Goal: Transaction & Acquisition: Purchase product/service

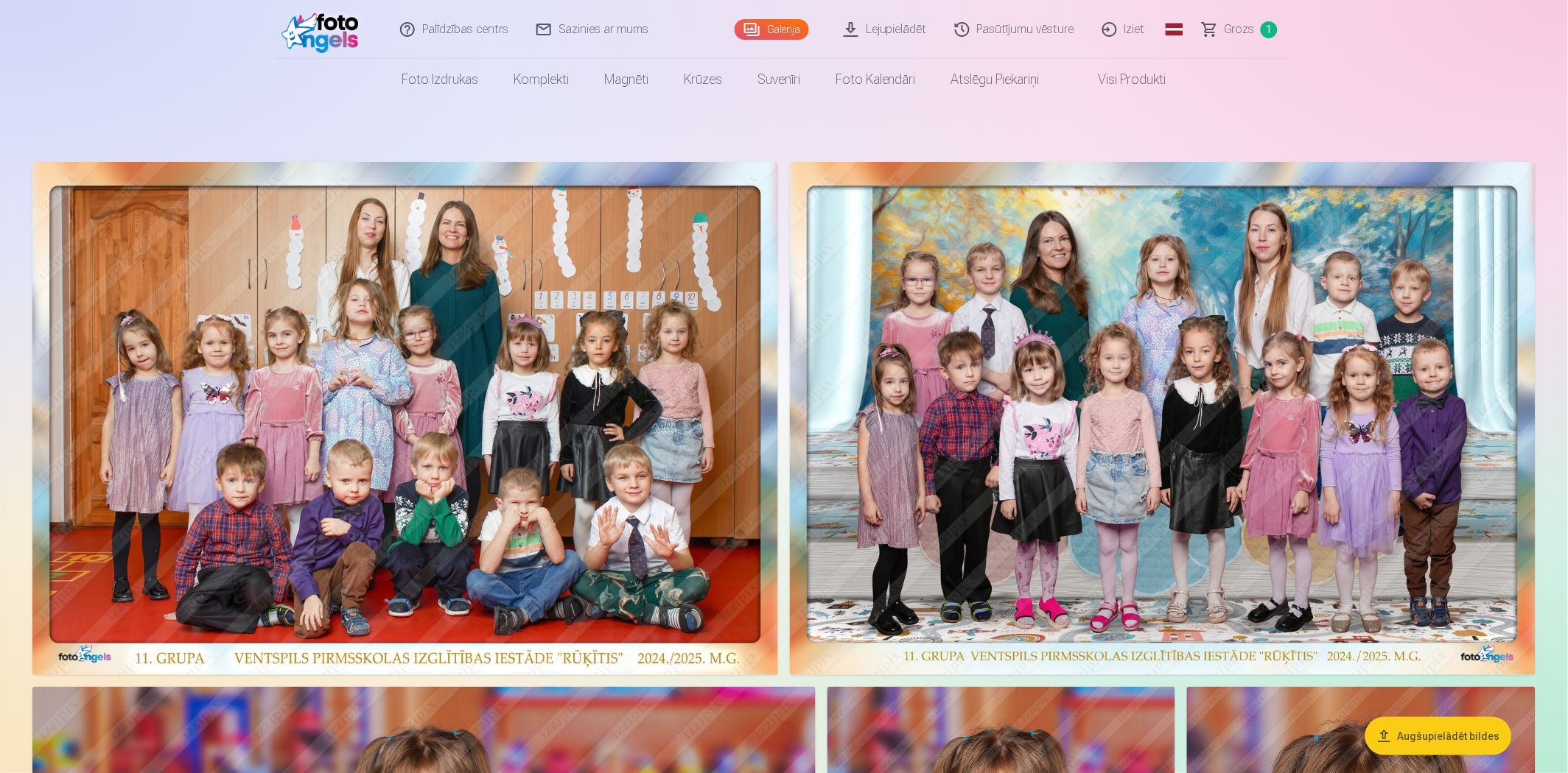
click at [1255, 278] on img at bounding box center [1163, 419] width 746 height 513
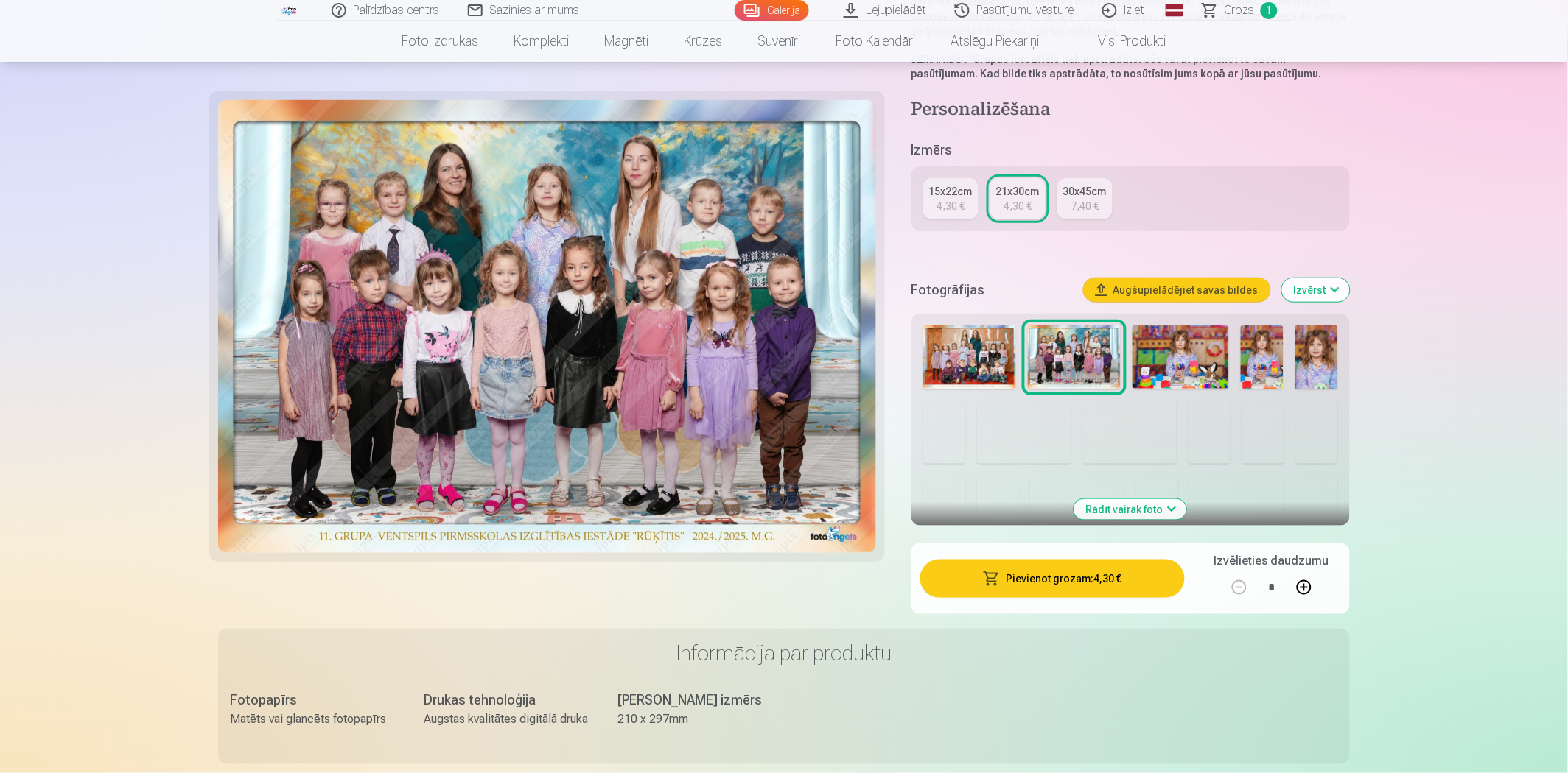
scroll to position [245, 0]
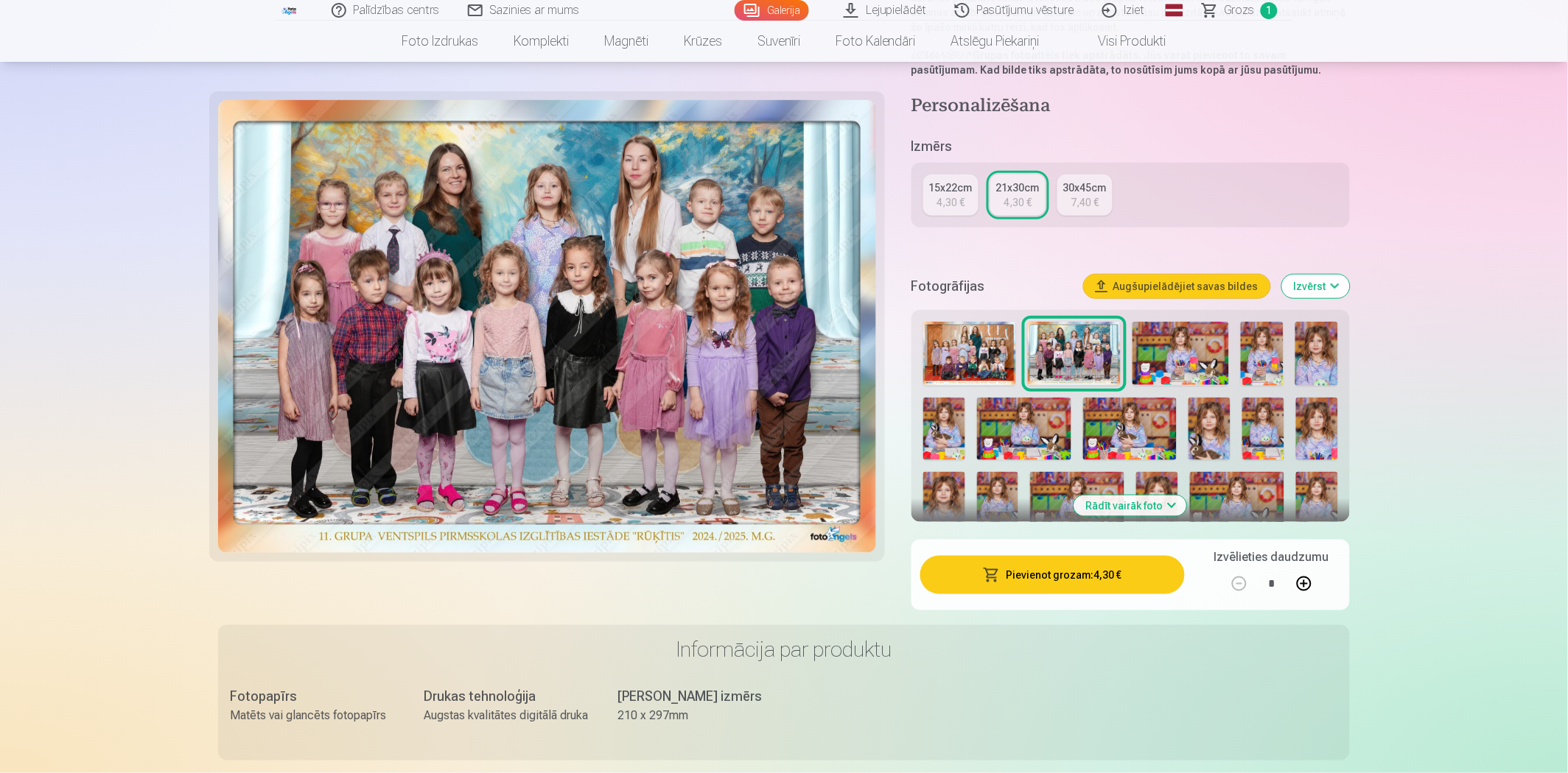
click at [1094, 579] on button "Pievienot grozam : 4,30 €" at bounding box center [1052, 575] width 265 height 38
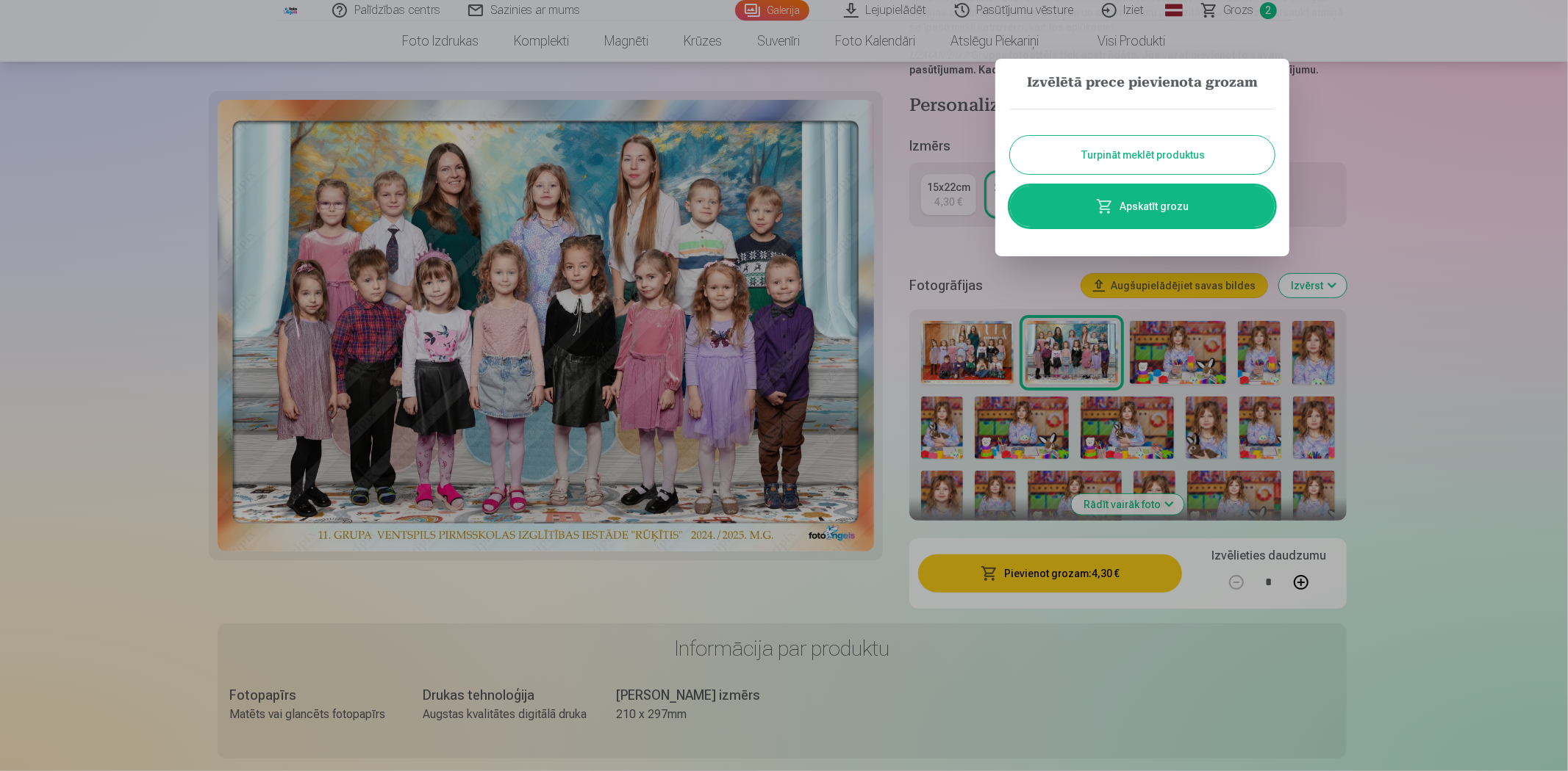
click at [1138, 166] on button "Turpināt meklēt produktus" at bounding box center [1142, 155] width 265 height 38
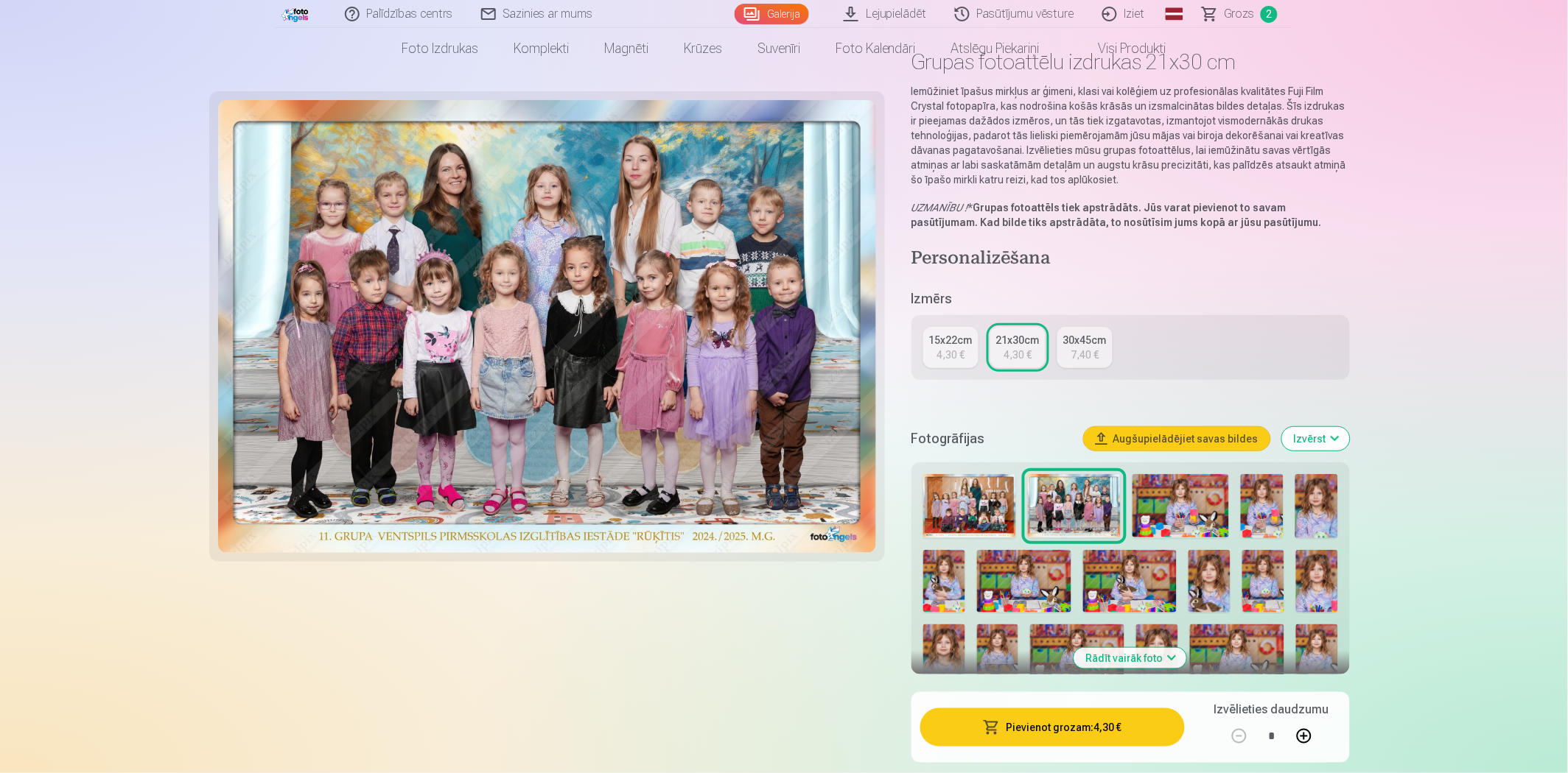
scroll to position [0, 0]
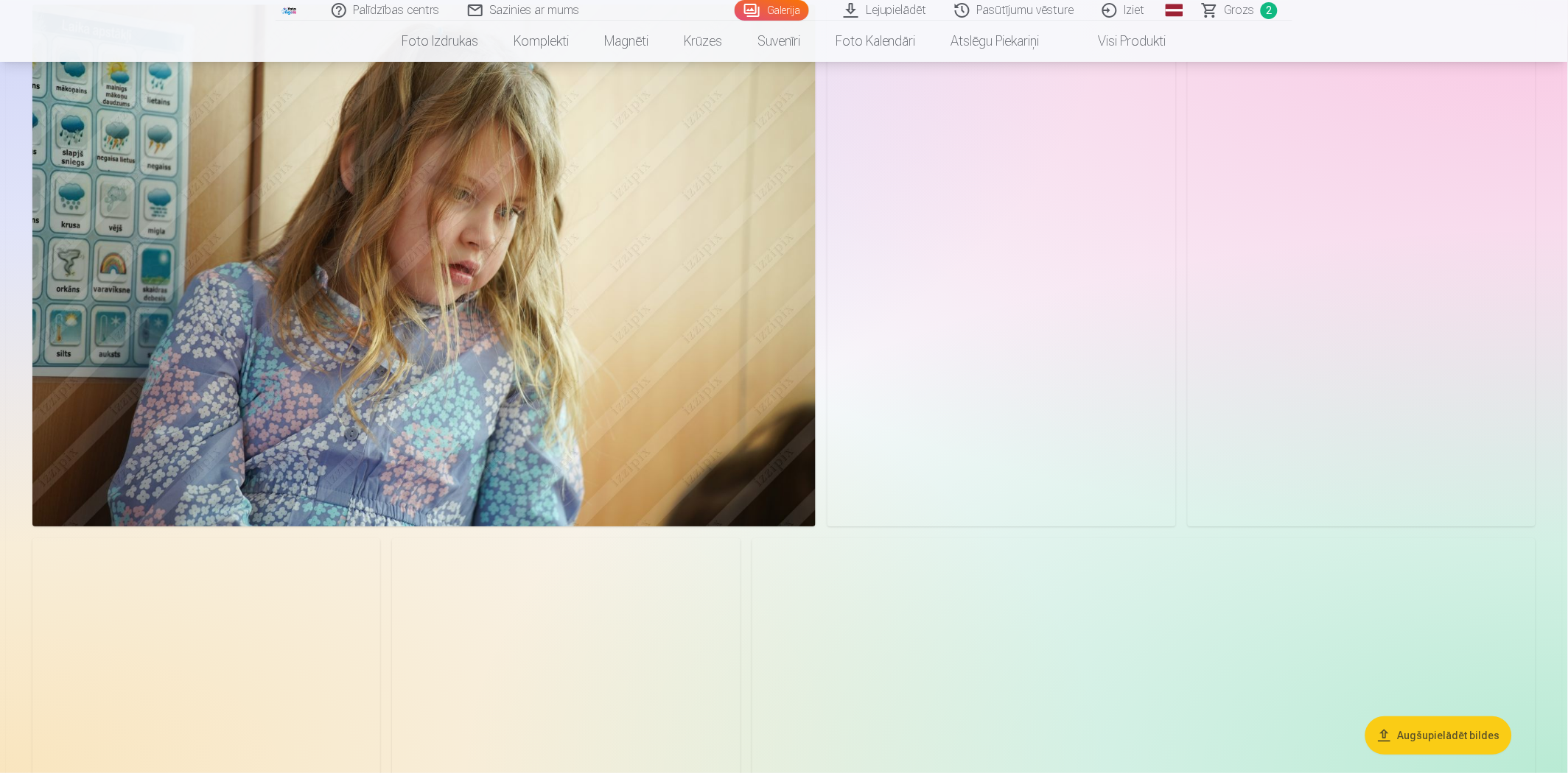
scroll to position [8347, 0]
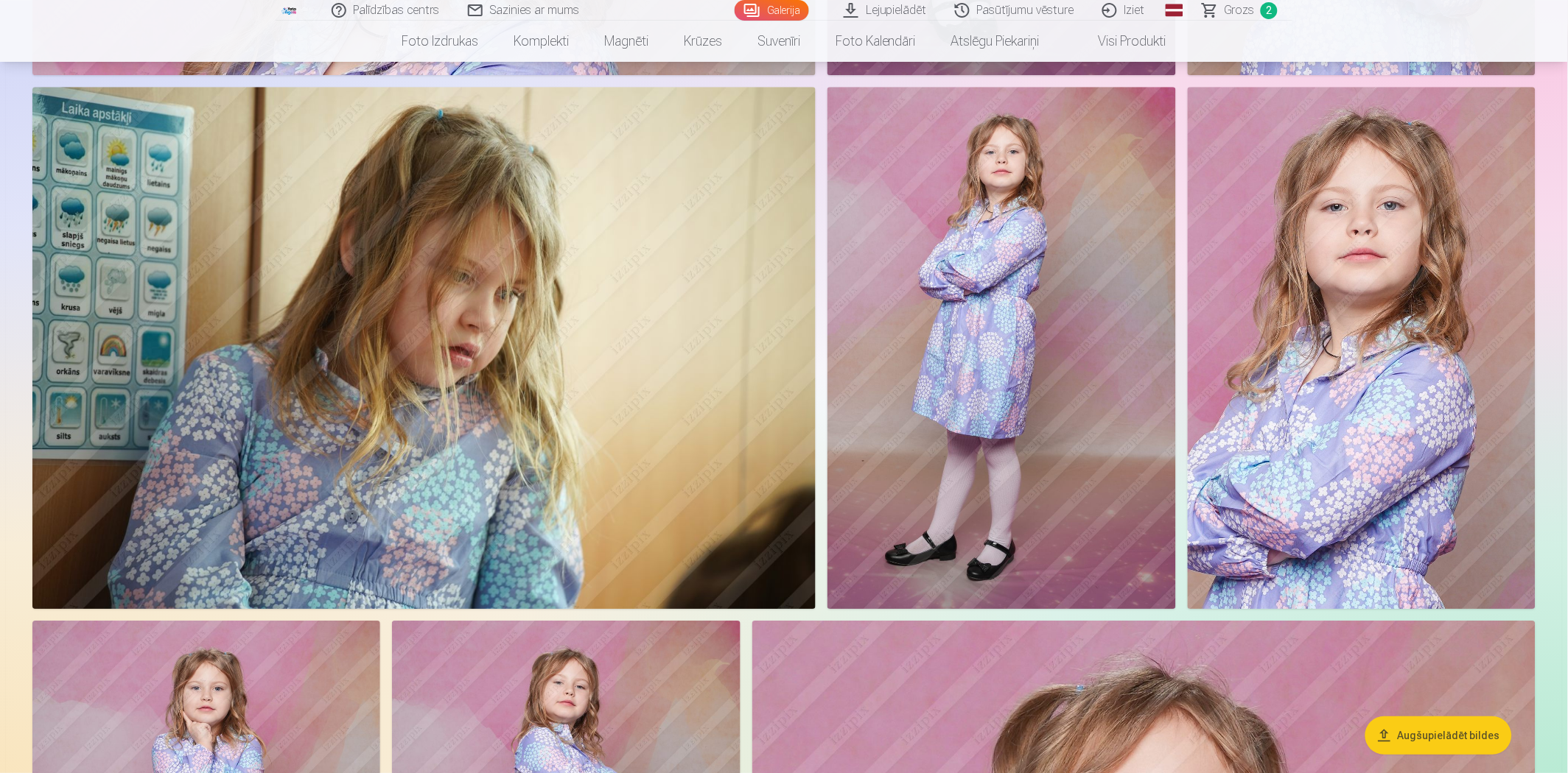
click at [1020, 322] on img at bounding box center [1001, 348] width 348 height 522
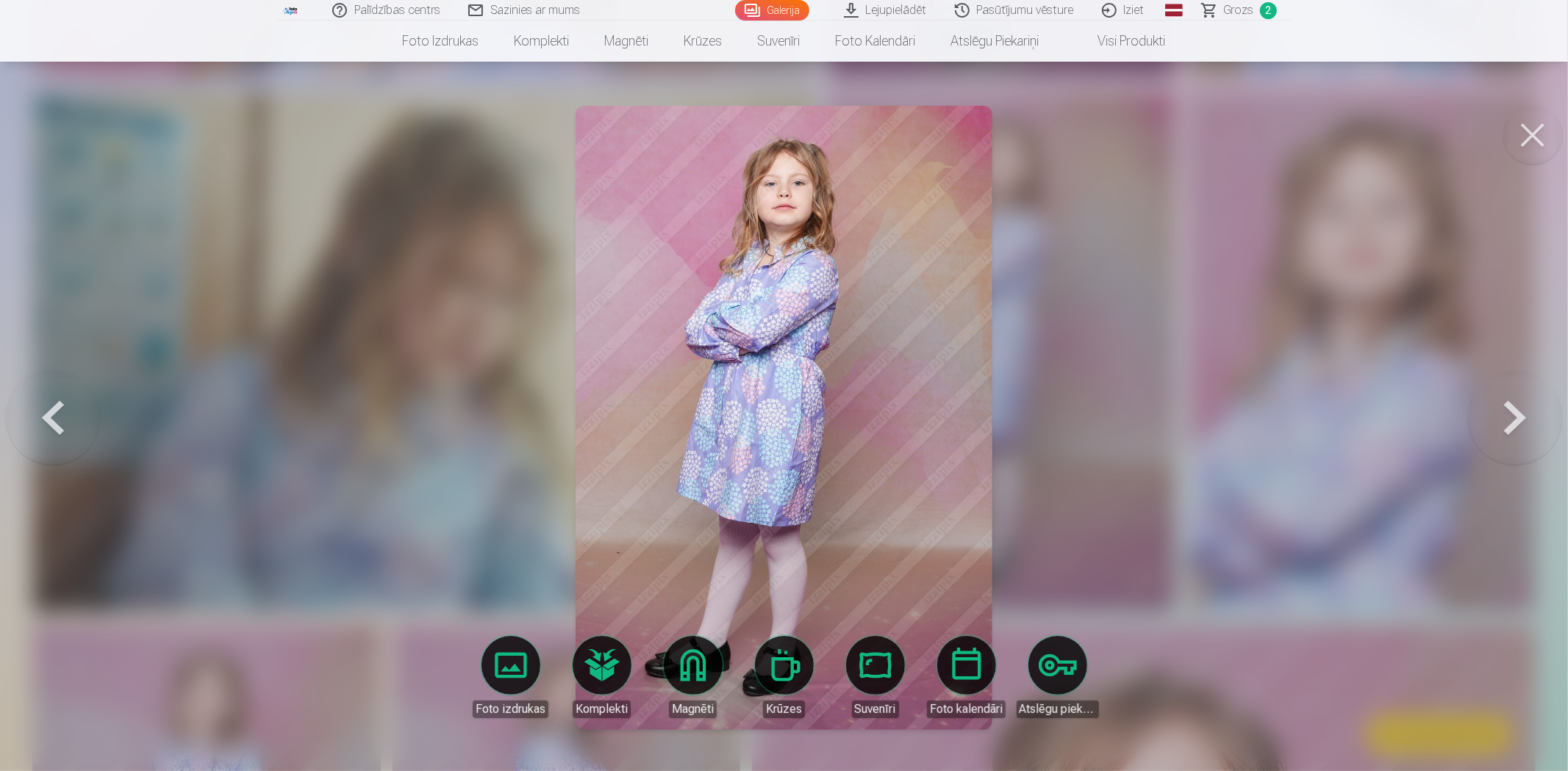
click at [685, 677] on link "Magnēti" at bounding box center [693, 677] width 82 height 82
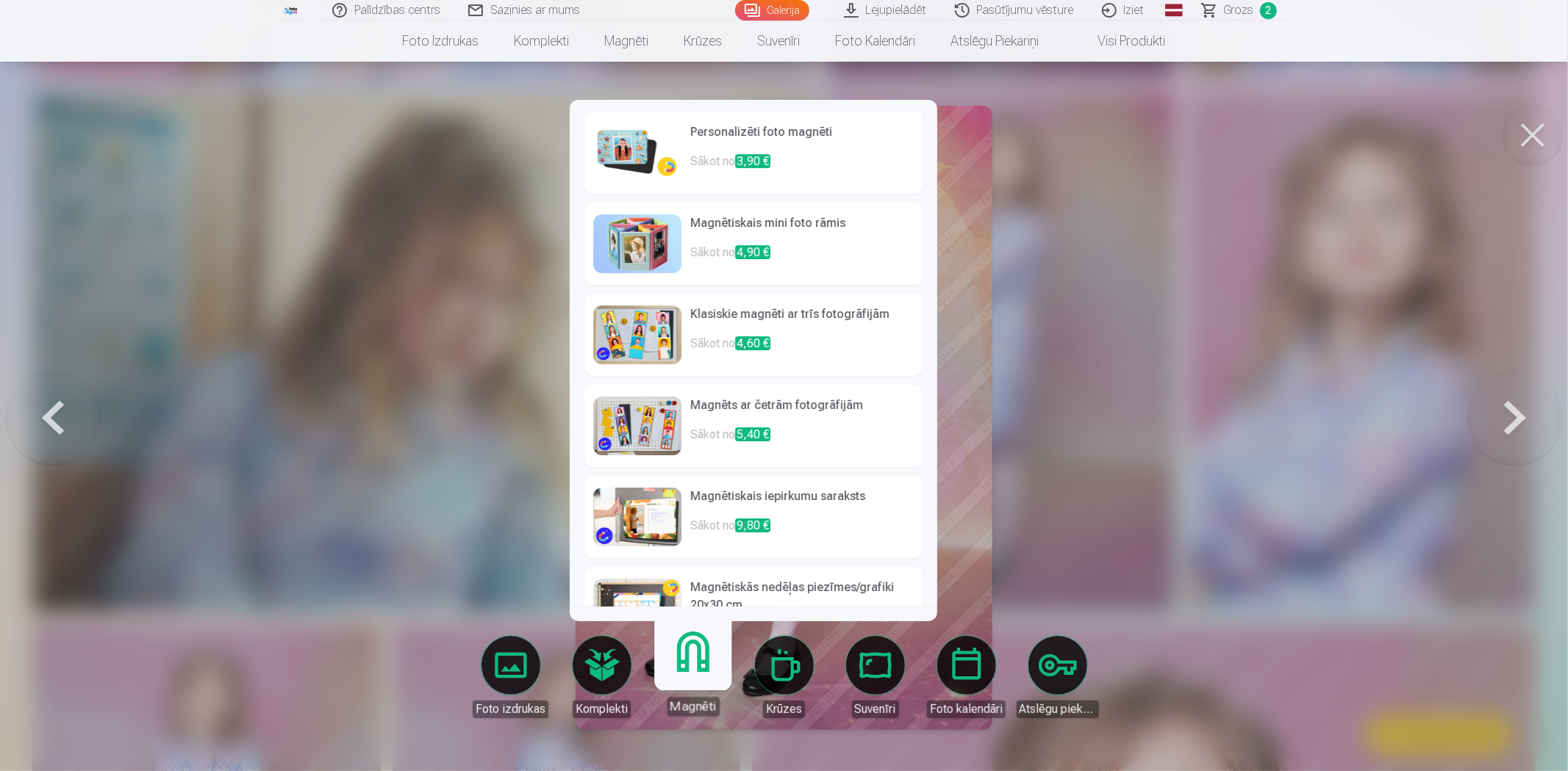
click at [833, 170] on p "Sākot no 3,90 €" at bounding box center [802, 167] width 224 height 30
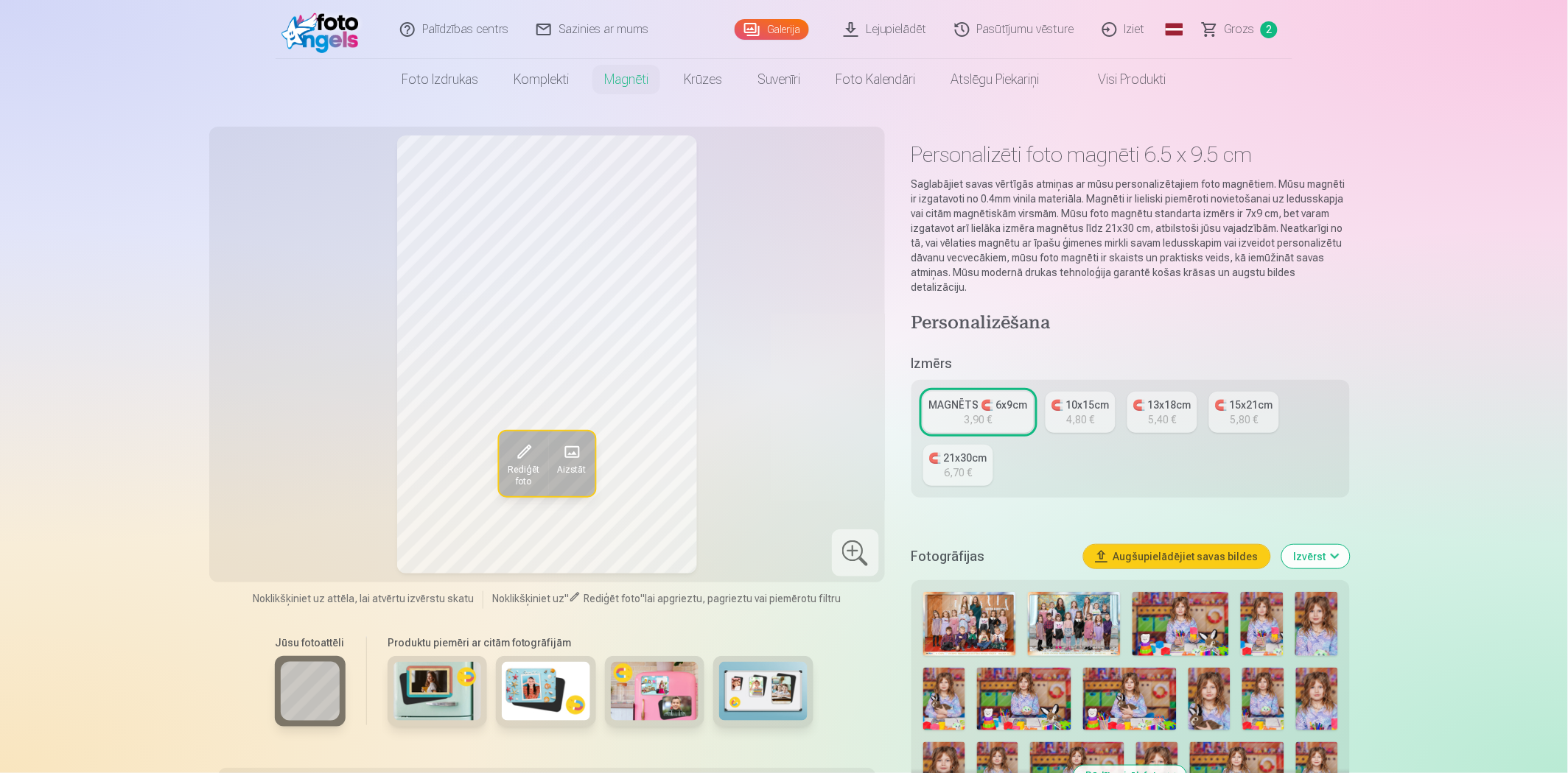
click at [990, 412] on div "3,90 €" at bounding box center [978, 419] width 28 height 14
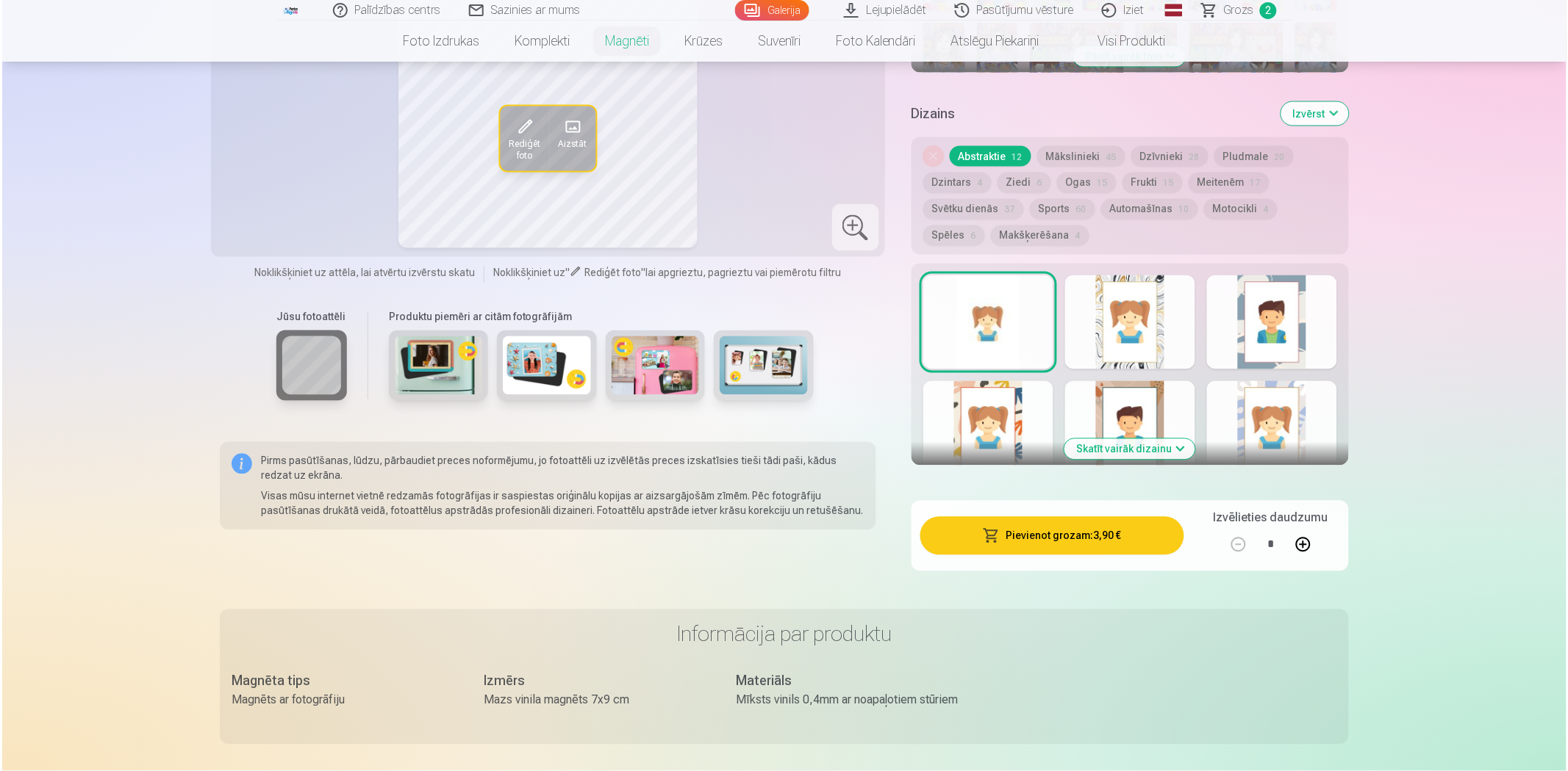
scroll to position [735, 0]
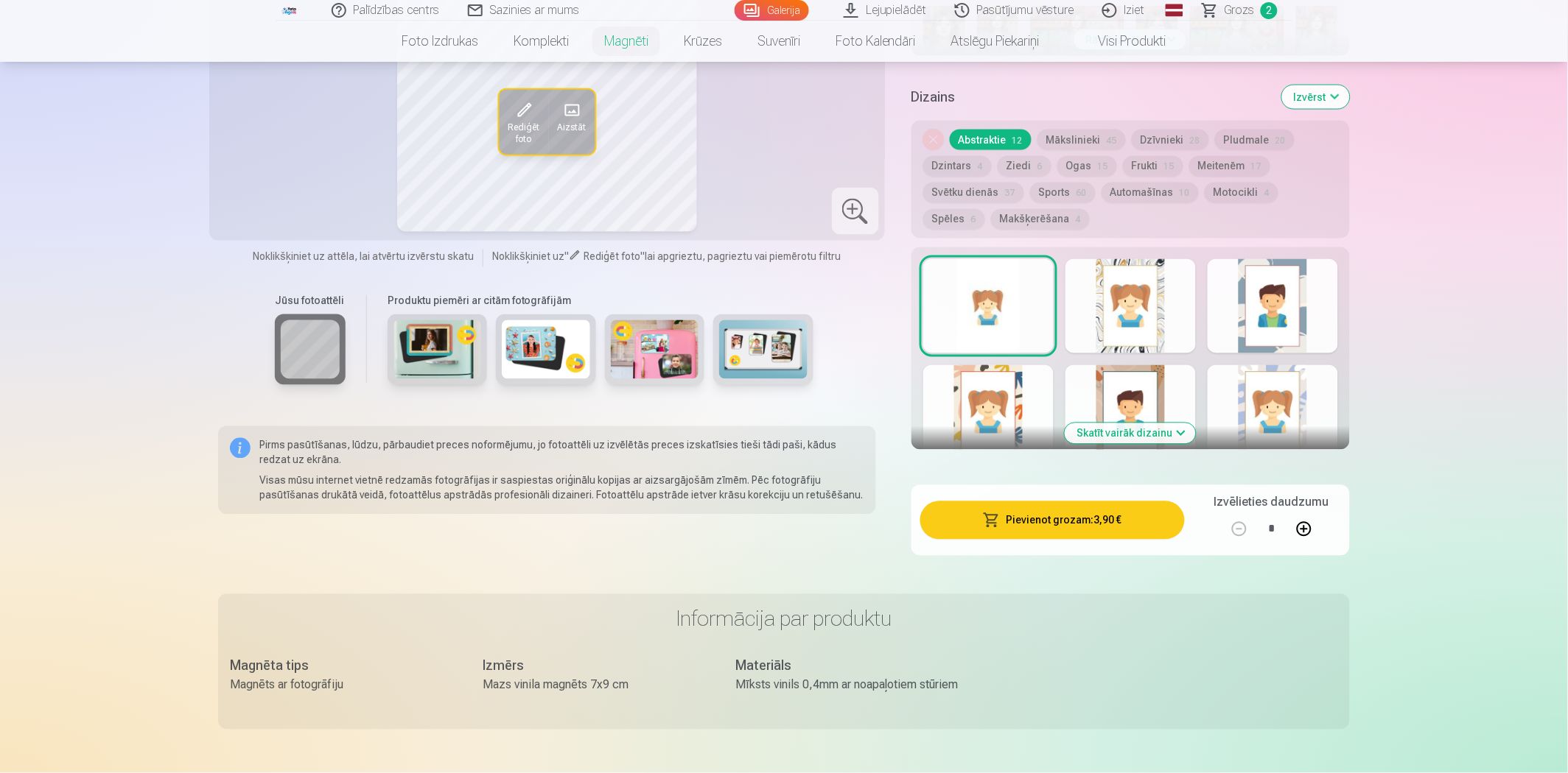
click at [1077, 507] on button "Pievienot grozam : 3,90 €" at bounding box center [1052, 521] width 265 height 38
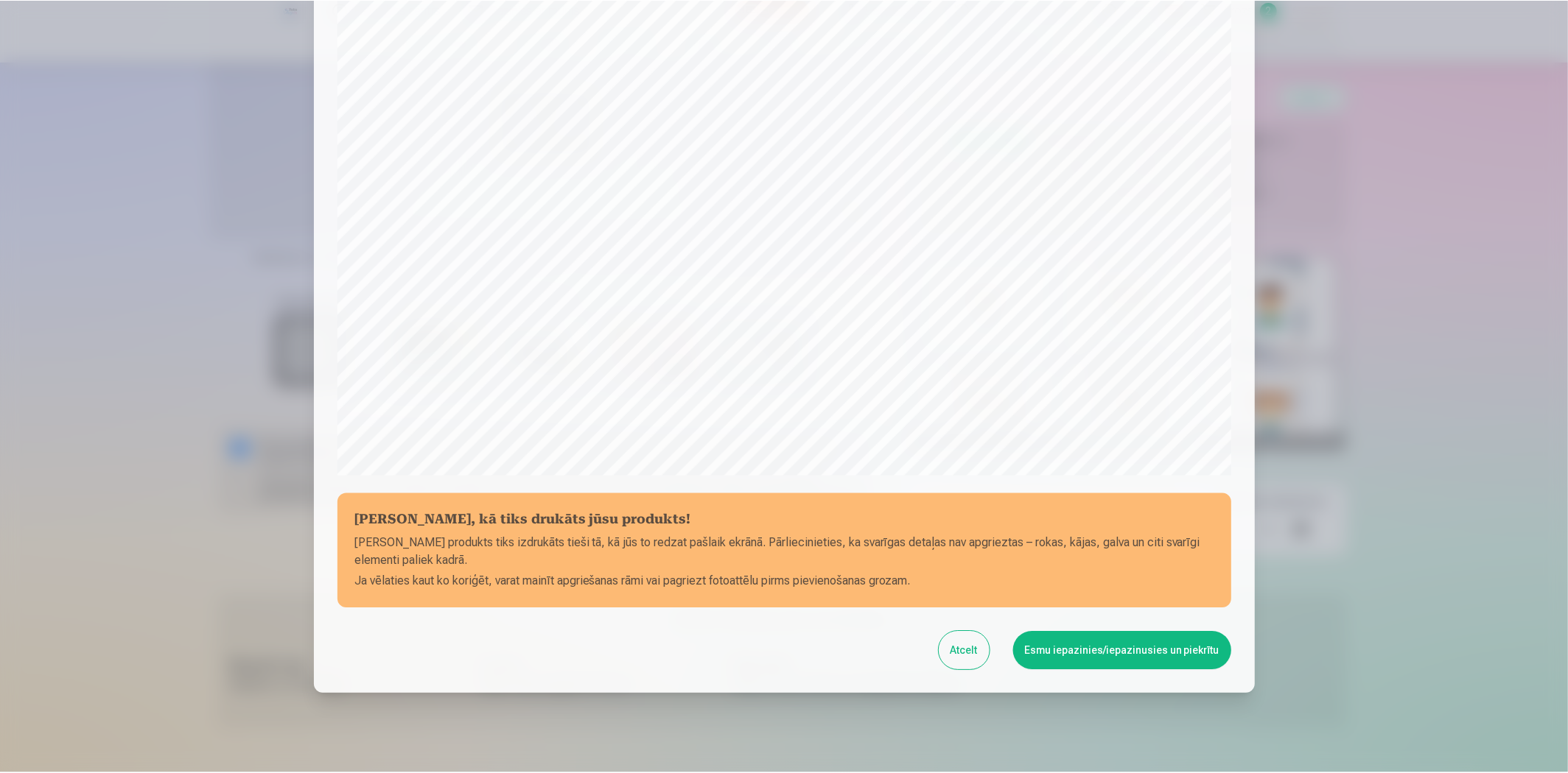
scroll to position [287, 0]
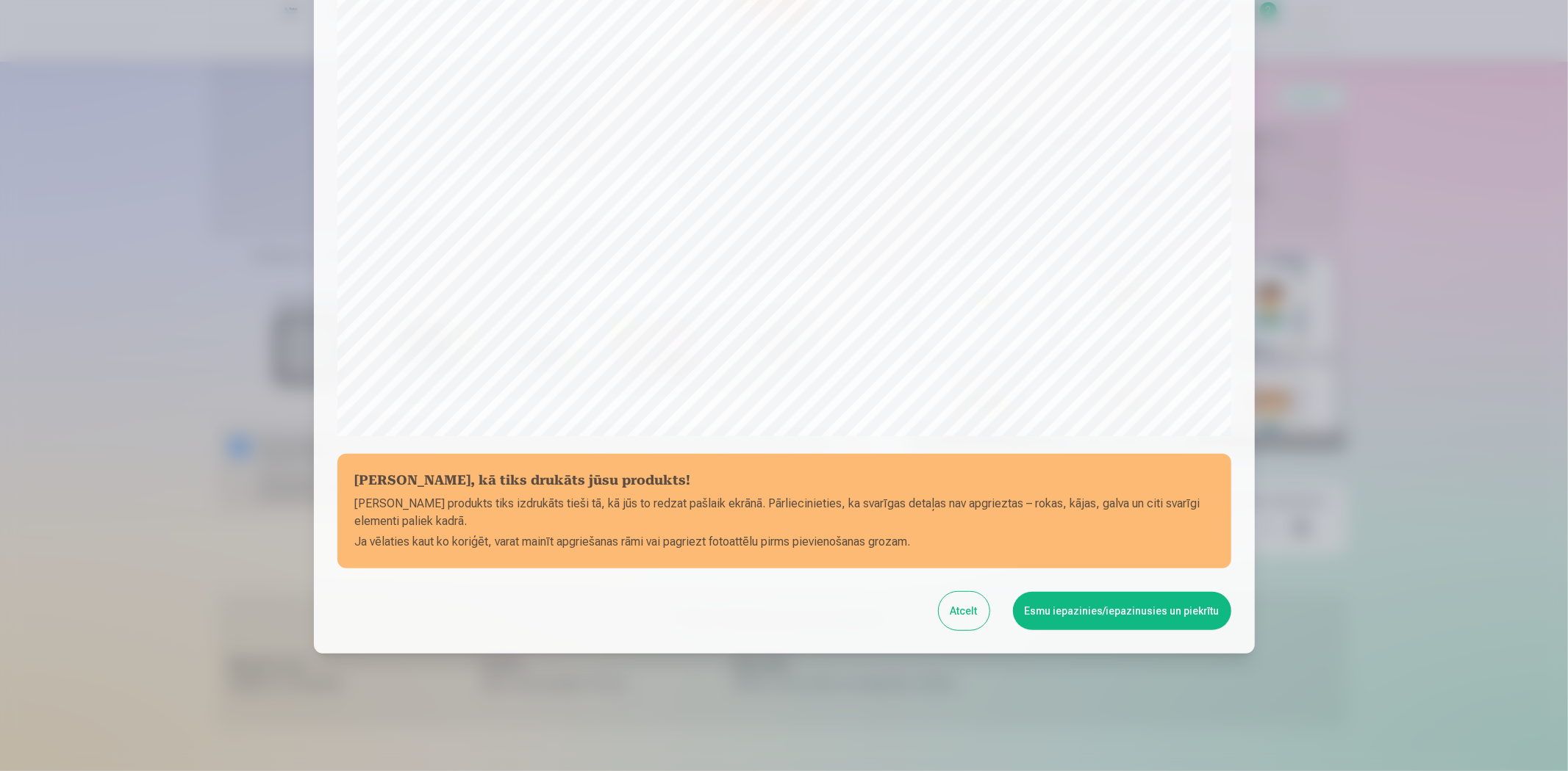
click at [973, 611] on button "Atcelt" at bounding box center [964, 611] width 51 height 38
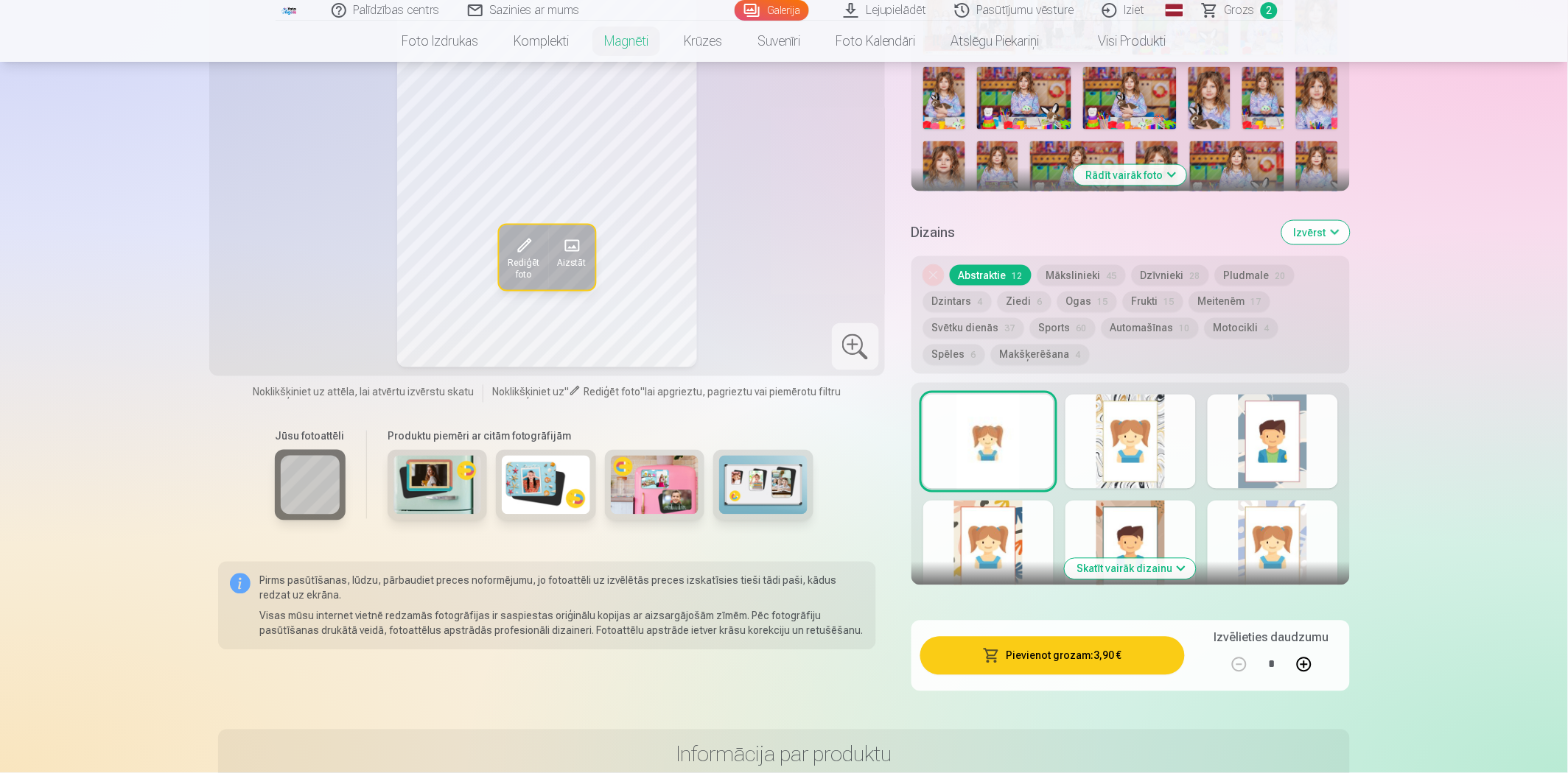
scroll to position [490, 0]
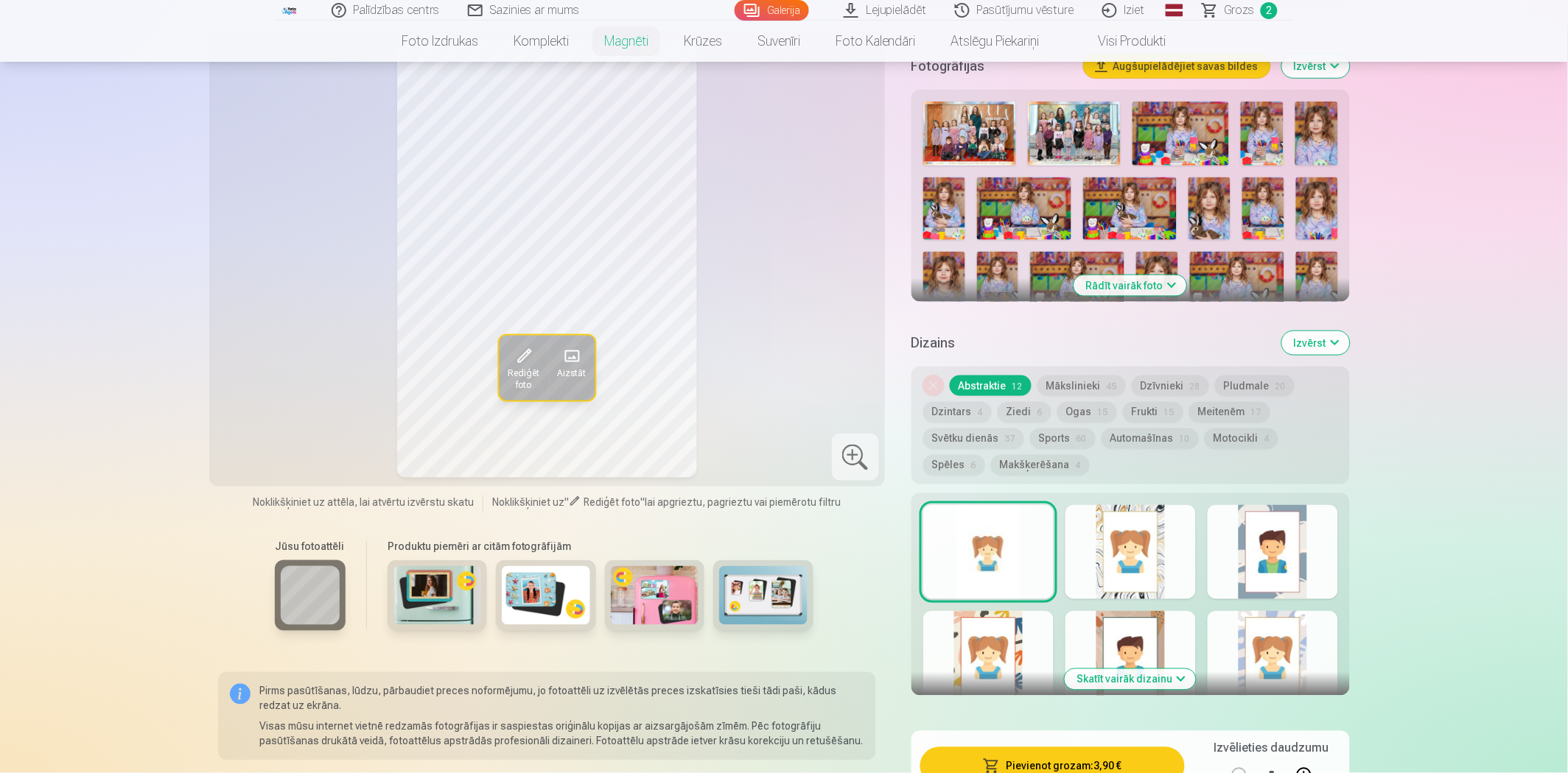
click at [1177, 545] on div at bounding box center [1130, 553] width 130 height 95
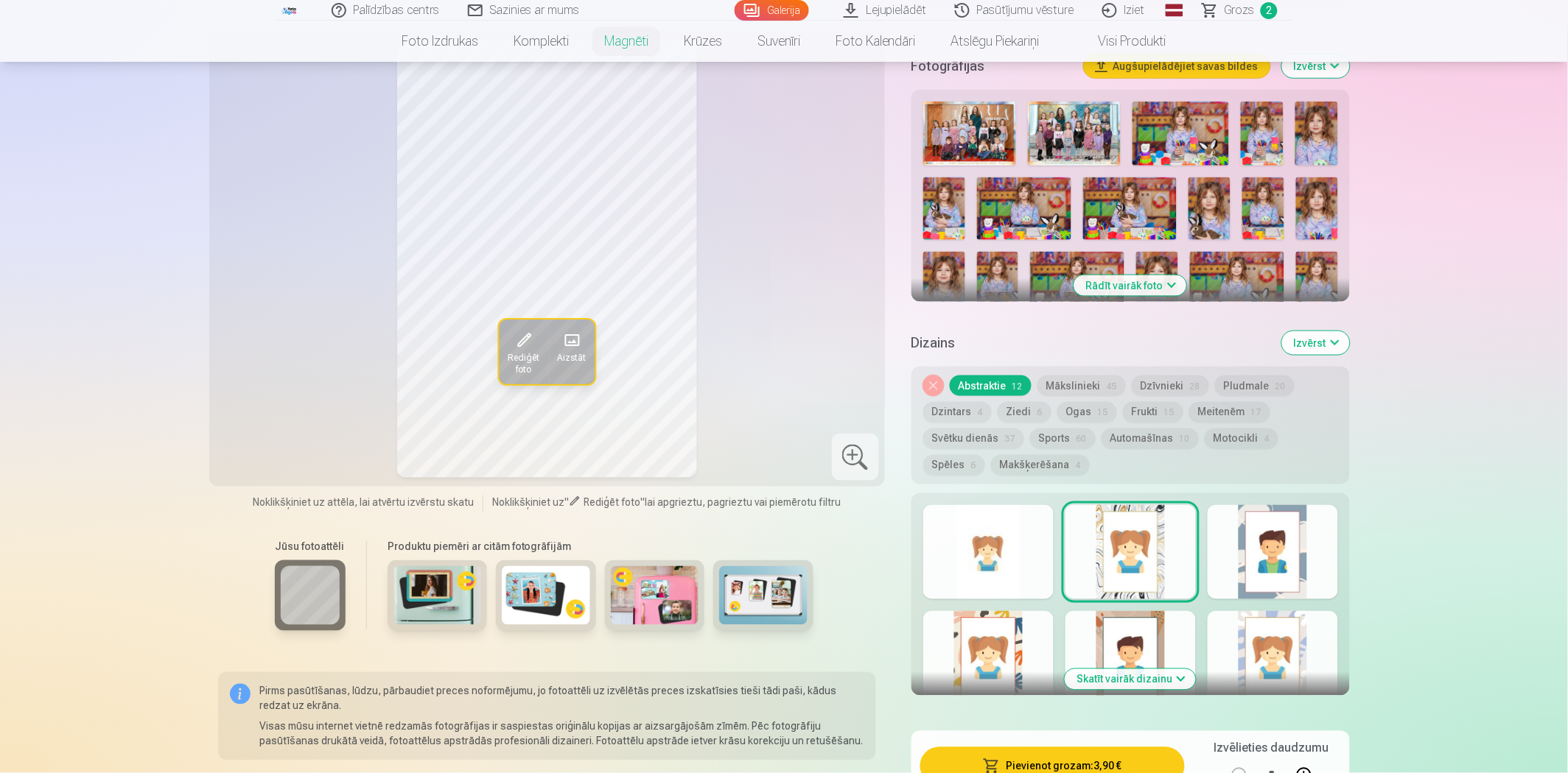
click at [996, 639] on div at bounding box center [988, 659] width 130 height 95
click at [1178, 624] on div at bounding box center [1130, 659] width 130 height 95
click at [1264, 628] on div at bounding box center [1272, 659] width 130 height 95
click at [1174, 532] on div at bounding box center [1130, 553] width 130 height 95
click at [970, 646] on div at bounding box center [988, 659] width 130 height 95
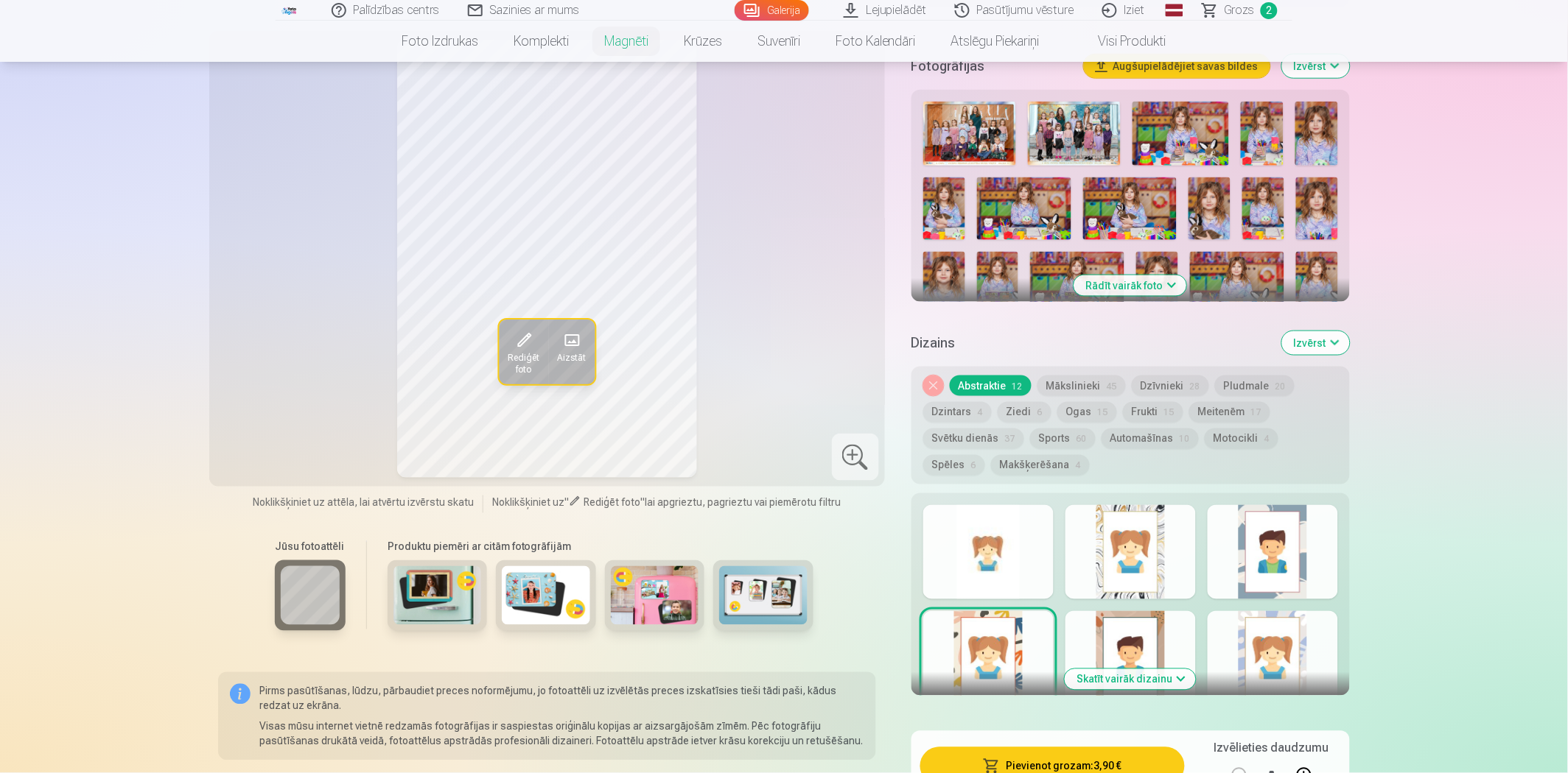
scroll to position [573, 0]
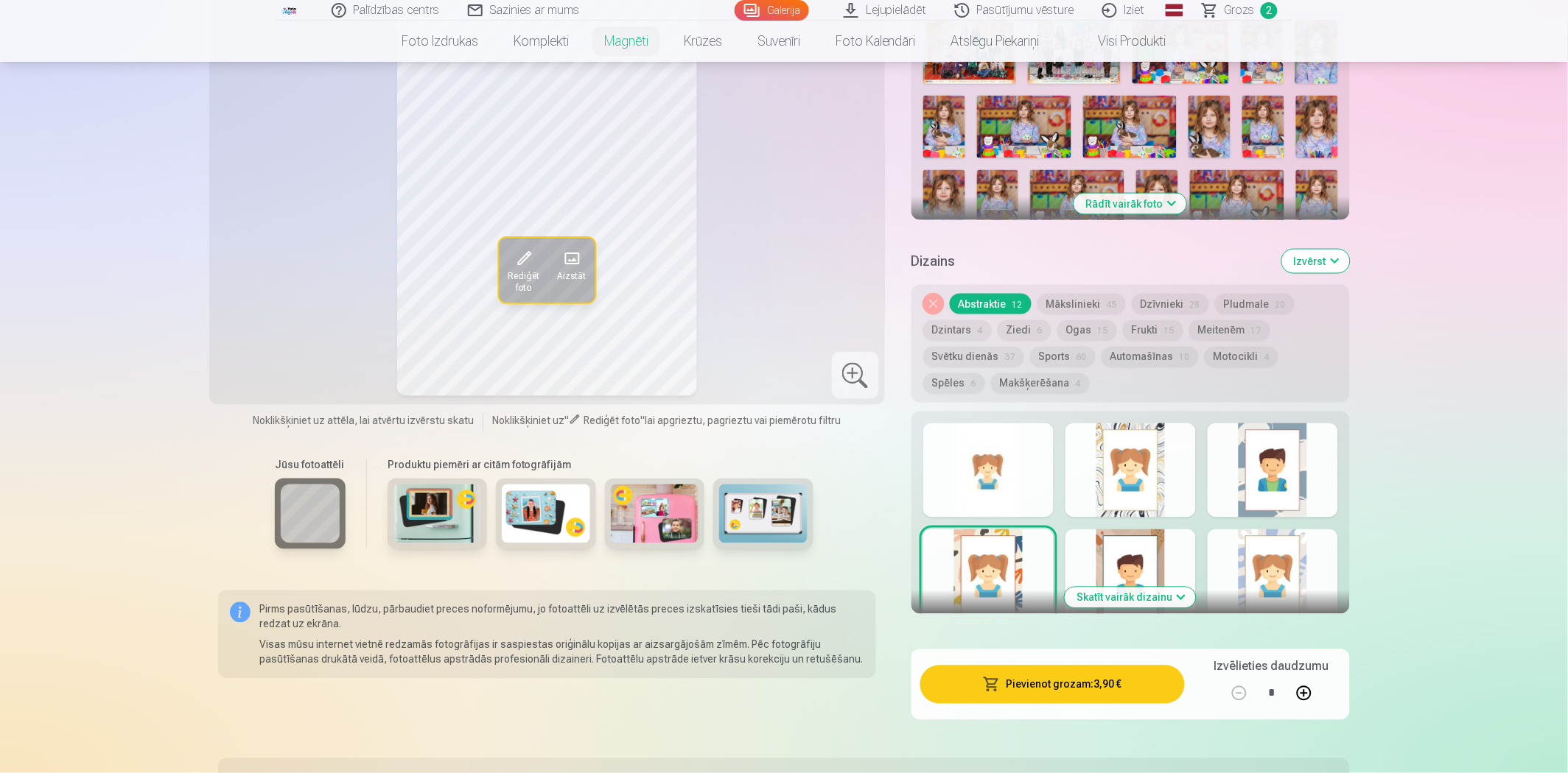
click at [1308, 682] on button at bounding box center [1304, 694] width 35 height 35
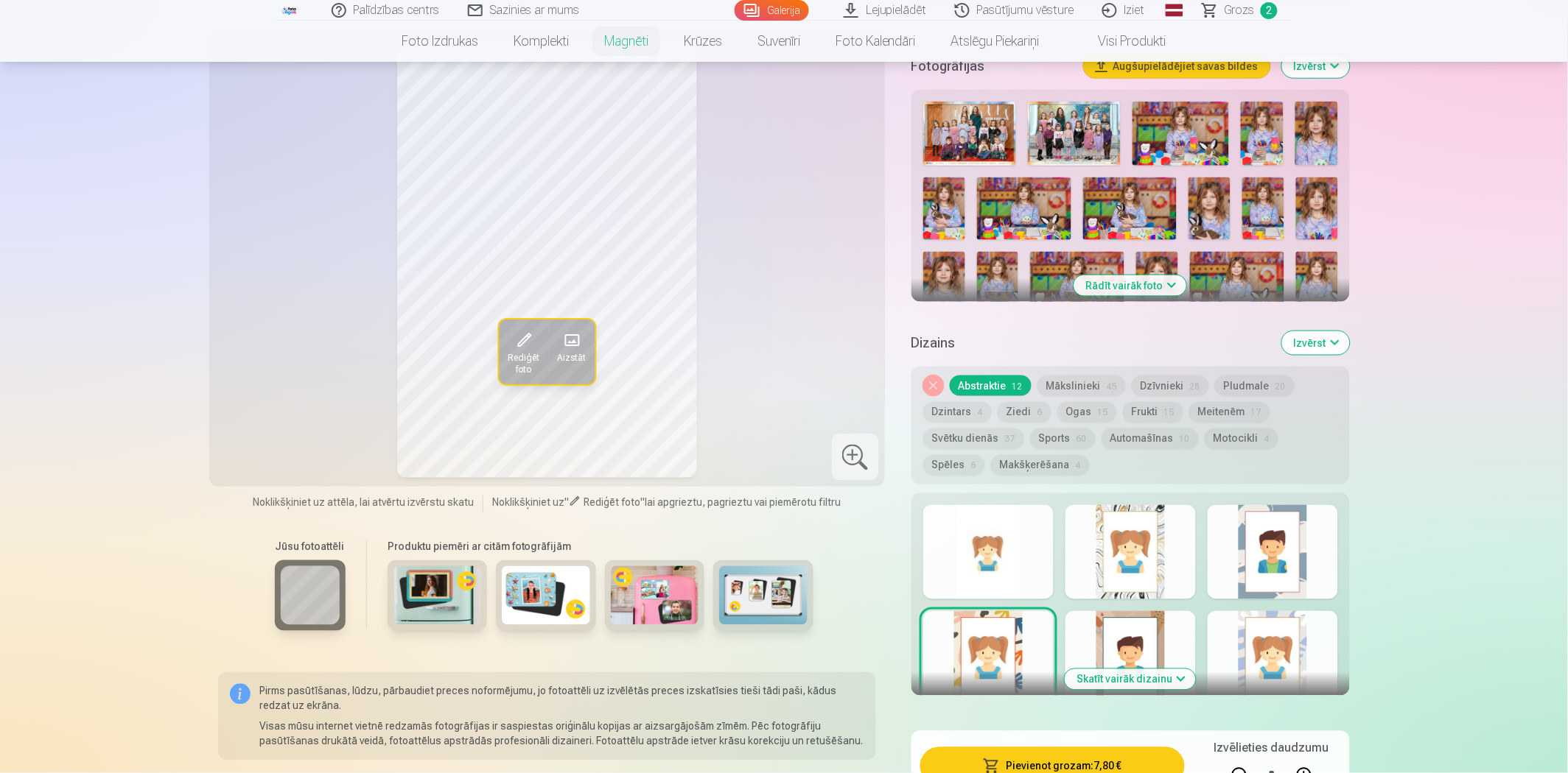
click at [1102, 752] on button "Pievienot grozam : 7,80 €" at bounding box center [1052, 767] width 265 height 38
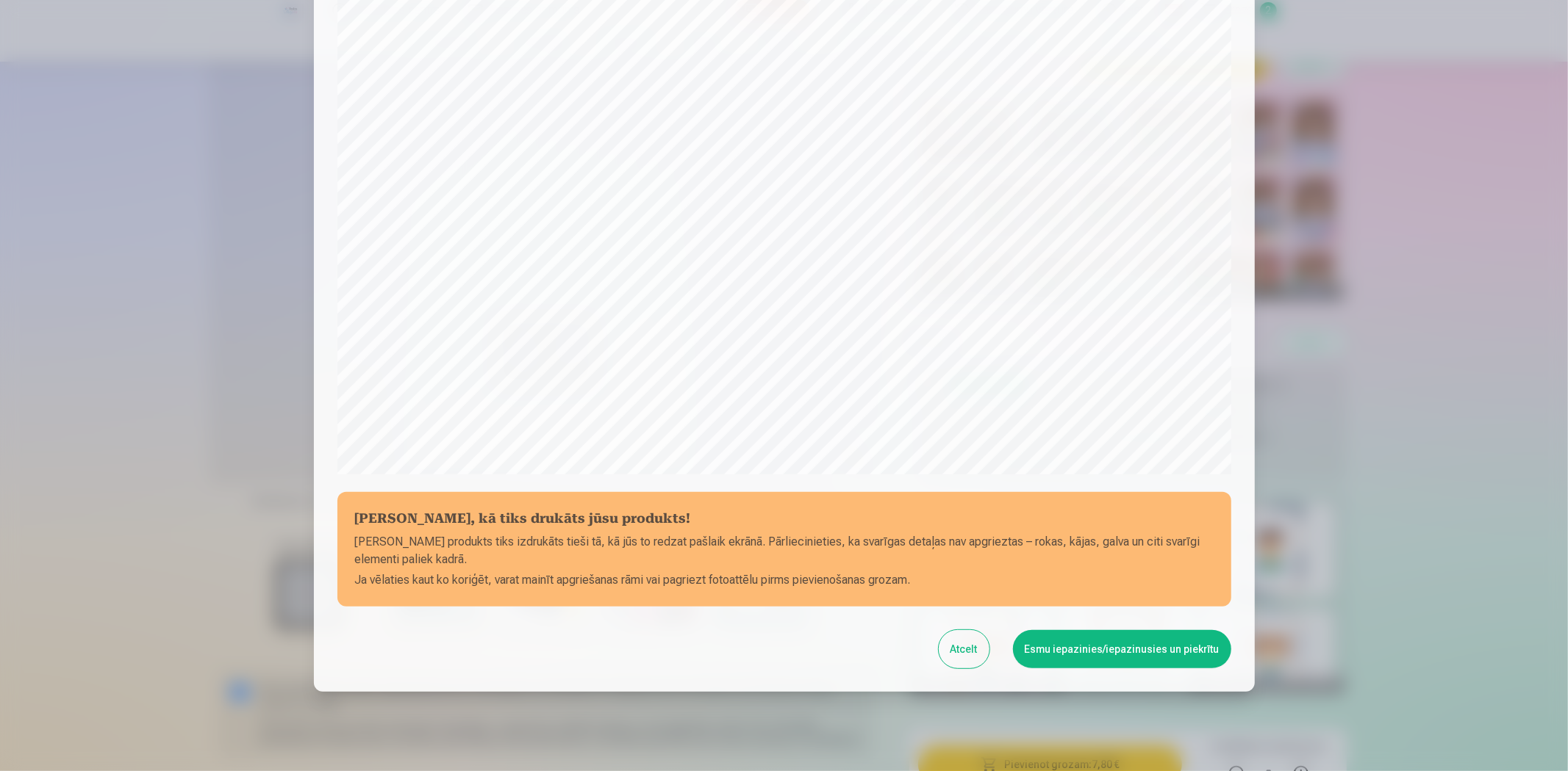
scroll to position [287, 0]
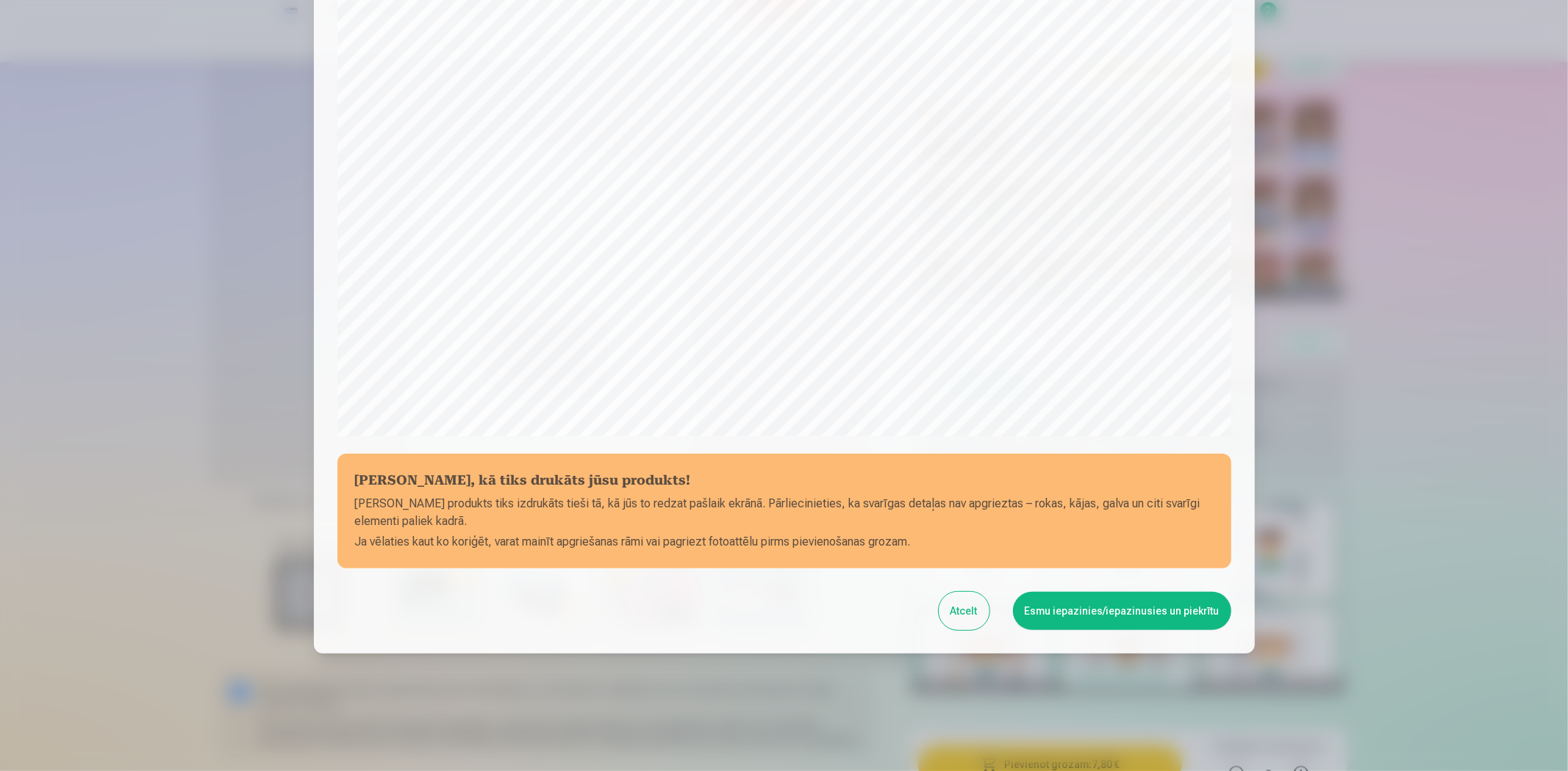
click at [979, 613] on button "Atcelt" at bounding box center [964, 611] width 51 height 38
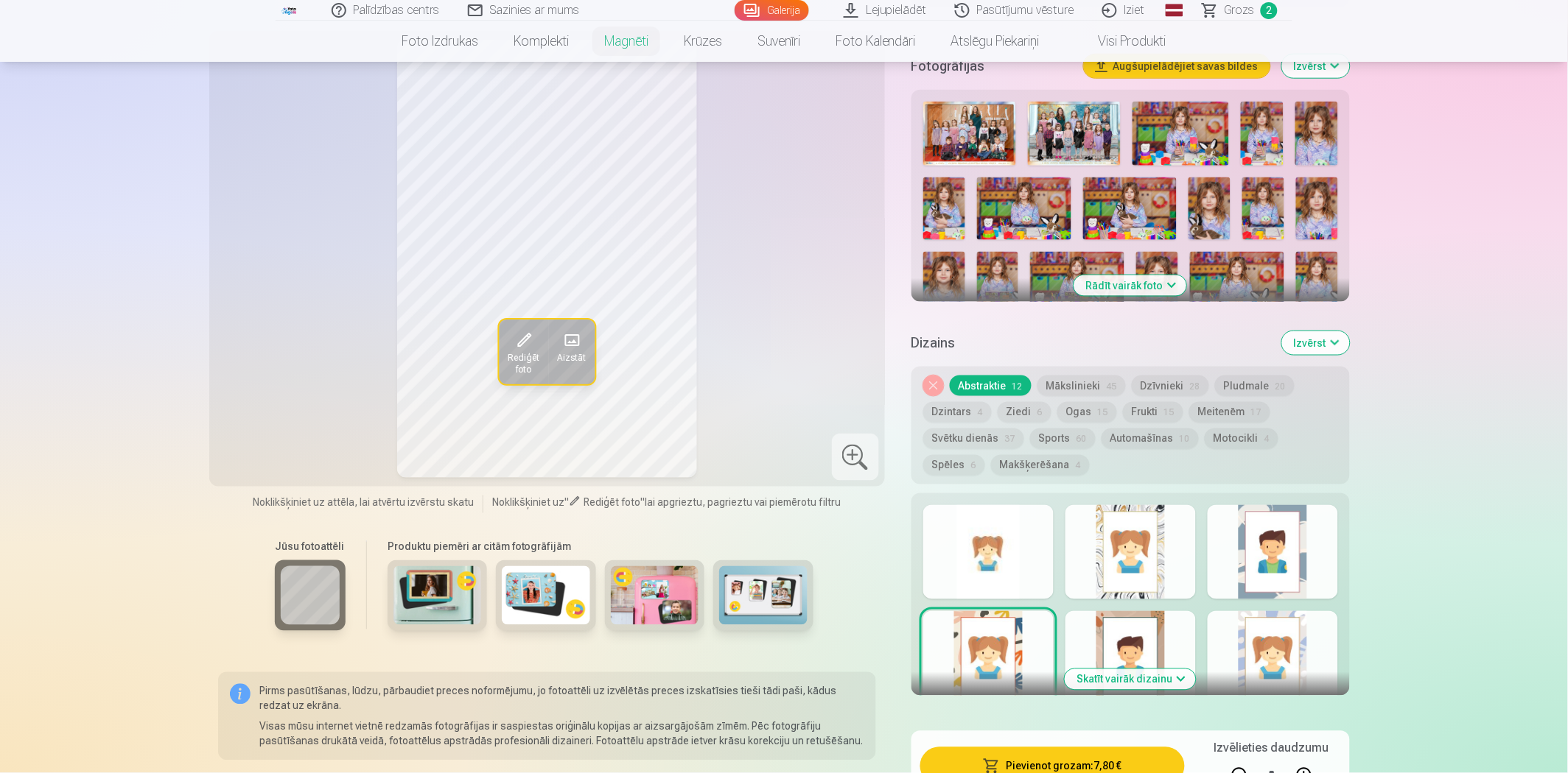
click at [1239, 758] on button at bounding box center [1239, 775] width 35 height 35
type input "*"
click at [1140, 753] on button "Pievienot grozam : 3,90 €" at bounding box center [1052, 767] width 265 height 38
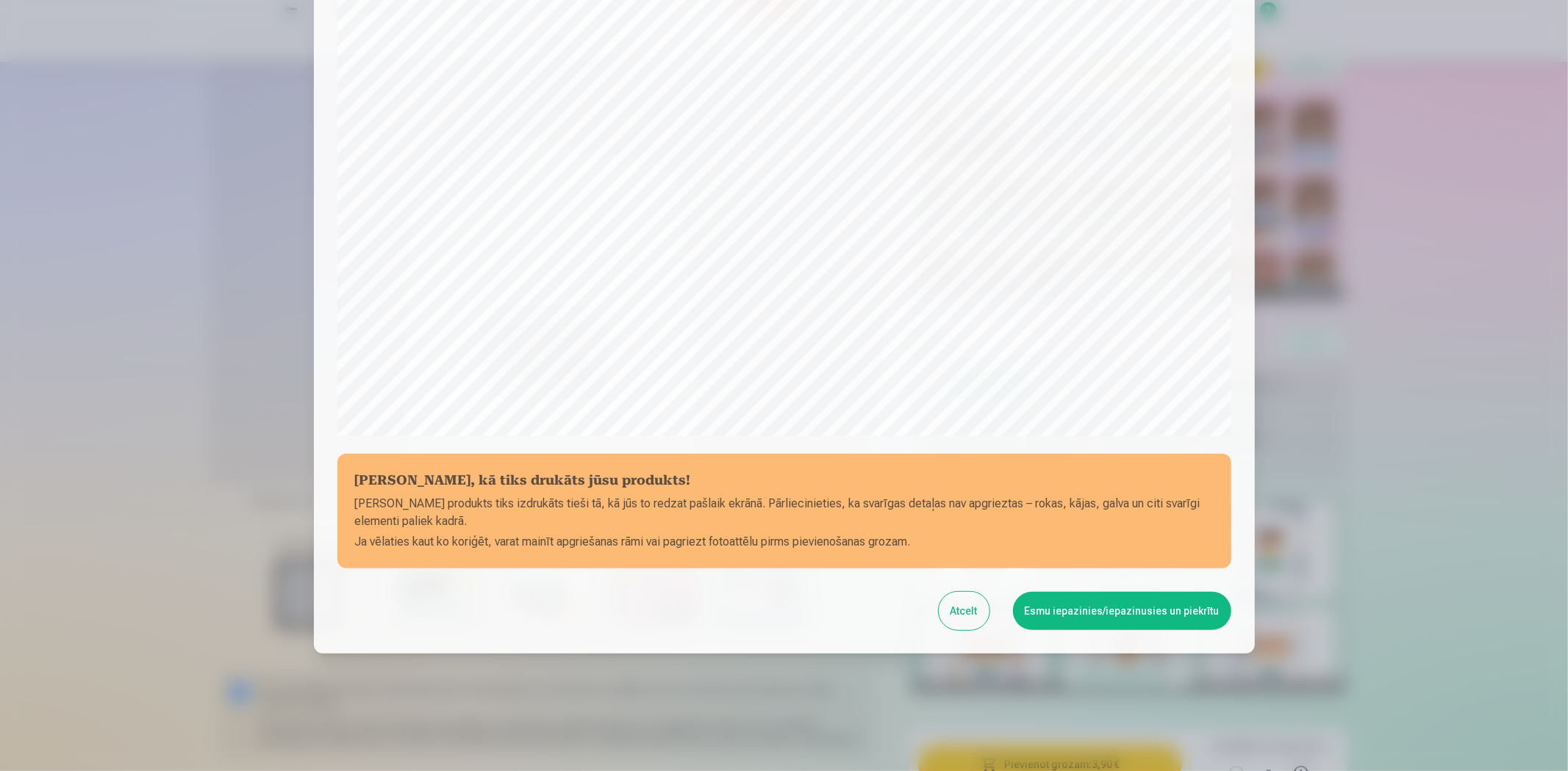
click at [1115, 617] on button "Esmu iepazinies/iepazinusies un piekrītu" at bounding box center [1121, 611] width 218 height 38
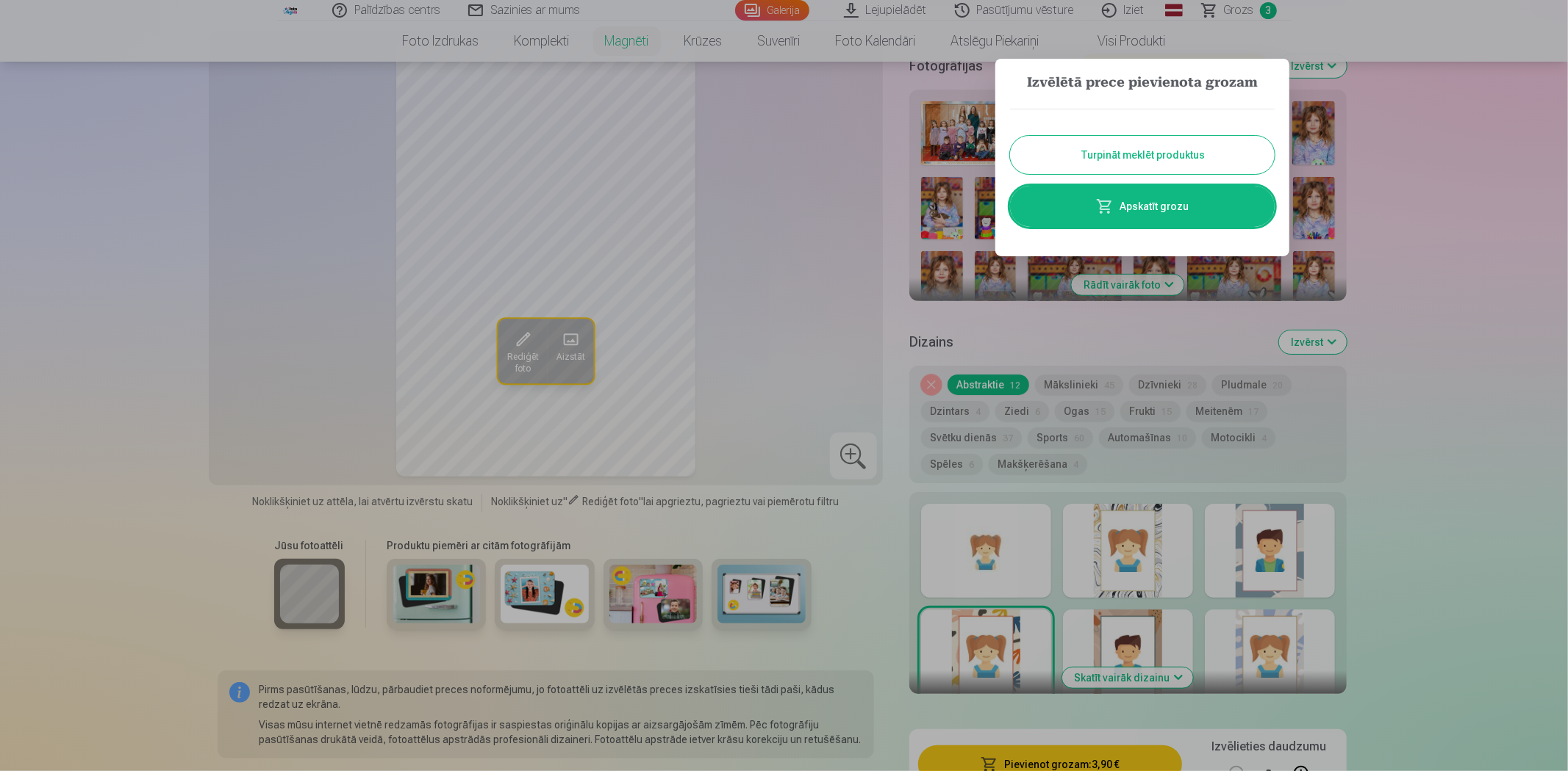
click at [1165, 201] on link "Apskatīt grozu" at bounding box center [1142, 206] width 265 height 41
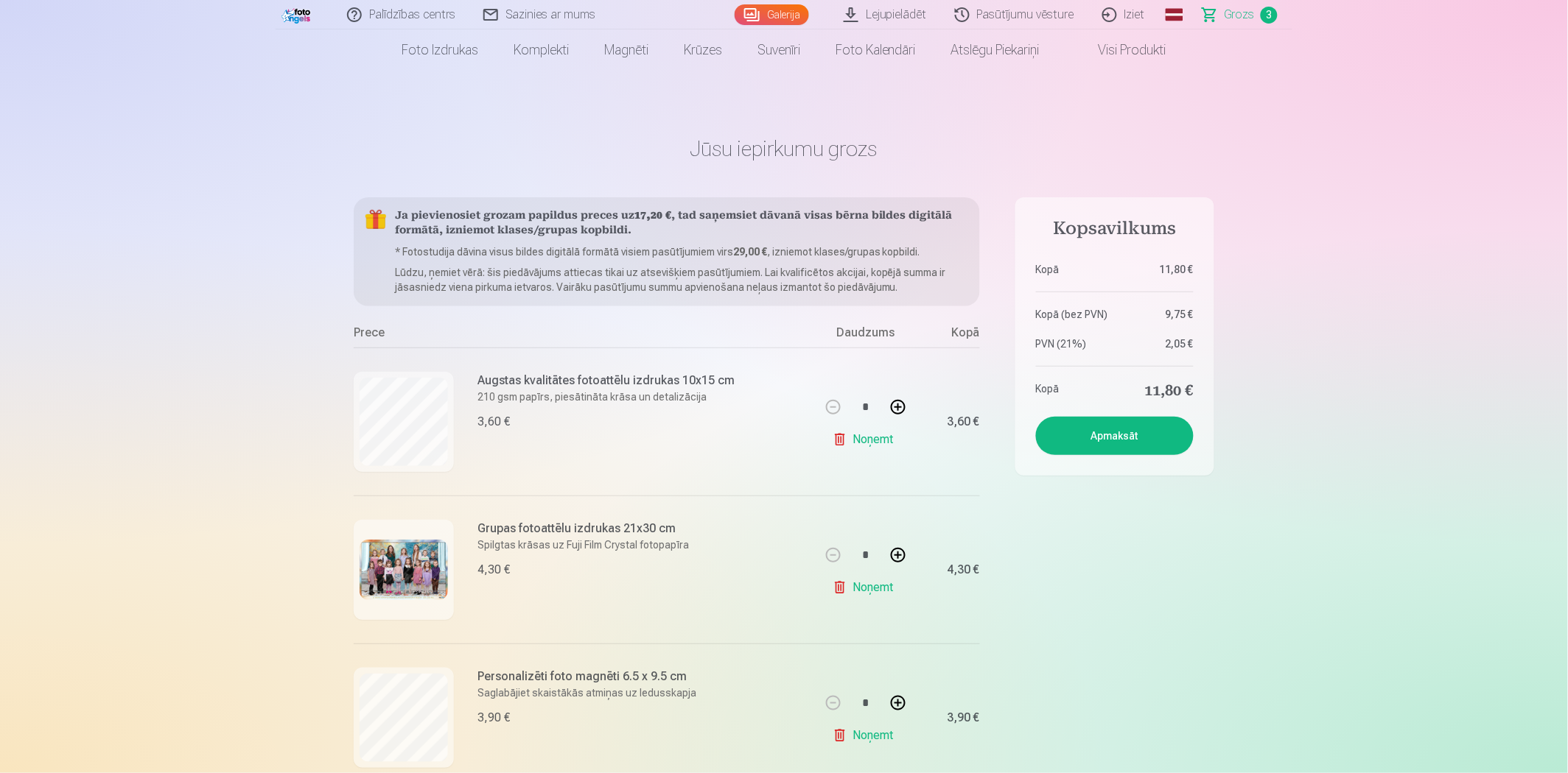
scroll to position [82, 0]
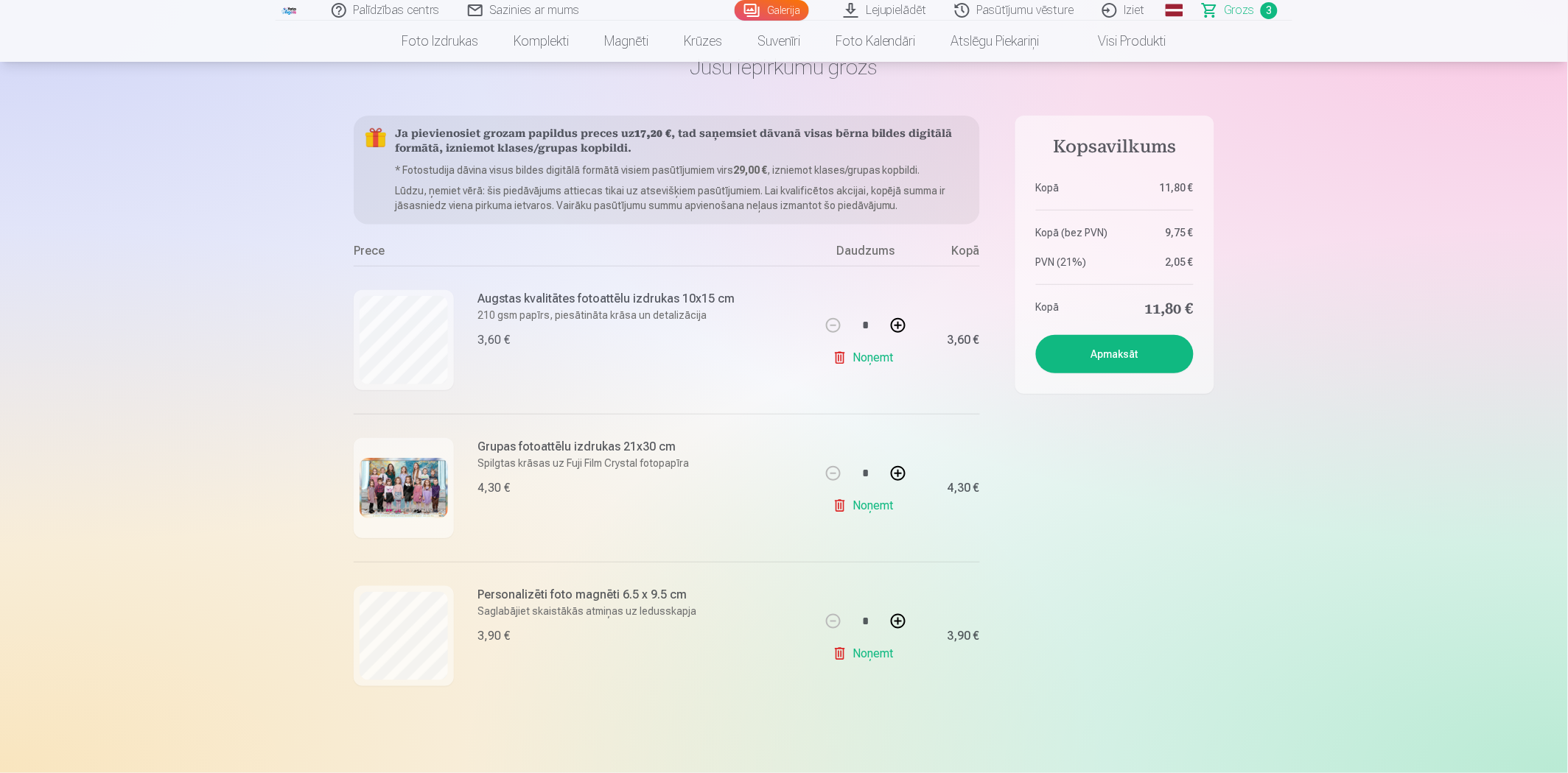
click at [872, 361] on link "Noņemt" at bounding box center [866, 358] width 67 height 30
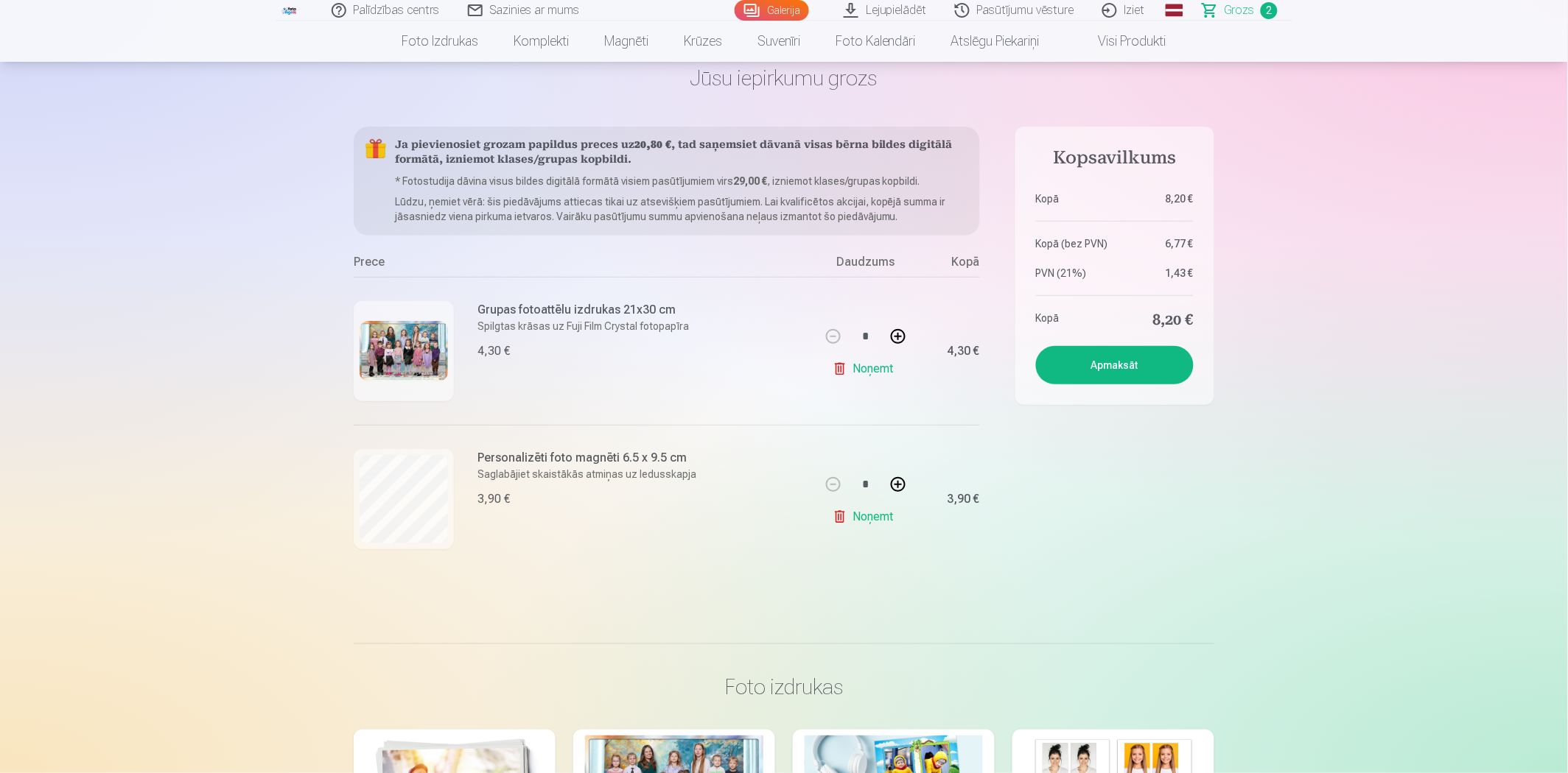
scroll to position [0, 0]
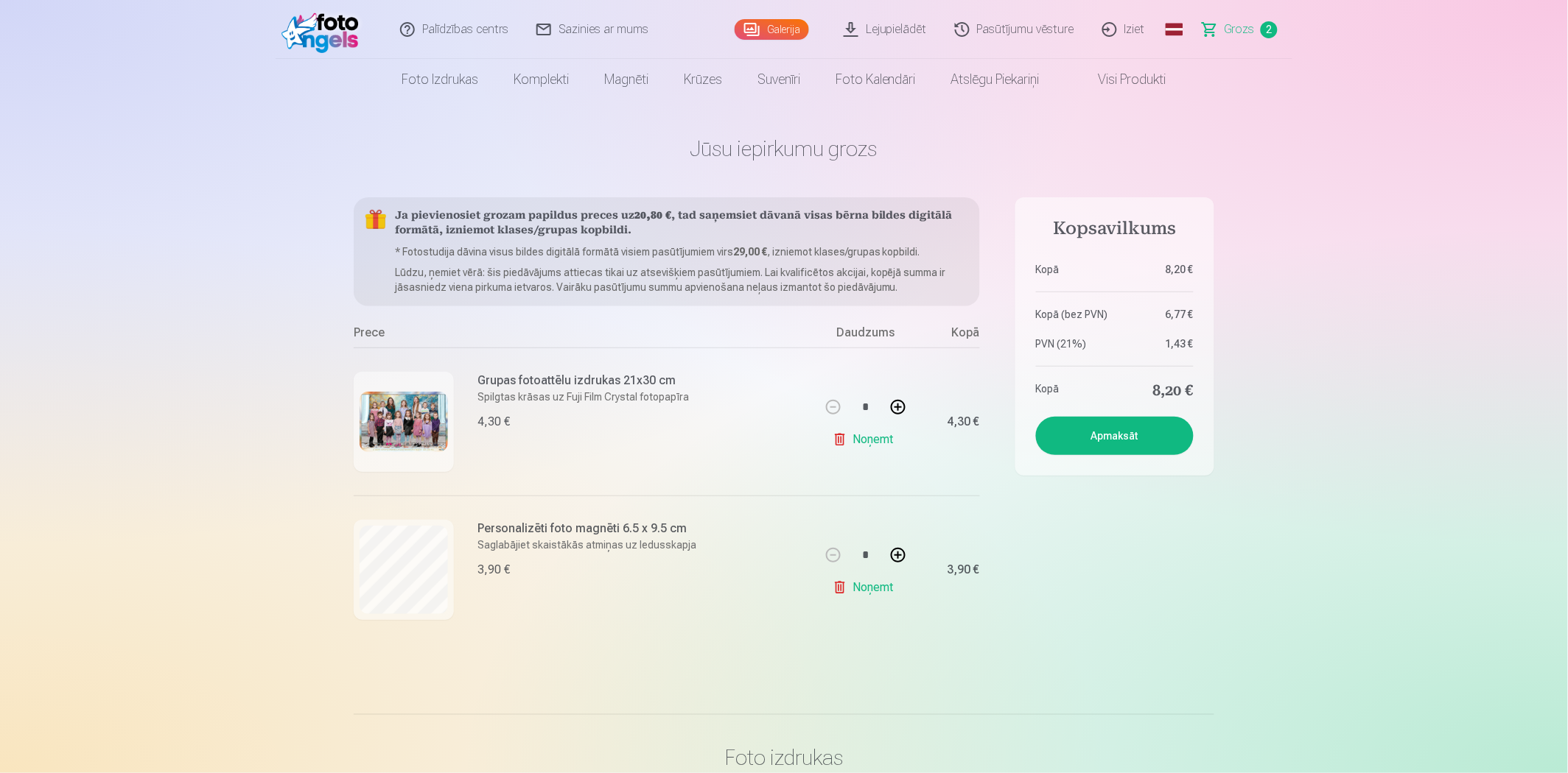
click at [794, 33] on link "Galerija" at bounding box center [772, 29] width 75 height 21
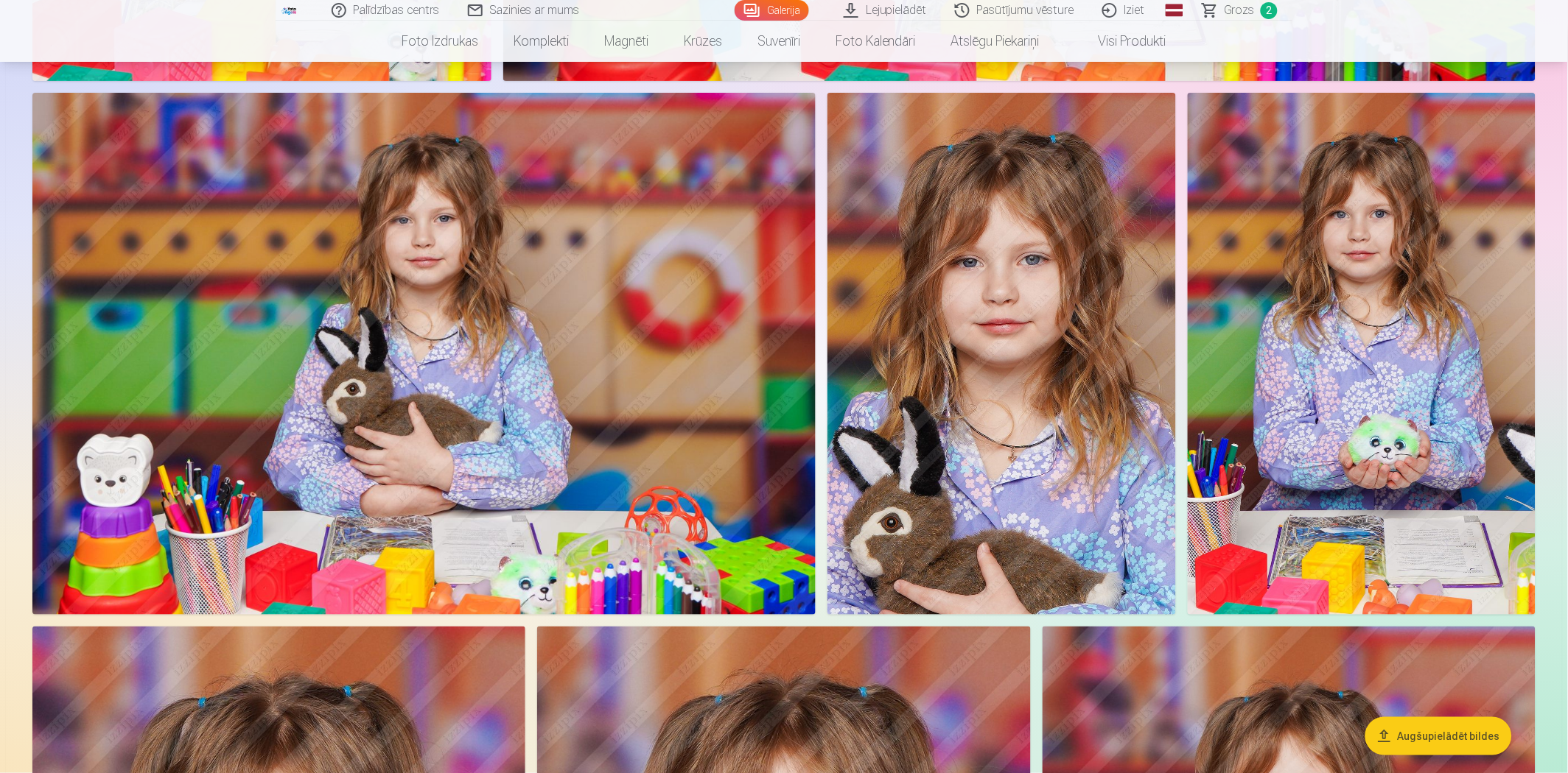
scroll to position [1800, 0]
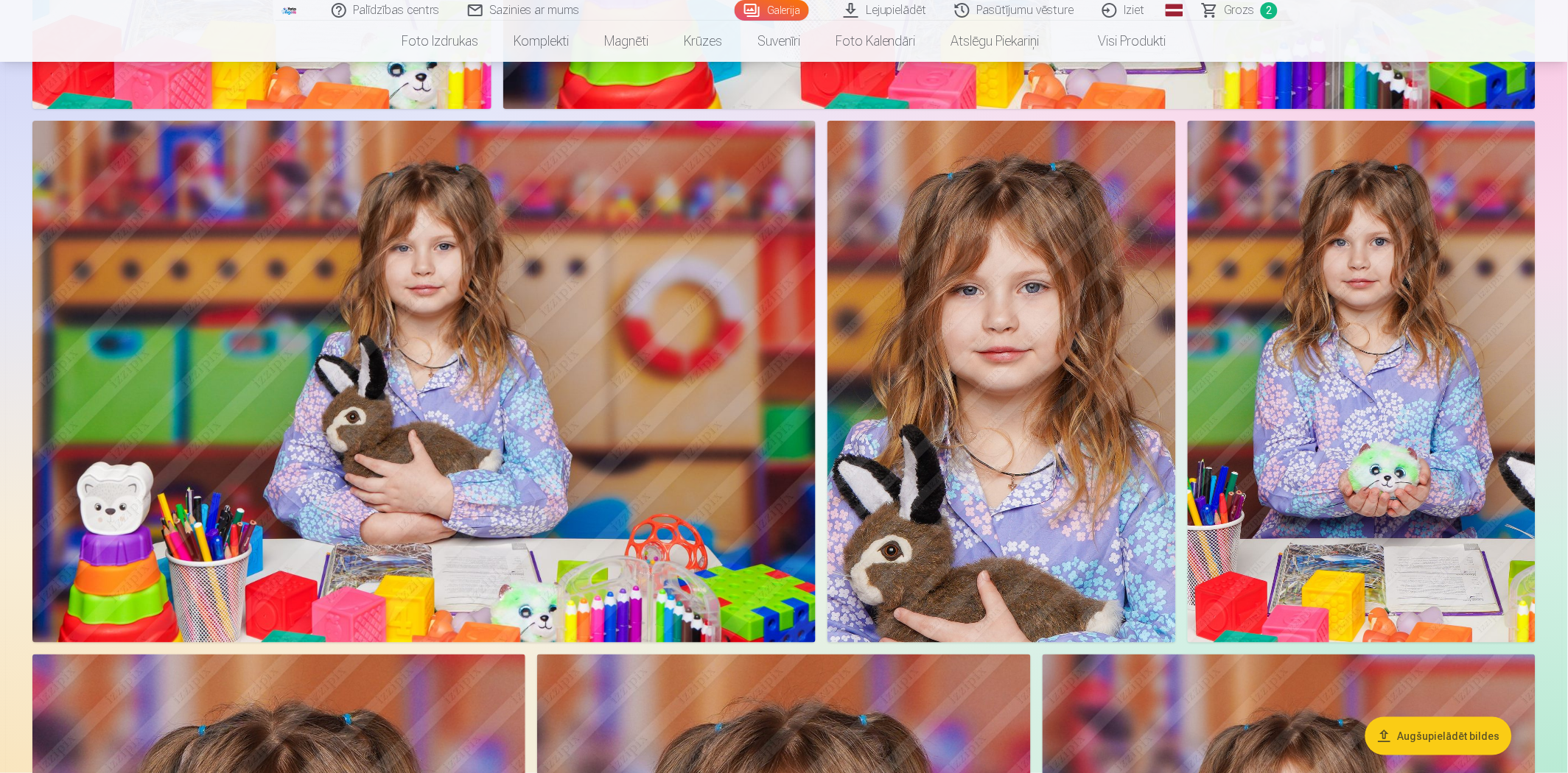
click at [1030, 393] on img at bounding box center [1001, 381] width 349 height 522
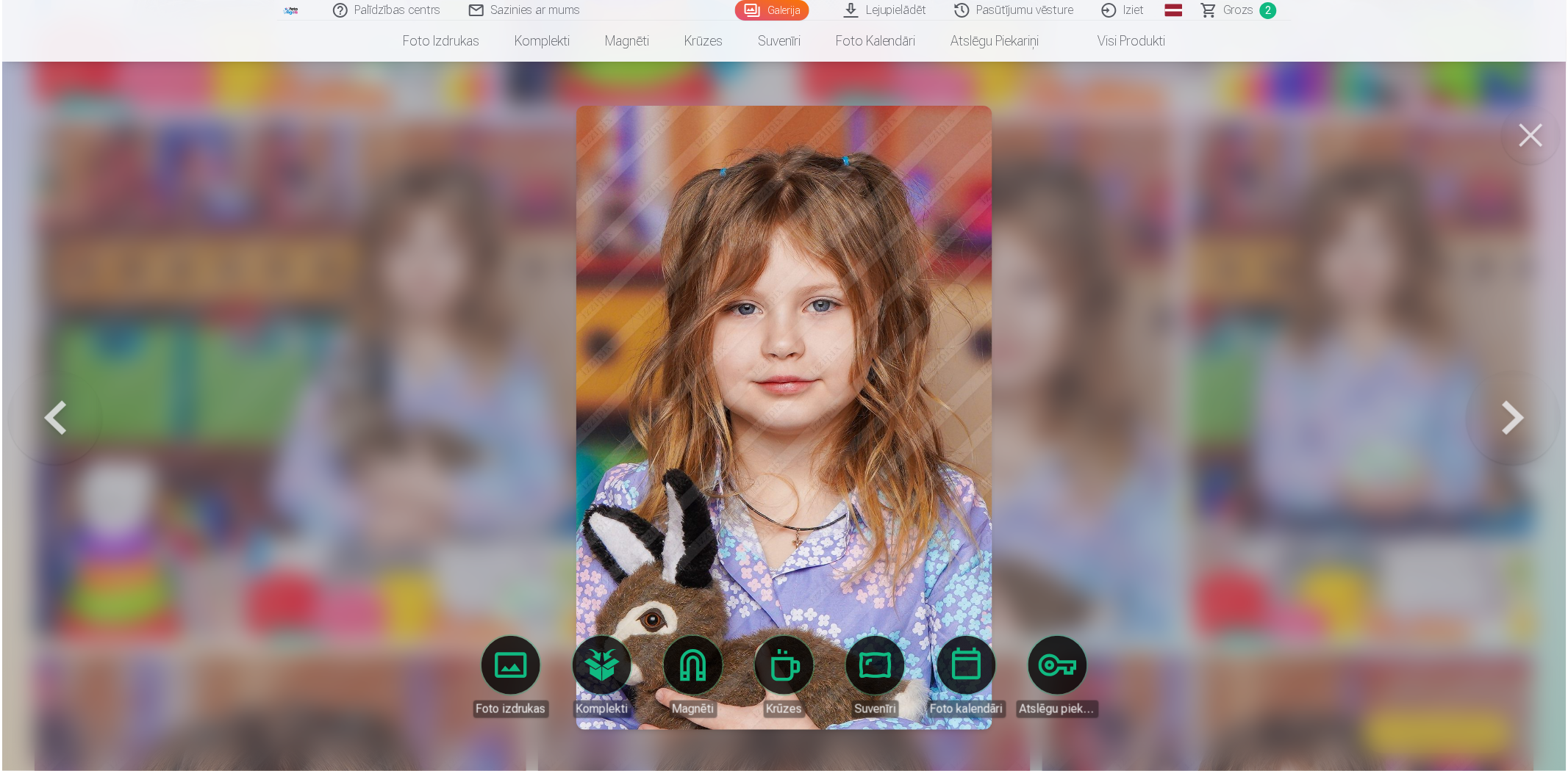
scroll to position [1797, 0]
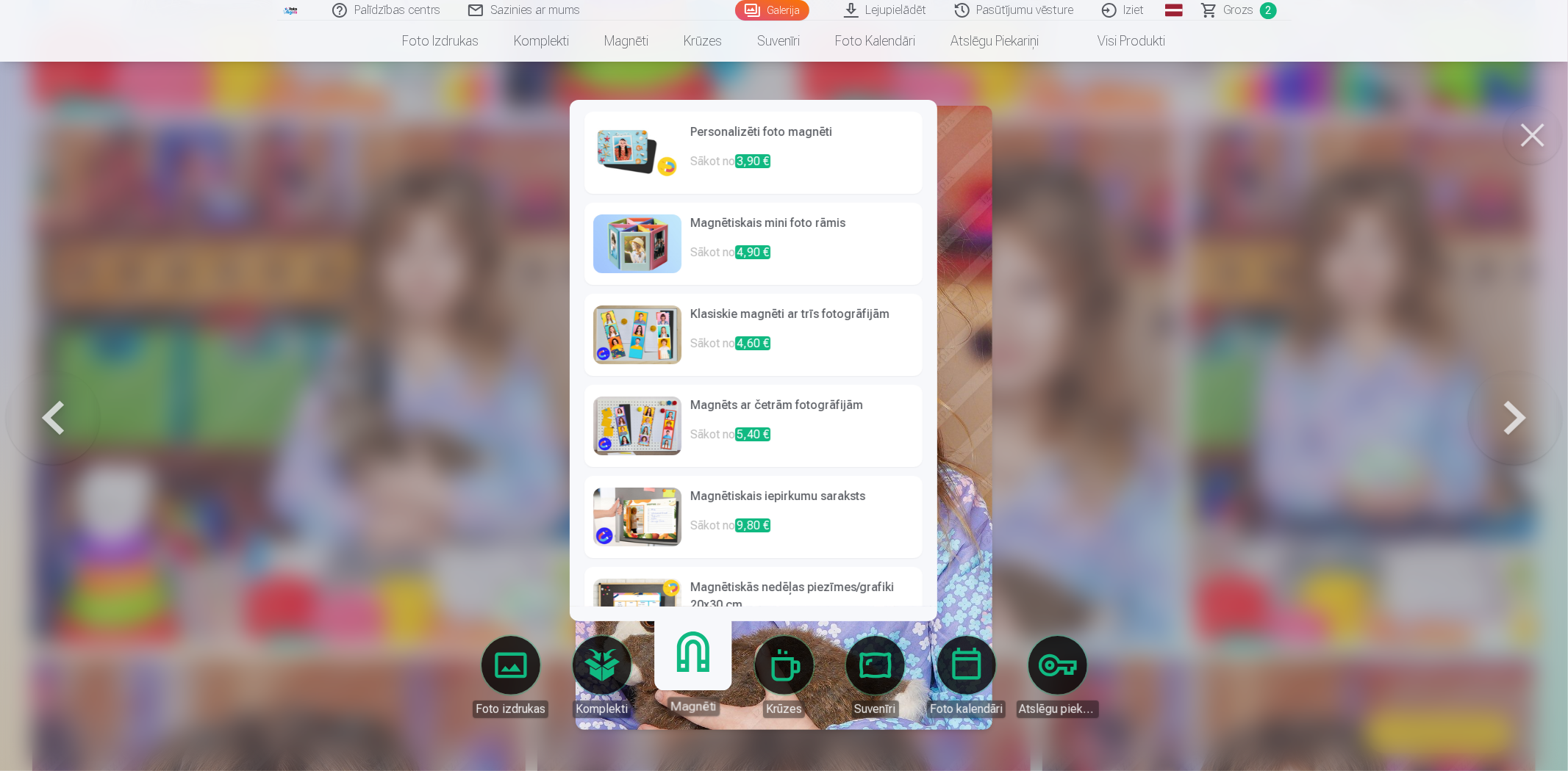
click at [702, 671] on link "Magnēti" at bounding box center [692, 671] width 91 height 90
click at [737, 153] on p "Sākot no 3,90 €" at bounding box center [802, 167] width 224 height 30
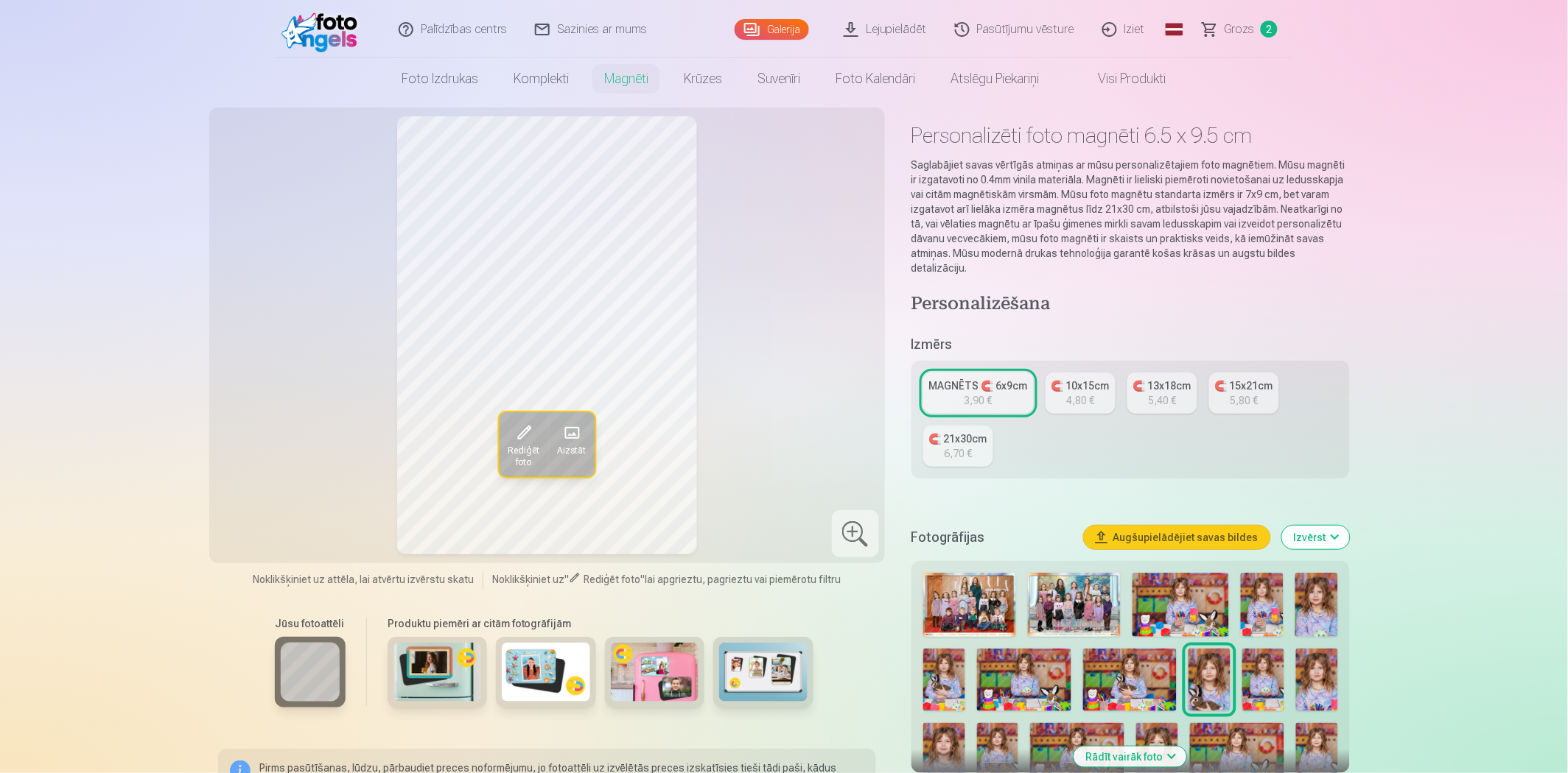
scroll to position [82, 0]
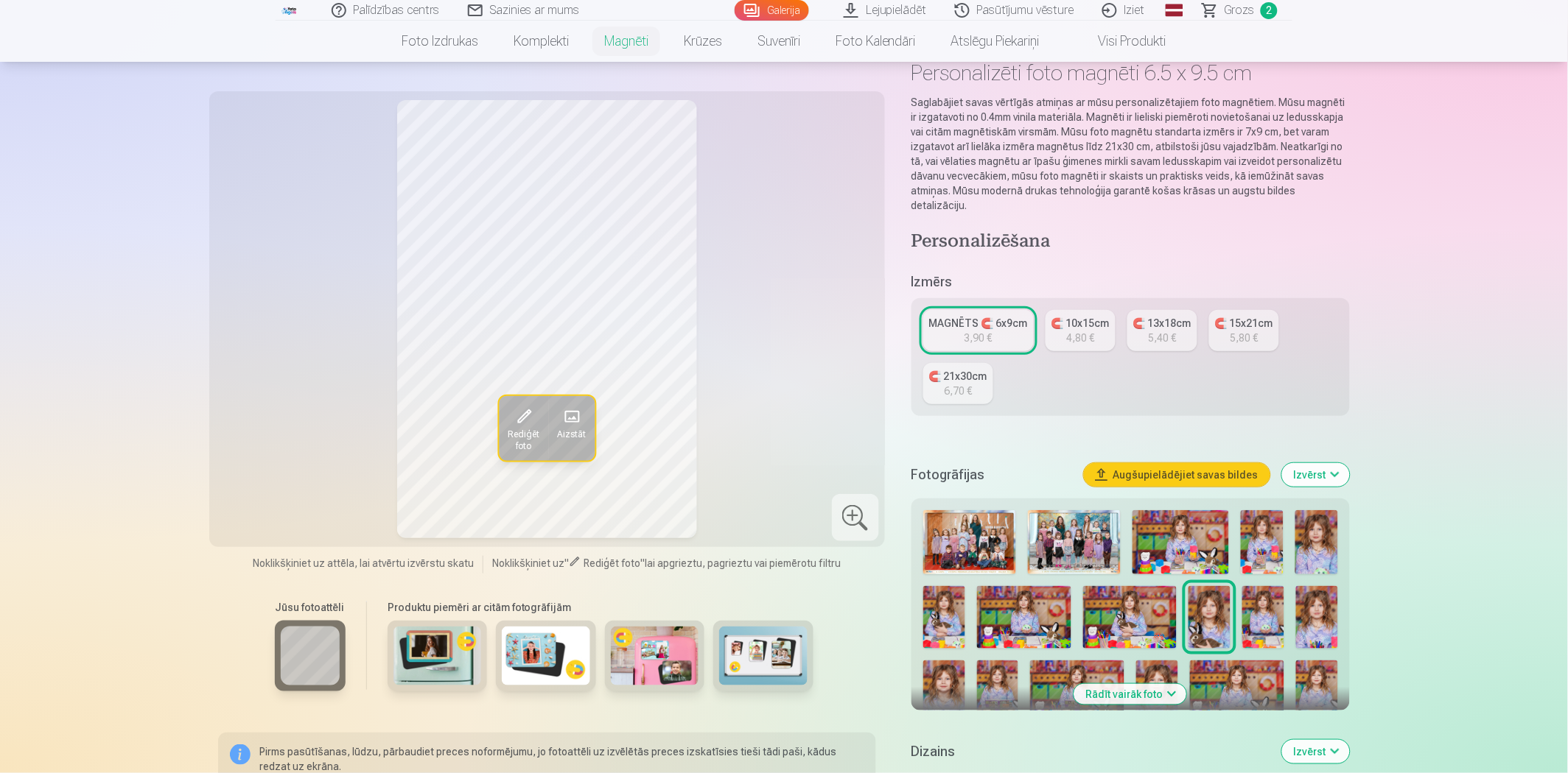
click at [985, 331] on div "3,90 €" at bounding box center [978, 338] width 28 height 14
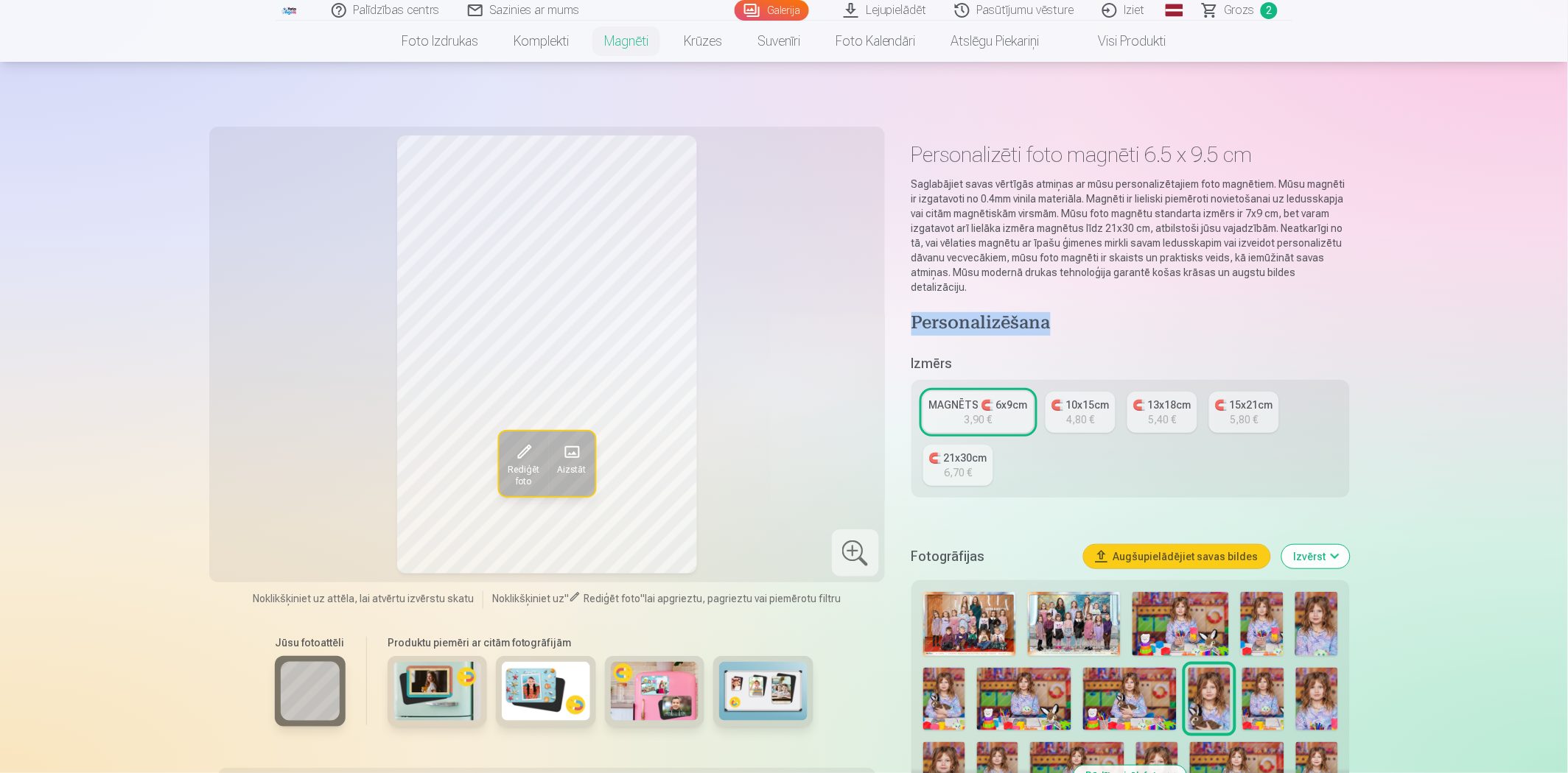
click at [985, 317] on h4 "Personalizēšana" at bounding box center [1130, 324] width 439 height 24
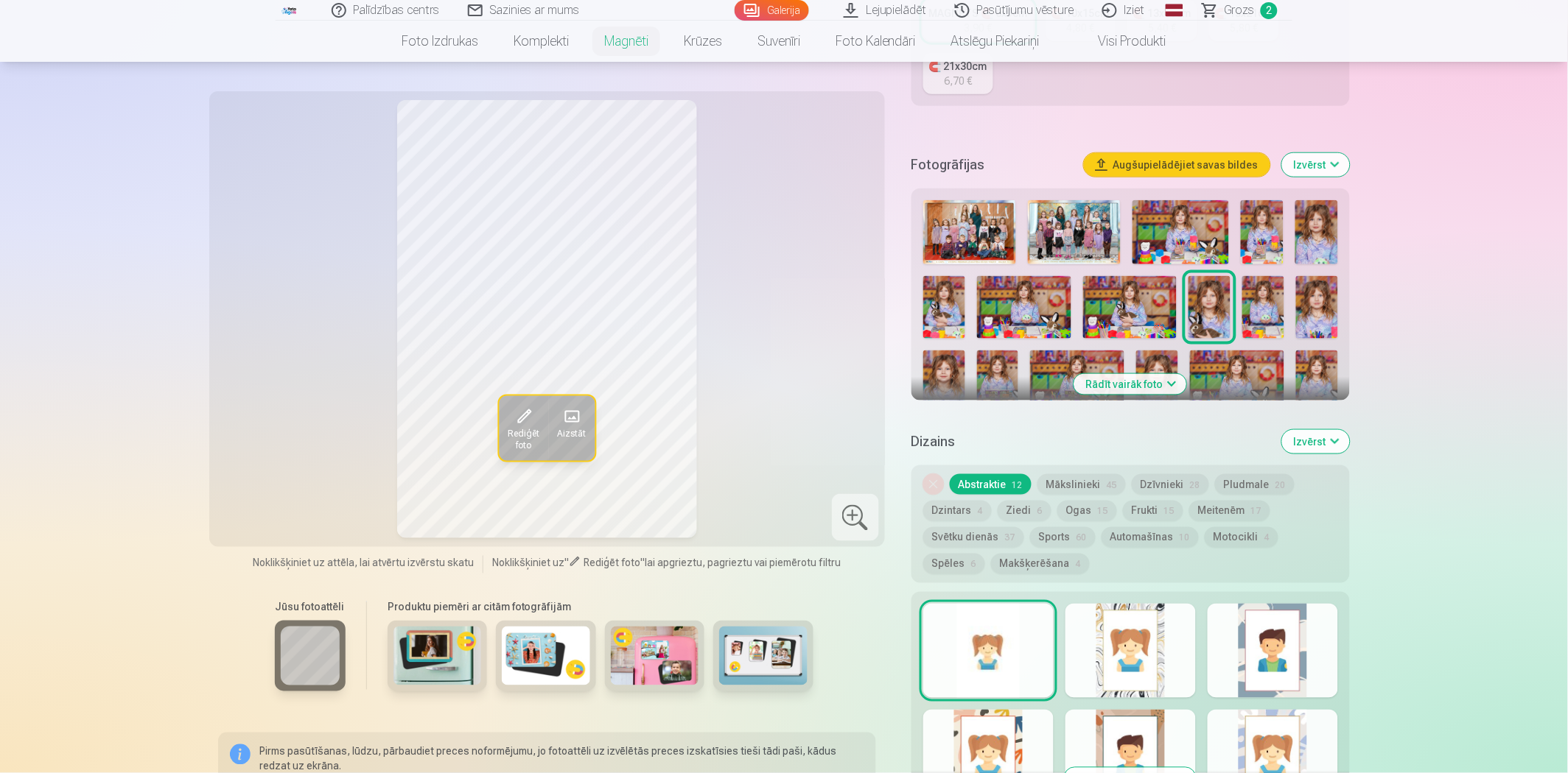
scroll to position [490, 0]
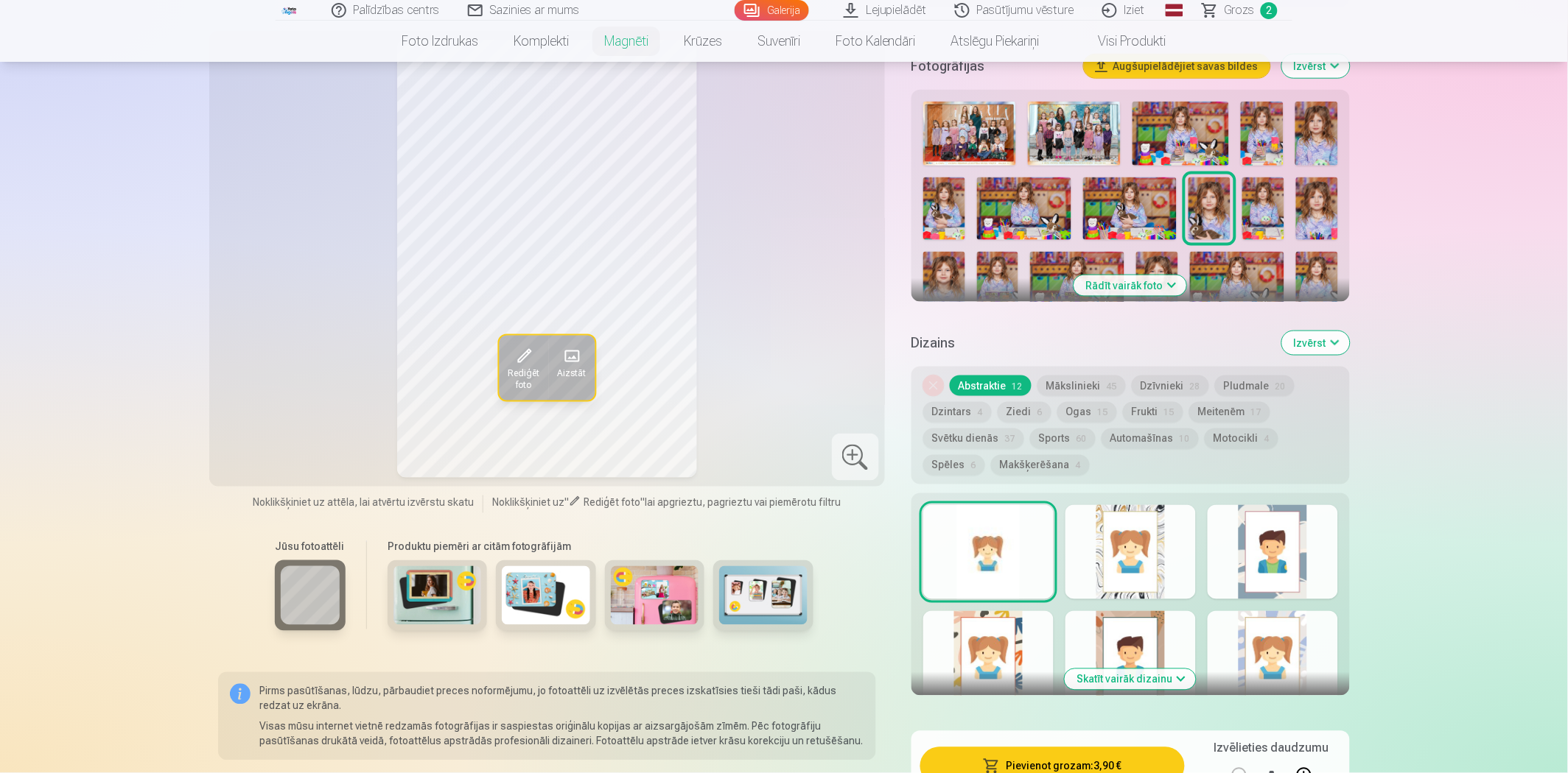
click at [1153, 554] on div at bounding box center [1130, 553] width 130 height 95
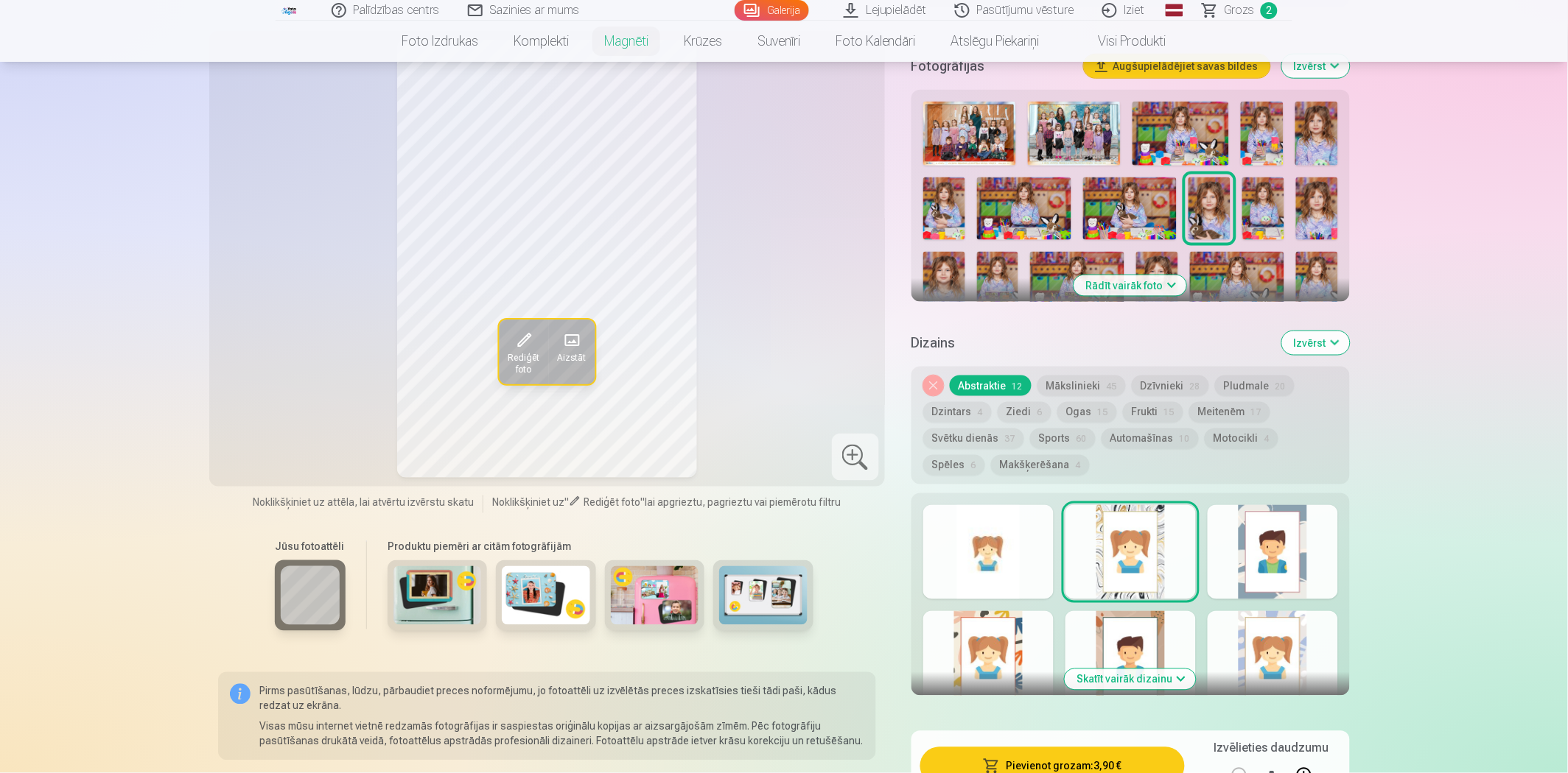
click at [1272, 564] on div at bounding box center [1272, 553] width 130 height 95
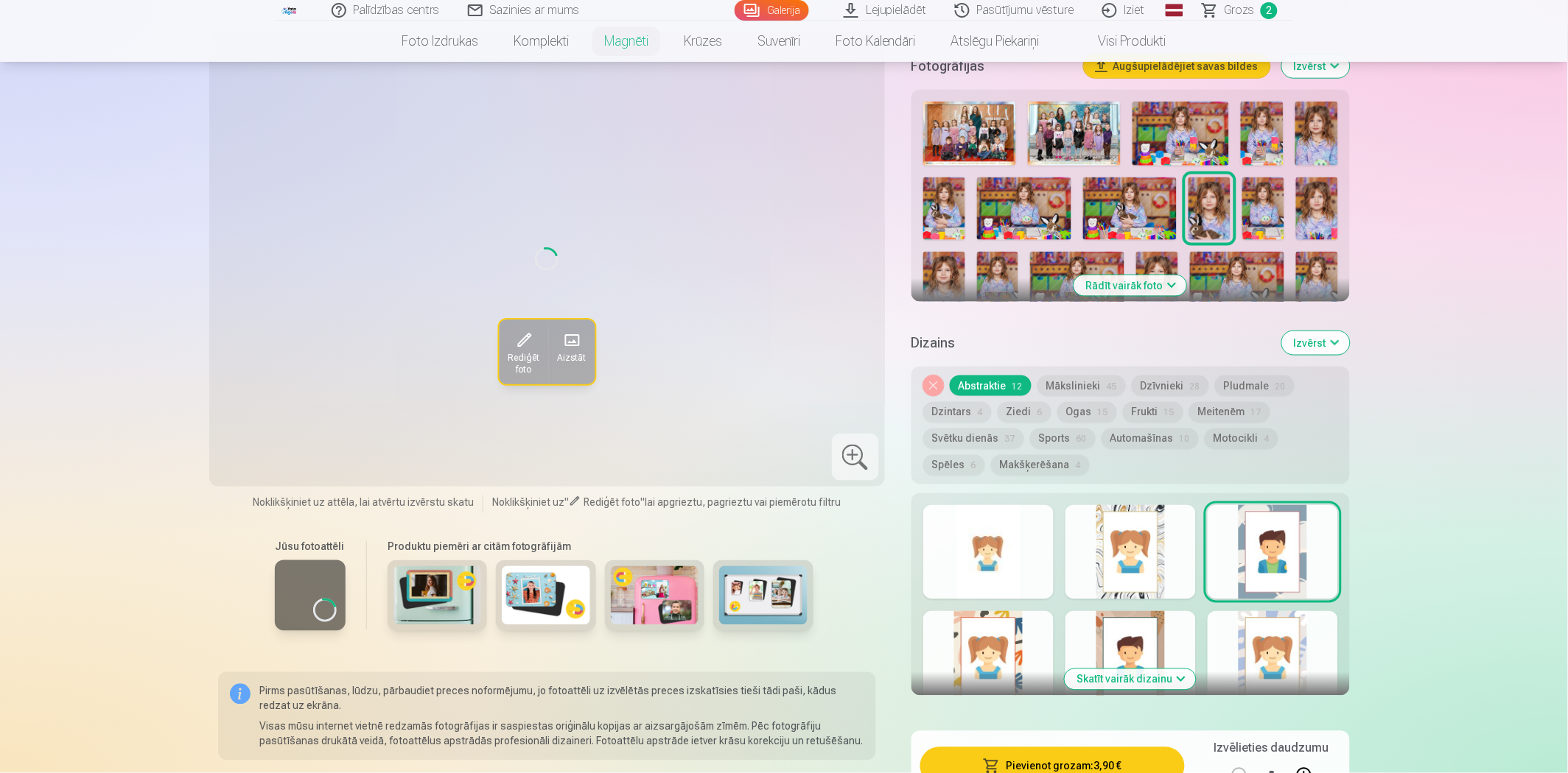
click at [1272, 630] on div at bounding box center [1272, 659] width 130 height 95
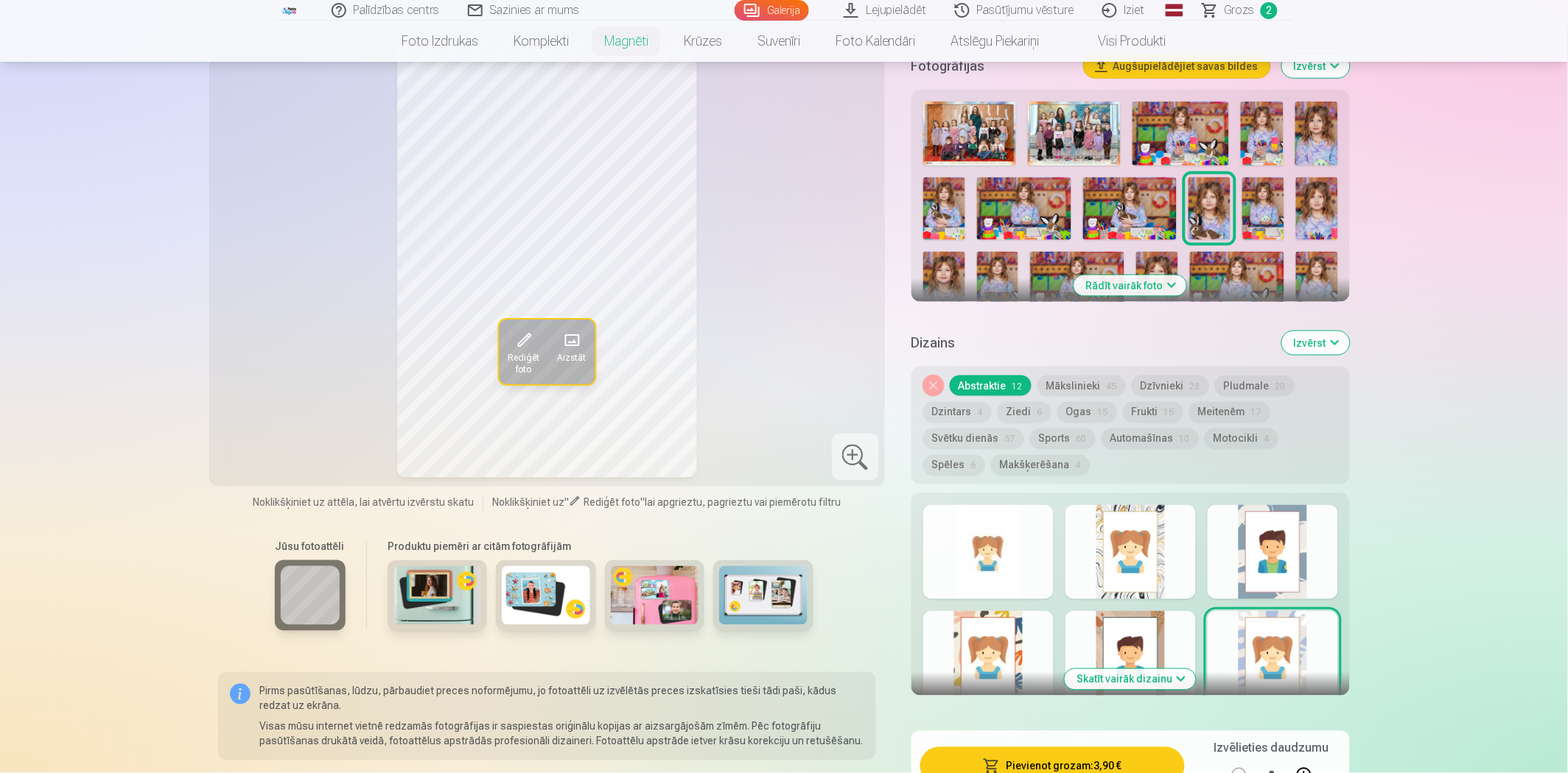
click at [1127, 639] on div at bounding box center [1130, 659] width 130 height 95
click at [1022, 630] on div at bounding box center [988, 659] width 130 height 95
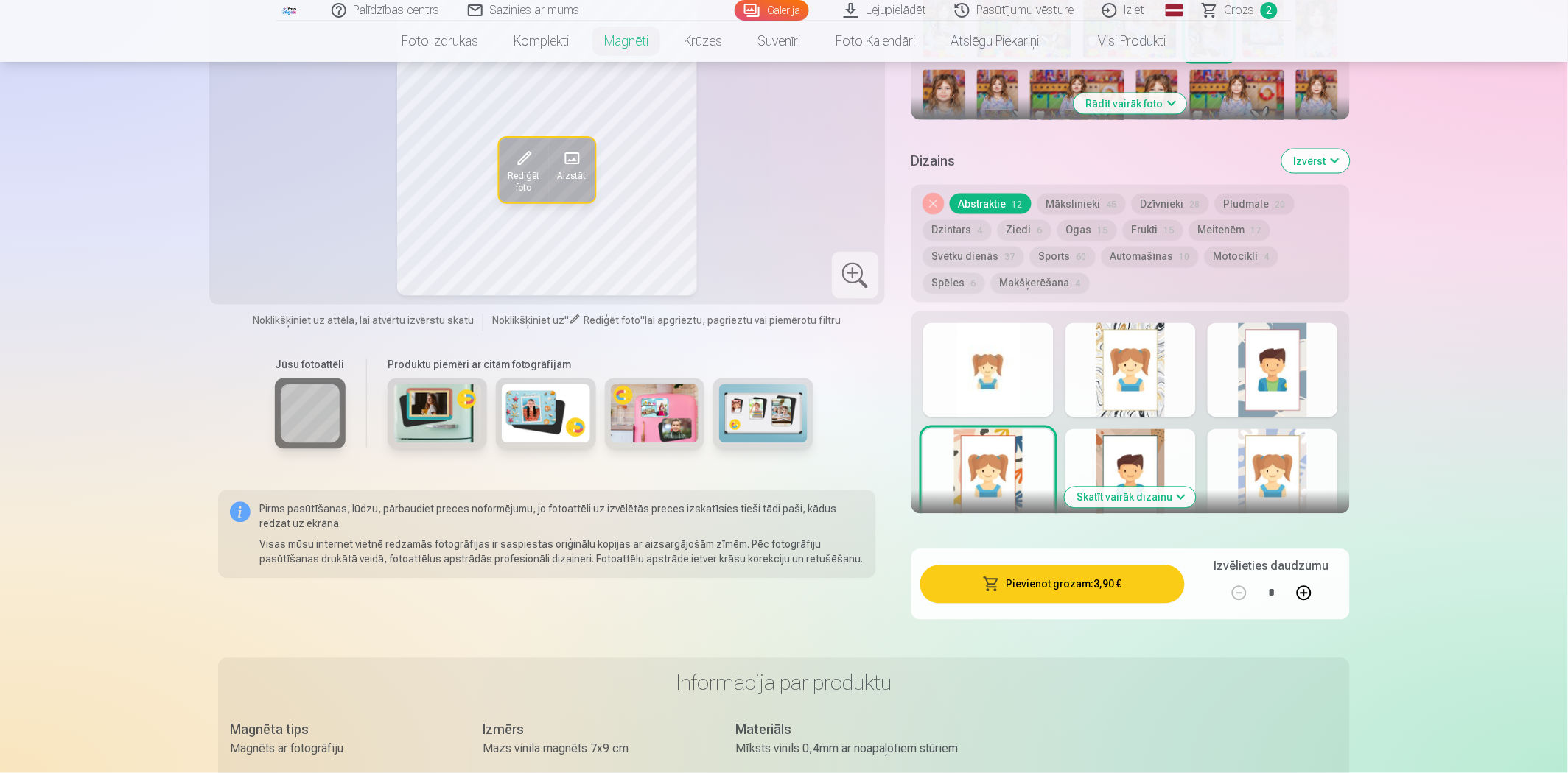
scroll to position [736, 0]
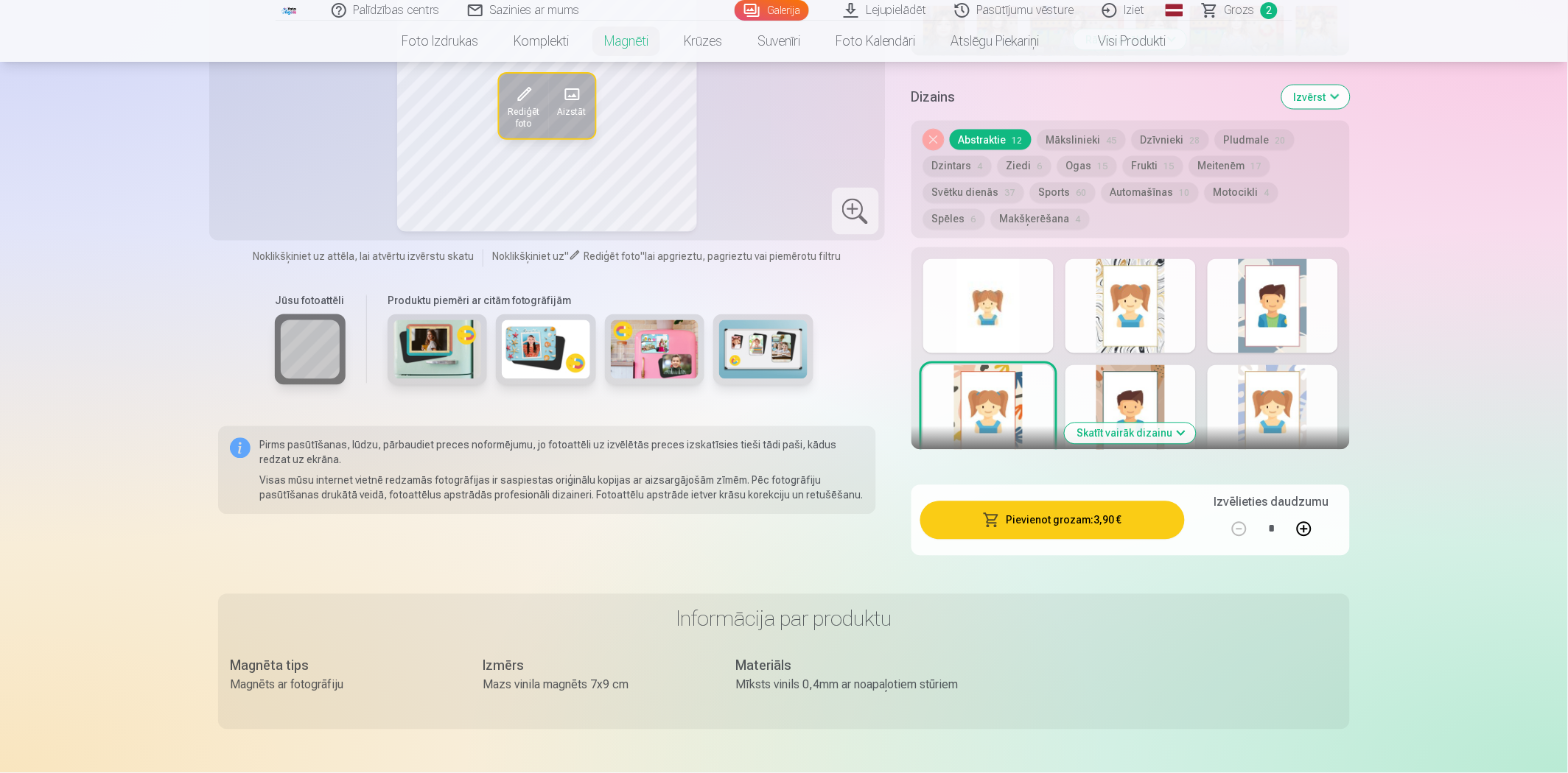
click at [1305, 515] on button at bounding box center [1304, 529] width 35 height 35
type input "*"
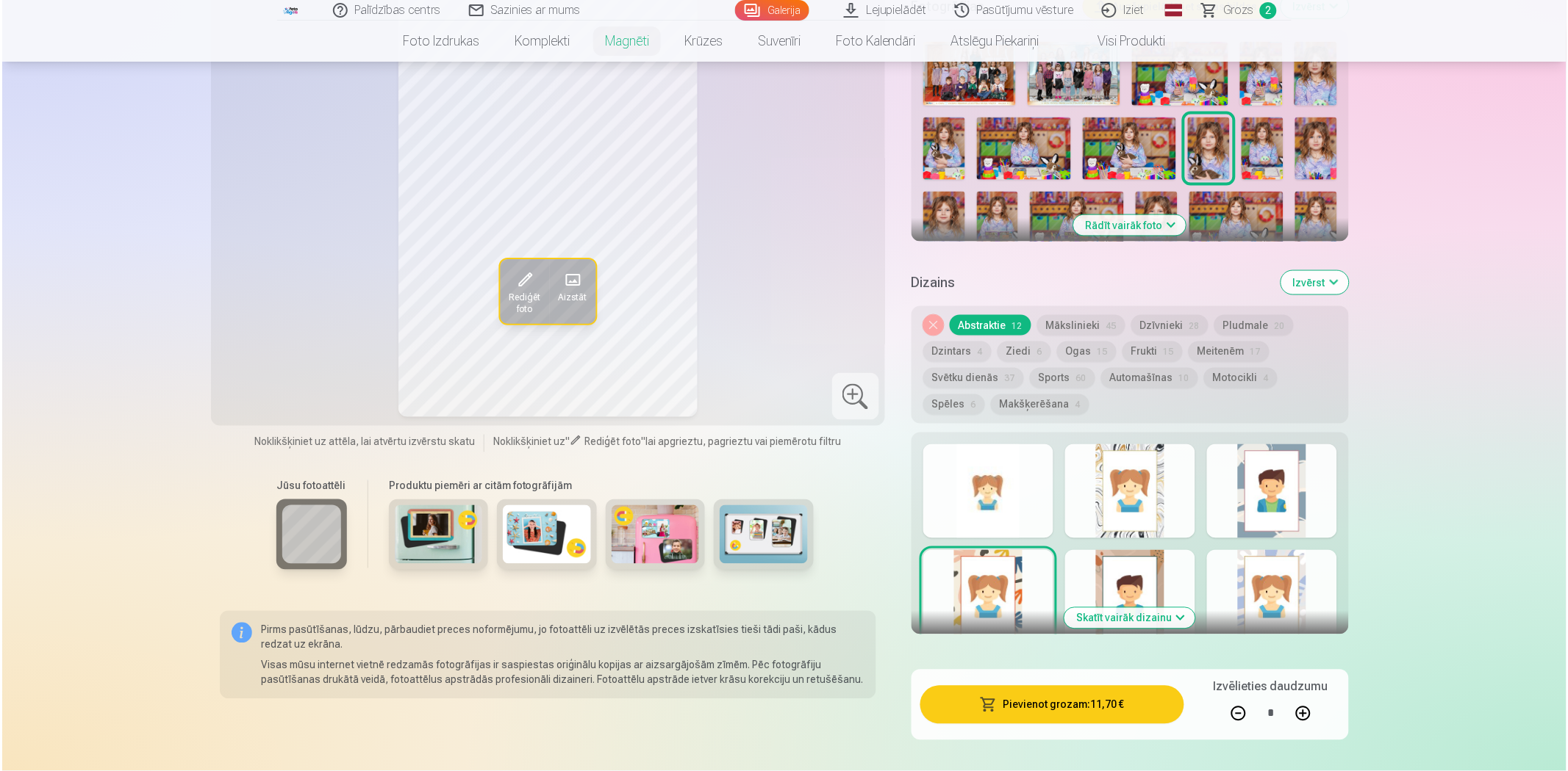
scroll to position [816, 0]
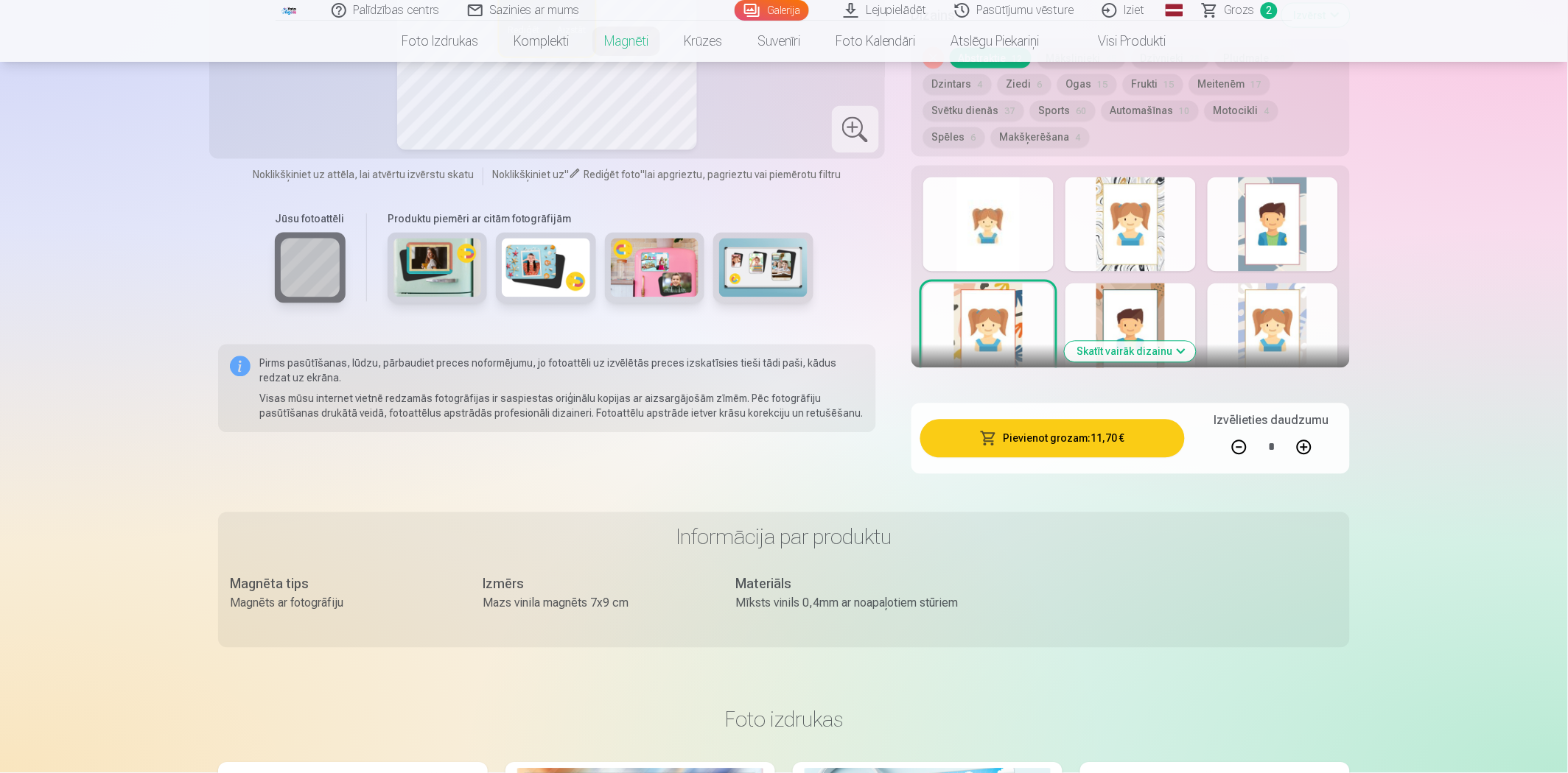
click at [1006, 420] on button "Pievienot grozam : 11,70 €" at bounding box center [1052, 439] width 265 height 38
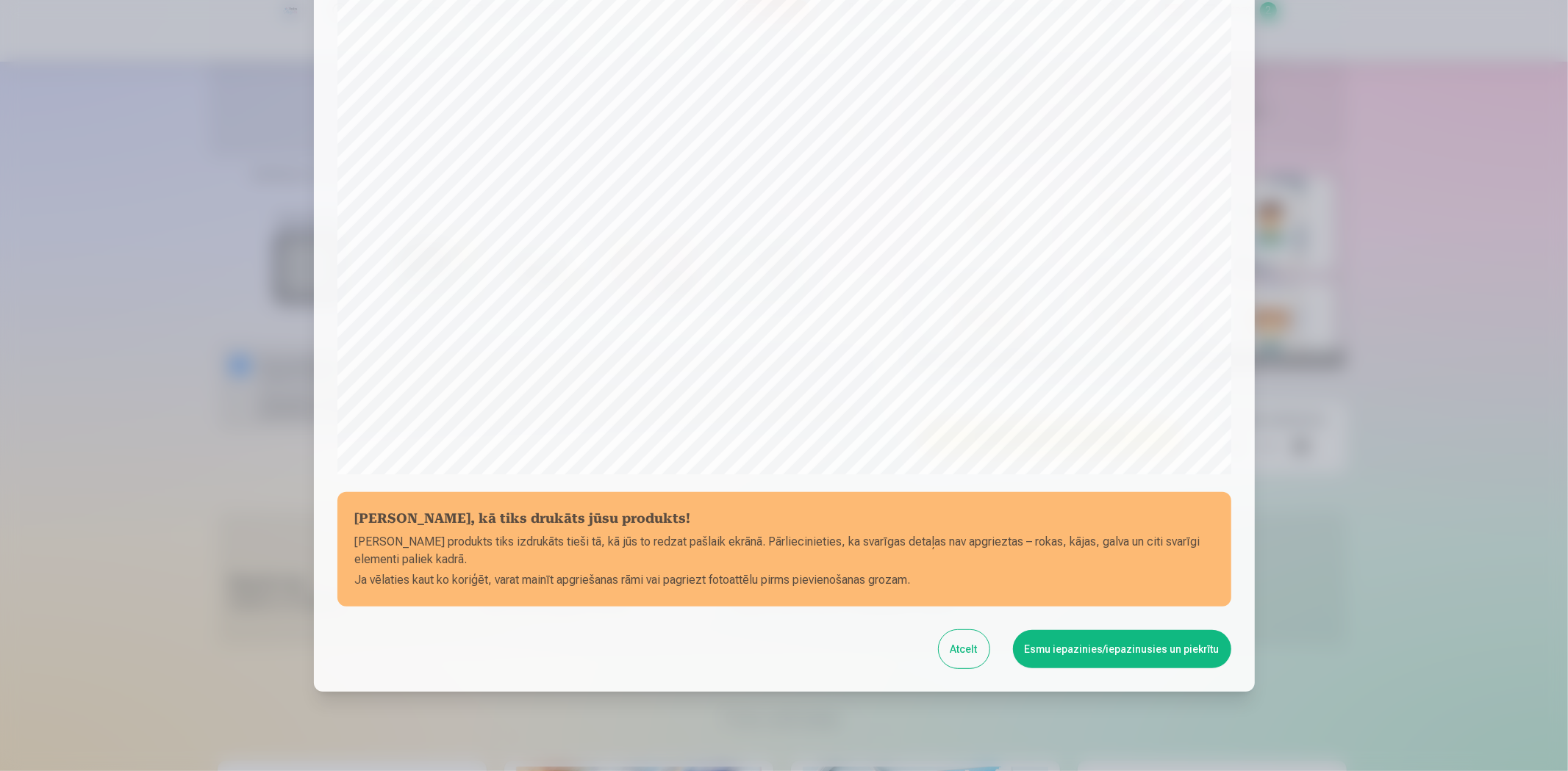
scroll to position [287, 0]
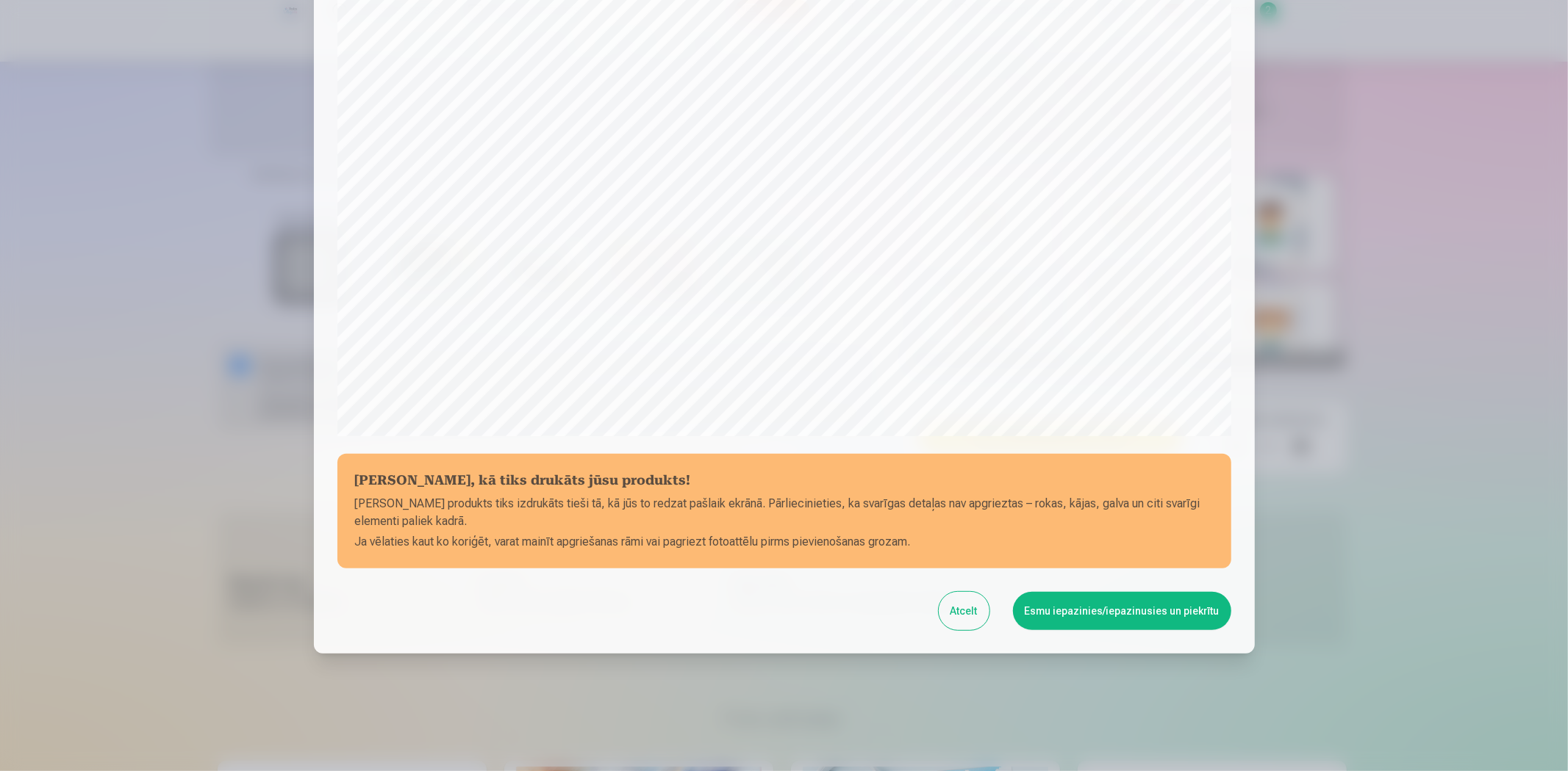
click at [1144, 612] on button "Esmu iepazinies/iepazinusies un piekrītu" at bounding box center [1121, 611] width 218 height 38
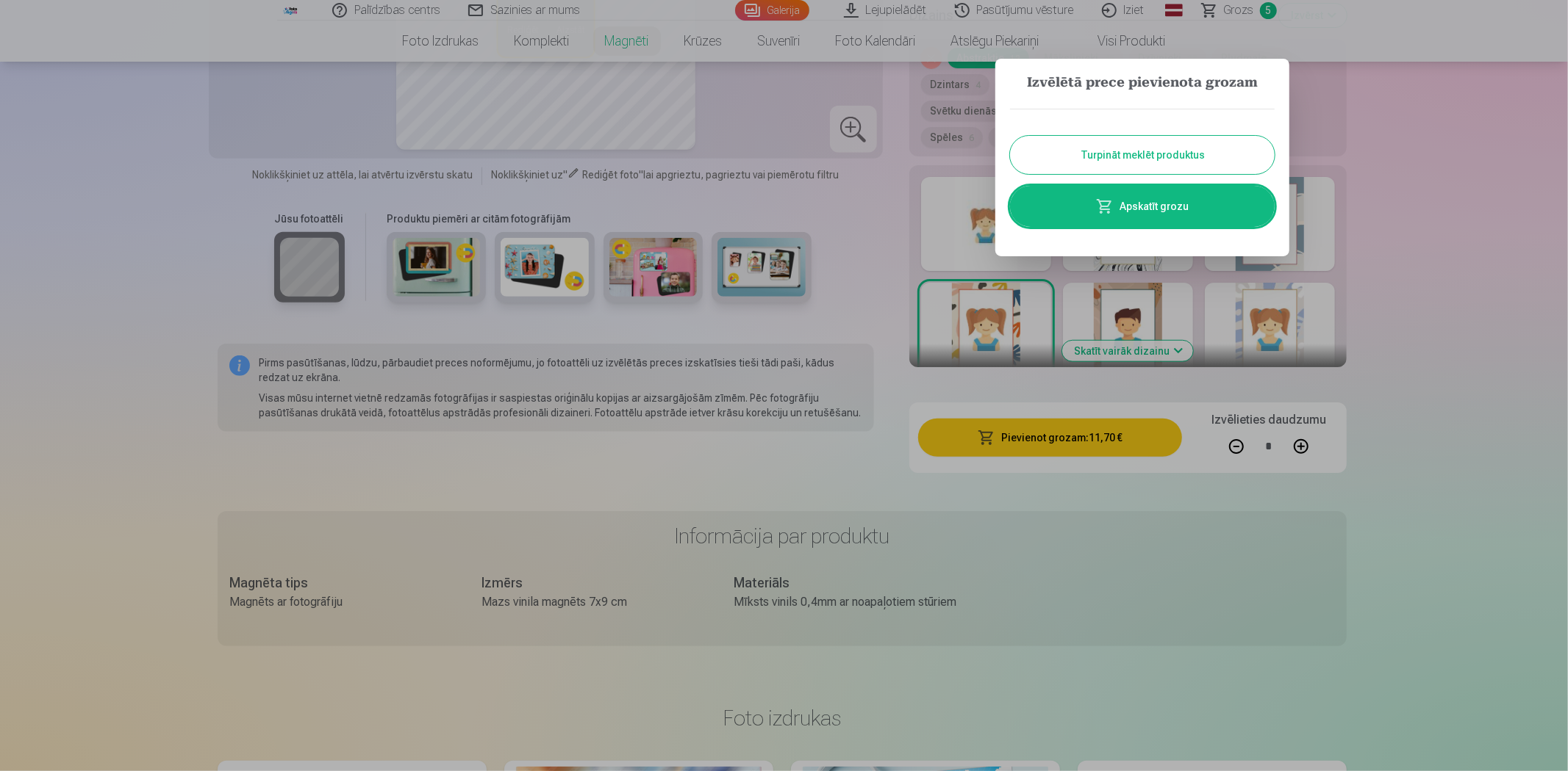
click at [1178, 207] on link "Apskatīt grozu" at bounding box center [1142, 206] width 265 height 41
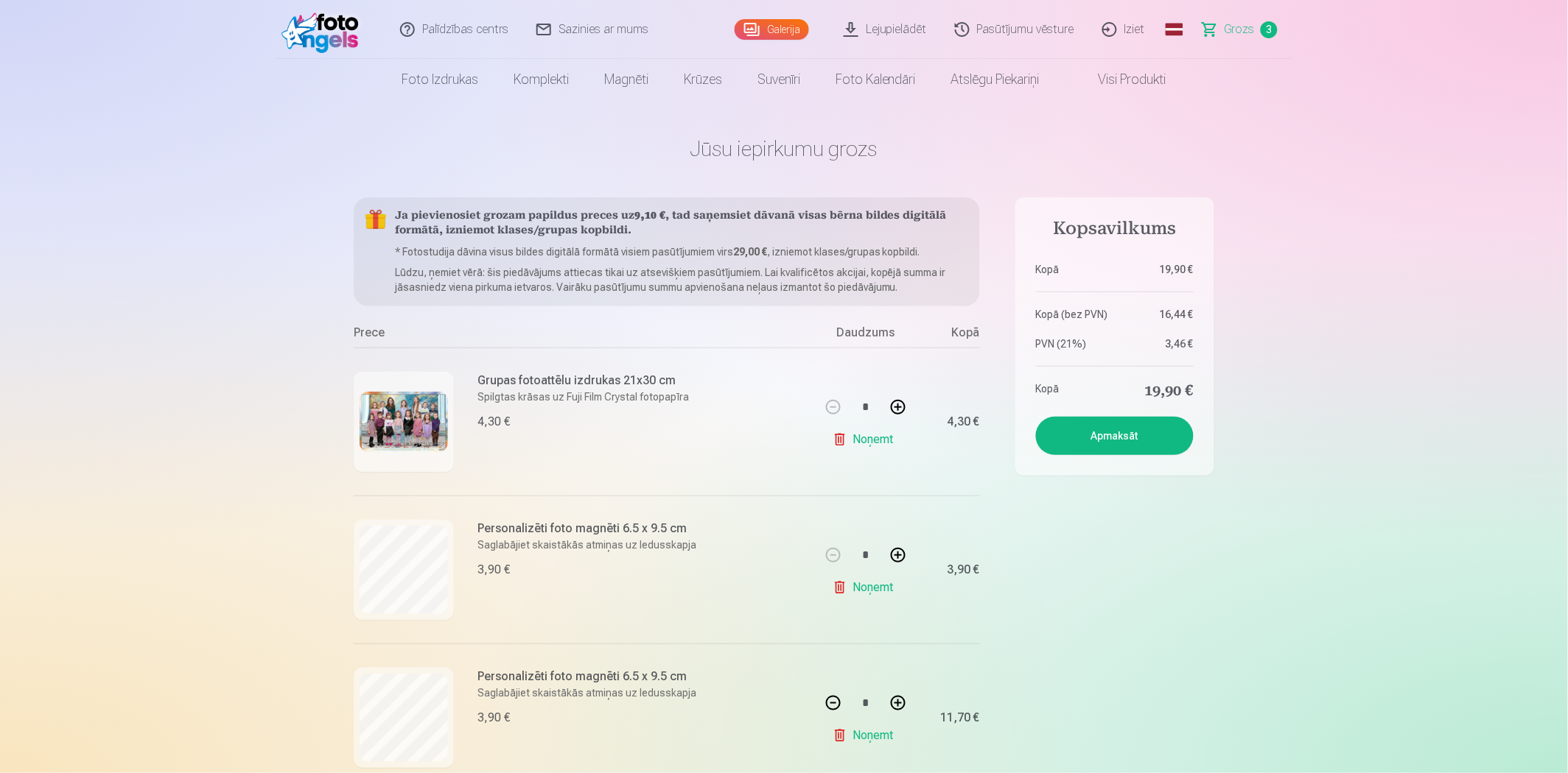
click at [878, 583] on link "Noņemt" at bounding box center [866, 588] width 67 height 30
type input "*"
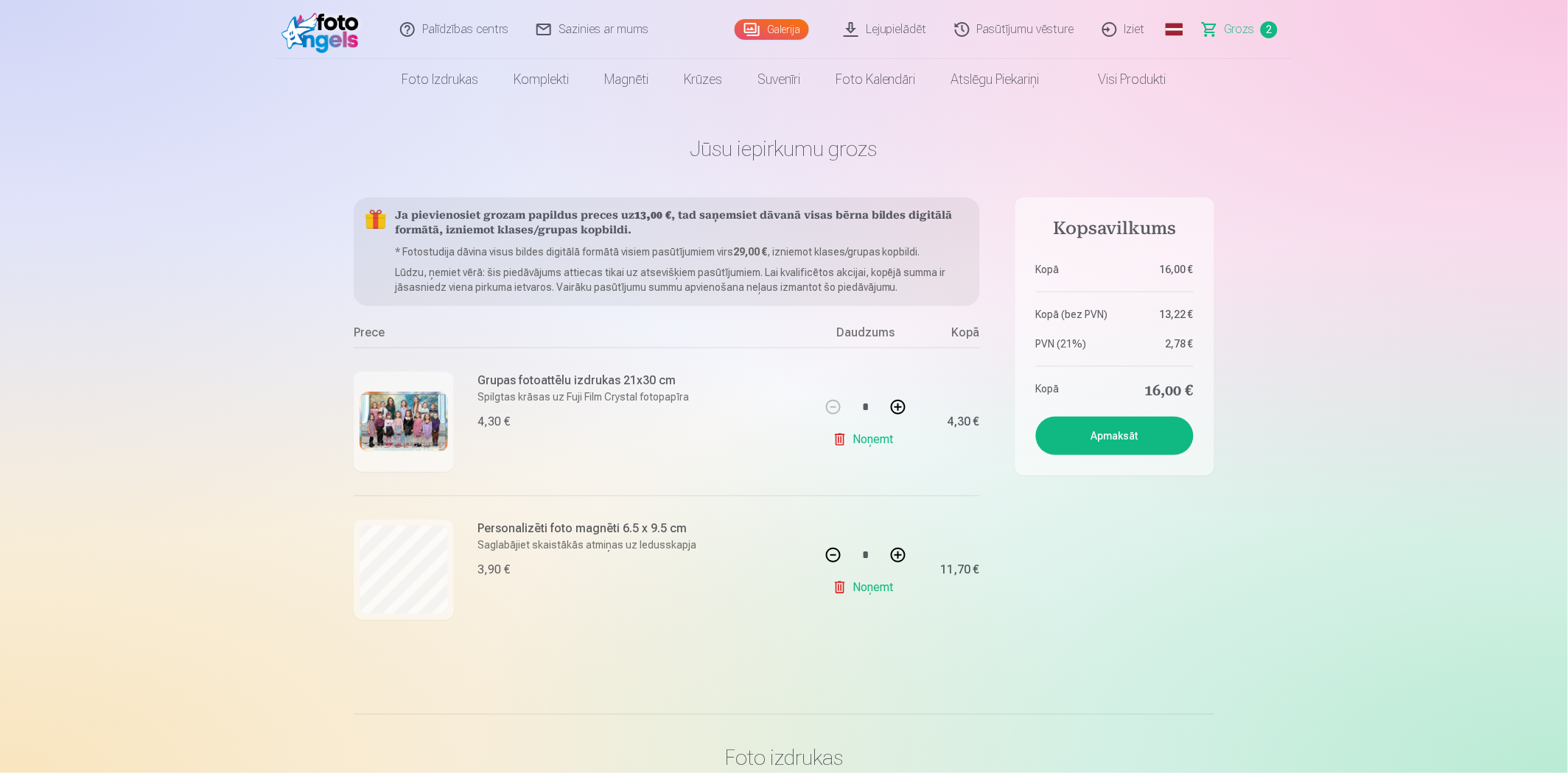
click at [772, 37] on link "Galerija" at bounding box center [772, 29] width 75 height 21
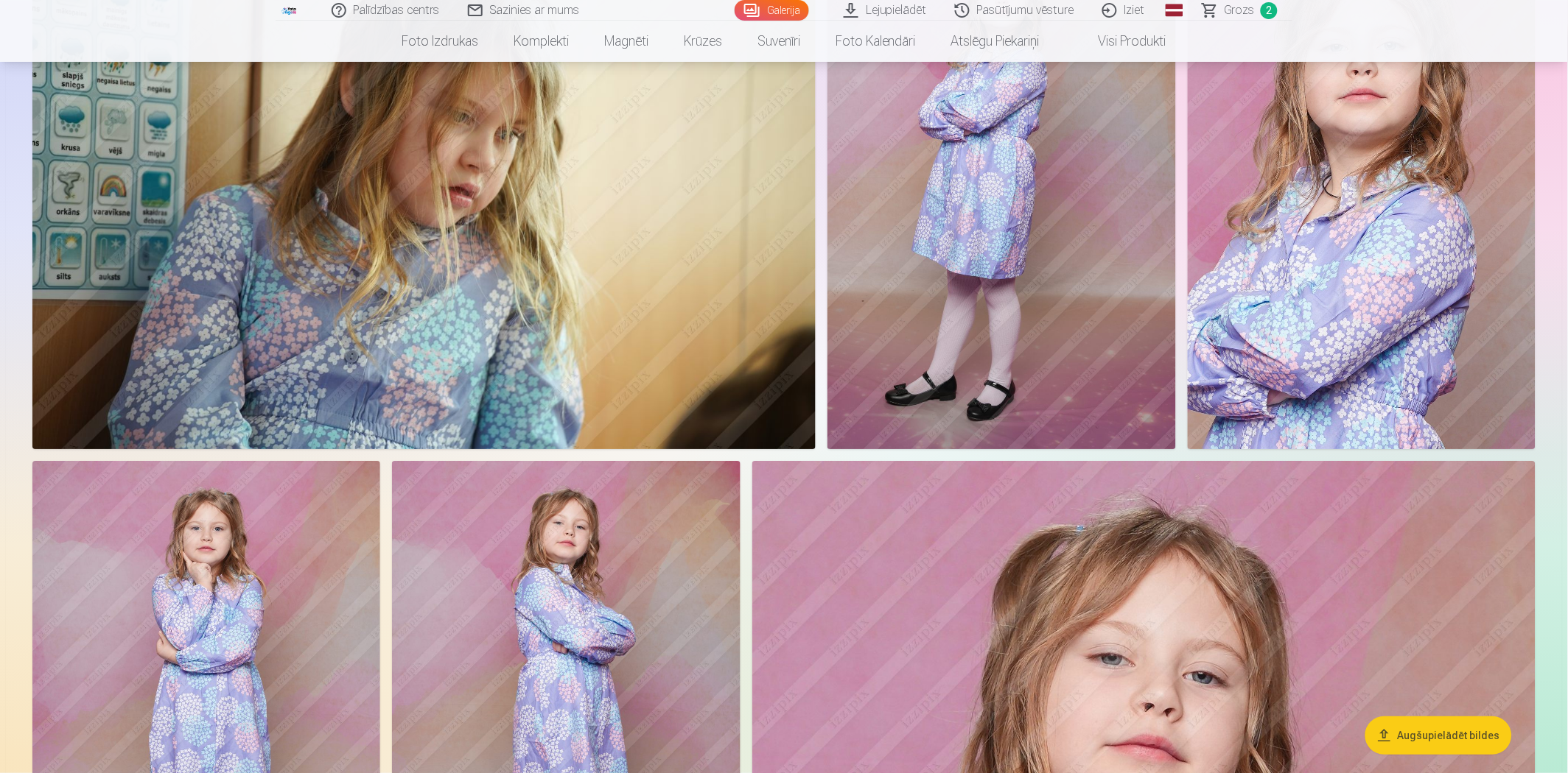
scroll to position [8510, 0]
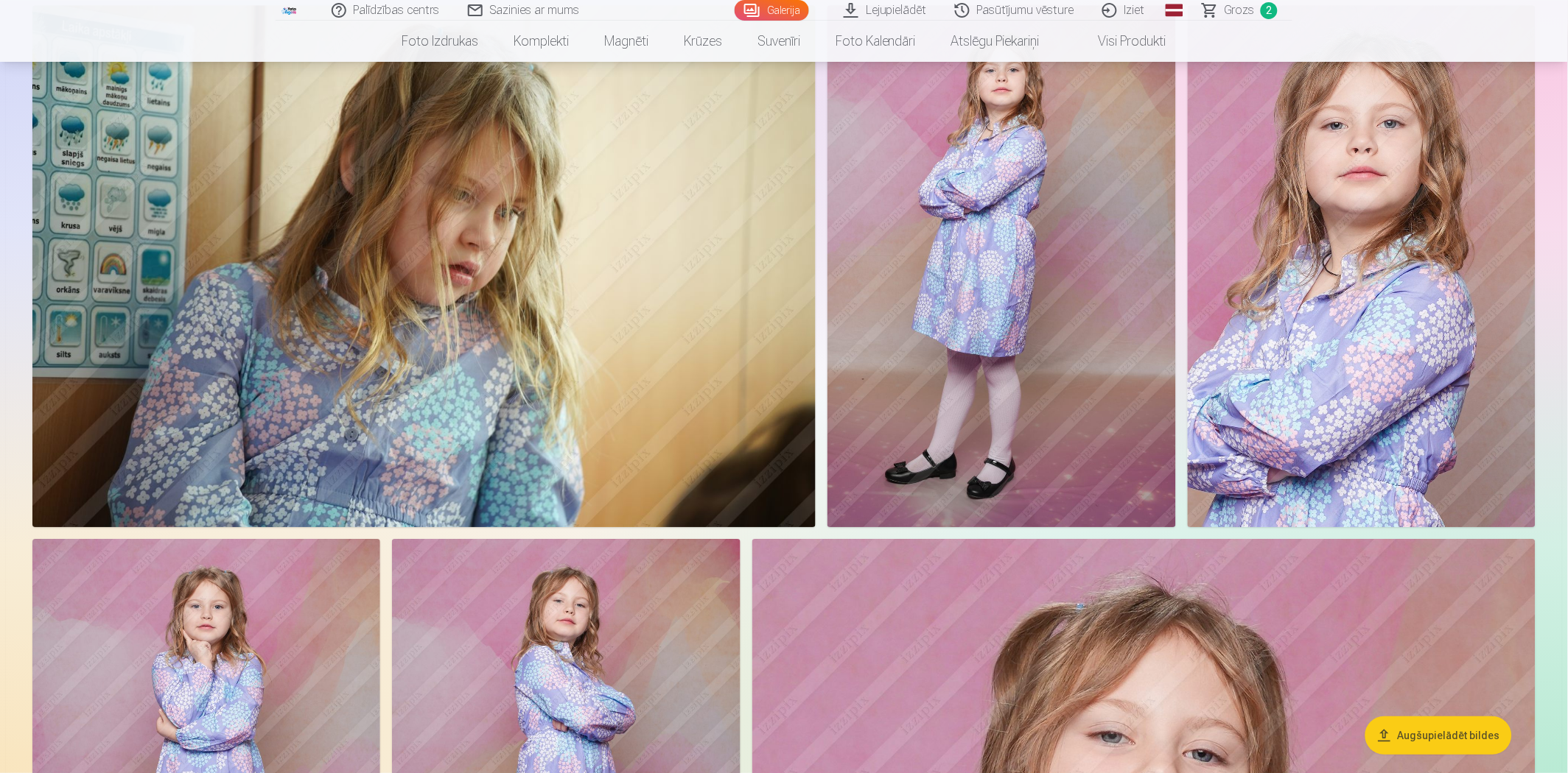
click at [971, 335] on img at bounding box center [1001, 266] width 348 height 522
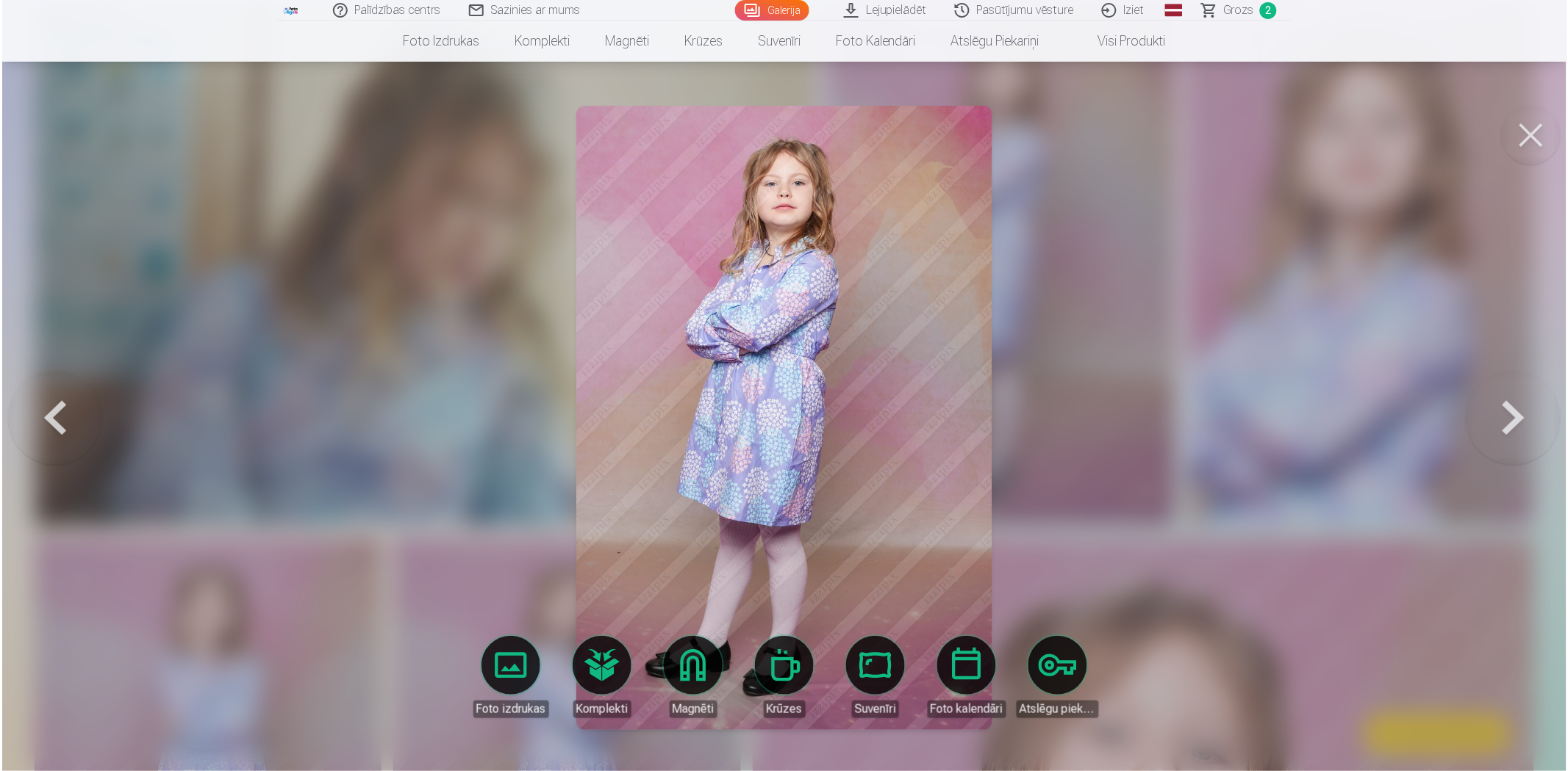
scroll to position [8424, 0]
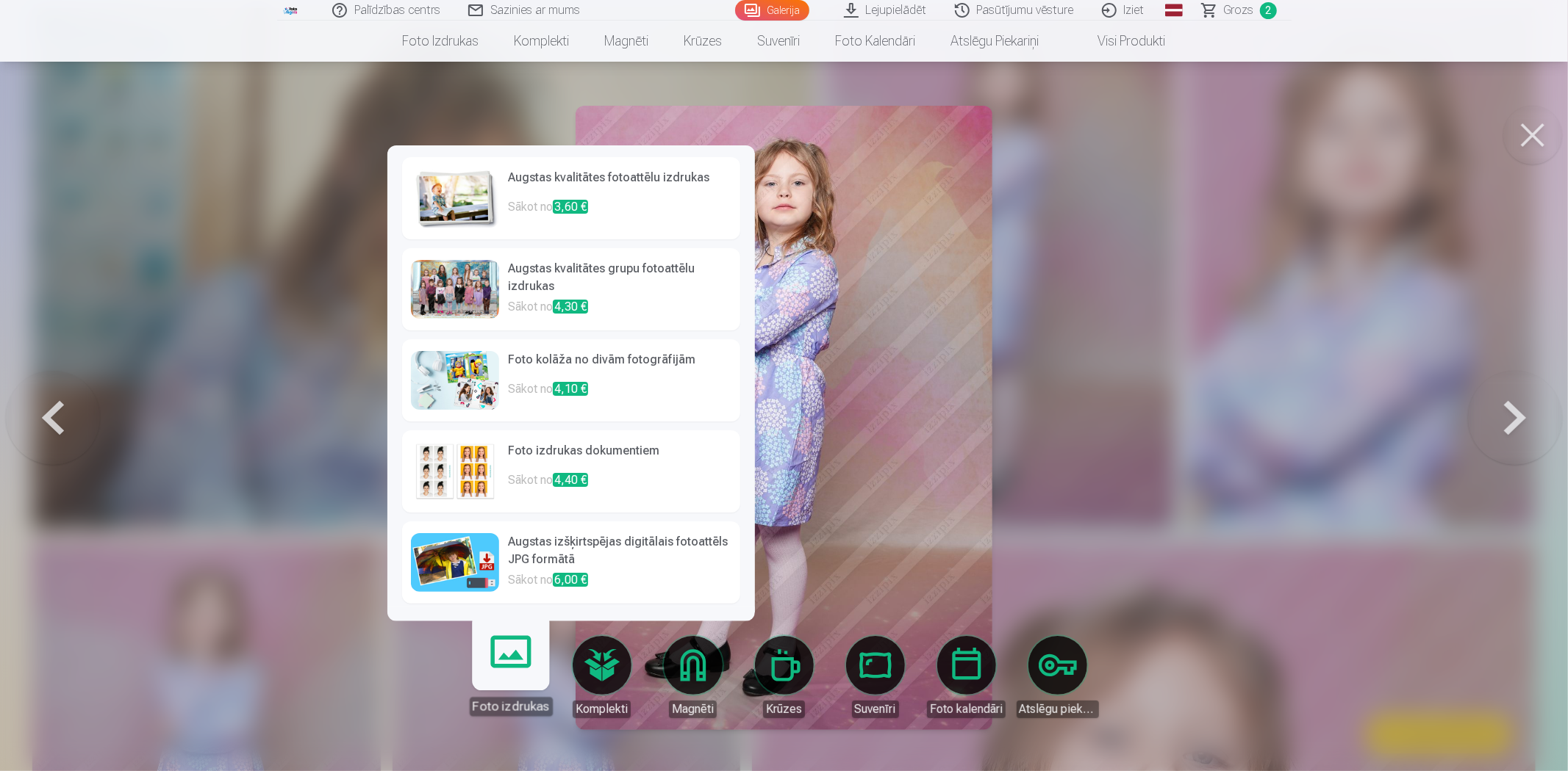
click at [663, 217] on p "Sākot no 3,60 €" at bounding box center [620, 213] width 224 height 30
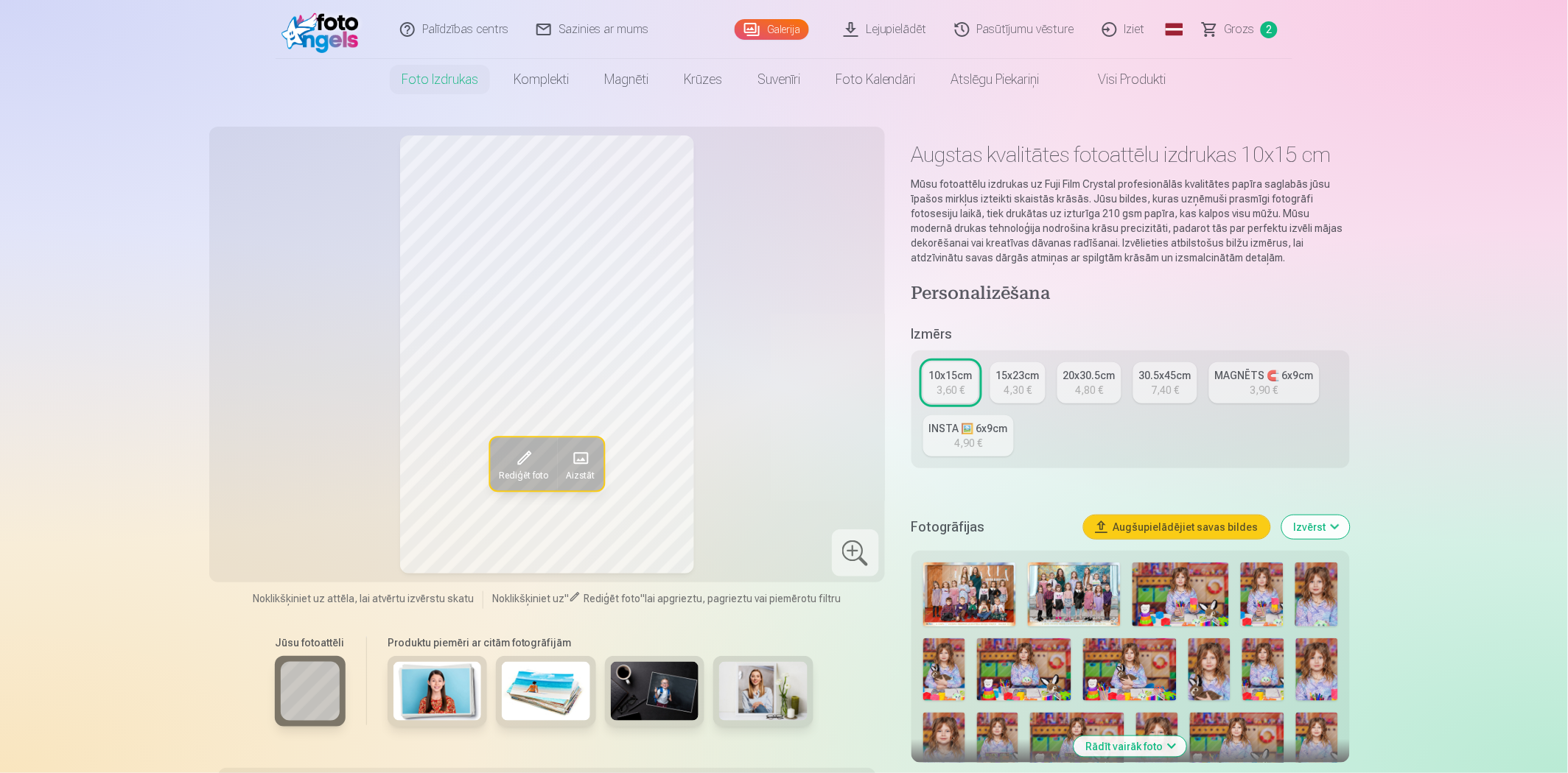
click at [1020, 383] on div "4,30 €" at bounding box center [1017, 390] width 28 height 14
click at [1087, 385] on div "4,80 €" at bounding box center [1089, 390] width 28 height 14
click at [1246, 37] on span "Grozs" at bounding box center [1240, 29] width 31 height 18
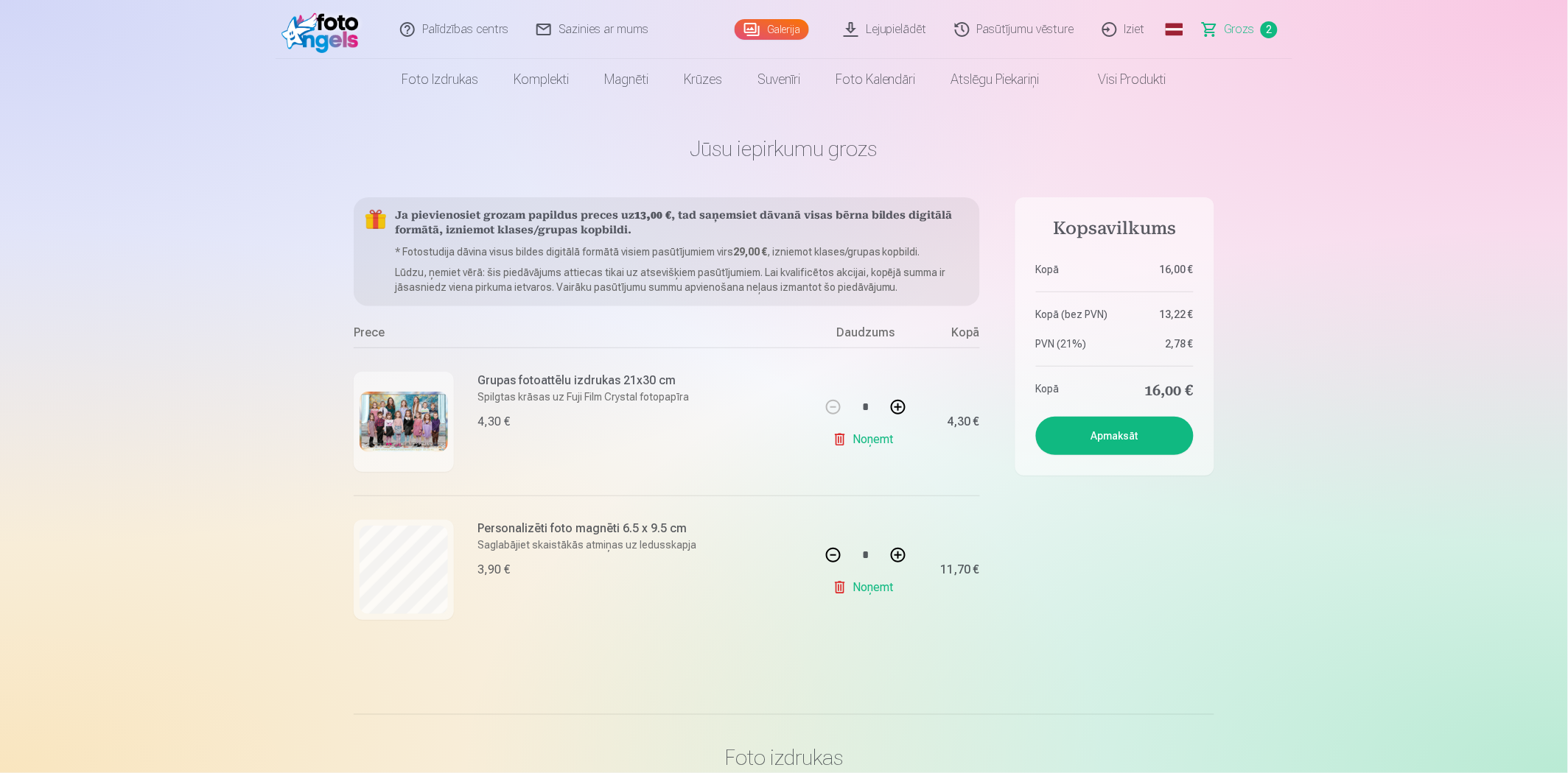
click at [776, 26] on link "Galerija" at bounding box center [772, 29] width 75 height 21
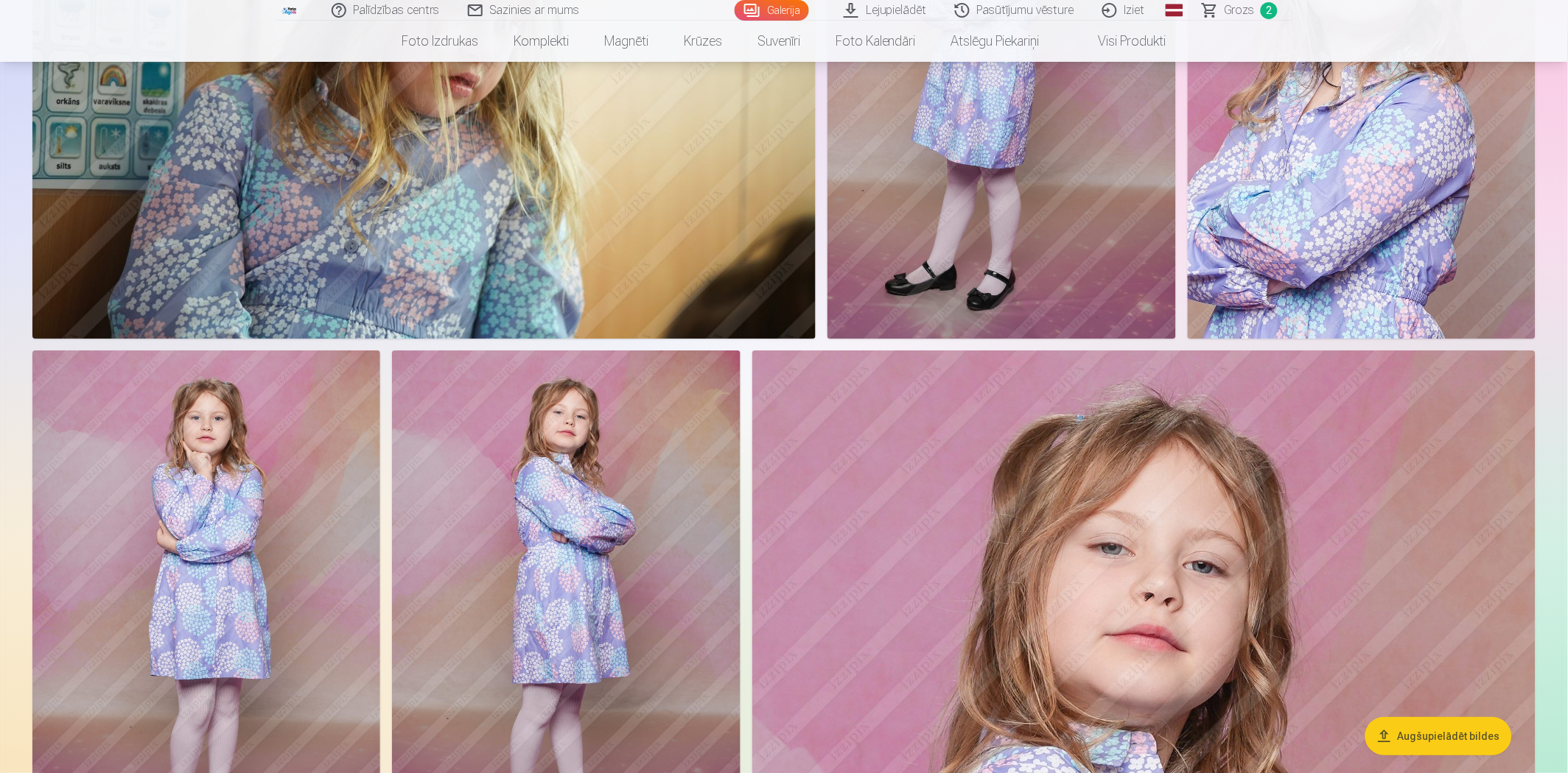
scroll to position [8674, 0]
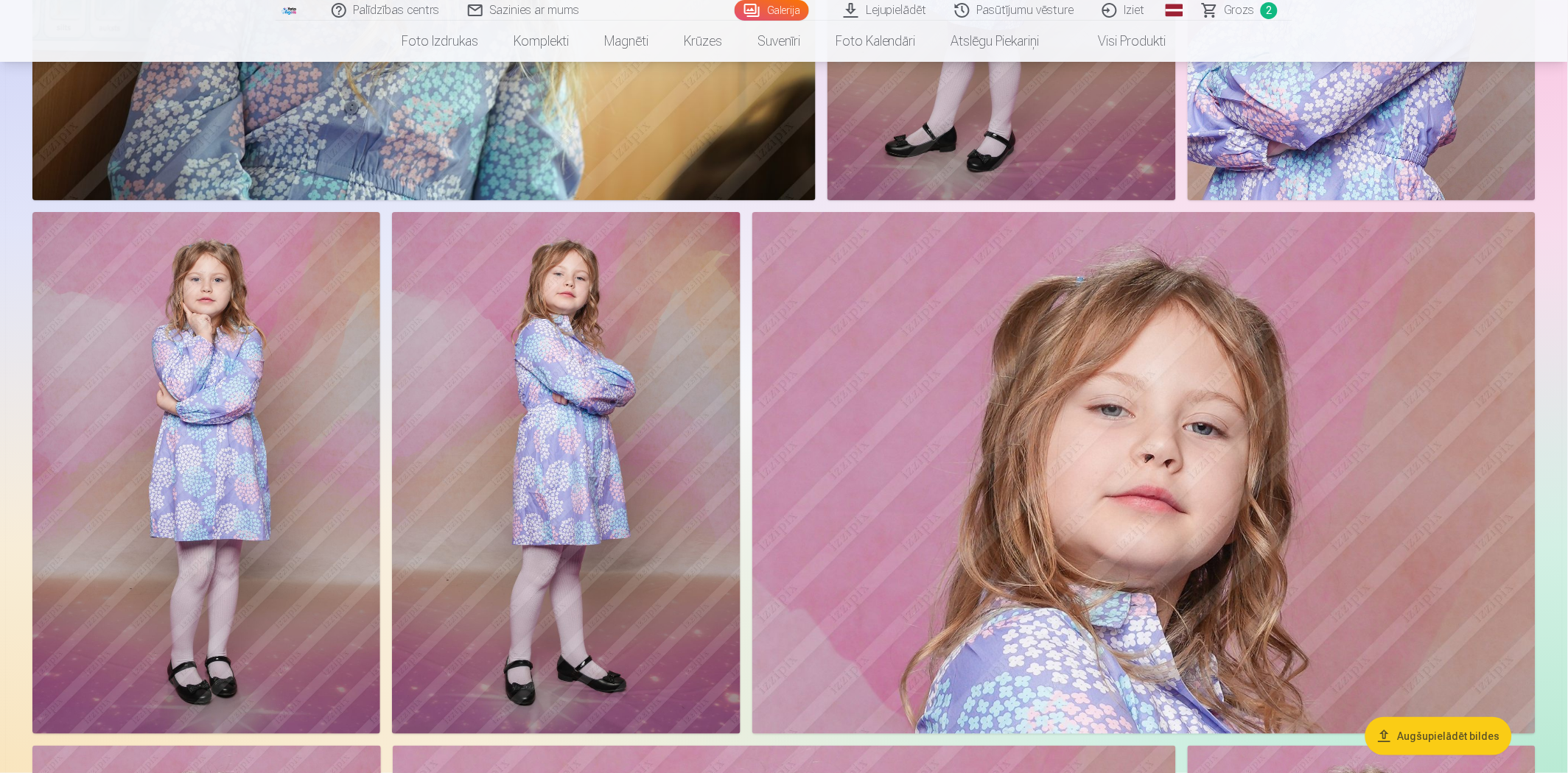
click at [583, 462] on img at bounding box center [566, 473] width 348 height 522
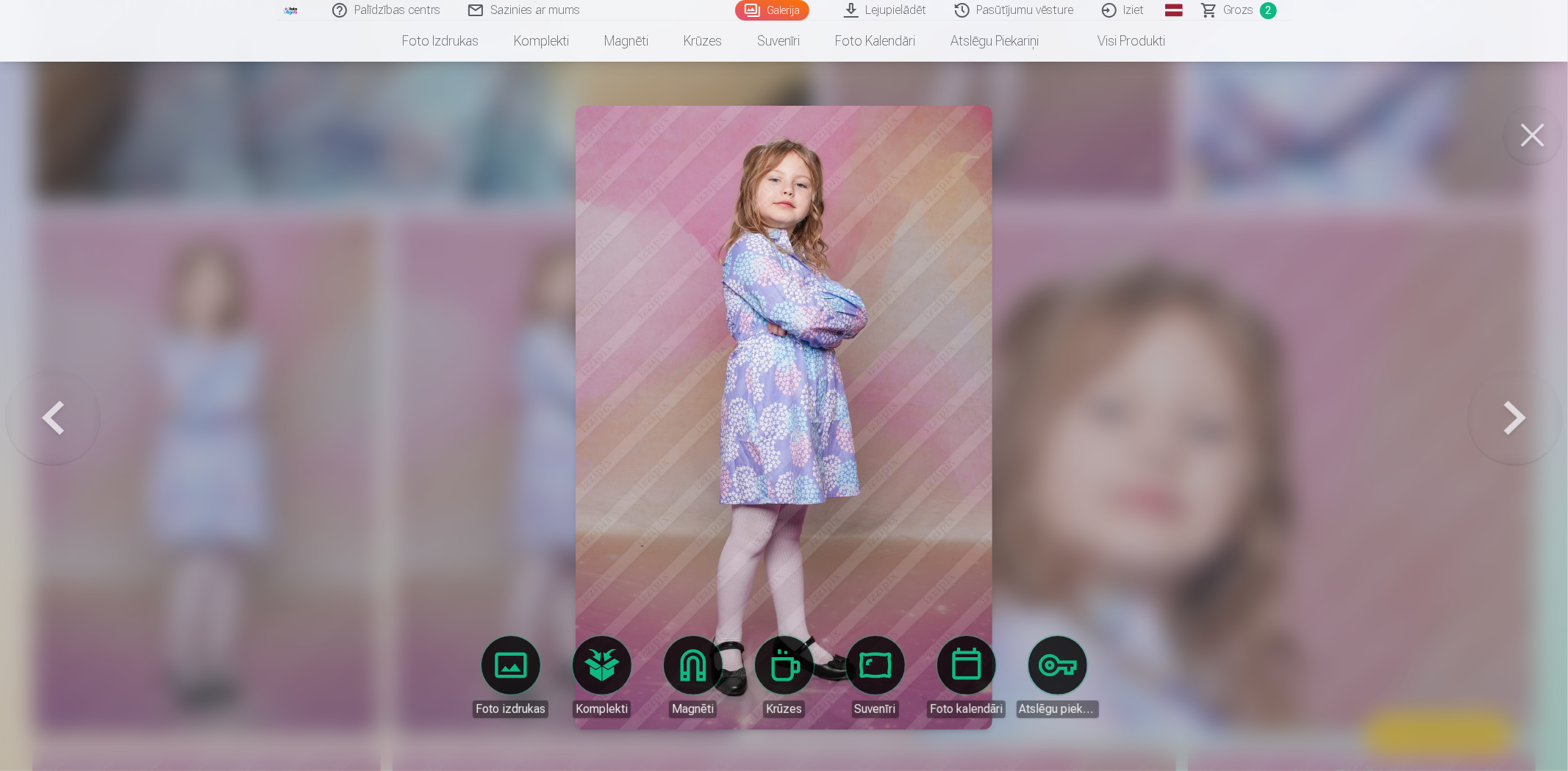
click at [688, 683] on link "Magnēti" at bounding box center [693, 677] width 82 height 82
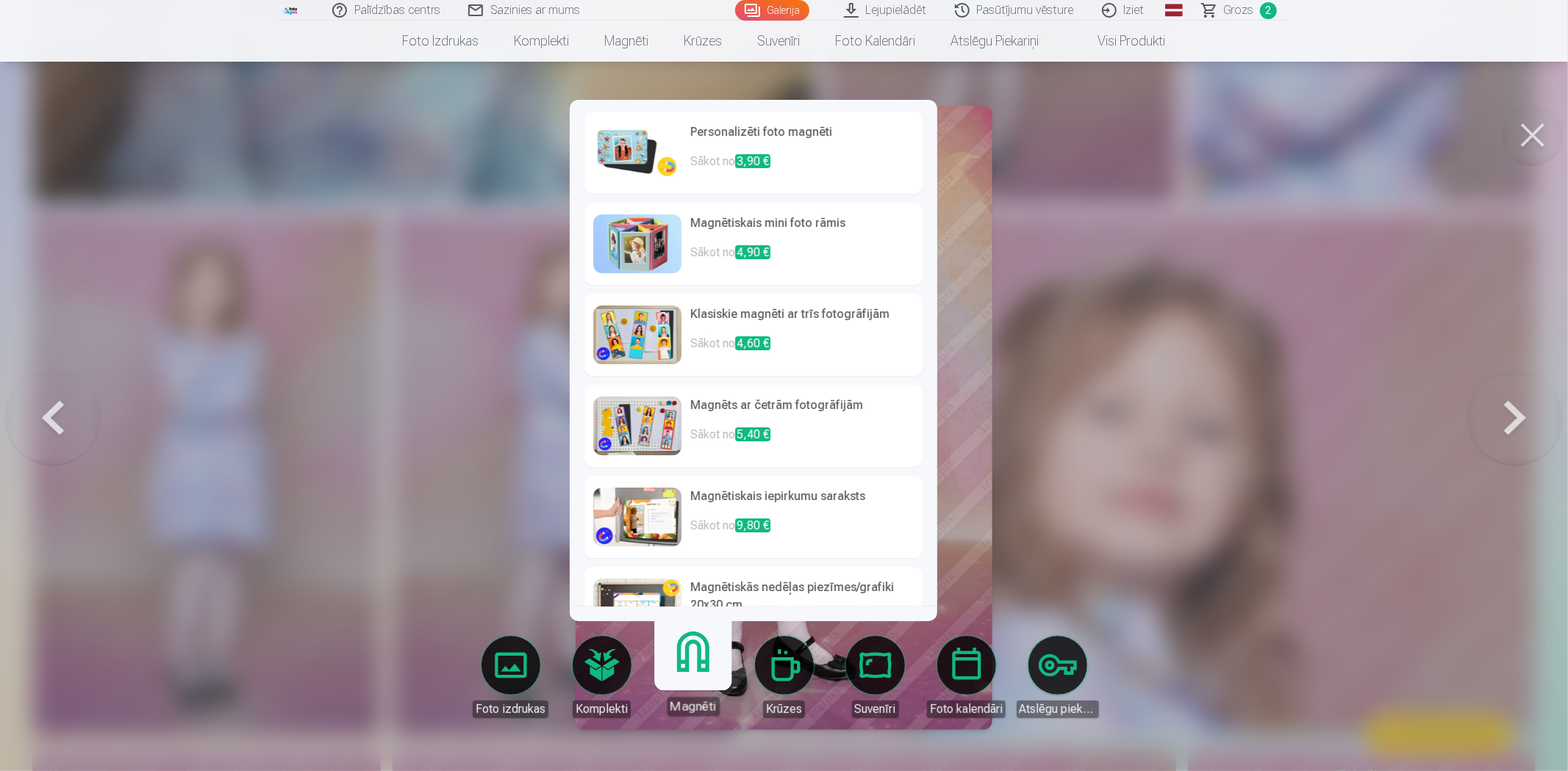
click at [707, 153] on p "Sākot no 3,90 €" at bounding box center [802, 167] width 224 height 30
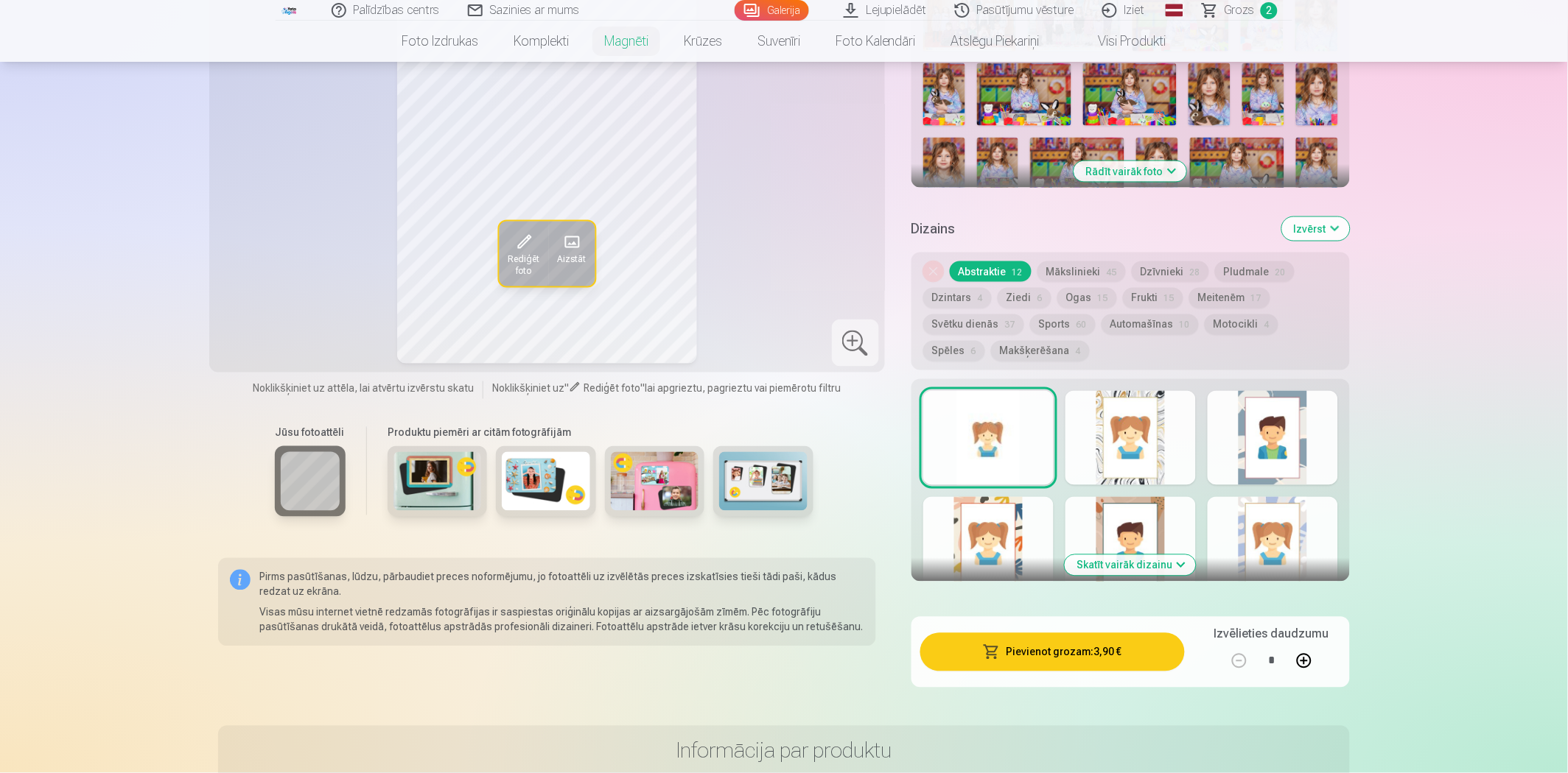
scroll to position [654, 0]
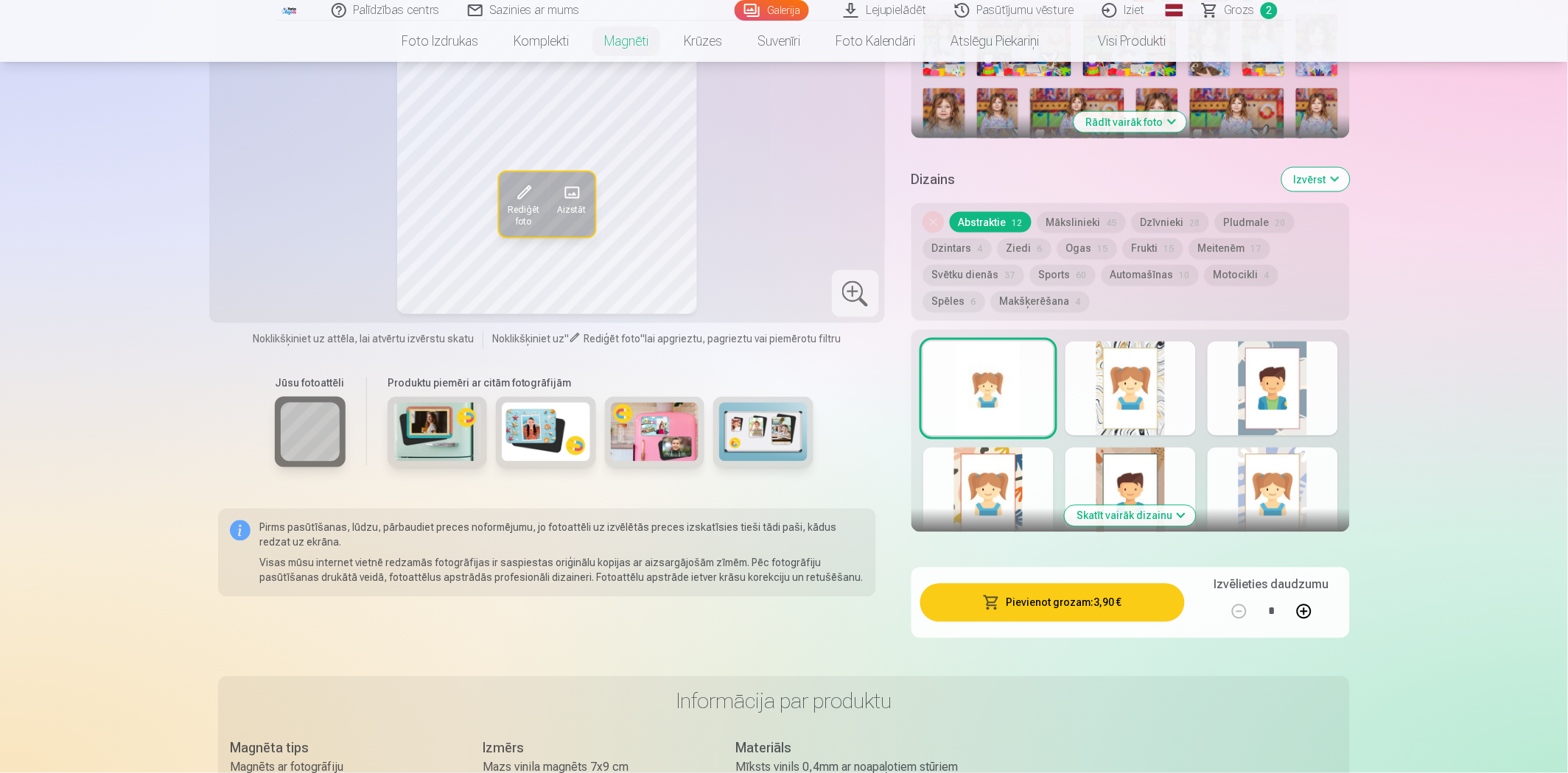
click at [1004, 467] on div at bounding box center [988, 495] width 130 height 95
click at [1080, 586] on button "Pievienot grozam : 3,90 €" at bounding box center [1052, 603] width 265 height 38
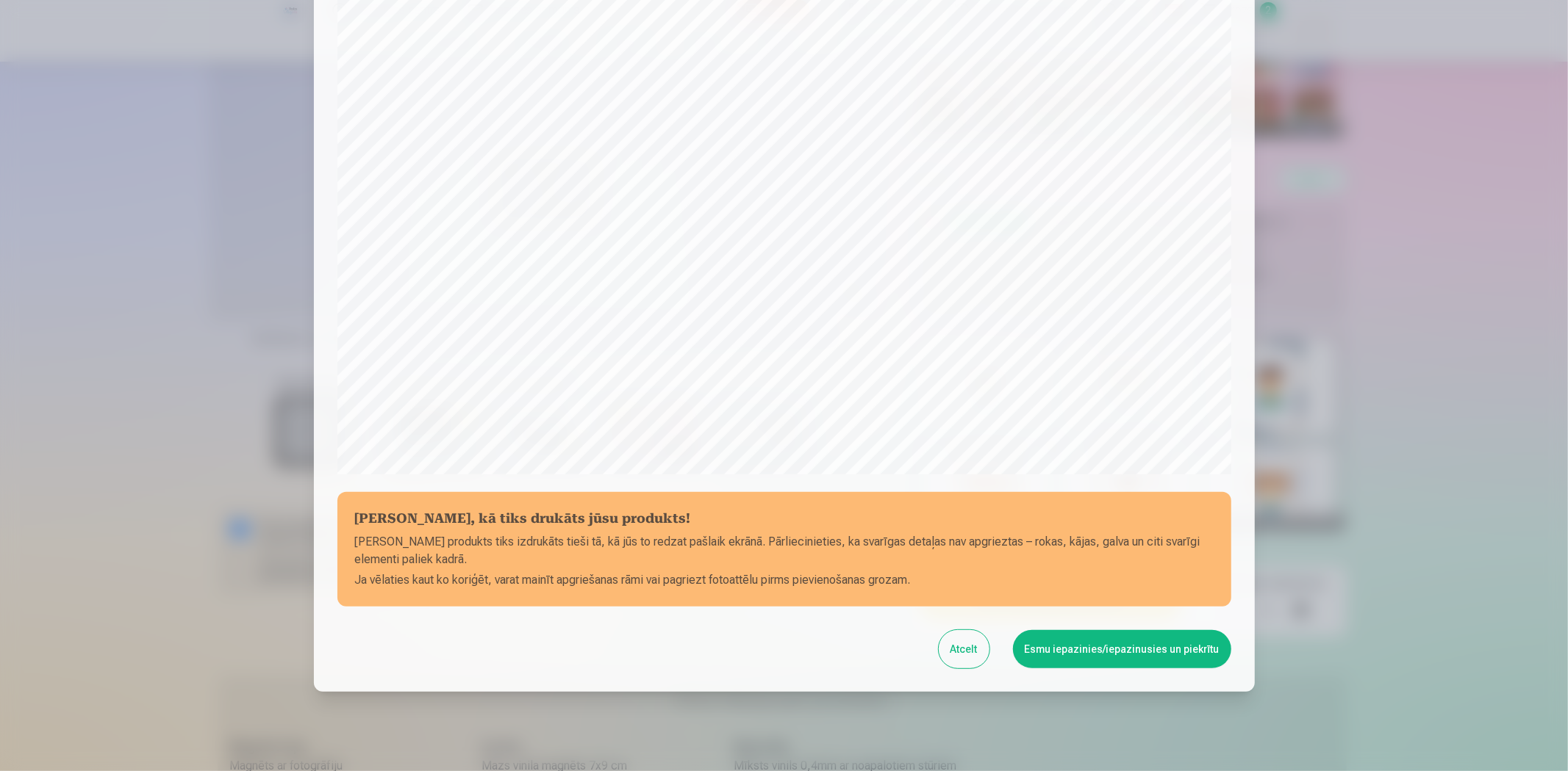
scroll to position [287, 0]
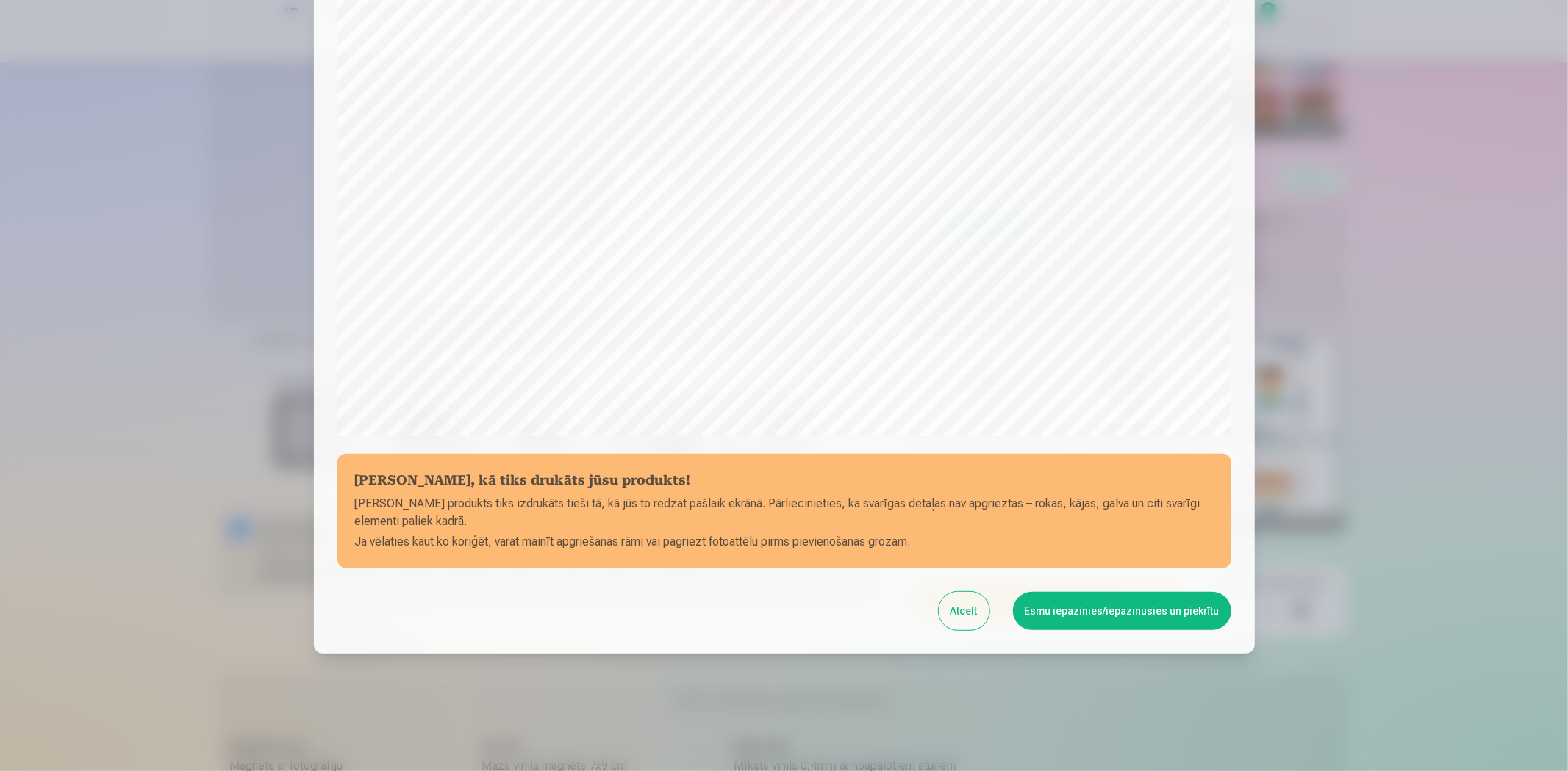
click at [1111, 598] on button "Esmu iepazinies/iepazinusies un piekrītu" at bounding box center [1121, 611] width 218 height 38
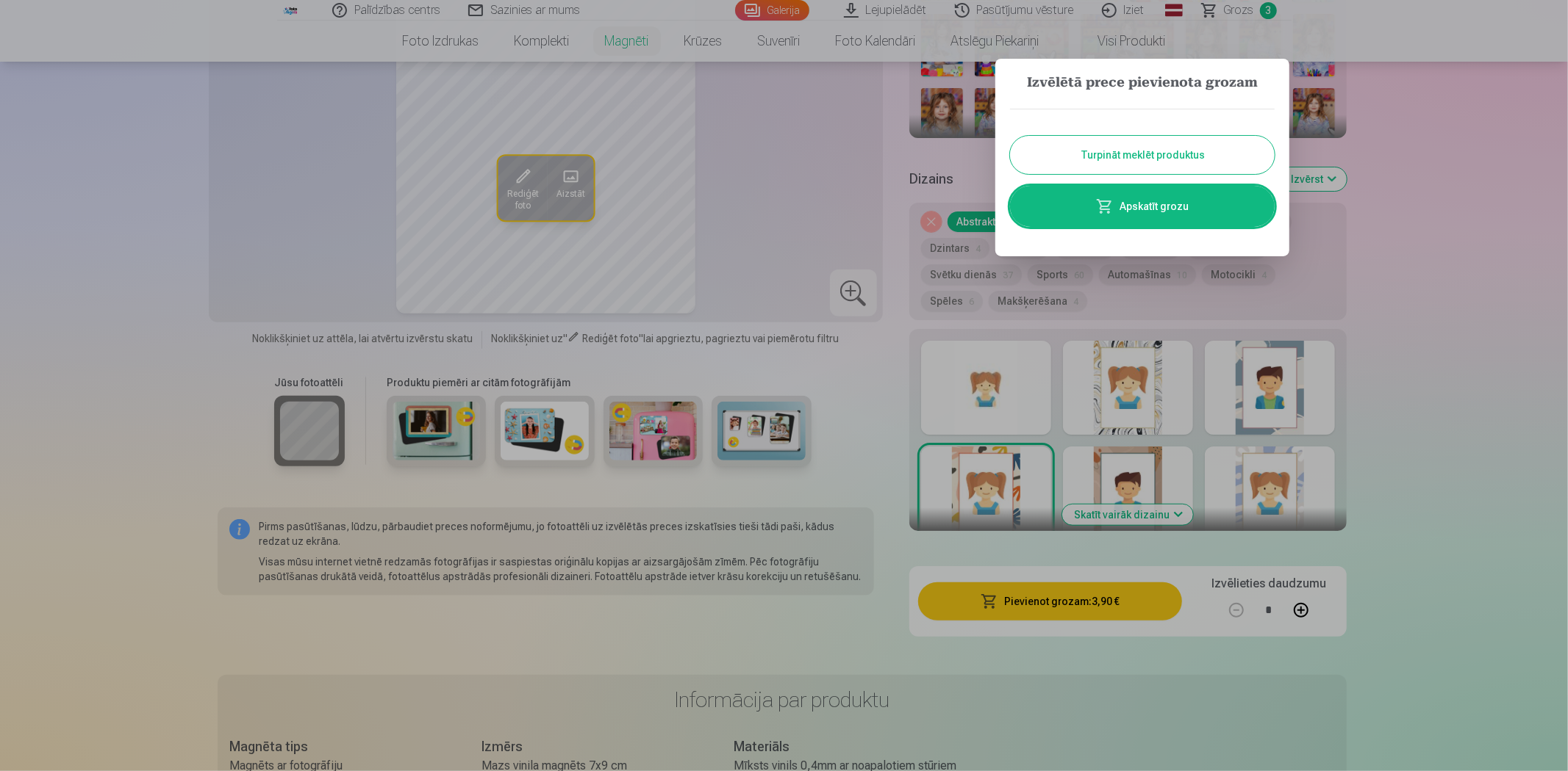
click at [1173, 214] on link "Apskatīt grozu" at bounding box center [1142, 206] width 265 height 41
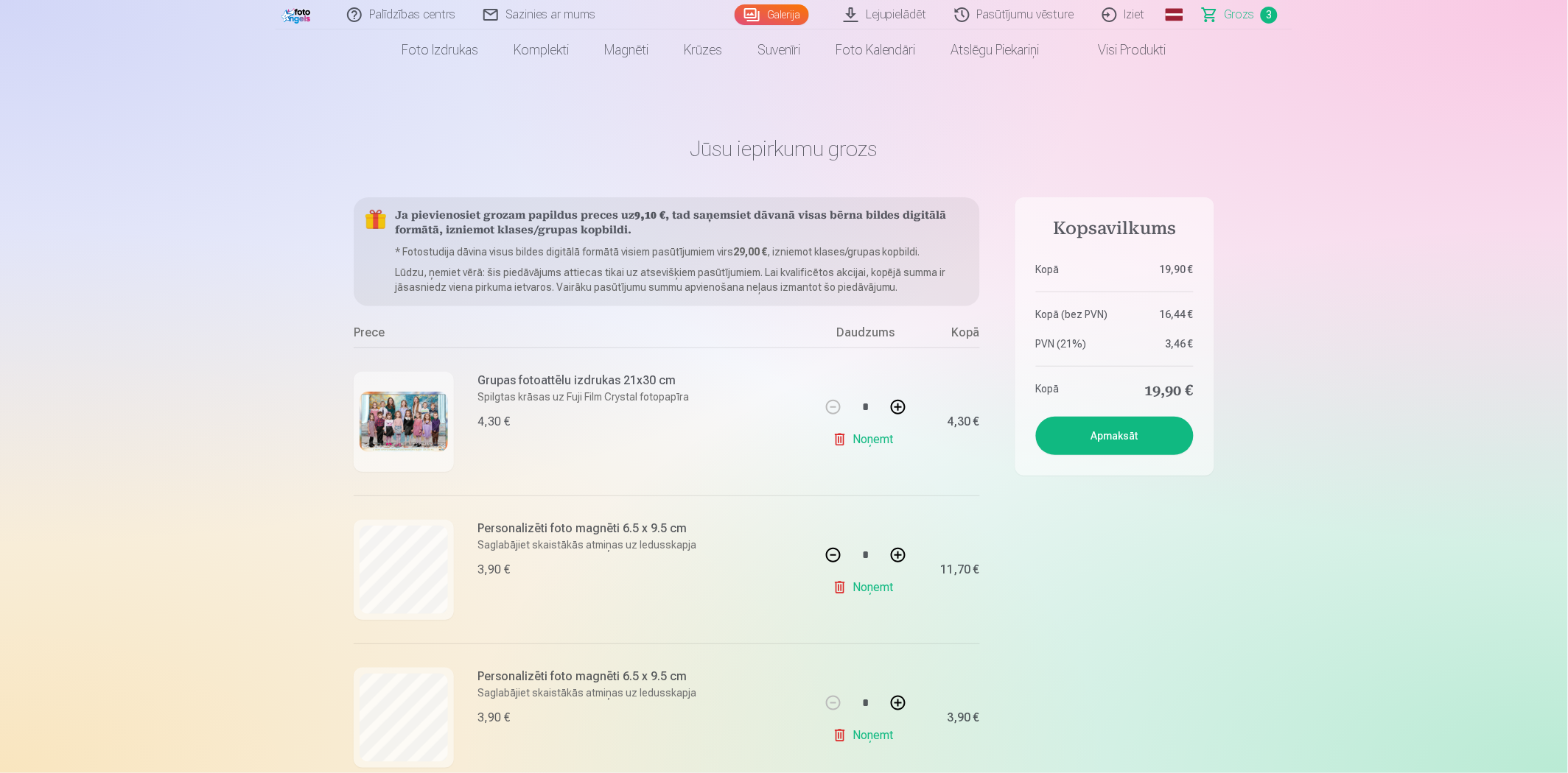
scroll to position [82, 0]
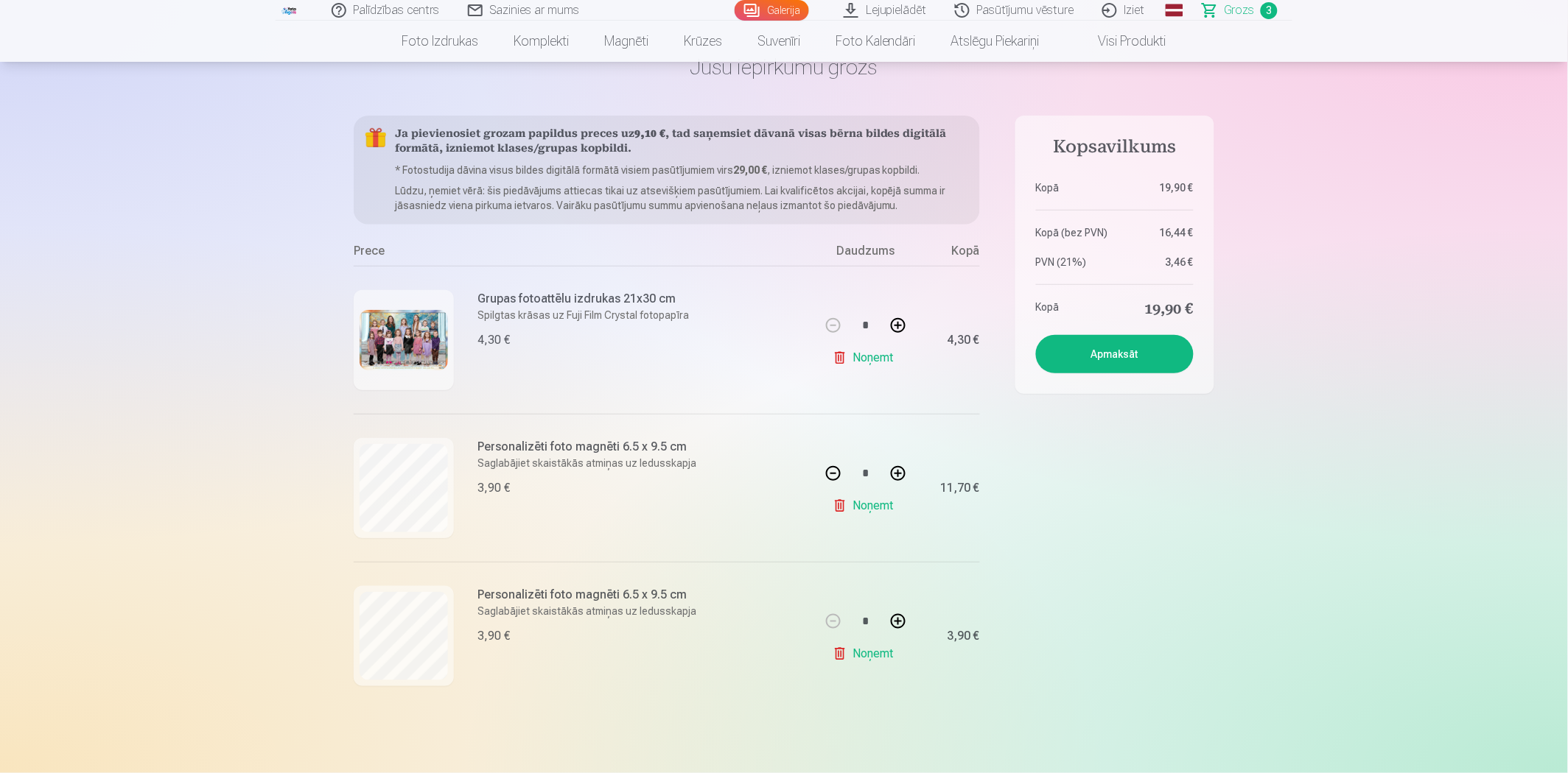
click at [1131, 356] on button "Apmaksāt" at bounding box center [1114, 354] width 158 height 38
click at [585, 312] on p "Spilgtas krāsas uz Fuji Film Crystal fotopapīra" at bounding box center [583, 315] width 211 height 14
click at [860, 358] on link "Noņemt" at bounding box center [866, 358] width 67 height 30
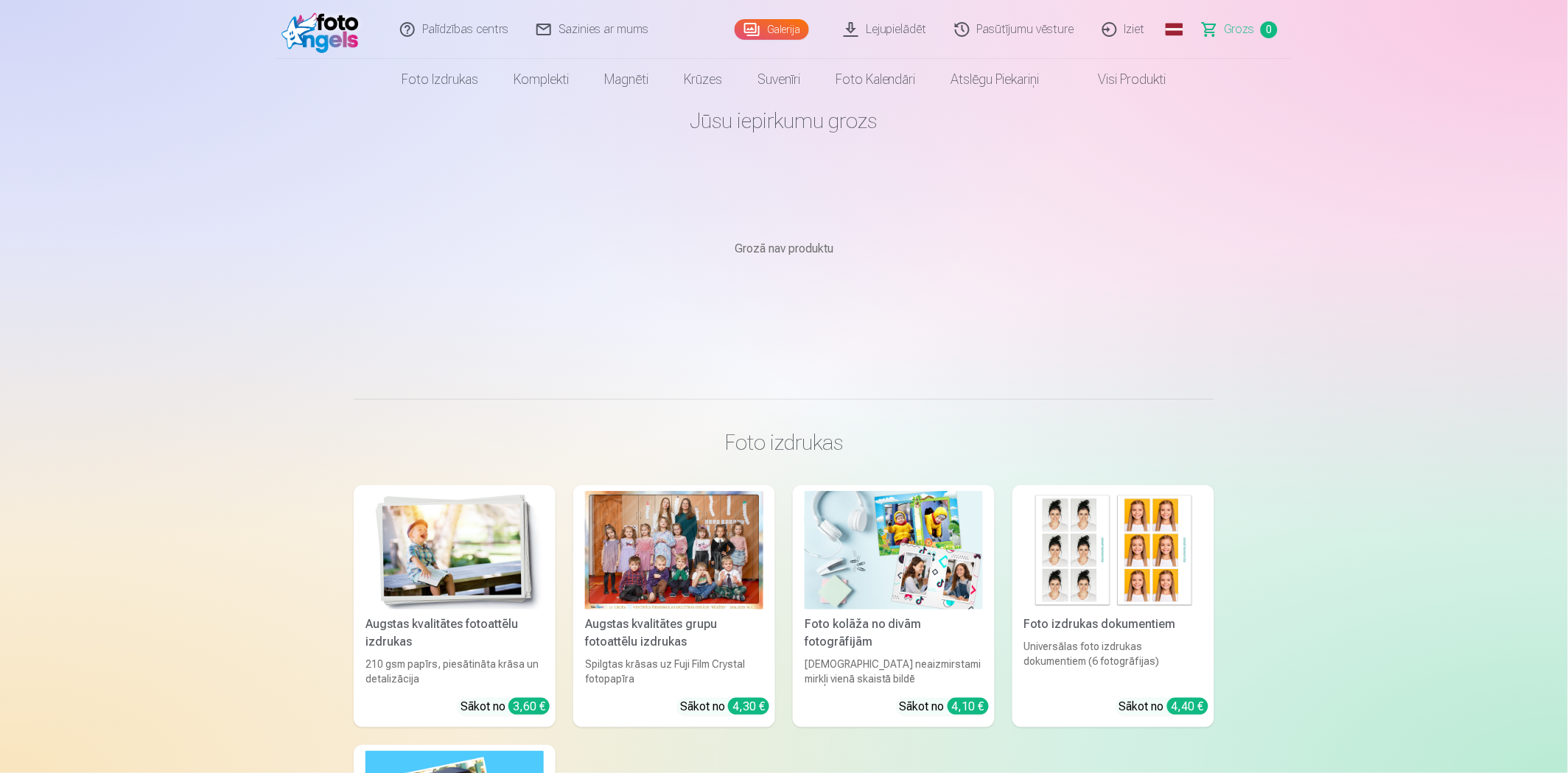
scroll to position [0, 0]
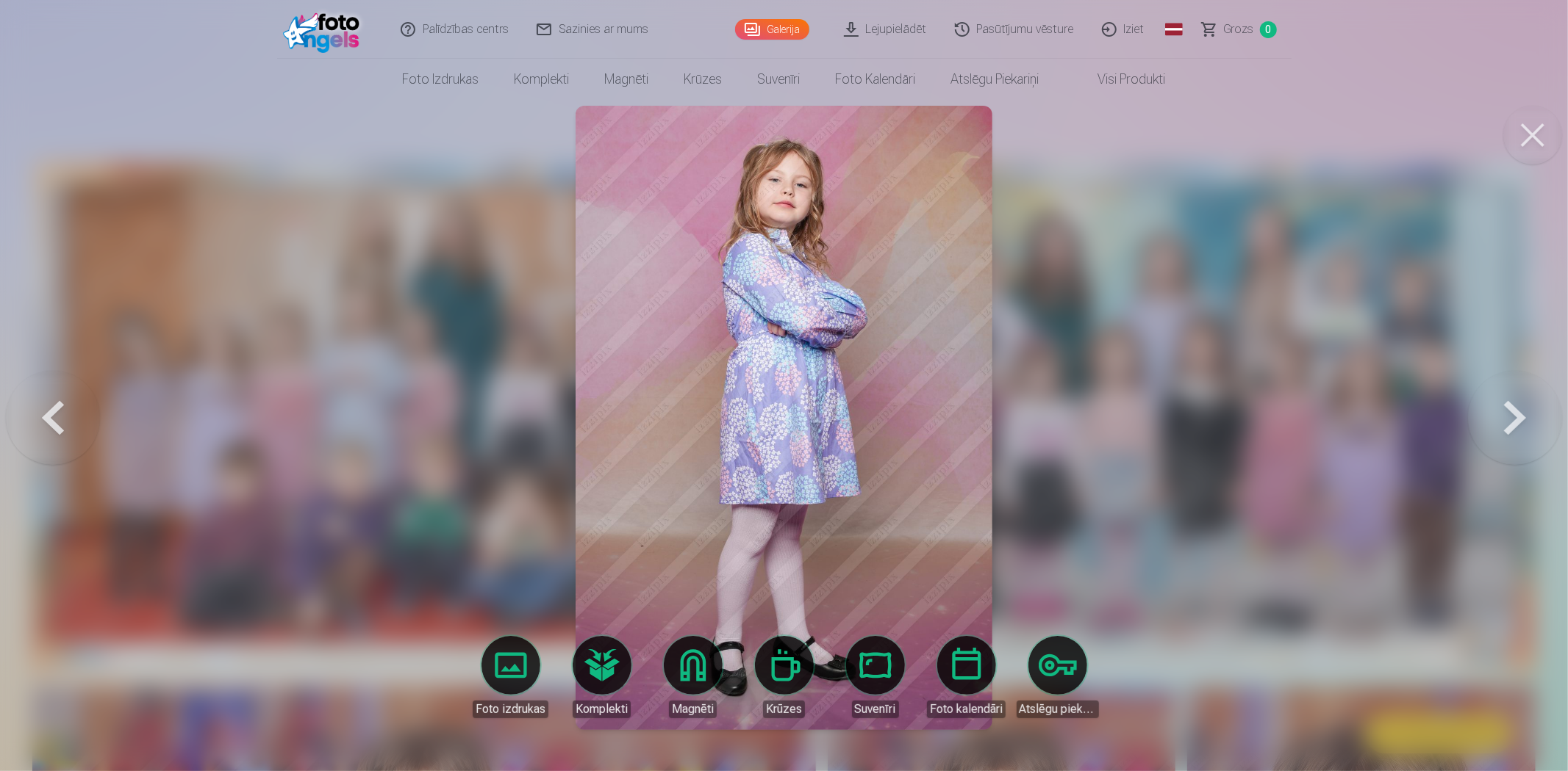
click at [1538, 135] on button at bounding box center [1532, 135] width 59 height 59
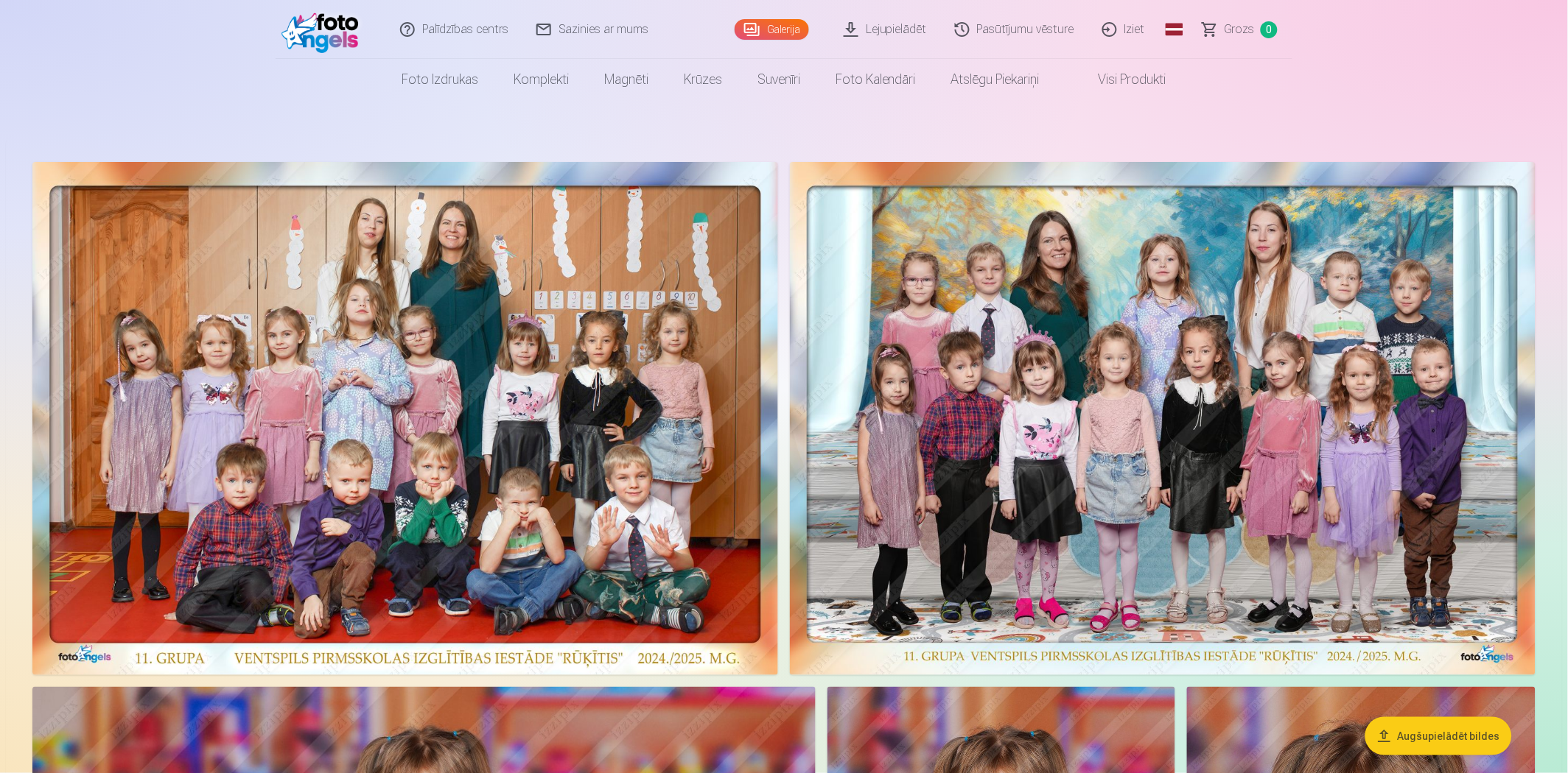
click at [1189, 403] on img at bounding box center [1163, 419] width 746 height 513
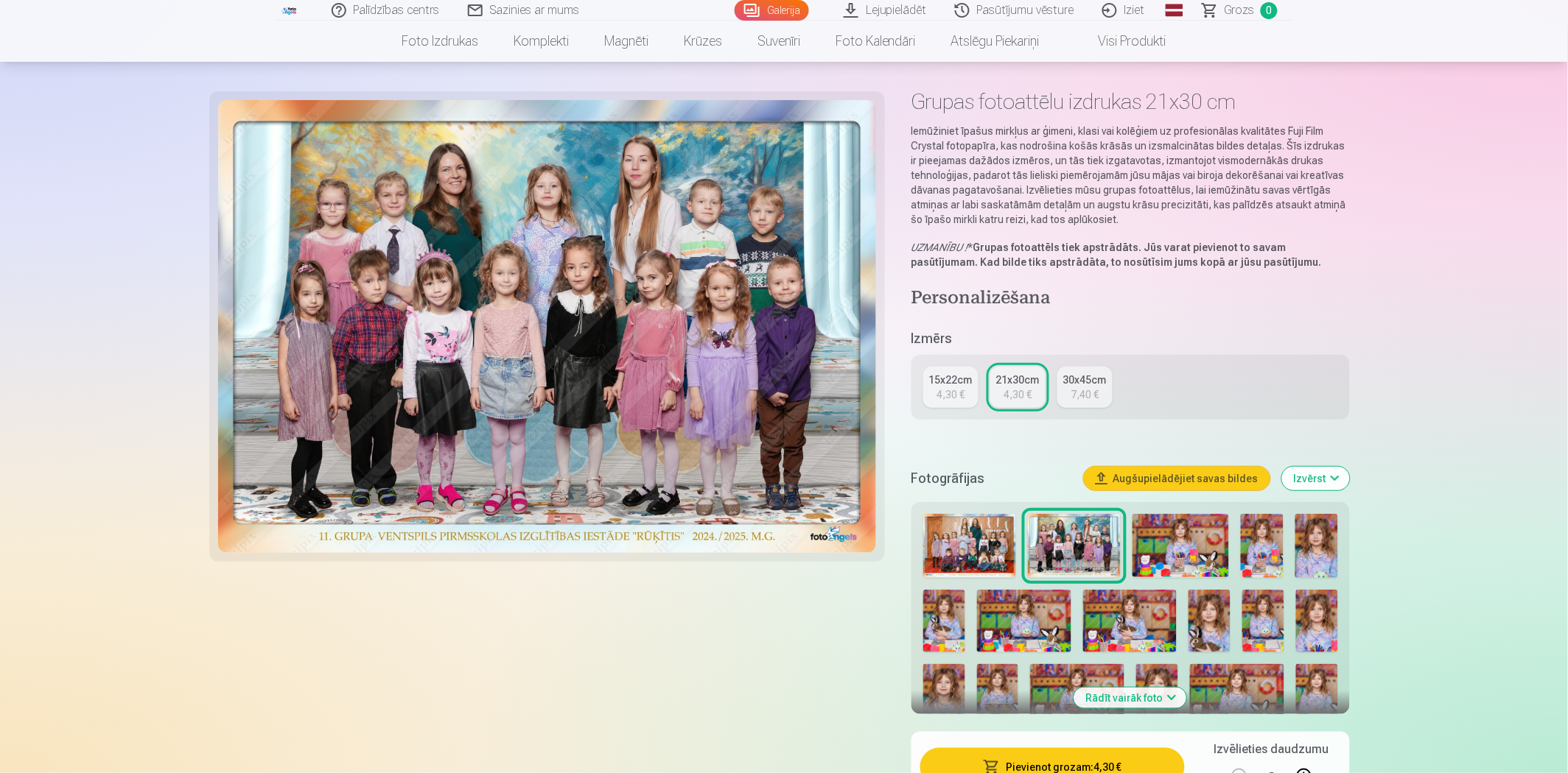
scroll to position [82, 0]
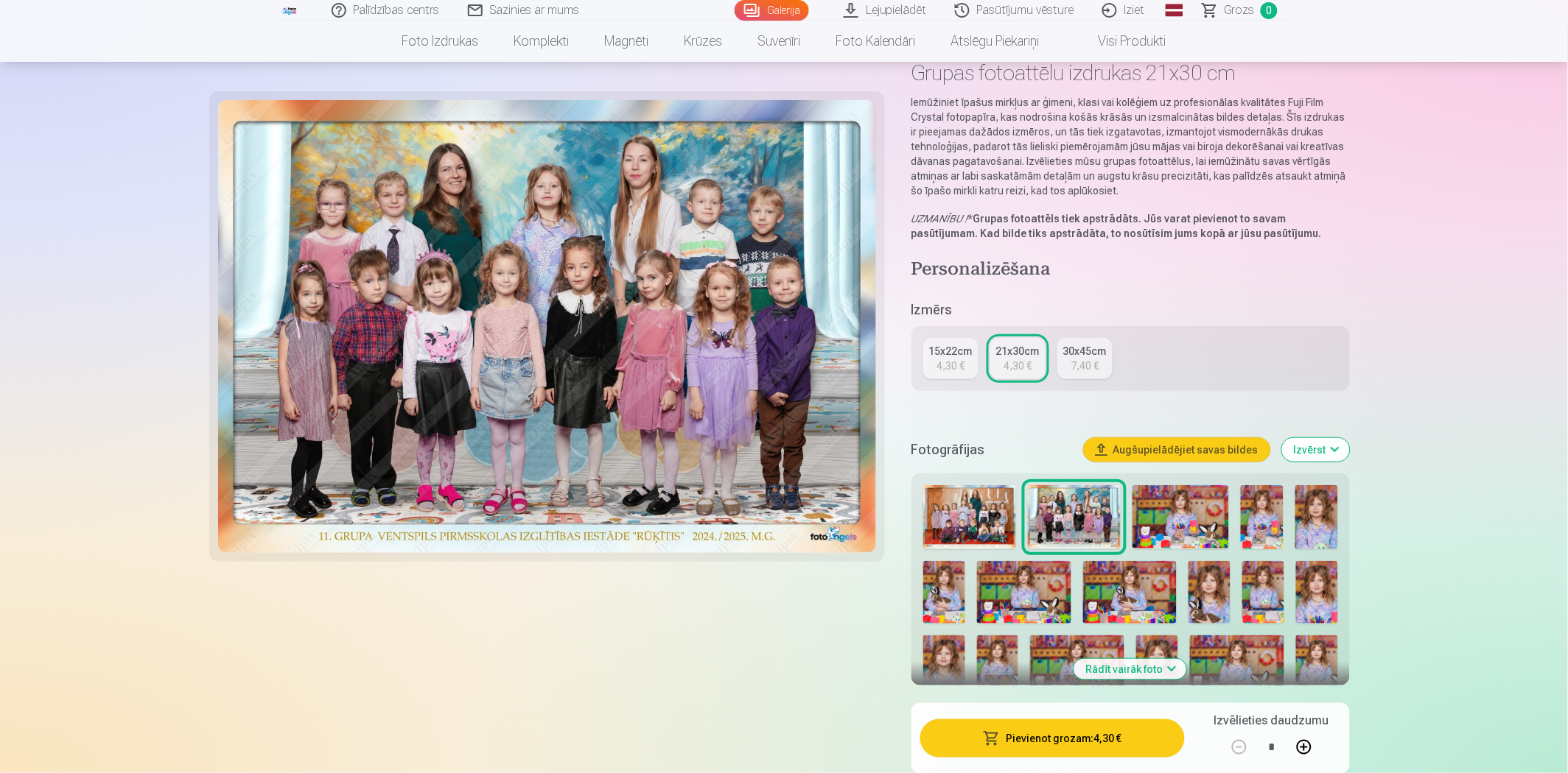
click at [956, 371] on div "4,30 €" at bounding box center [950, 365] width 28 height 14
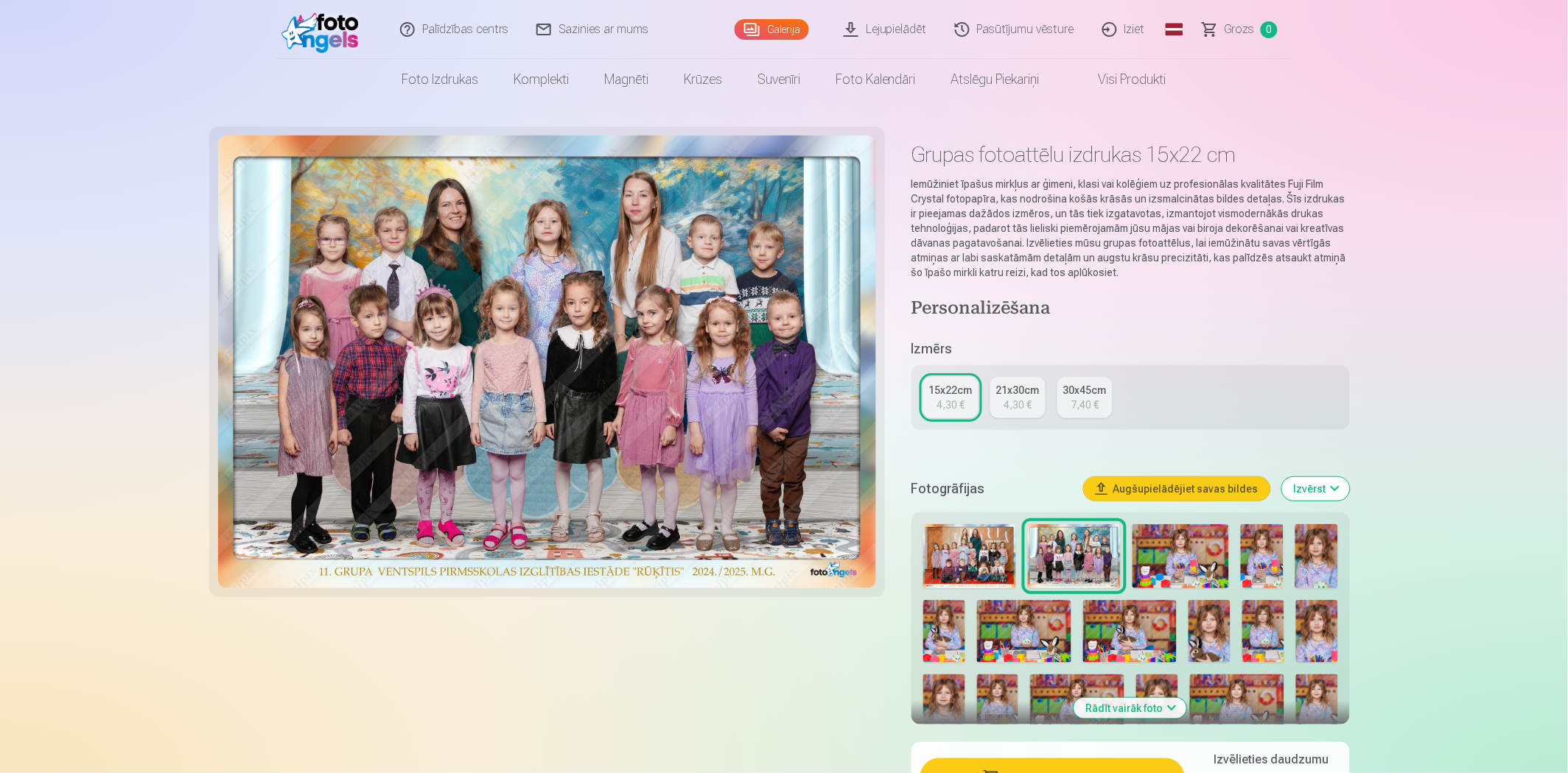
click at [1008, 392] on div "21x30cm" at bounding box center [1017, 390] width 43 height 14
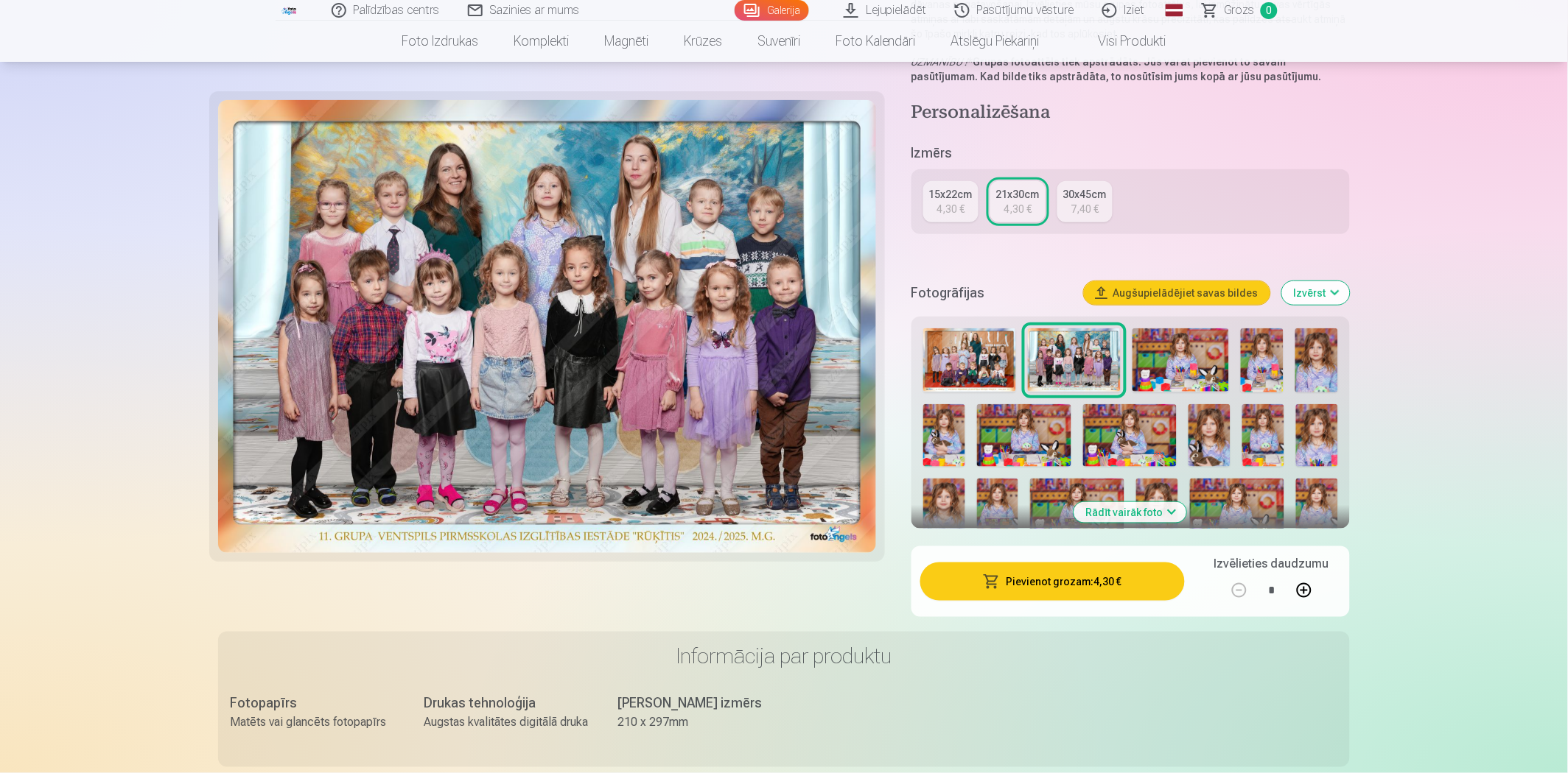
scroll to position [327, 0]
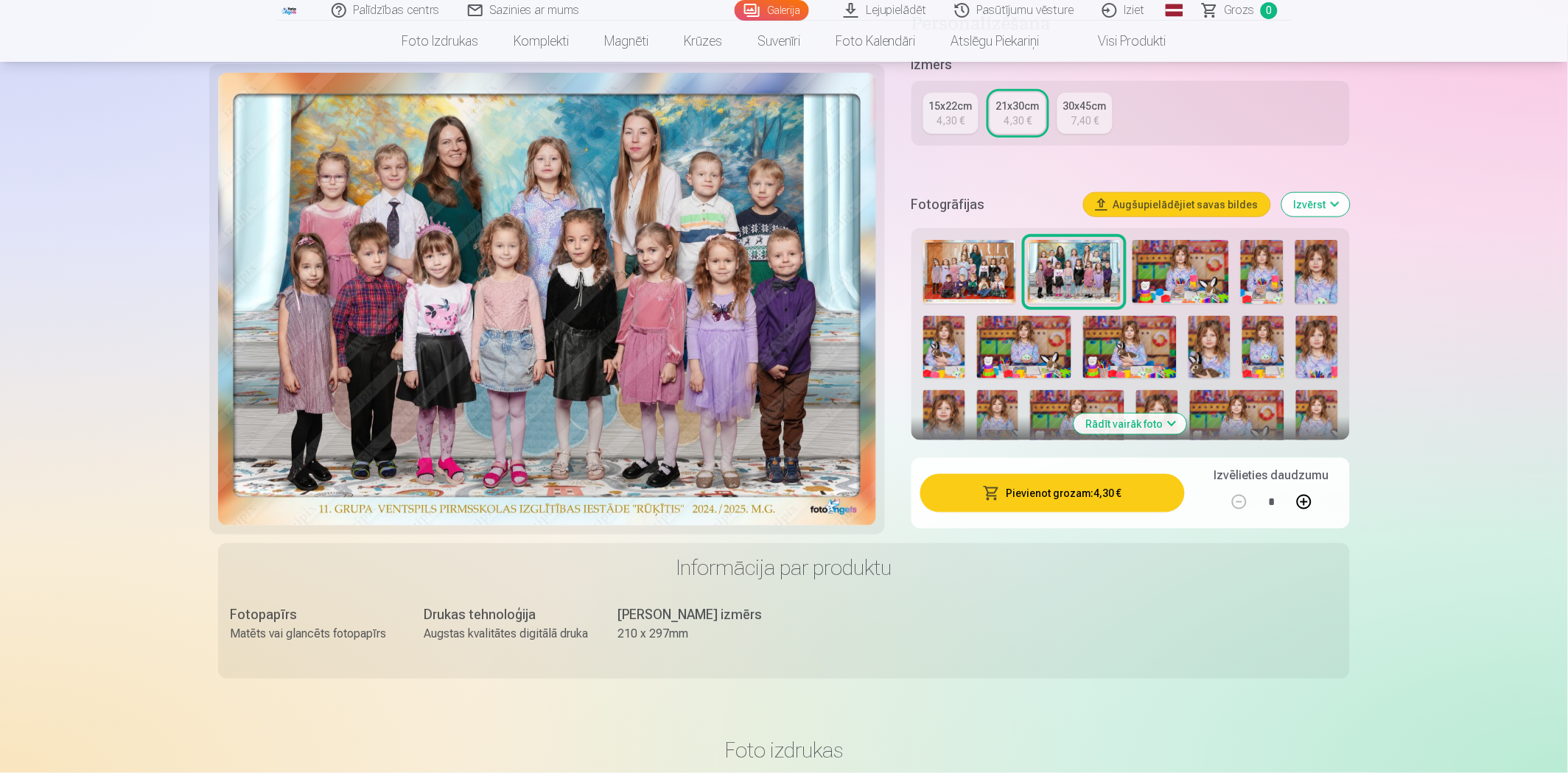
click at [1074, 505] on button "Pievienot grozam : 4,30 €" at bounding box center [1052, 493] width 265 height 38
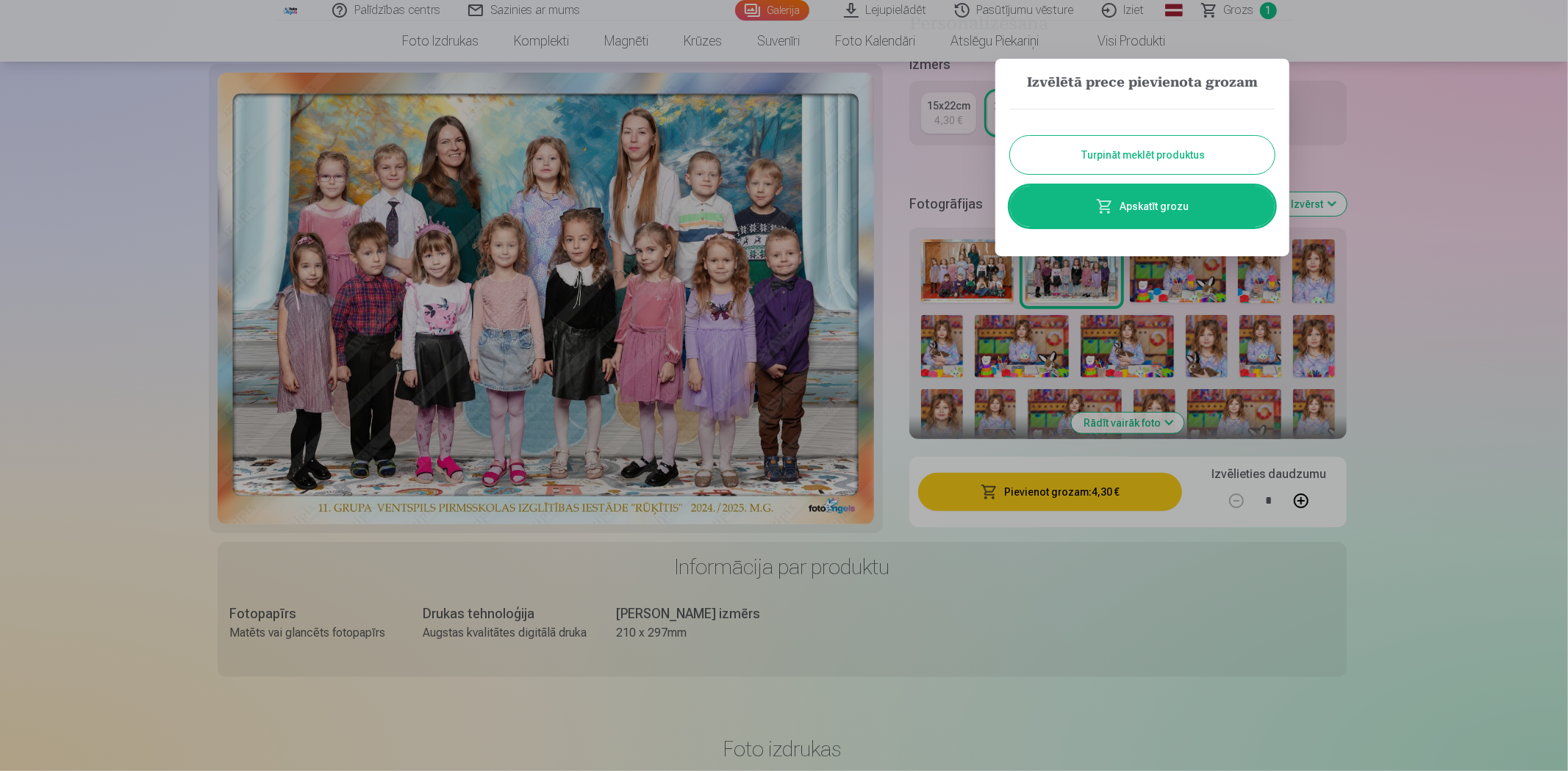
click at [1167, 149] on button "Turpināt meklēt produktus" at bounding box center [1142, 155] width 265 height 38
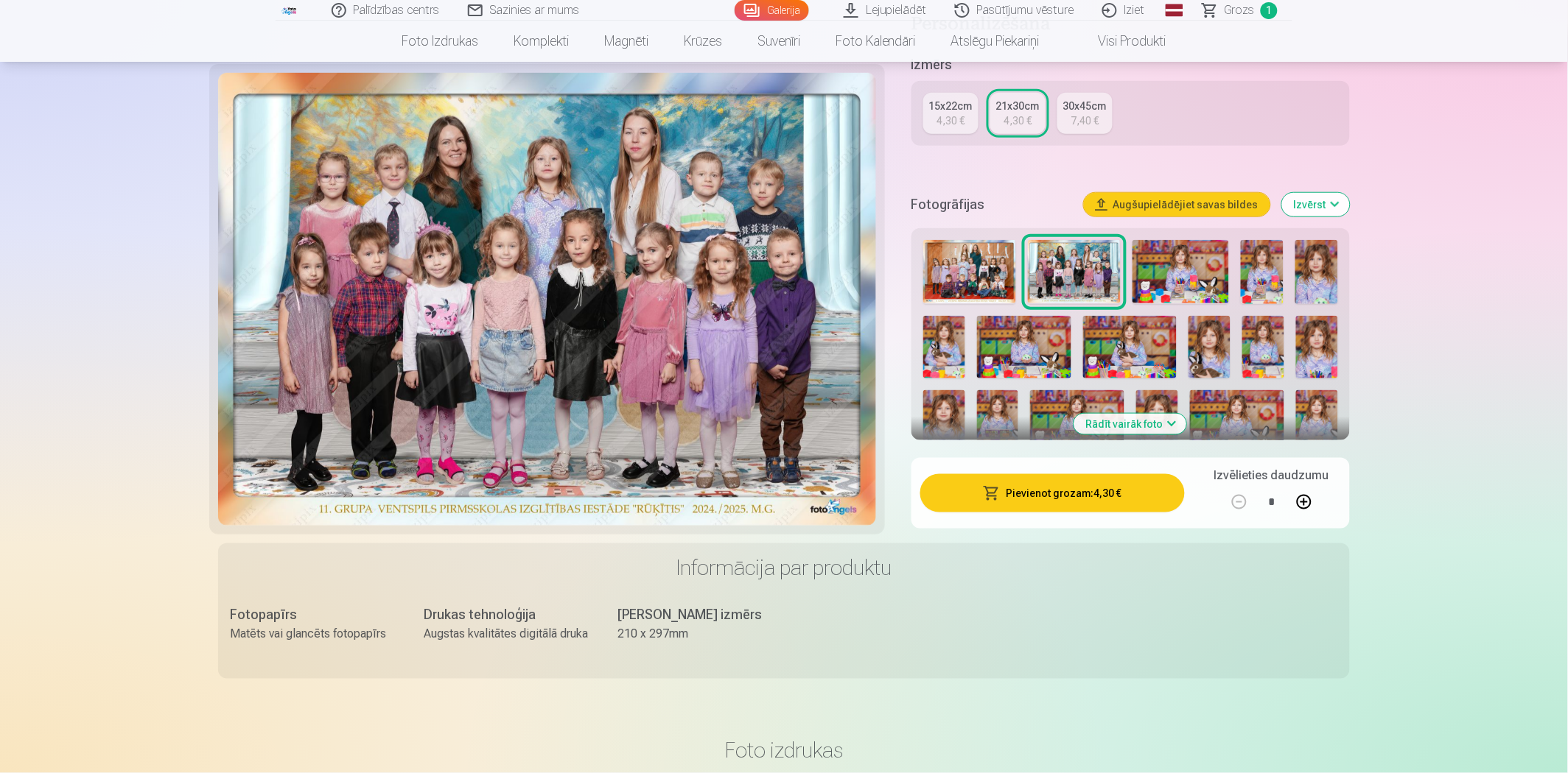
click at [756, 11] on link "Galerija" at bounding box center [772, 10] width 75 height 21
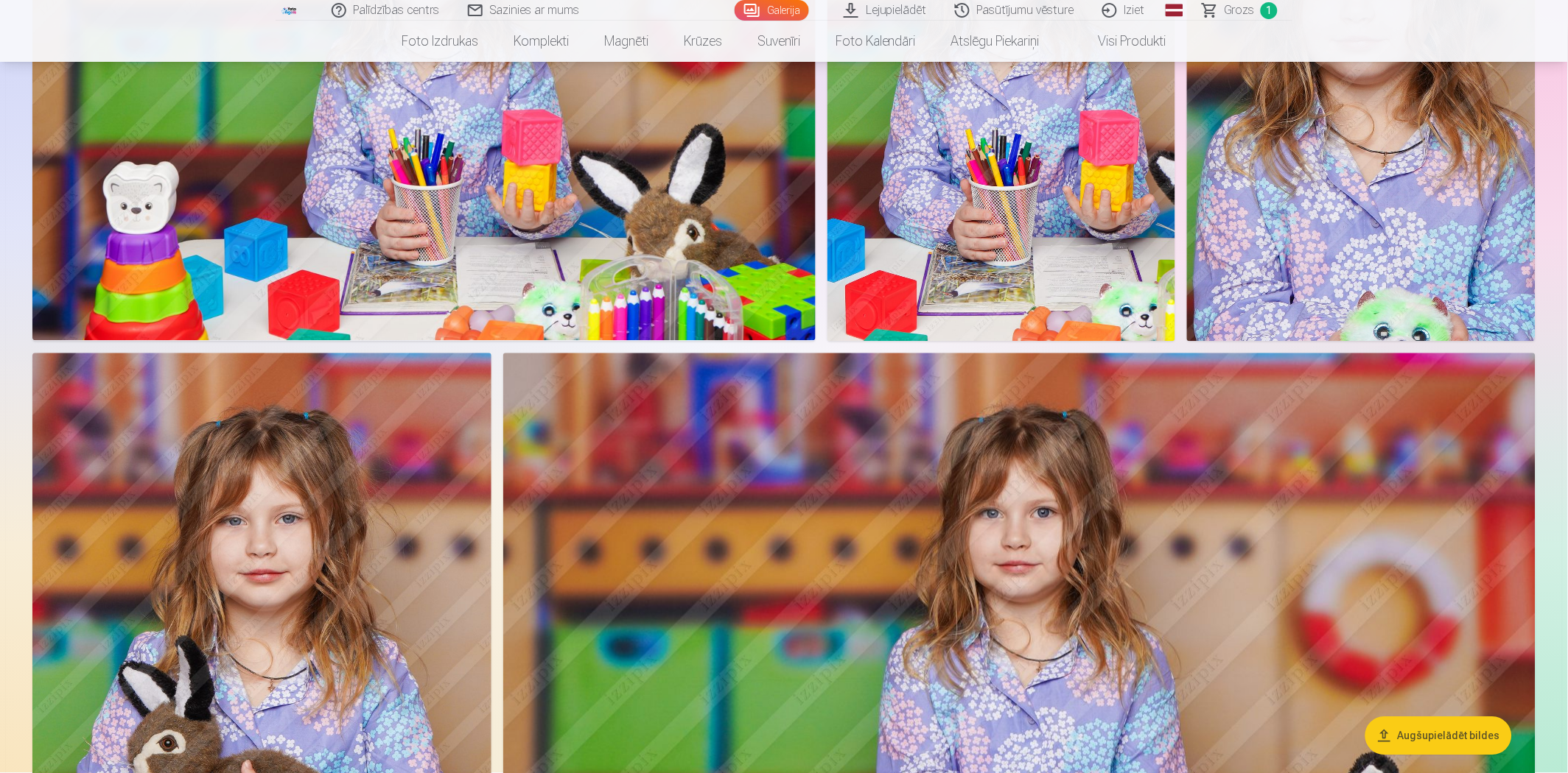
scroll to position [1063, 0]
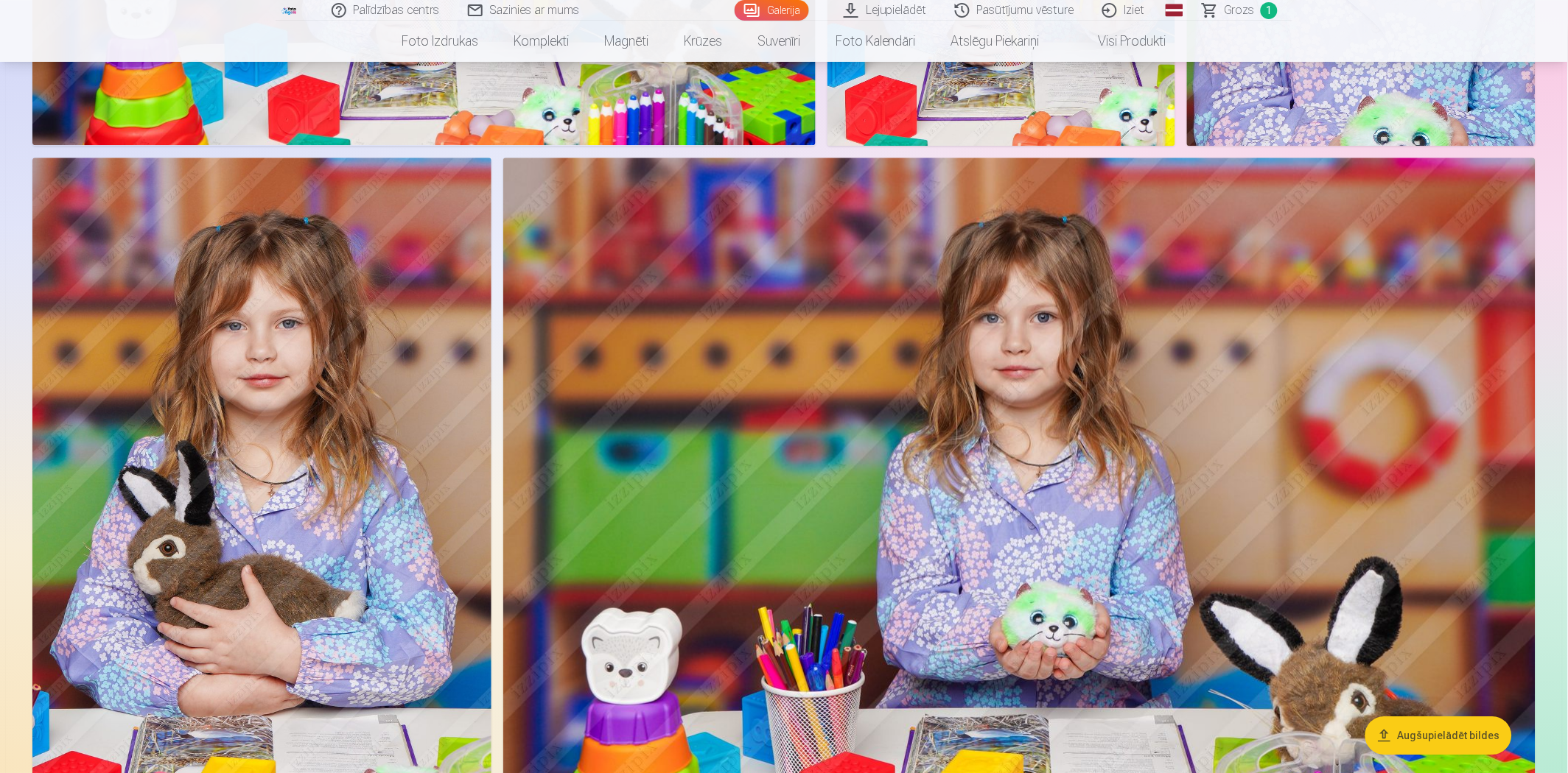
click at [387, 486] on img at bounding box center [262, 502] width 459 height 688
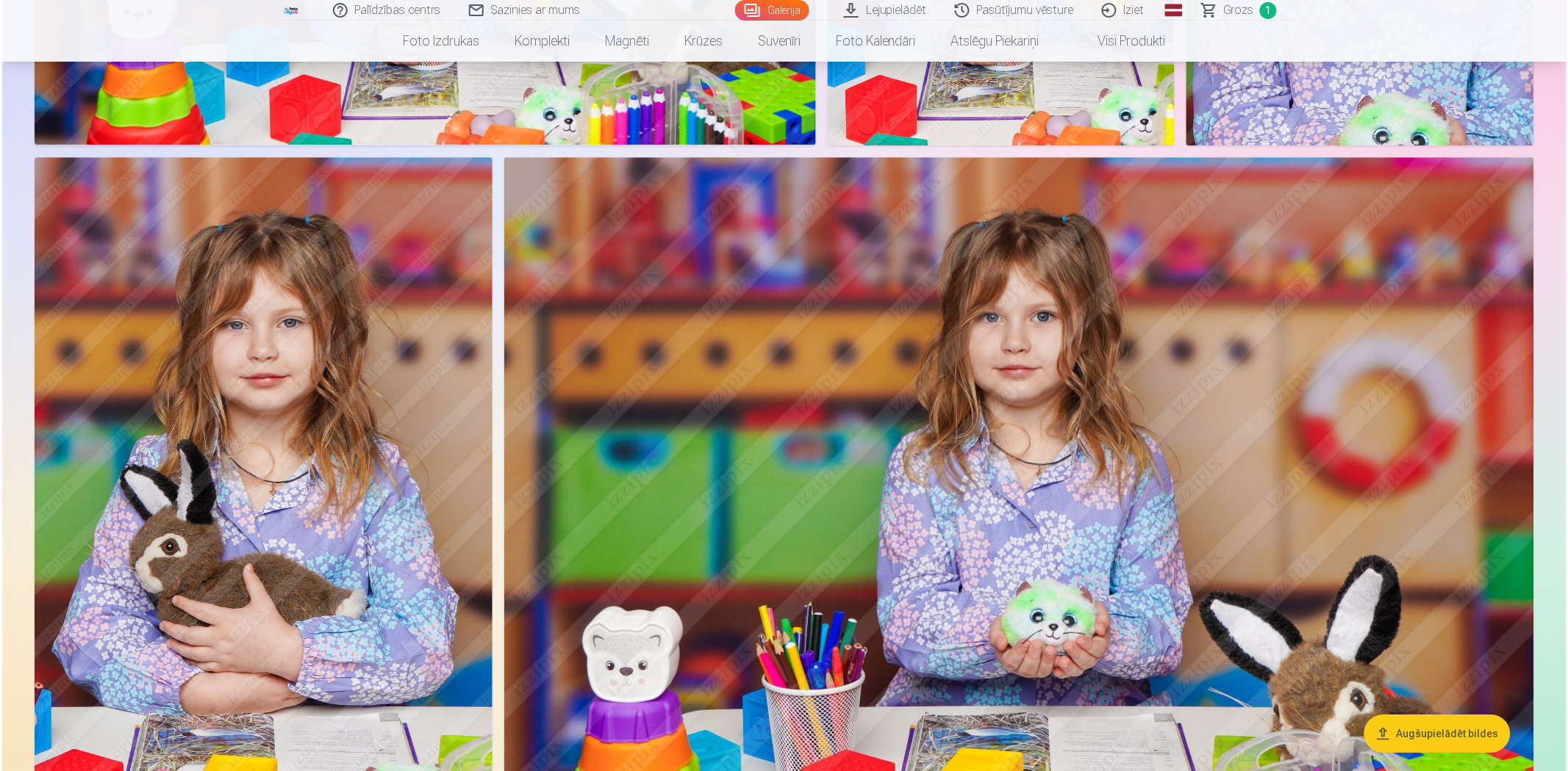
scroll to position [1061, 0]
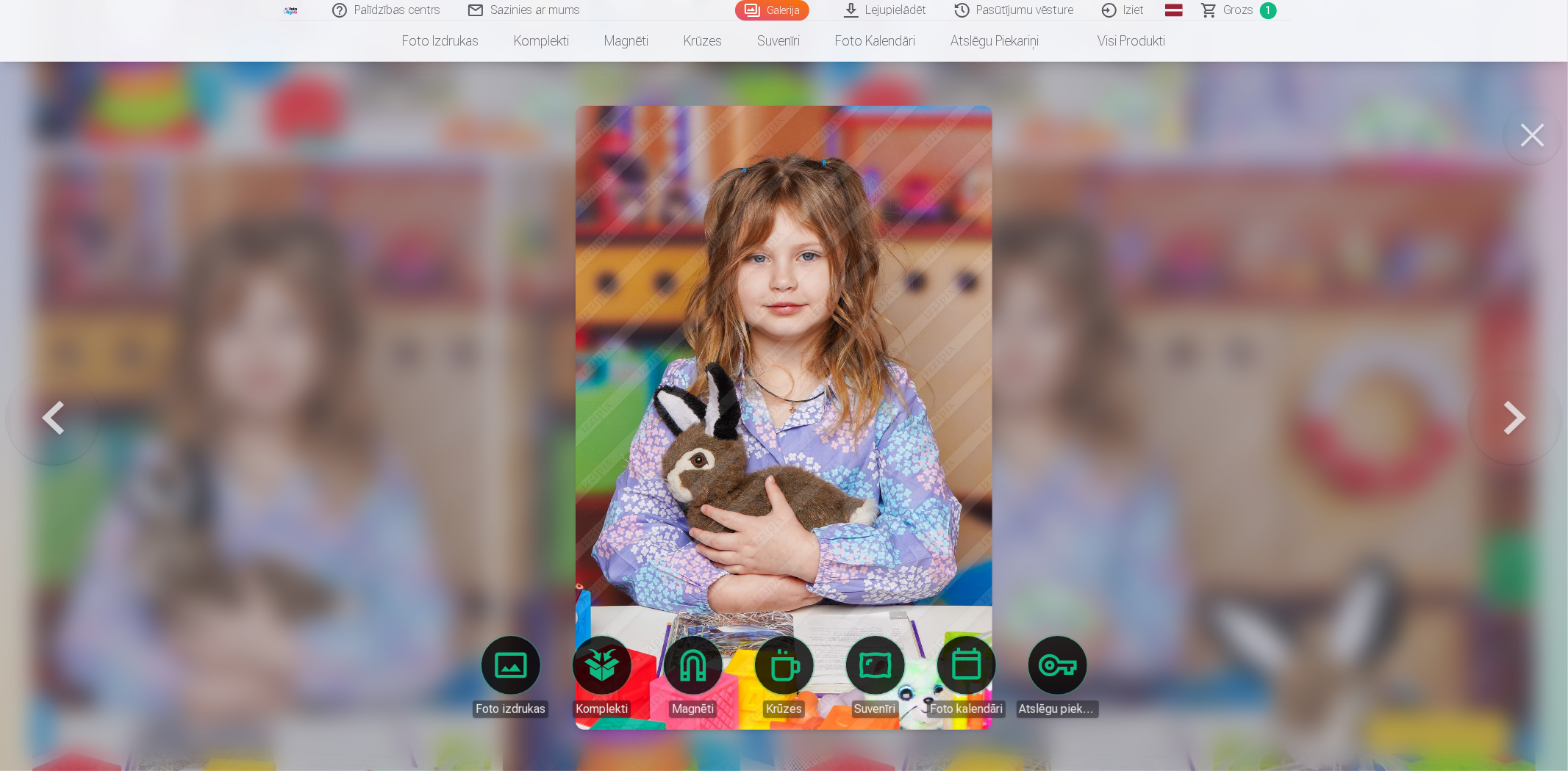
click at [708, 672] on link "Magnēti" at bounding box center [693, 677] width 82 height 82
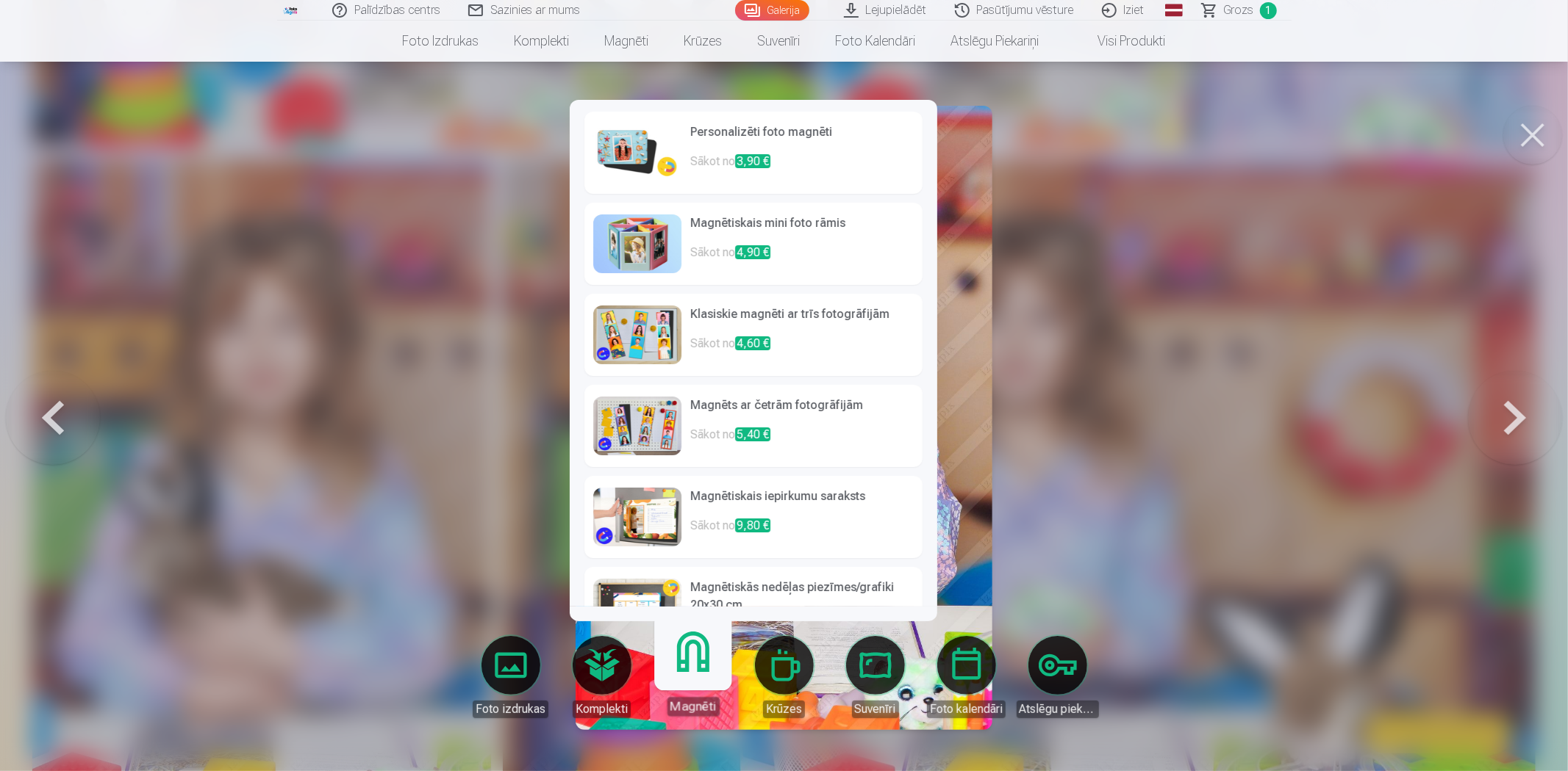
click at [749, 163] on span "3,90 €" at bounding box center [752, 161] width 35 height 14
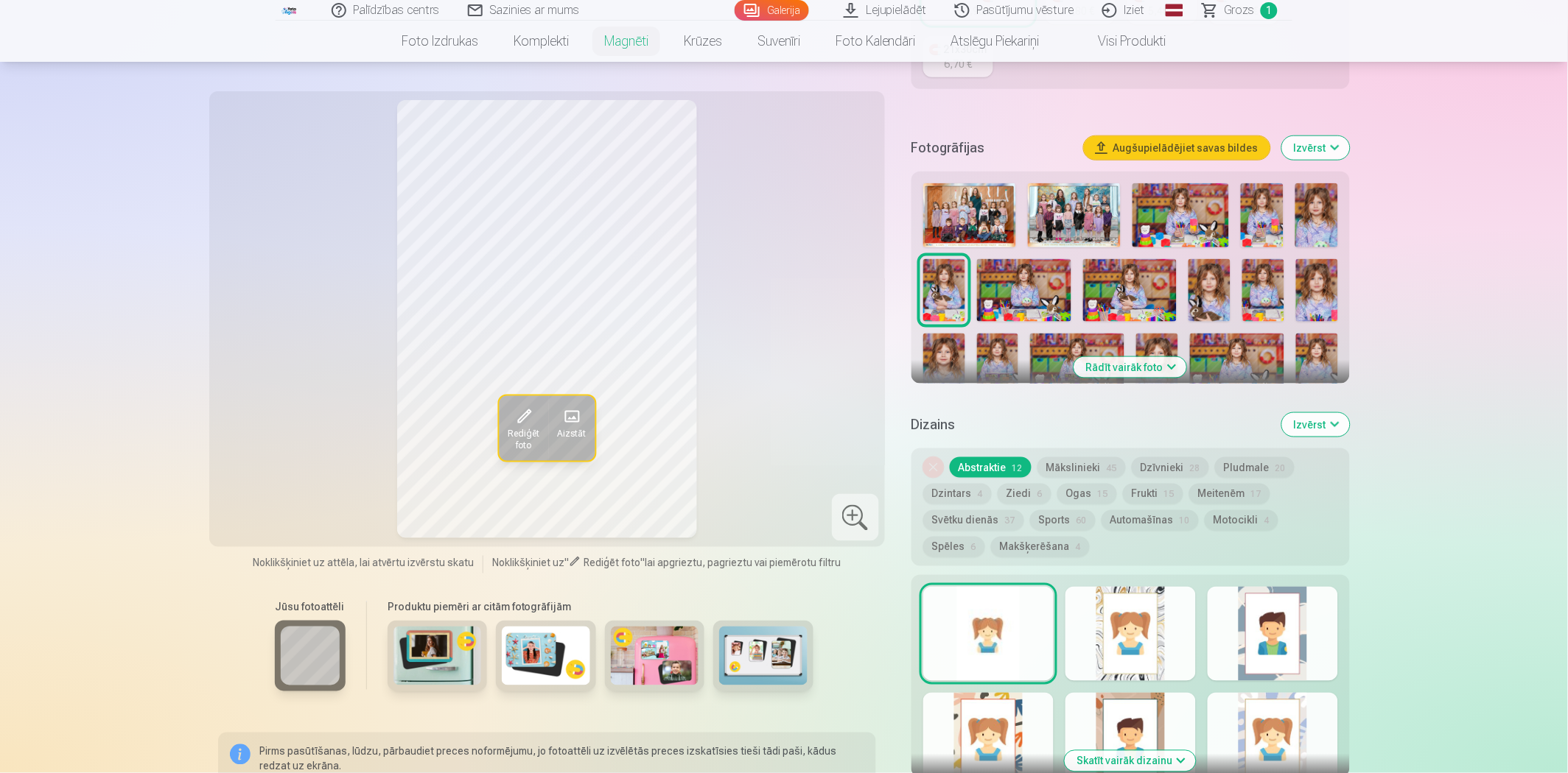
scroll to position [490, 0]
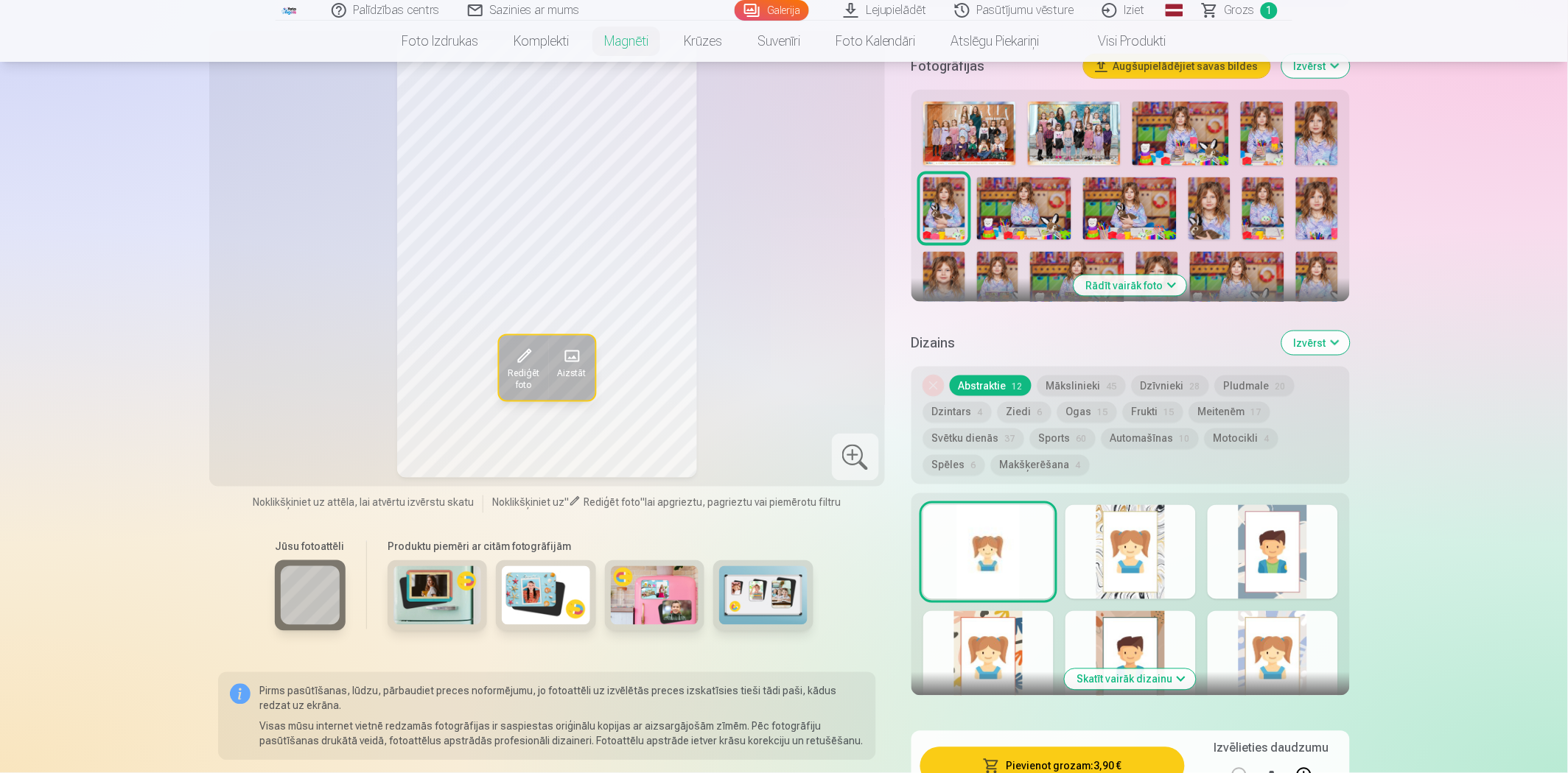
click at [1128, 563] on div at bounding box center [1130, 553] width 130 height 95
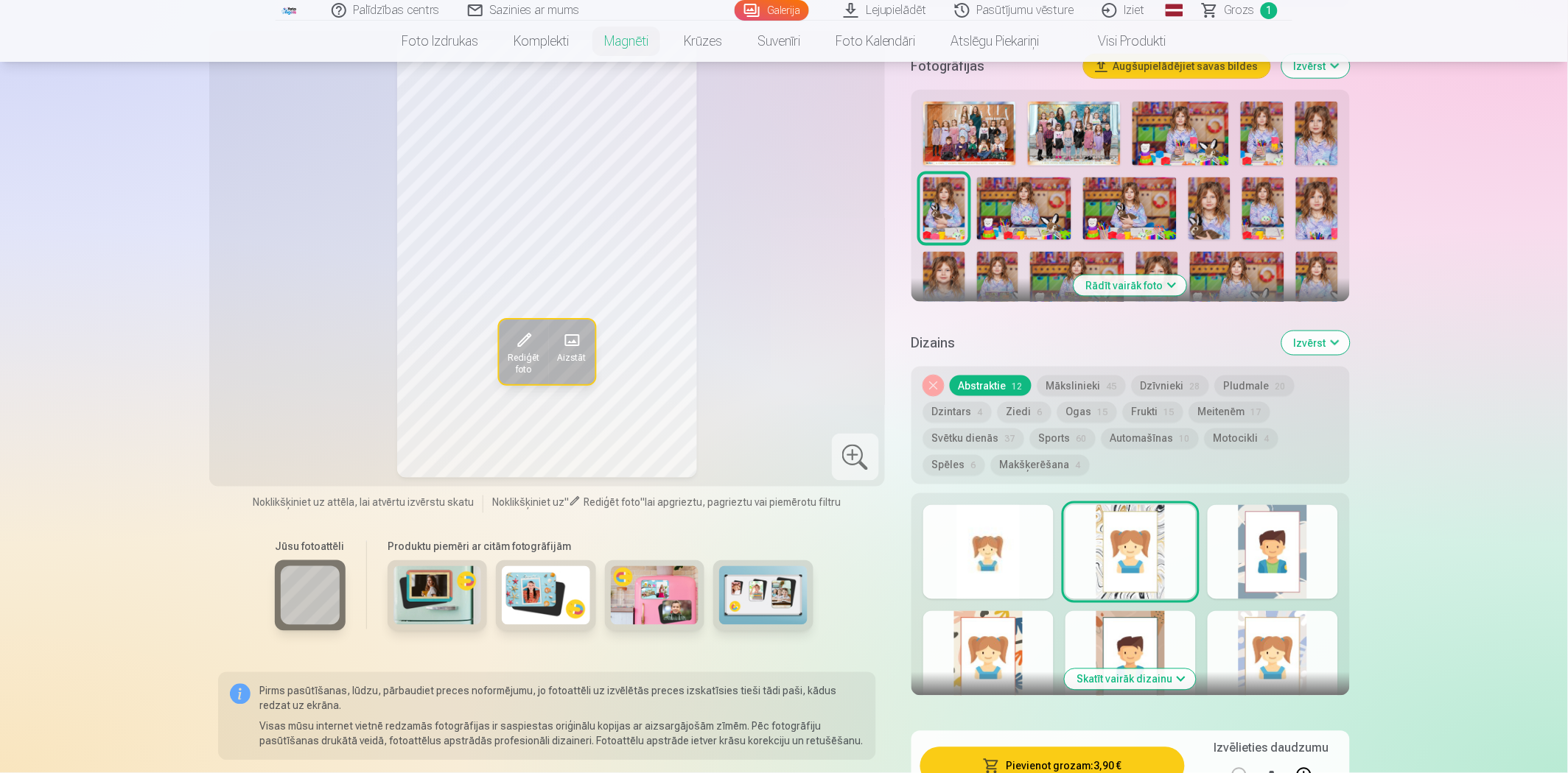
click at [1239, 560] on div at bounding box center [1272, 553] width 130 height 95
click at [1231, 637] on div at bounding box center [1272, 659] width 130 height 95
click at [1121, 641] on div at bounding box center [1130, 659] width 130 height 95
click at [1000, 631] on div at bounding box center [988, 659] width 130 height 95
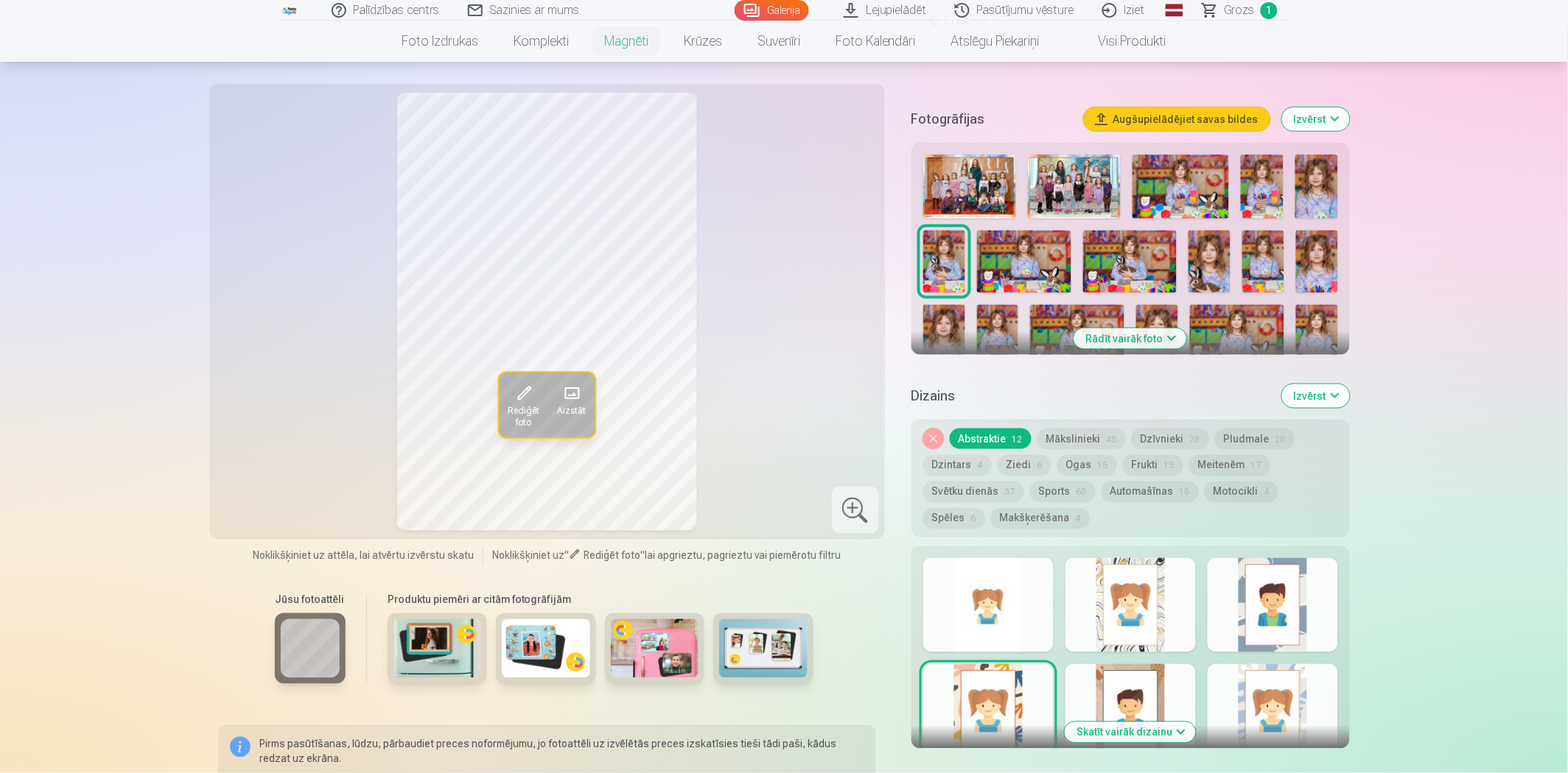
scroll to position [409, 0]
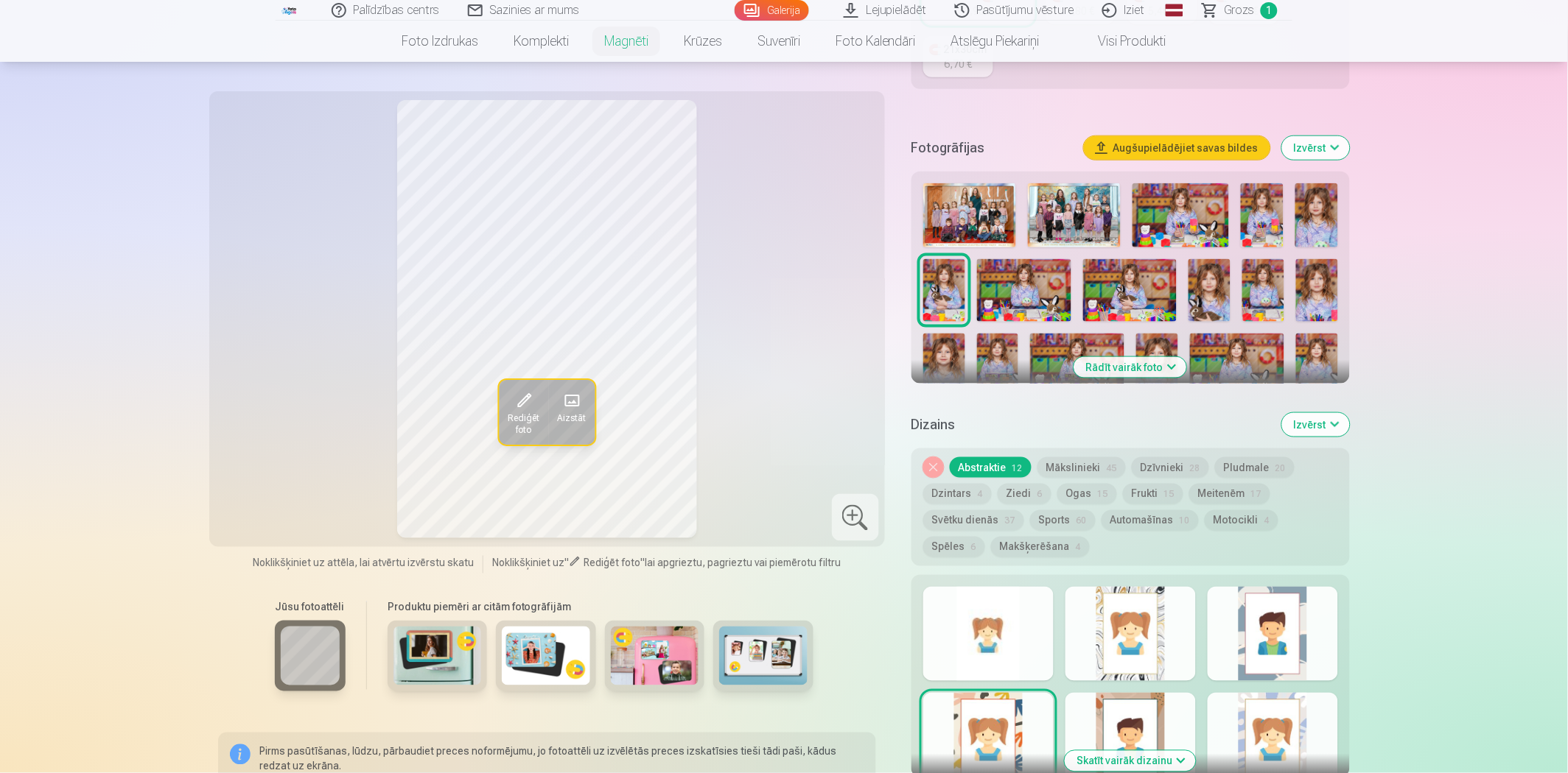
click at [1018, 620] on div at bounding box center [988, 634] width 130 height 95
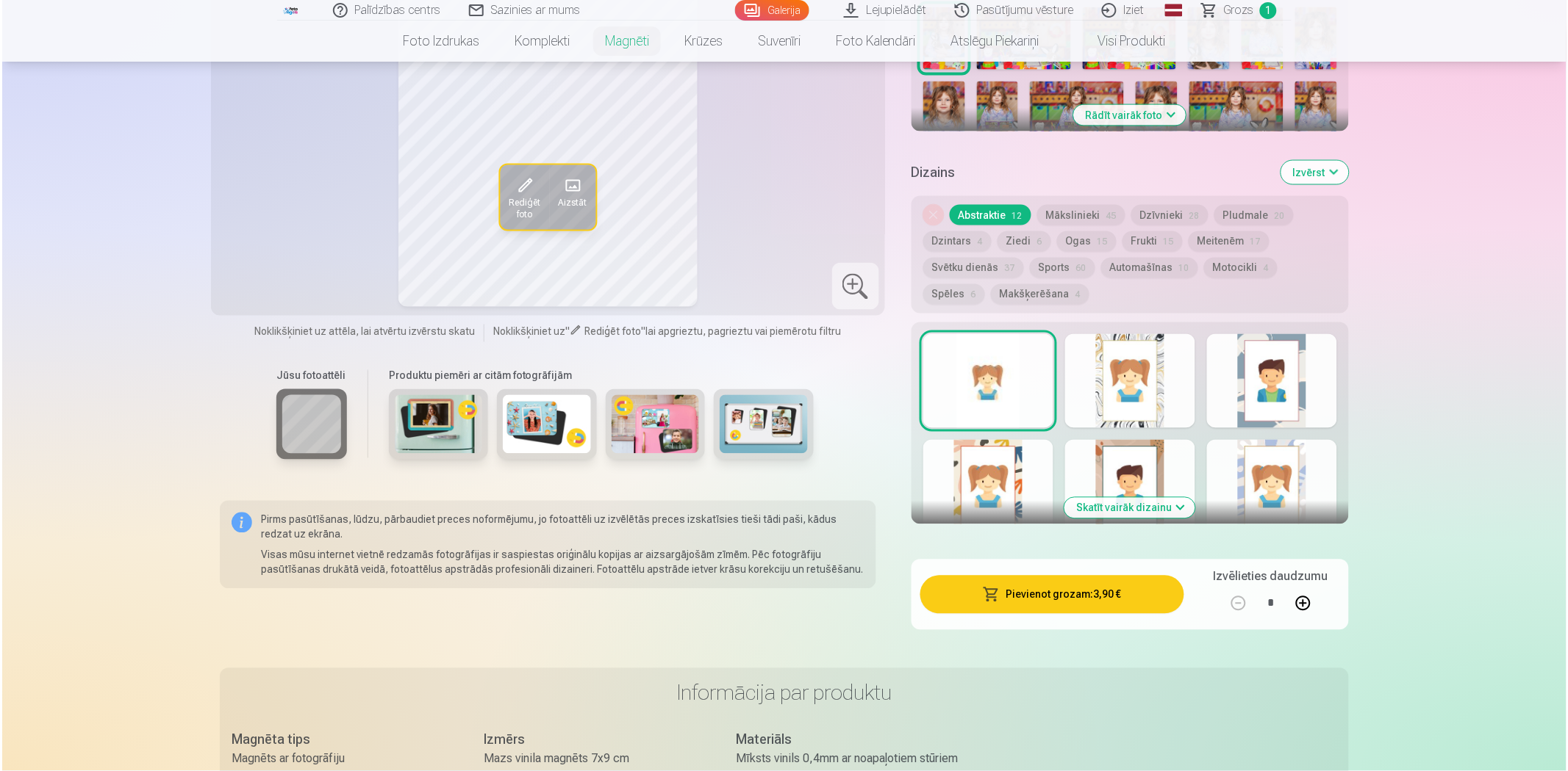
scroll to position [735, 0]
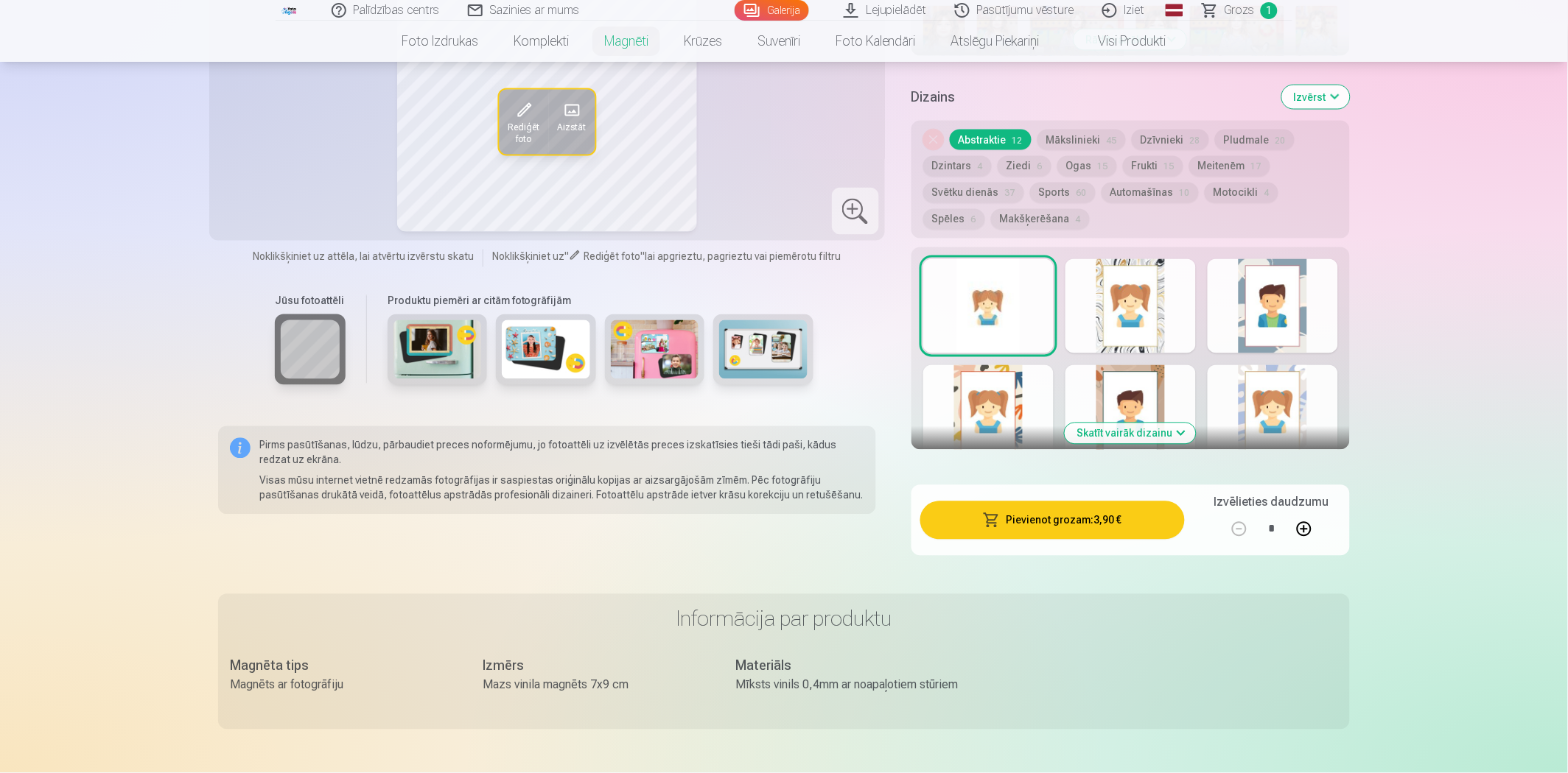
click at [1304, 517] on button at bounding box center [1304, 529] width 35 height 35
click at [1228, 516] on button at bounding box center [1239, 529] width 35 height 35
type input "*"
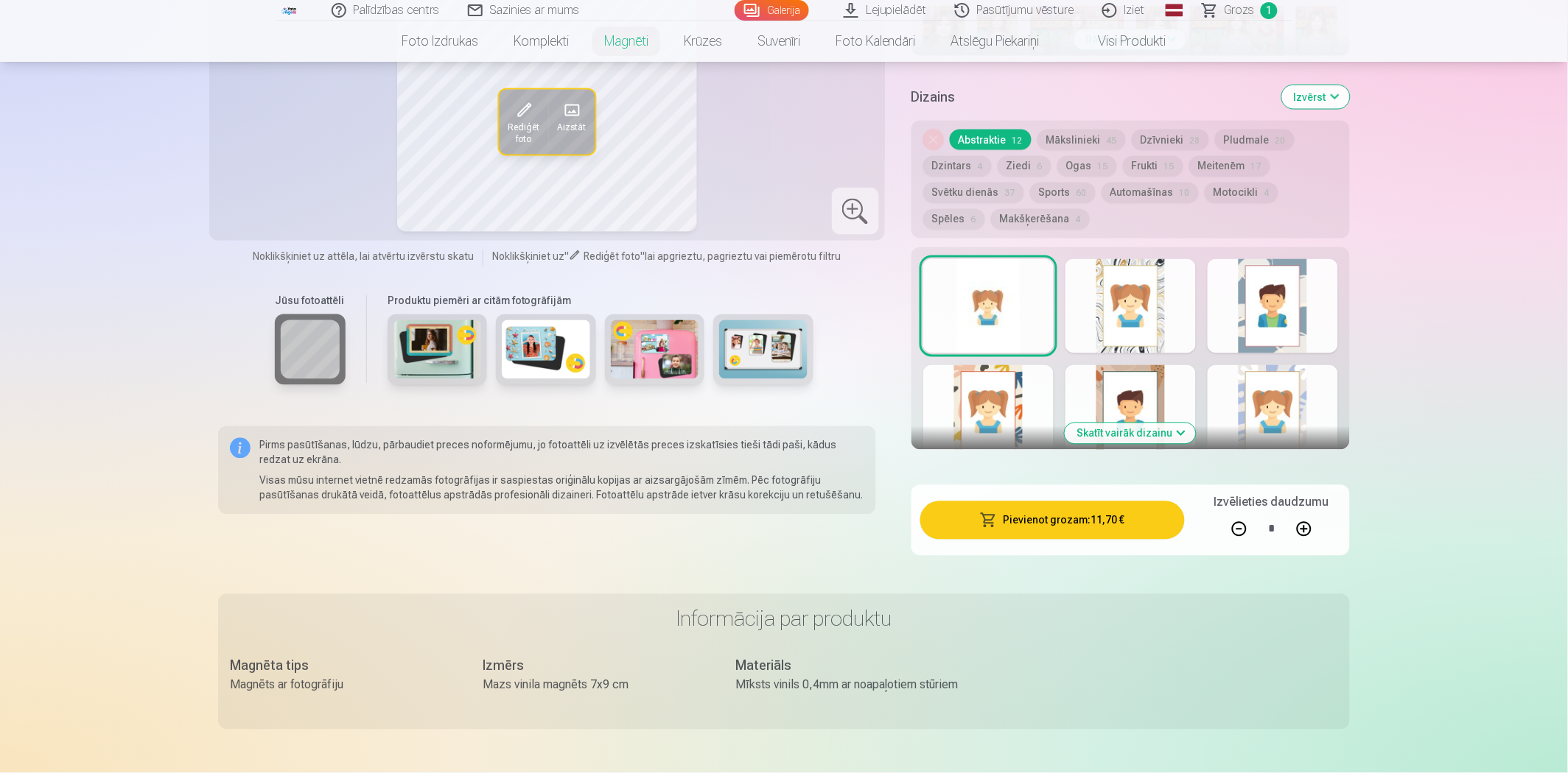
click at [1138, 511] on button "Pievienot grozam : 11,70 €" at bounding box center [1052, 521] width 265 height 38
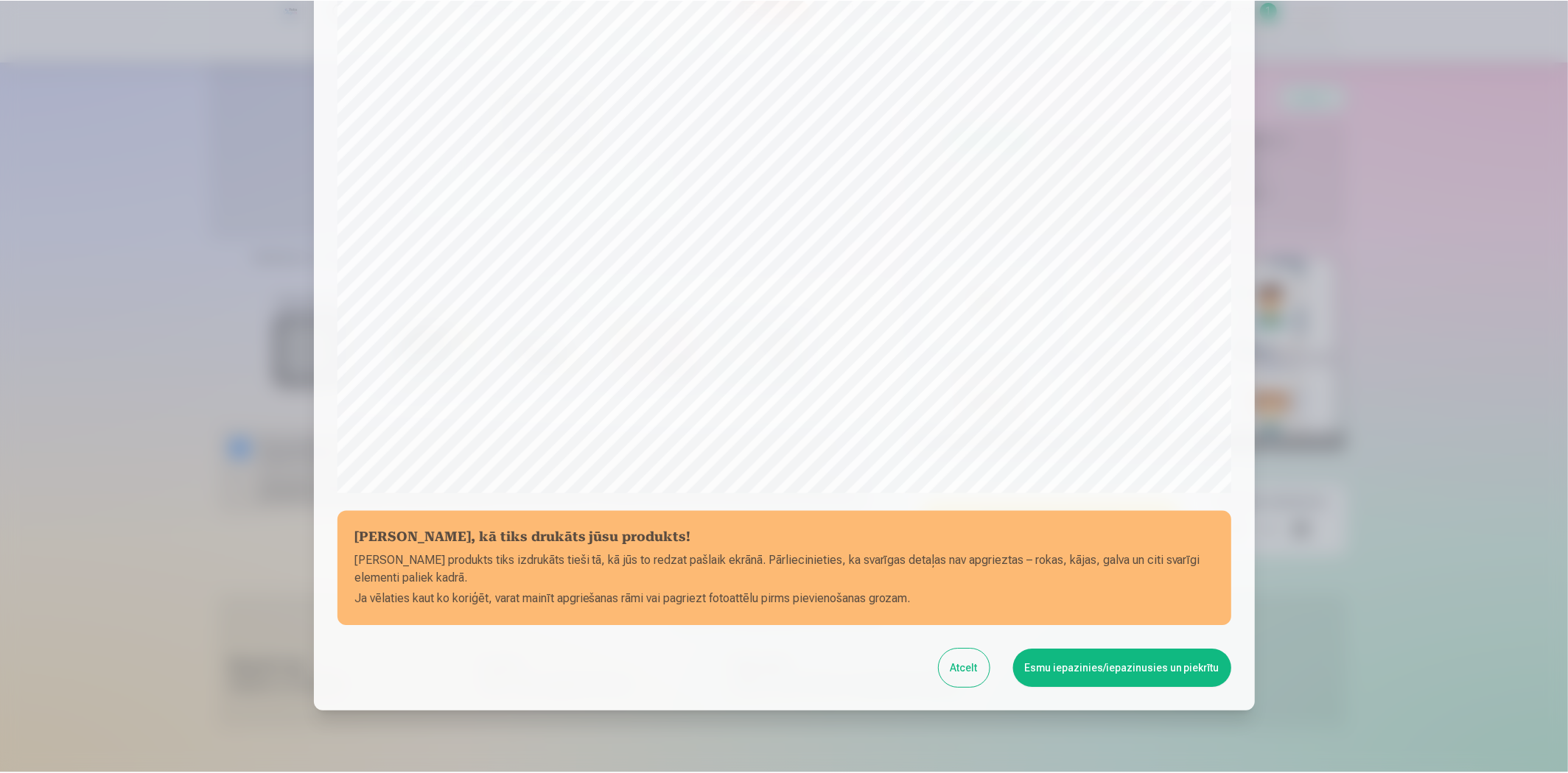
scroll to position [287, 0]
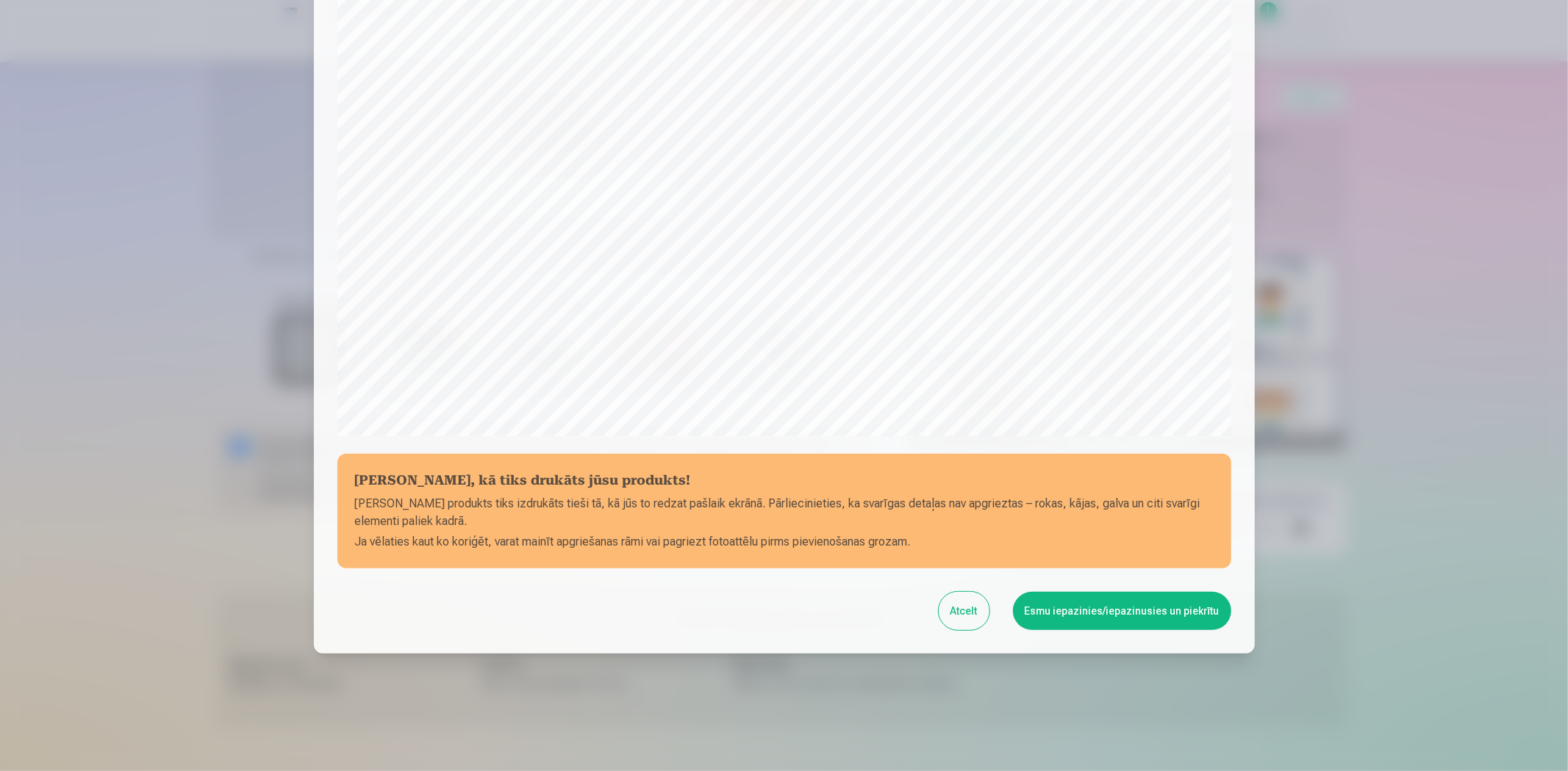
click at [1108, 608] on button "Esmu iepazinies/iepazinusies un piekrītu" at bounding box center [1121, 611] width 218 height 38
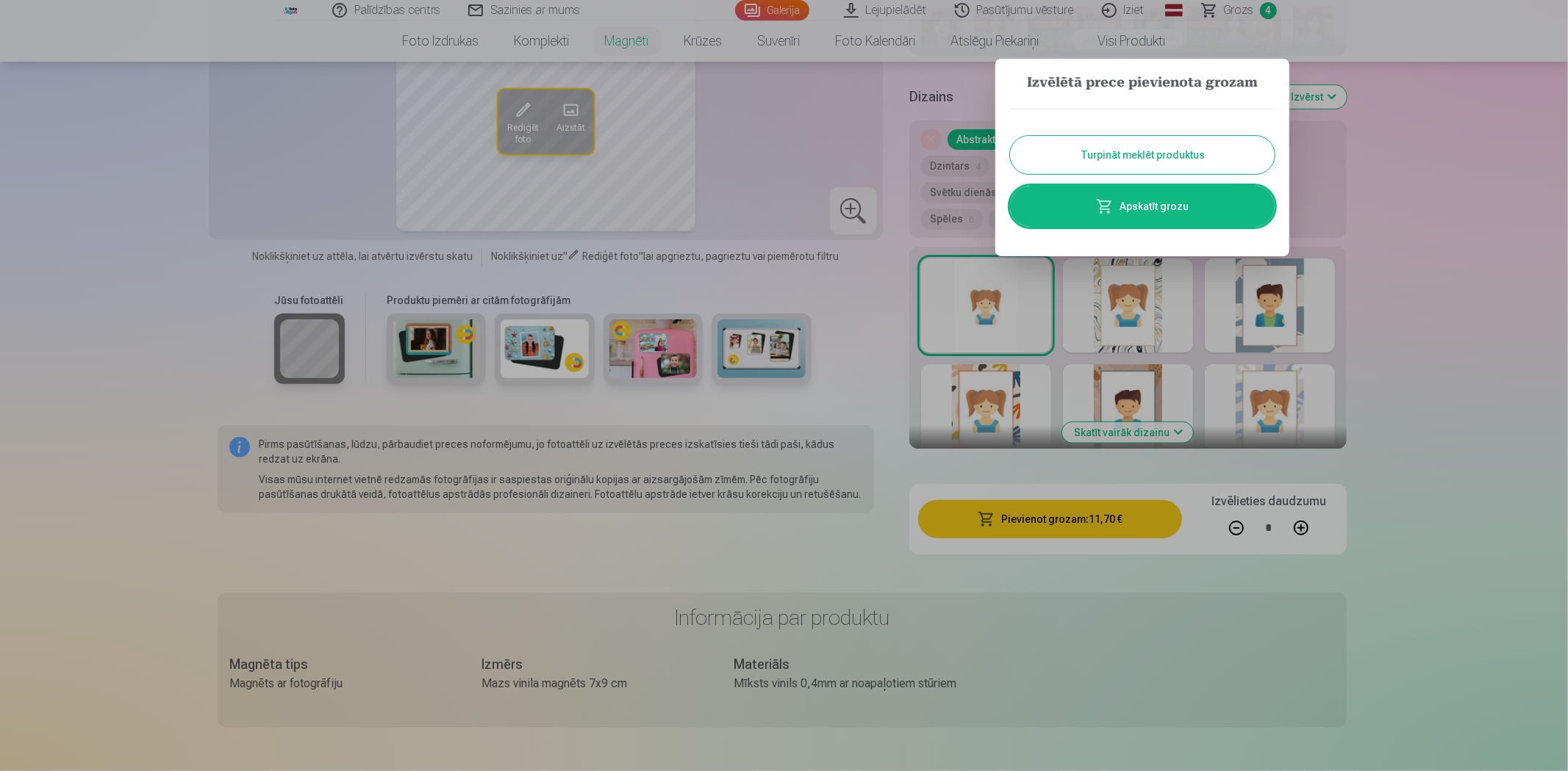
click at [1178, 150] on button "Turpināt meklēt produktus" at bounding box center [1142, 155] width 265 height 38
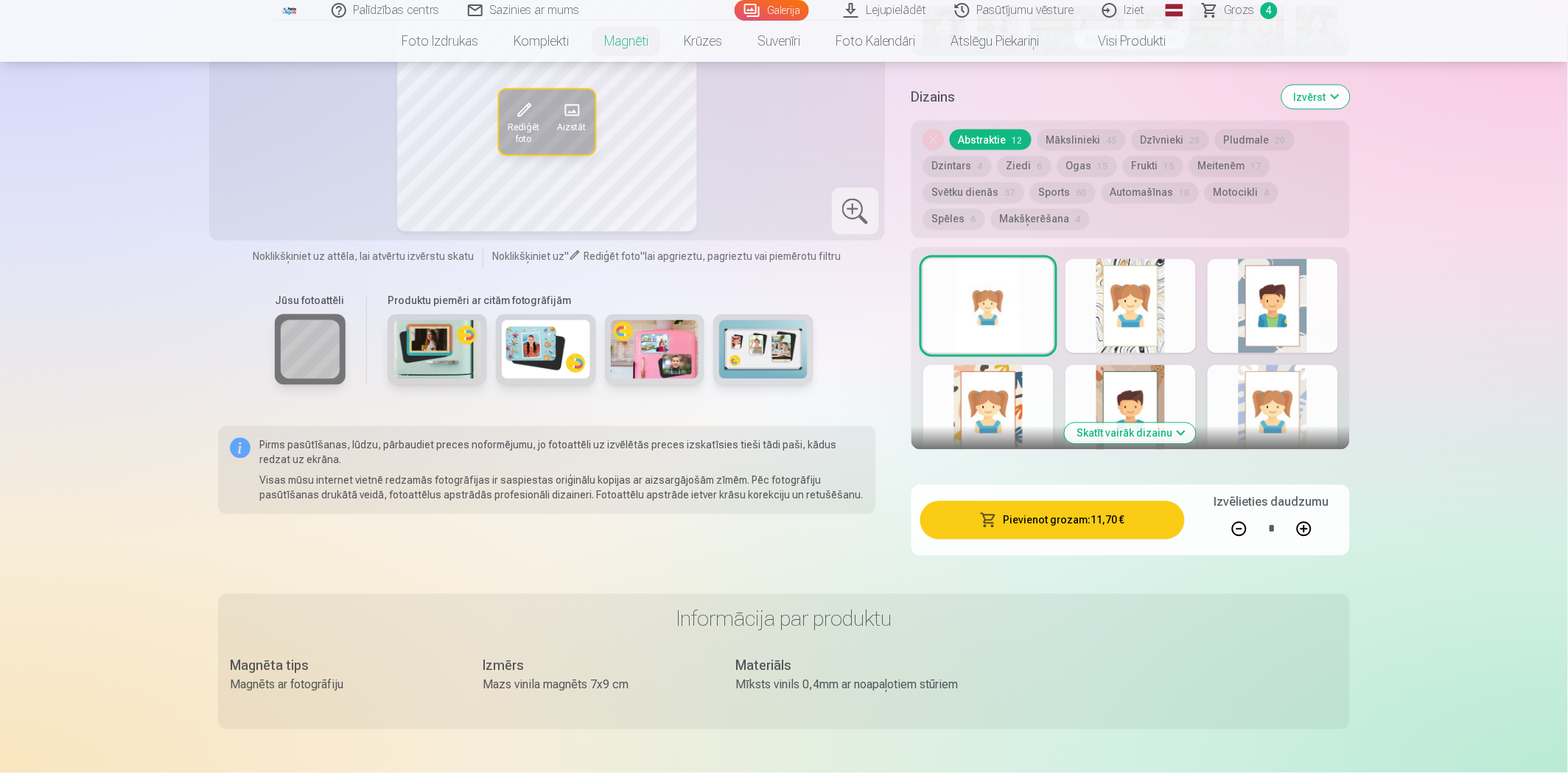
click at [782, 6] on link "Galerija" at bounding box center [772, 10] width 75 height 21
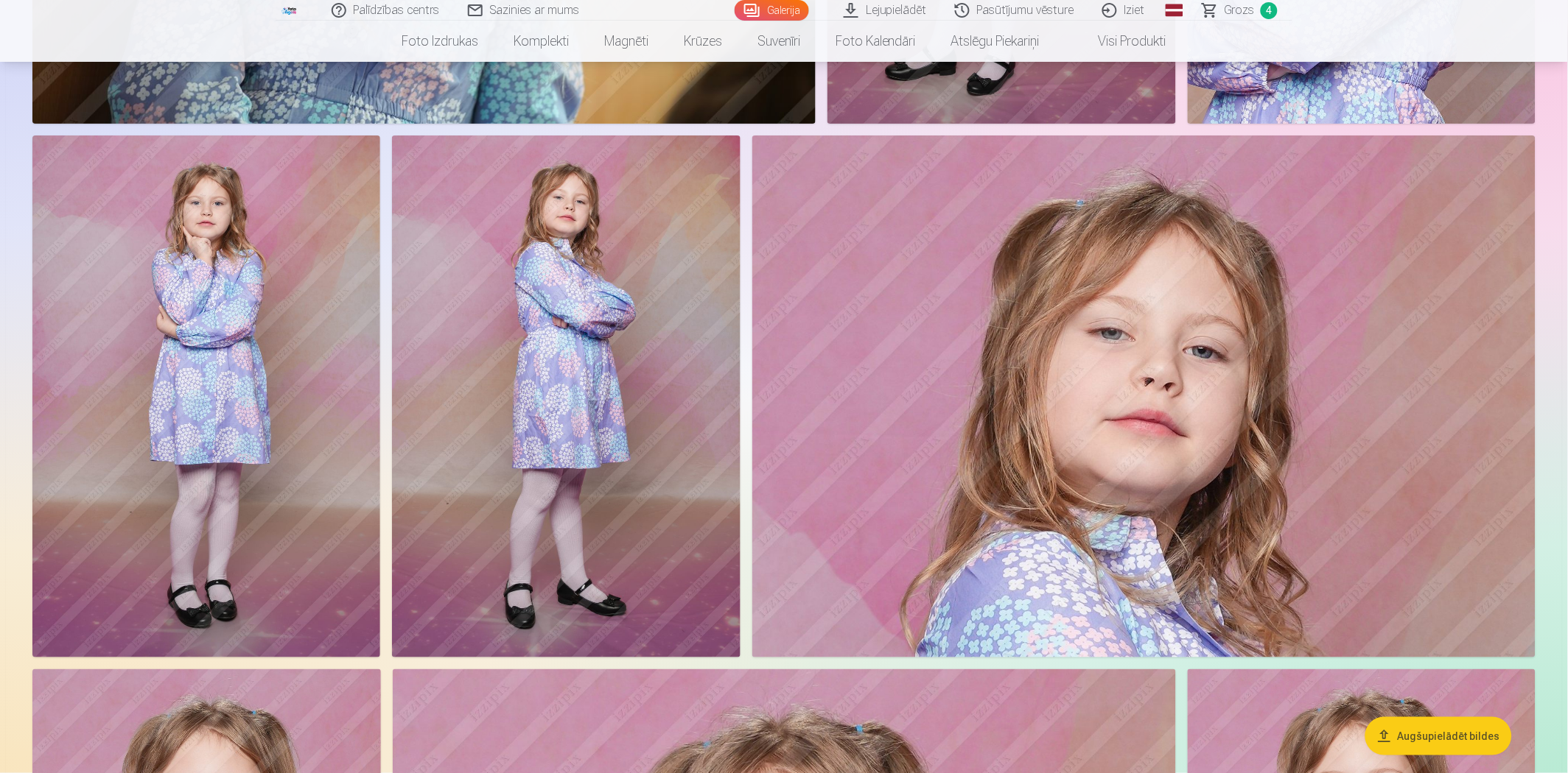
scroll to position [8838, 0]
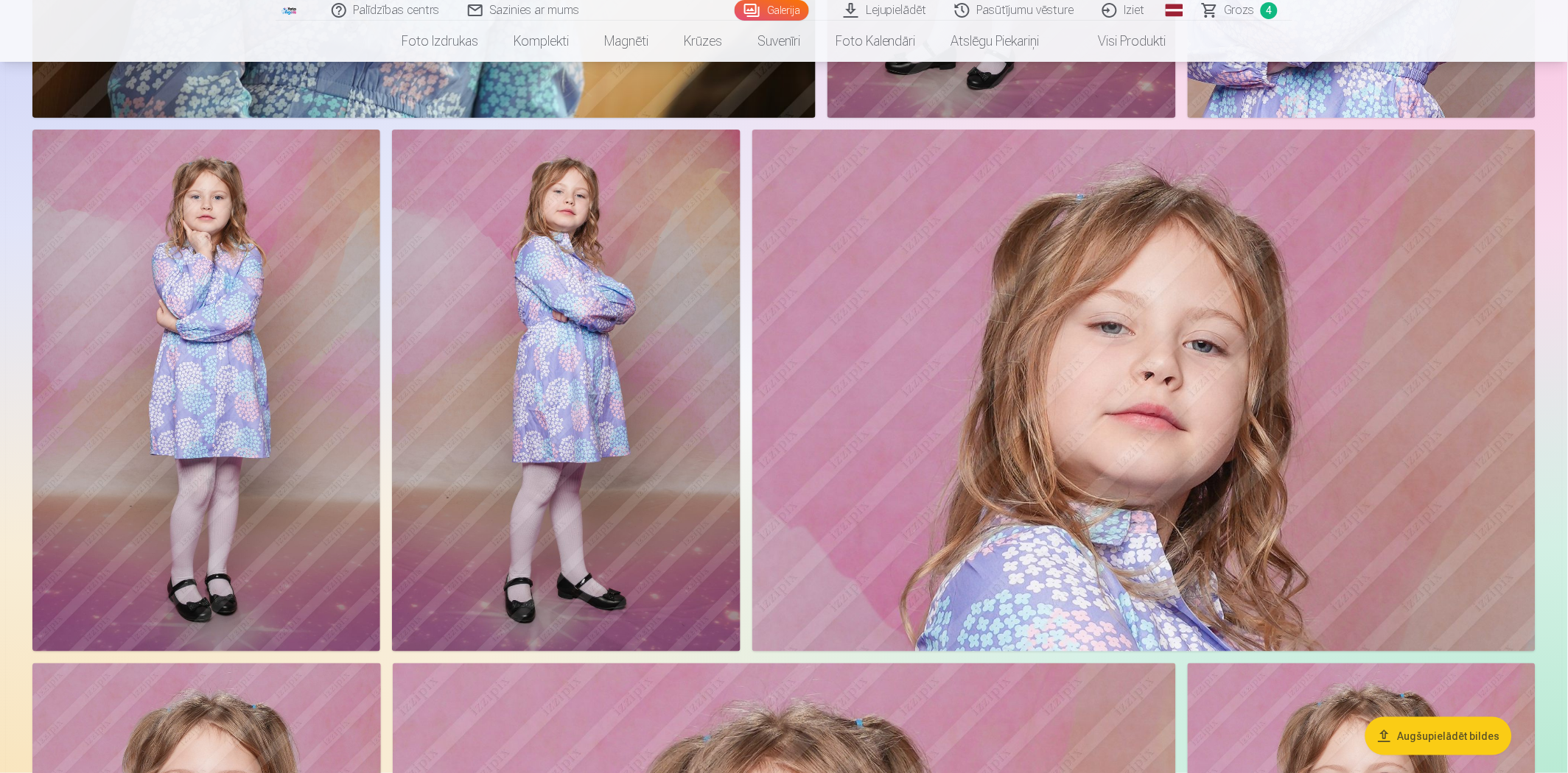
click at [657, 399] on img at bounding box center [566, 390] width 348 height 522
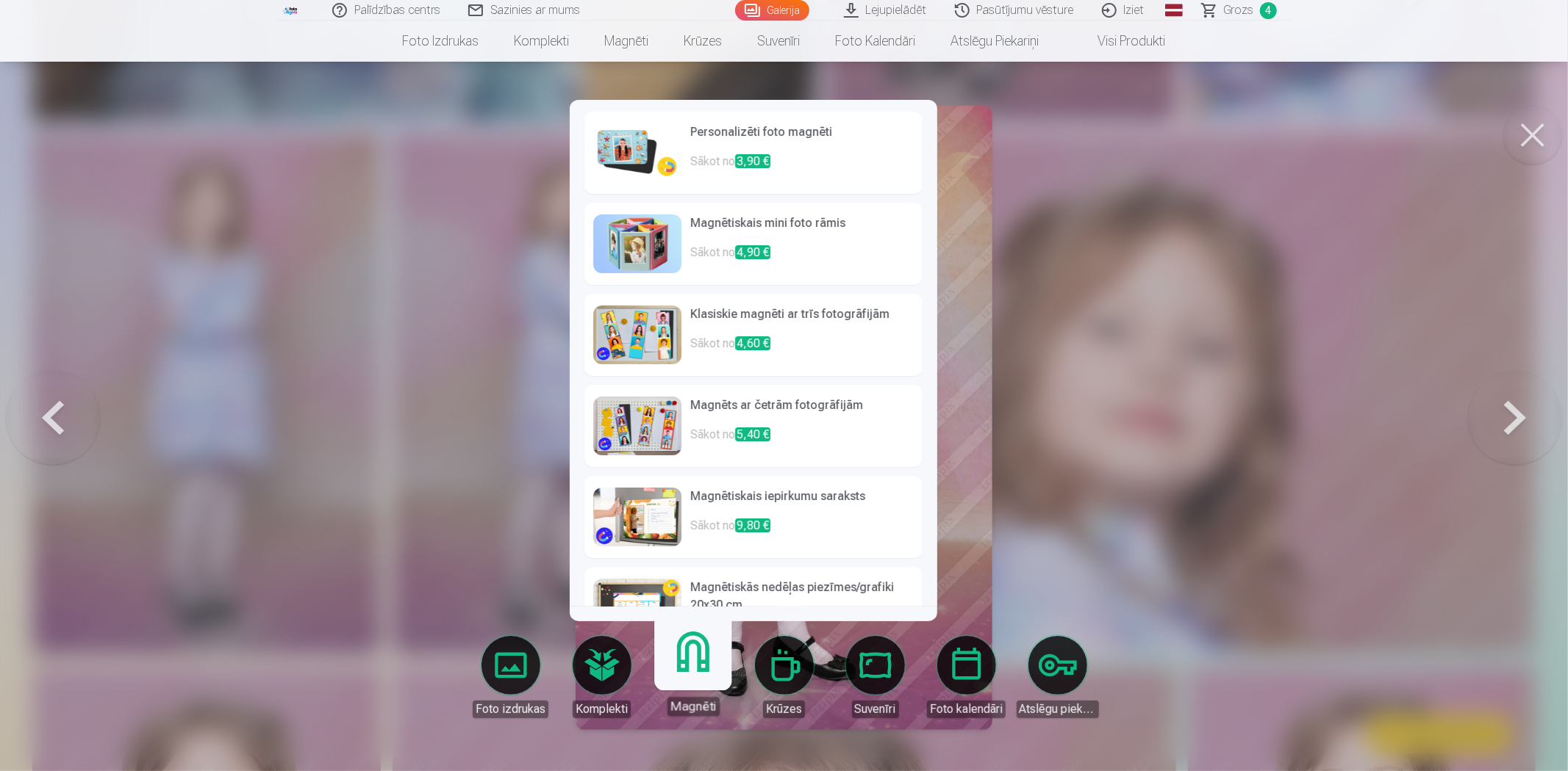
click at [711, 158] on p "Sākot no 3,90 €" at bounding box center [802, 167] width 224 height 30
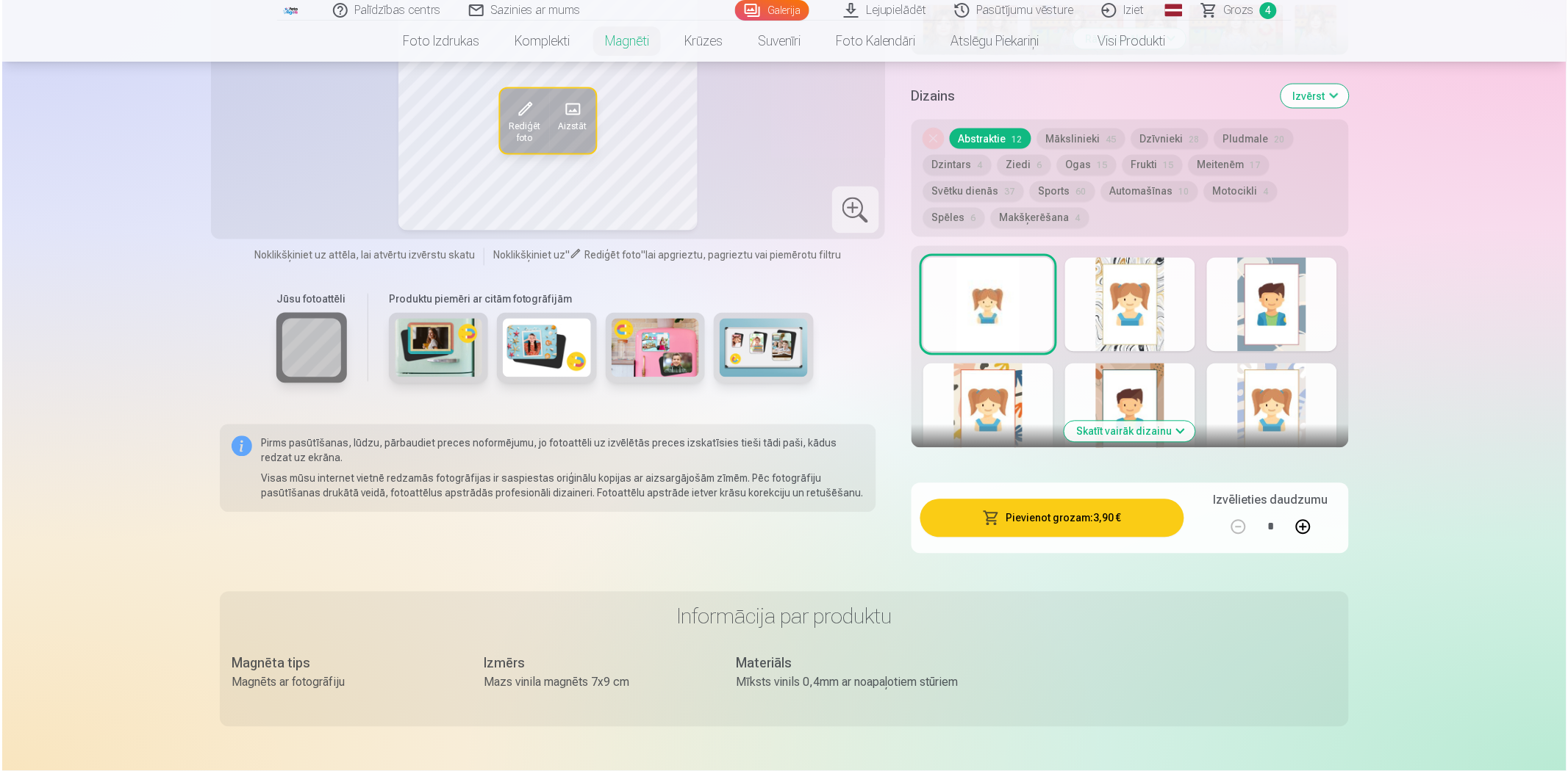
scroll to position [735, 0]
click at [1079, 506] on button "Pievienot grozam : 3,90 €" at bounding box center [1050, 519] width 264 height 38
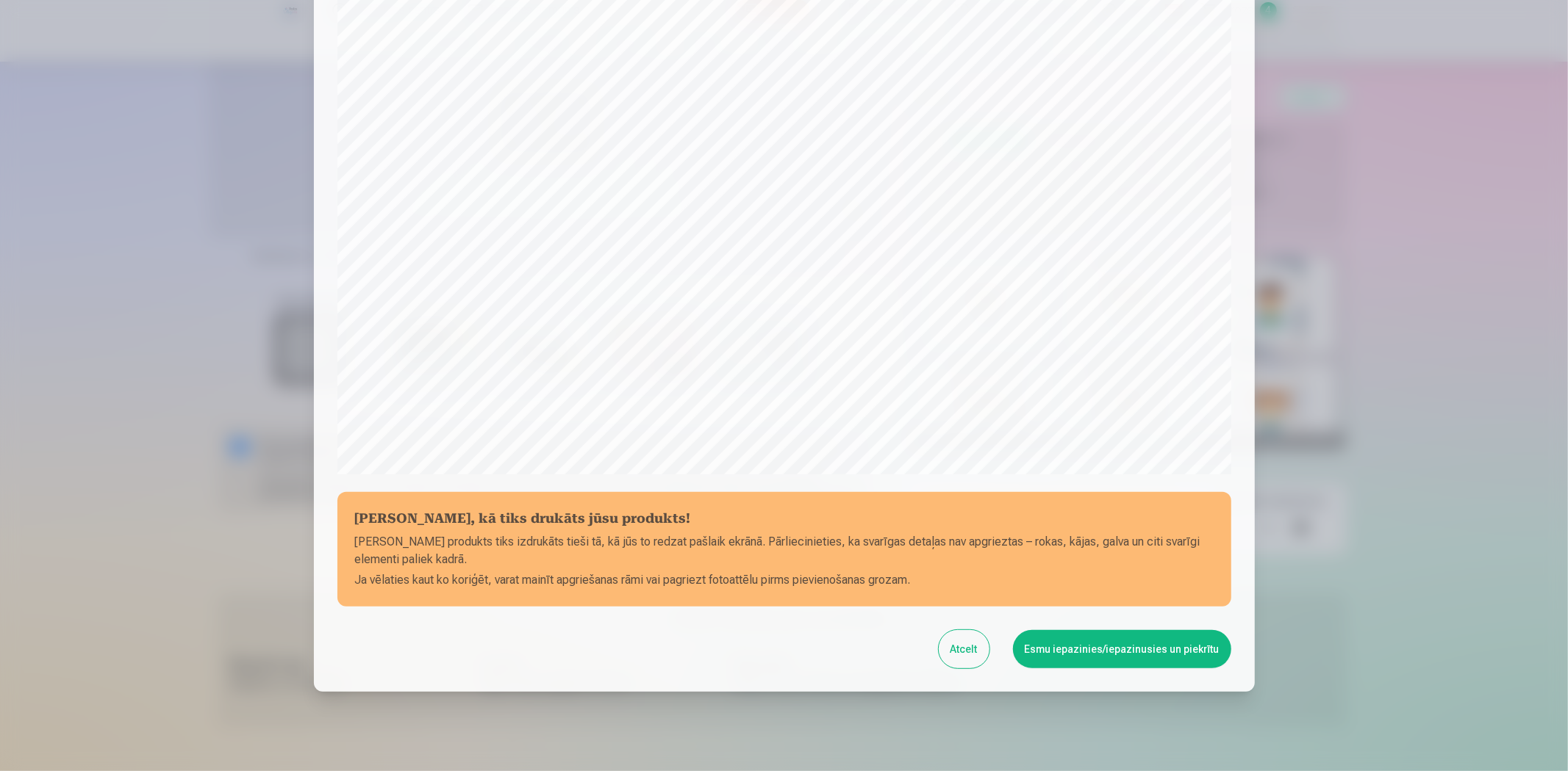
scroll to position [287, 0]
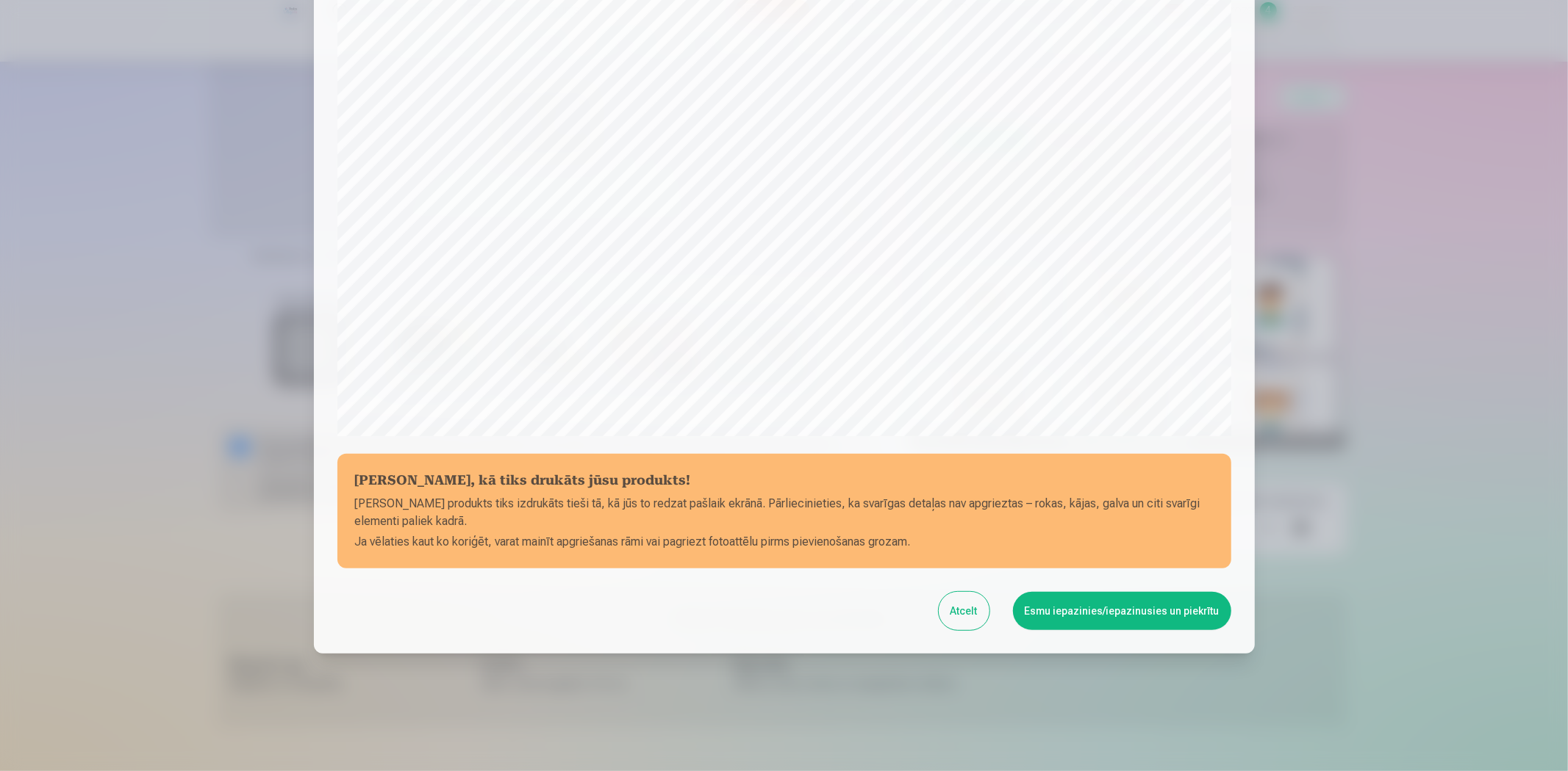
click at [1115, 605] on button "Esmu iepazinies/iepazinusies un piekrītu" at bounding box center [1121, 611] width 218 height 38
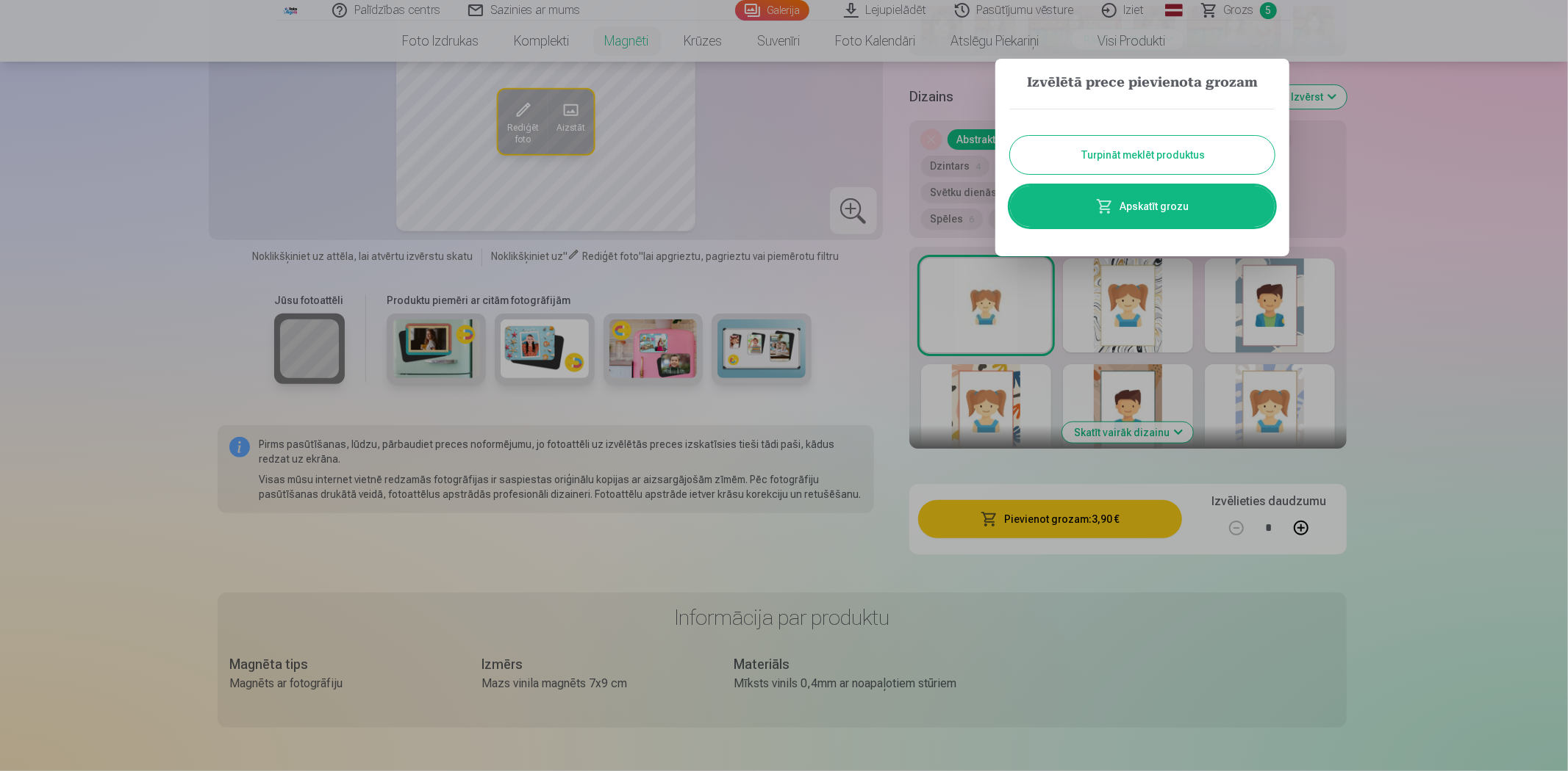
click at [1204, 205] on link "Apskatīt grozu" at bounding box center [1142, 206] width 265 height 41
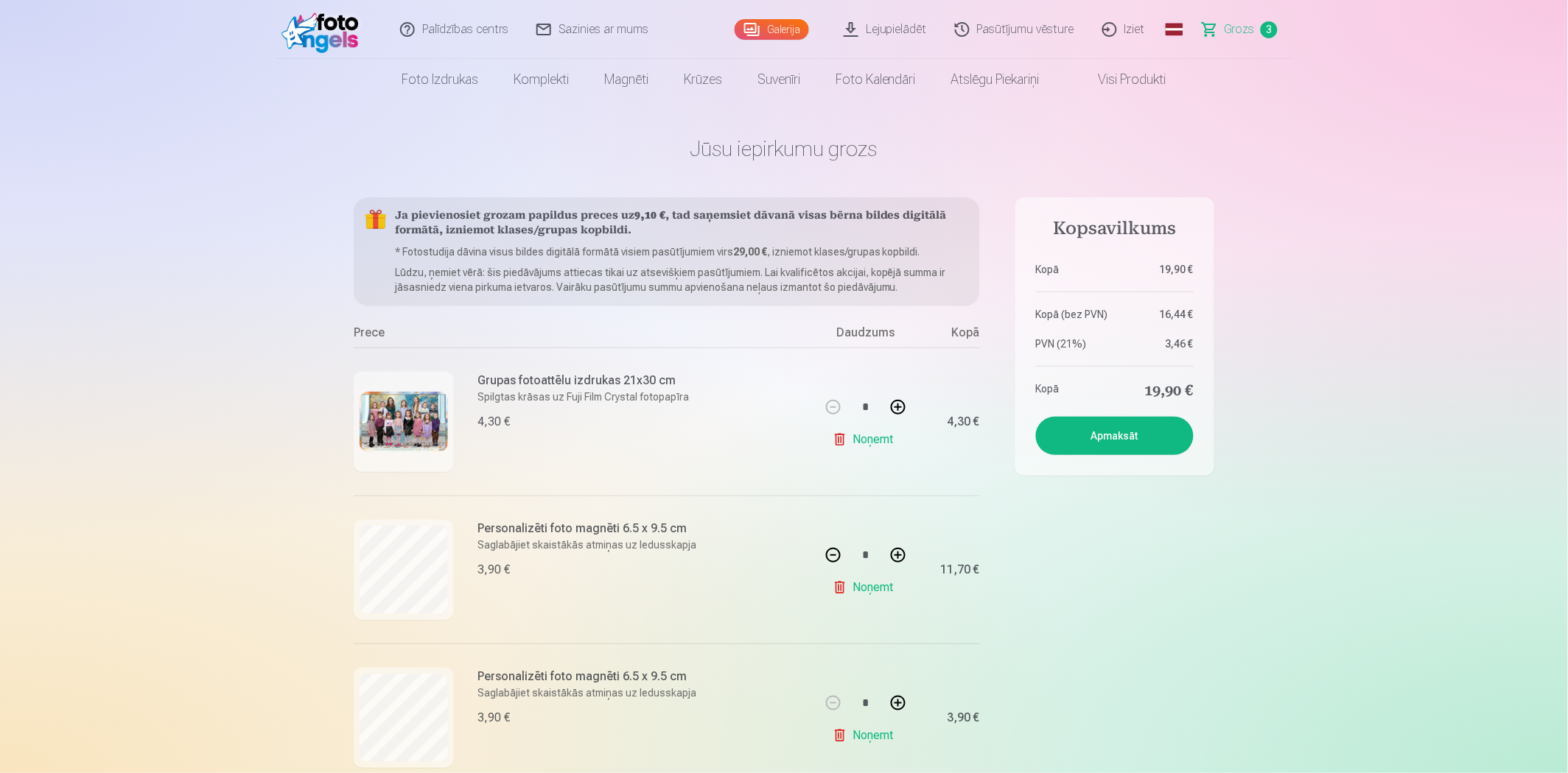
click at [1123, 437] on button "Apmaksāt" at bounding box center [1114, 436] width 158 height 38
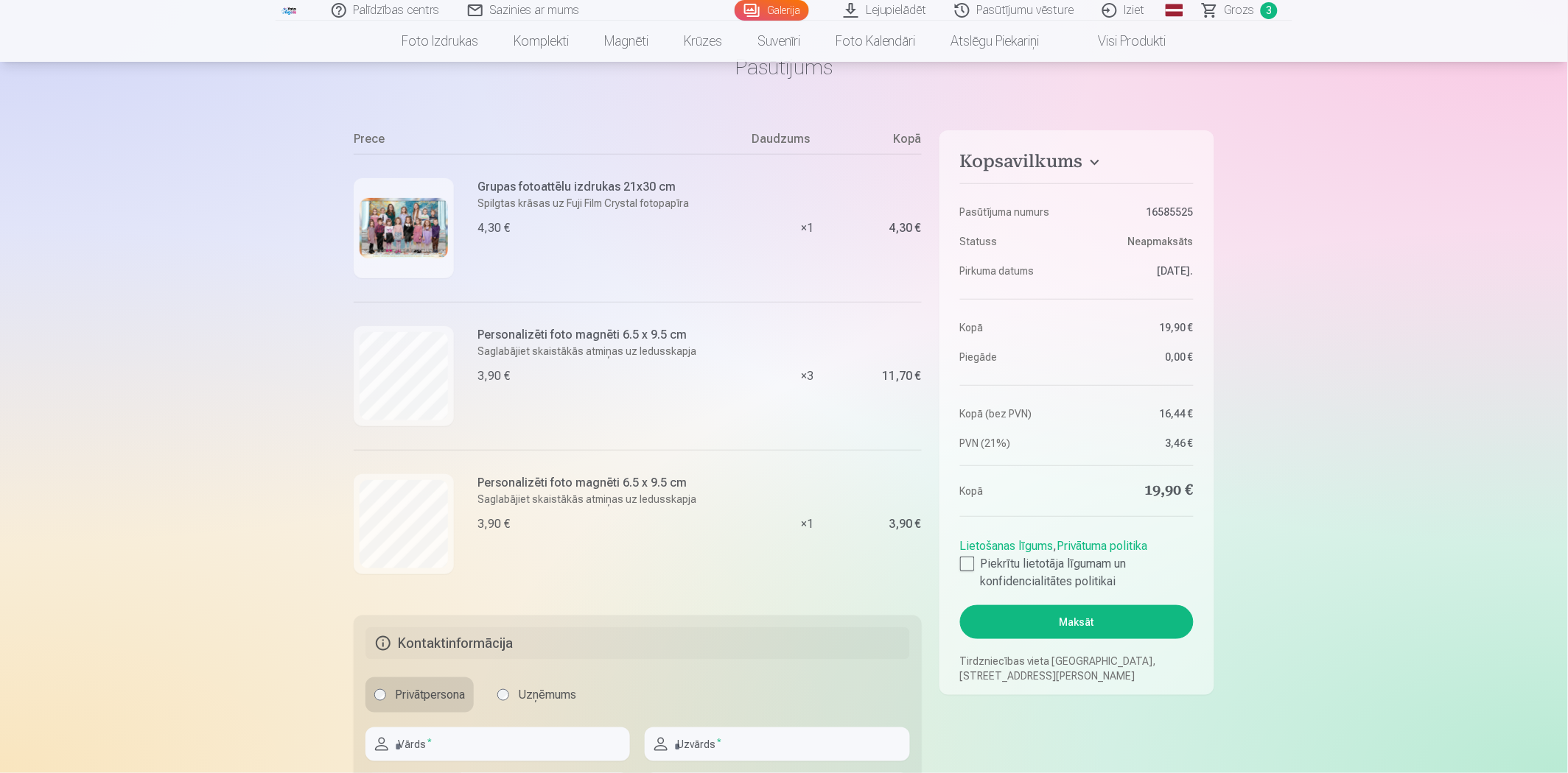
scroll to position [163, 0]
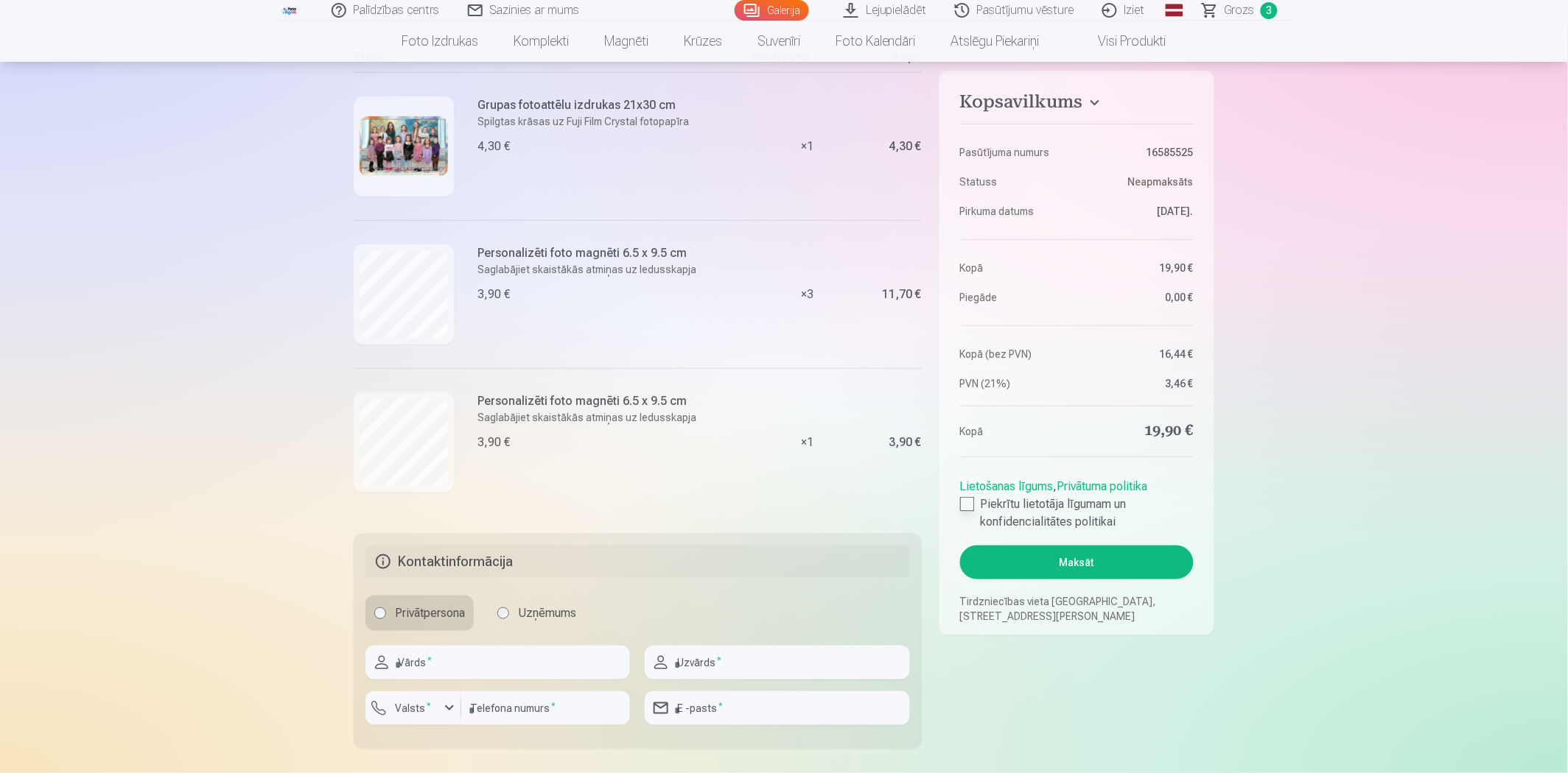
click at [969, 502] on div at bounding box center [967, 504] width 14 height 14
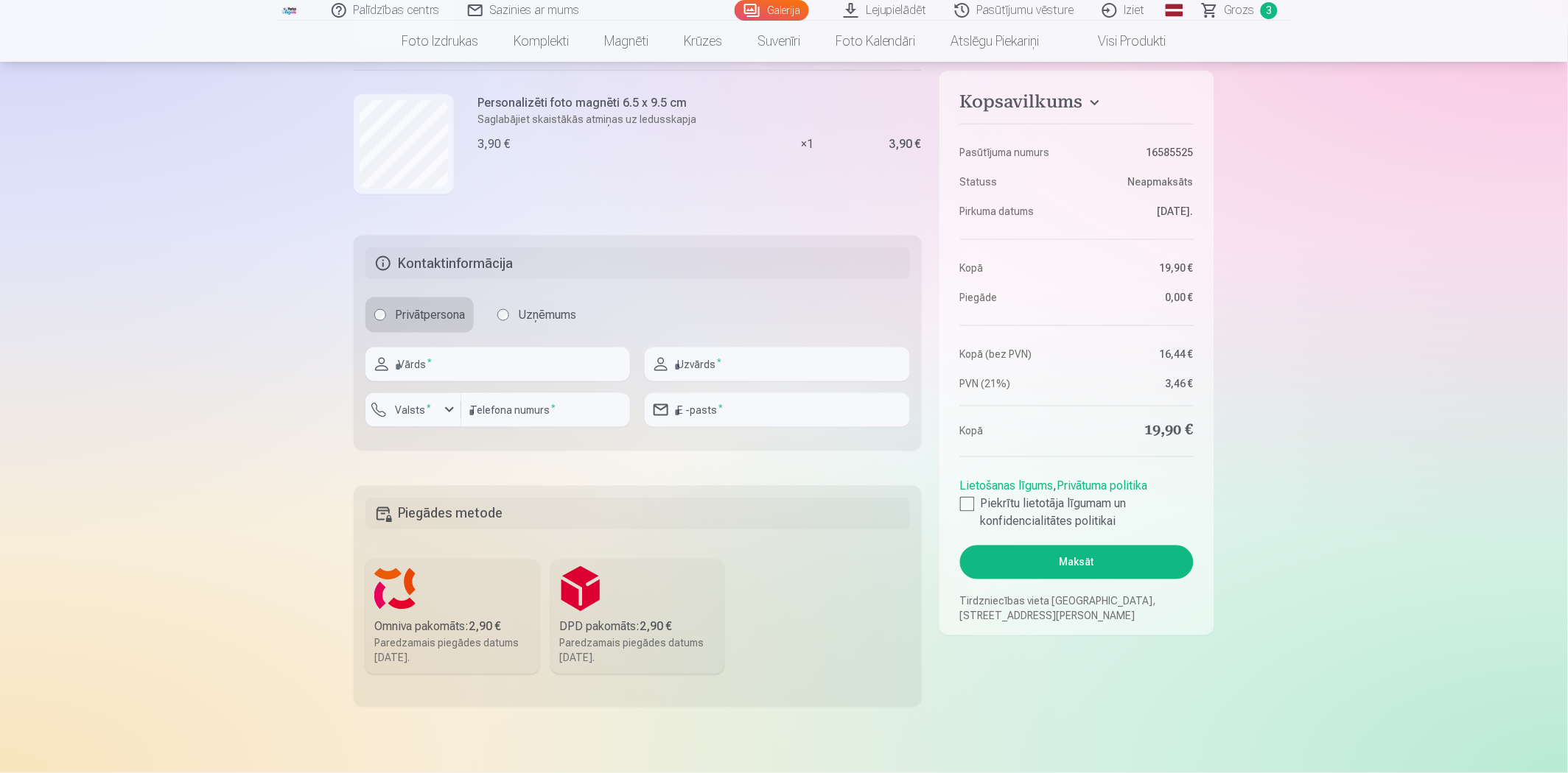
scroll to position [490, 0]
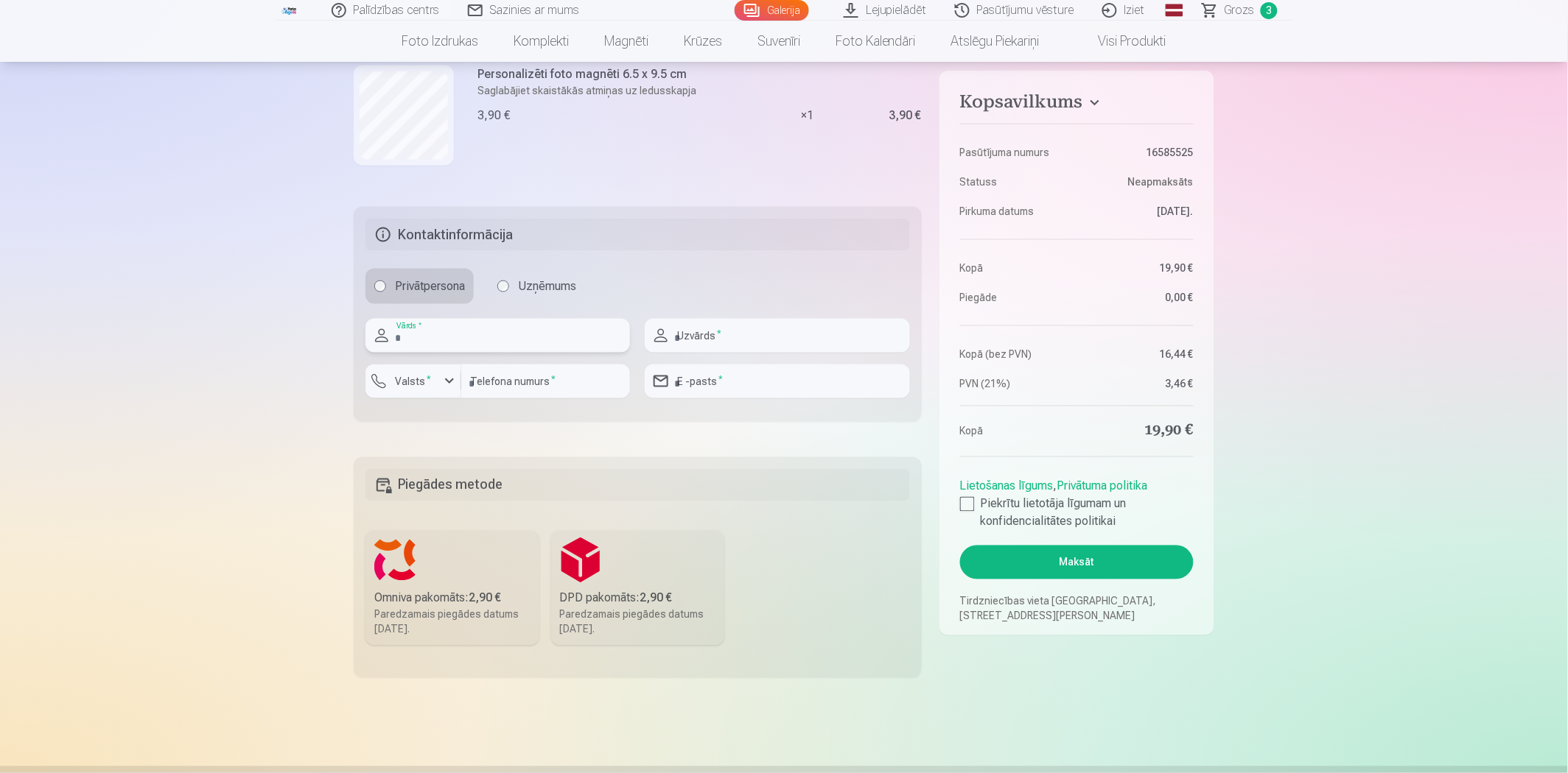
click at [538, 344] on input "text" at bounding box center [497, 335] width 265 height 34
type input "*******"
click at [542, 384] on input "number" at bounding box center [545, 381] width 169 height 34
type input "********"
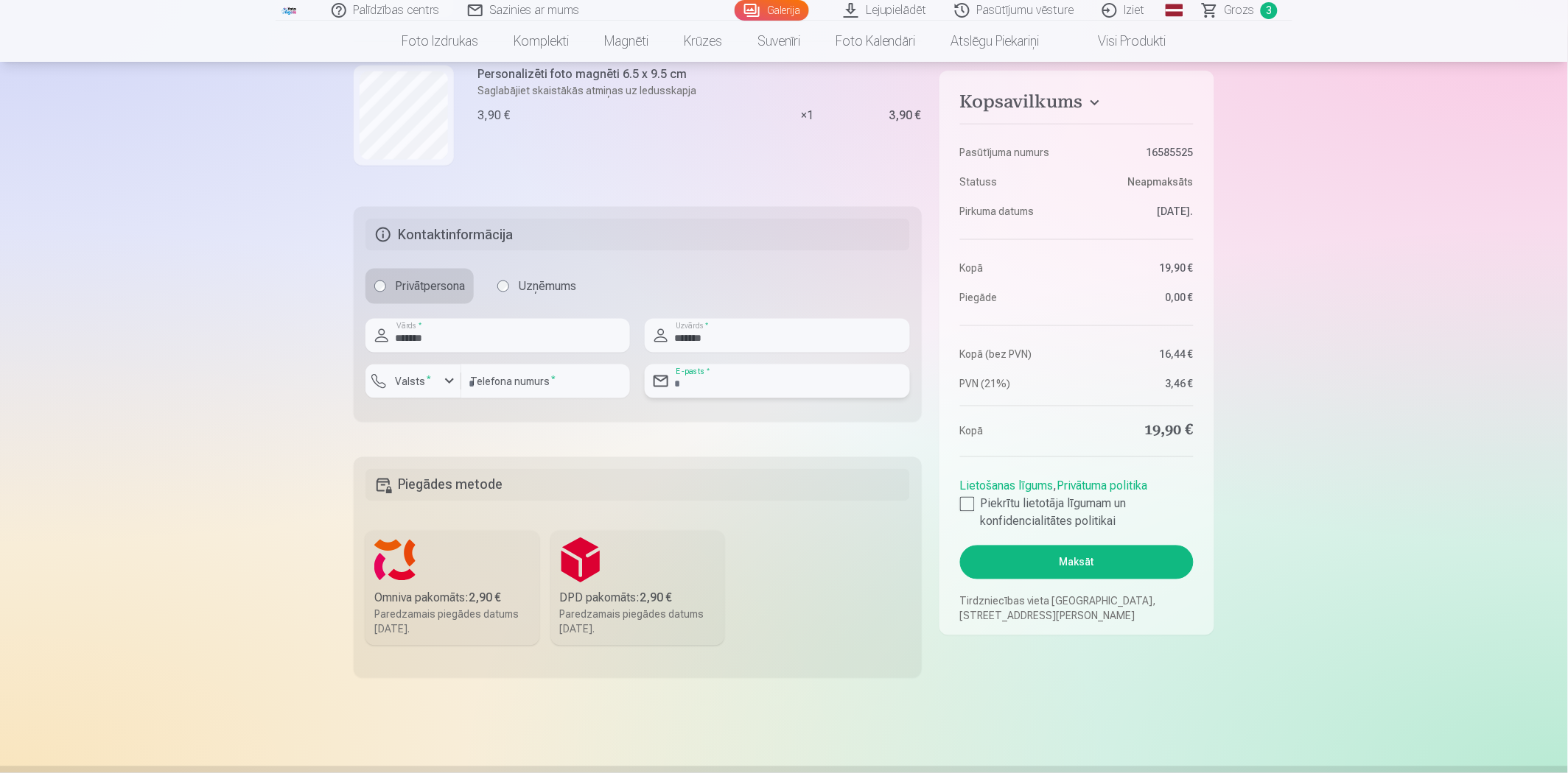
click at [754, 385] on input "email" at bounding box center [776, 381] width 265 height 34
type input "**********"
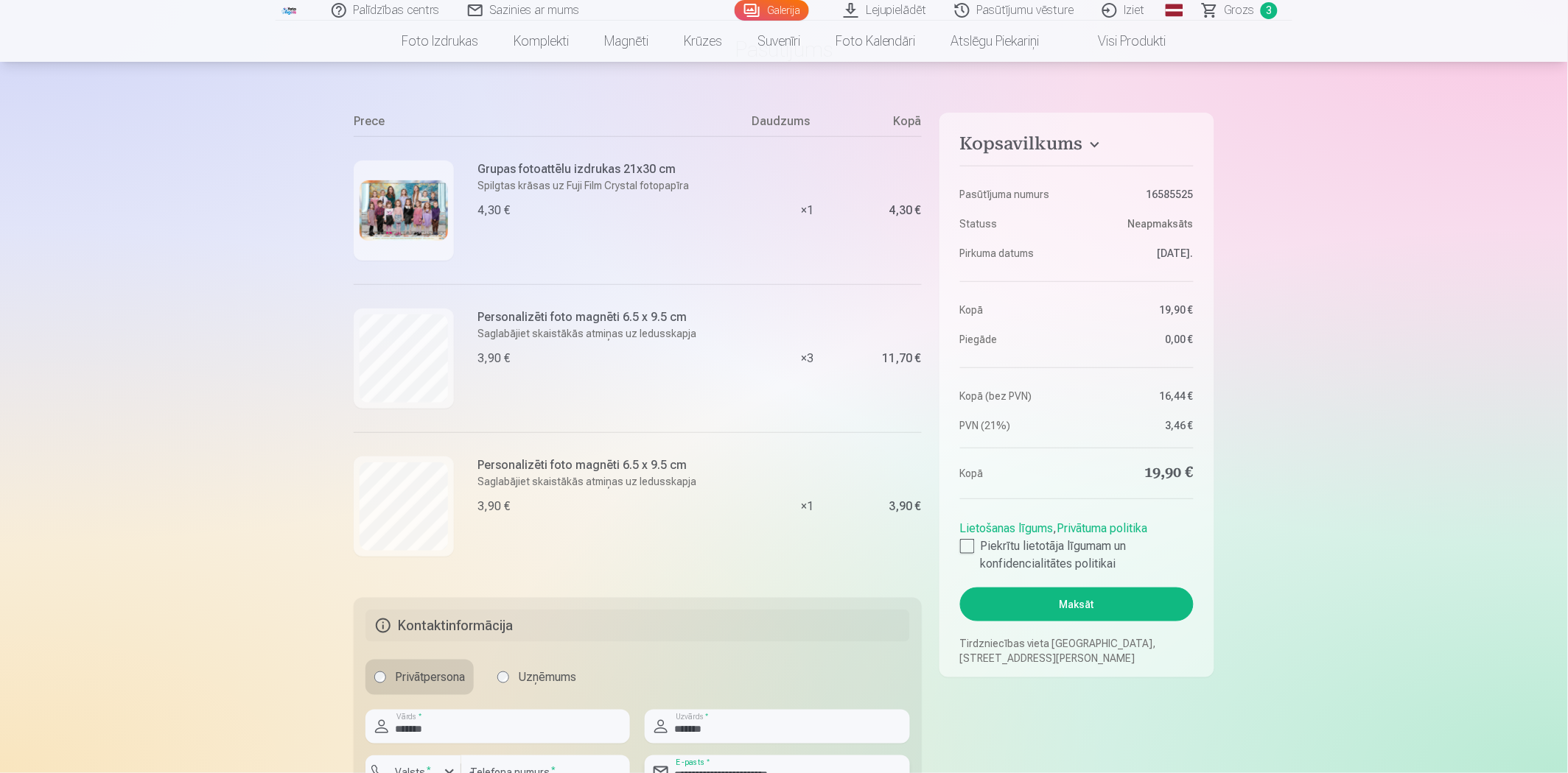
scroll to position [82, 0]
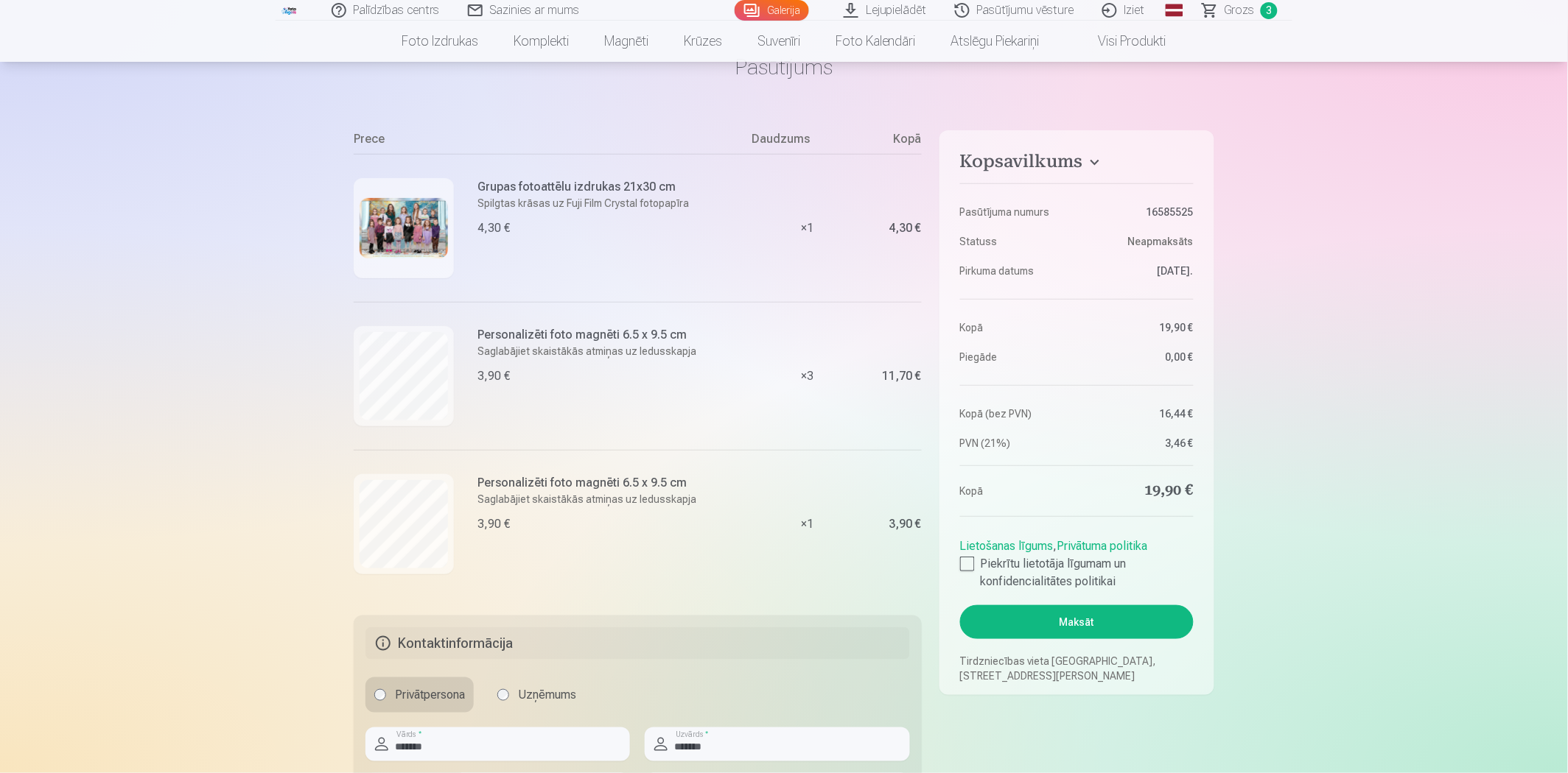
click at [388, 208] on img at bounding box center [403, 229] width 88 height 61
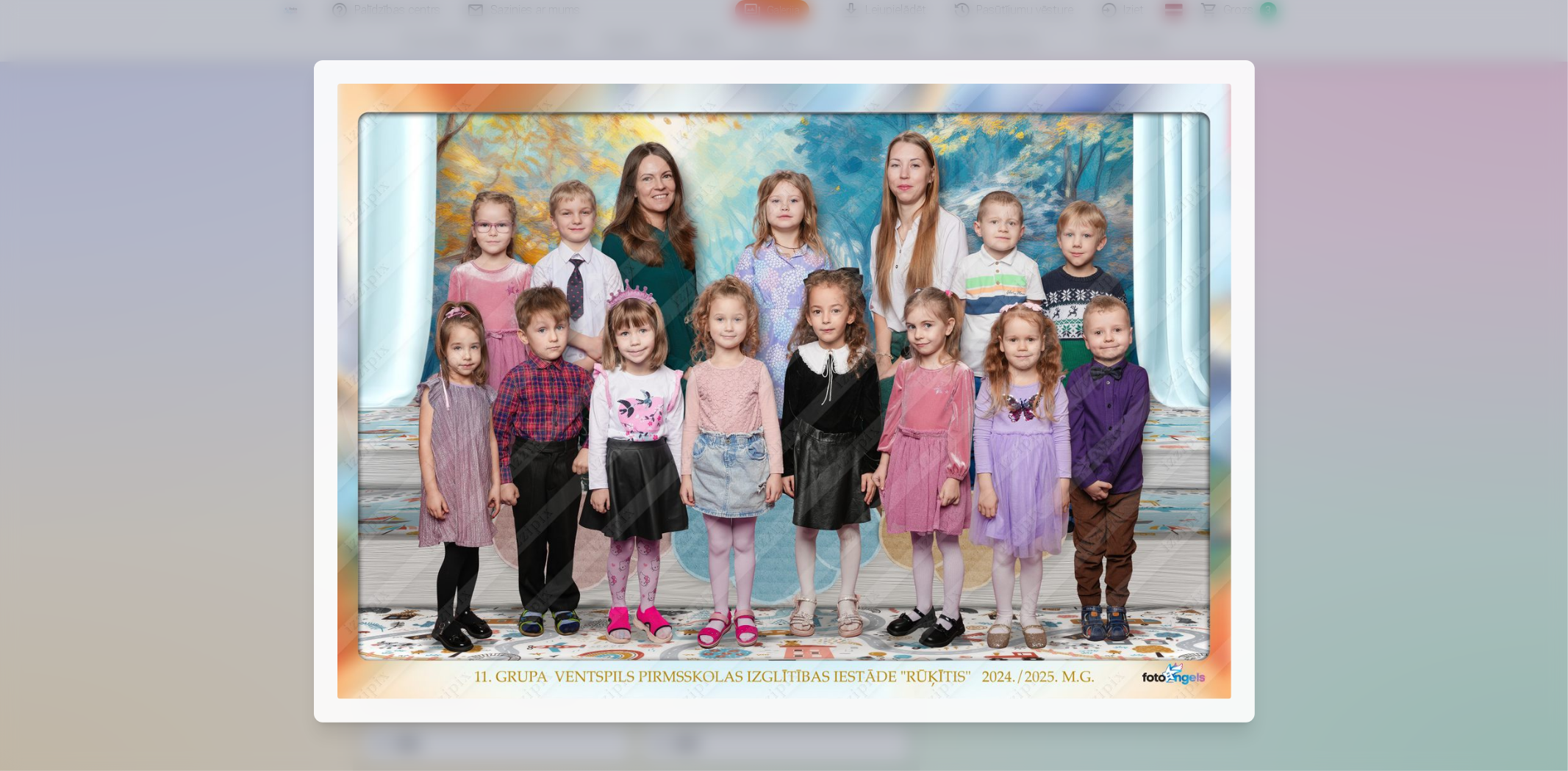
click at [1379, 224] on div at bounding box center [784, 386] width 1568 height 771
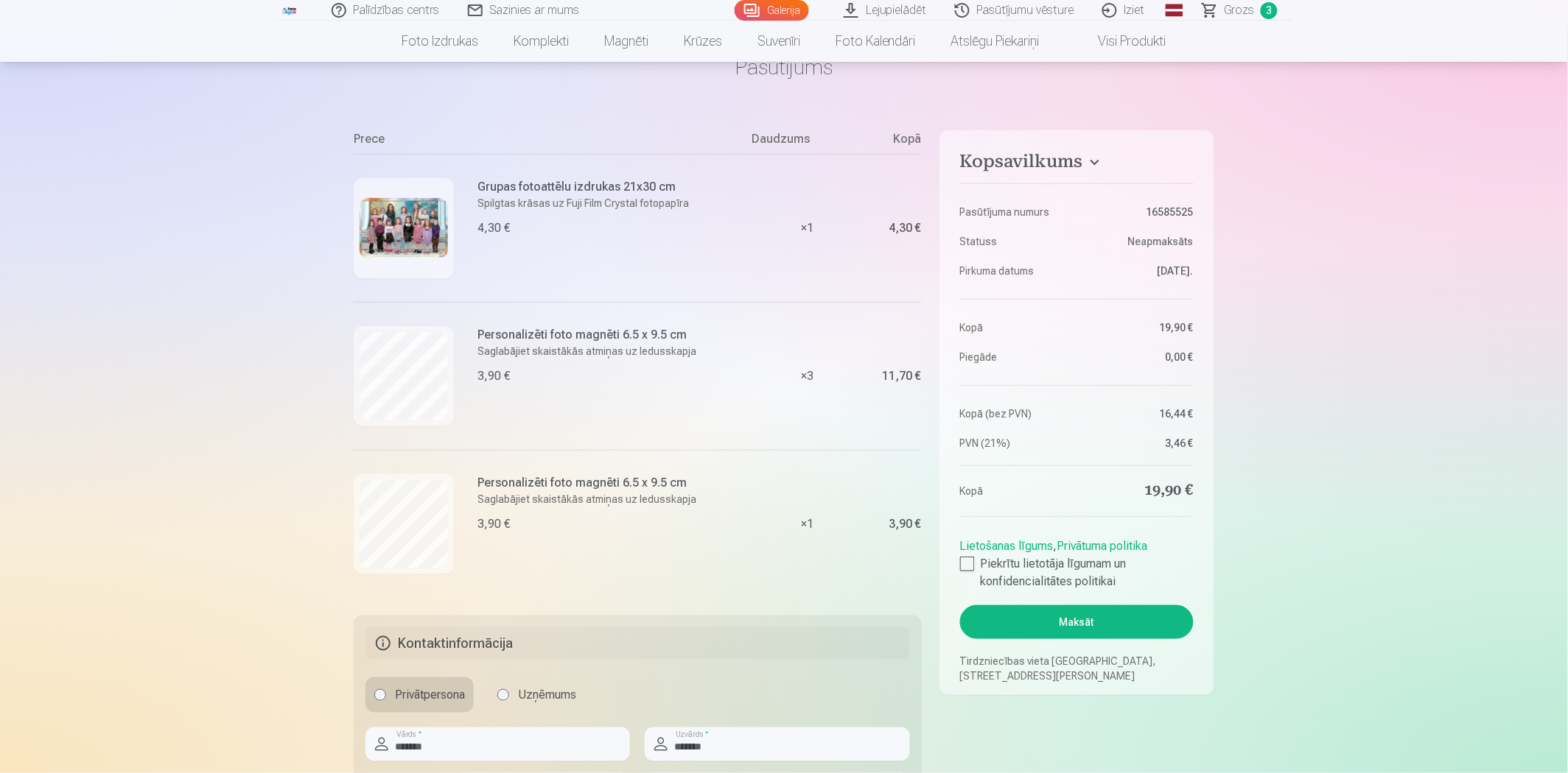
click at [1273, 9] on span "3" at bounding box center [1269, 11] width 17 height 17
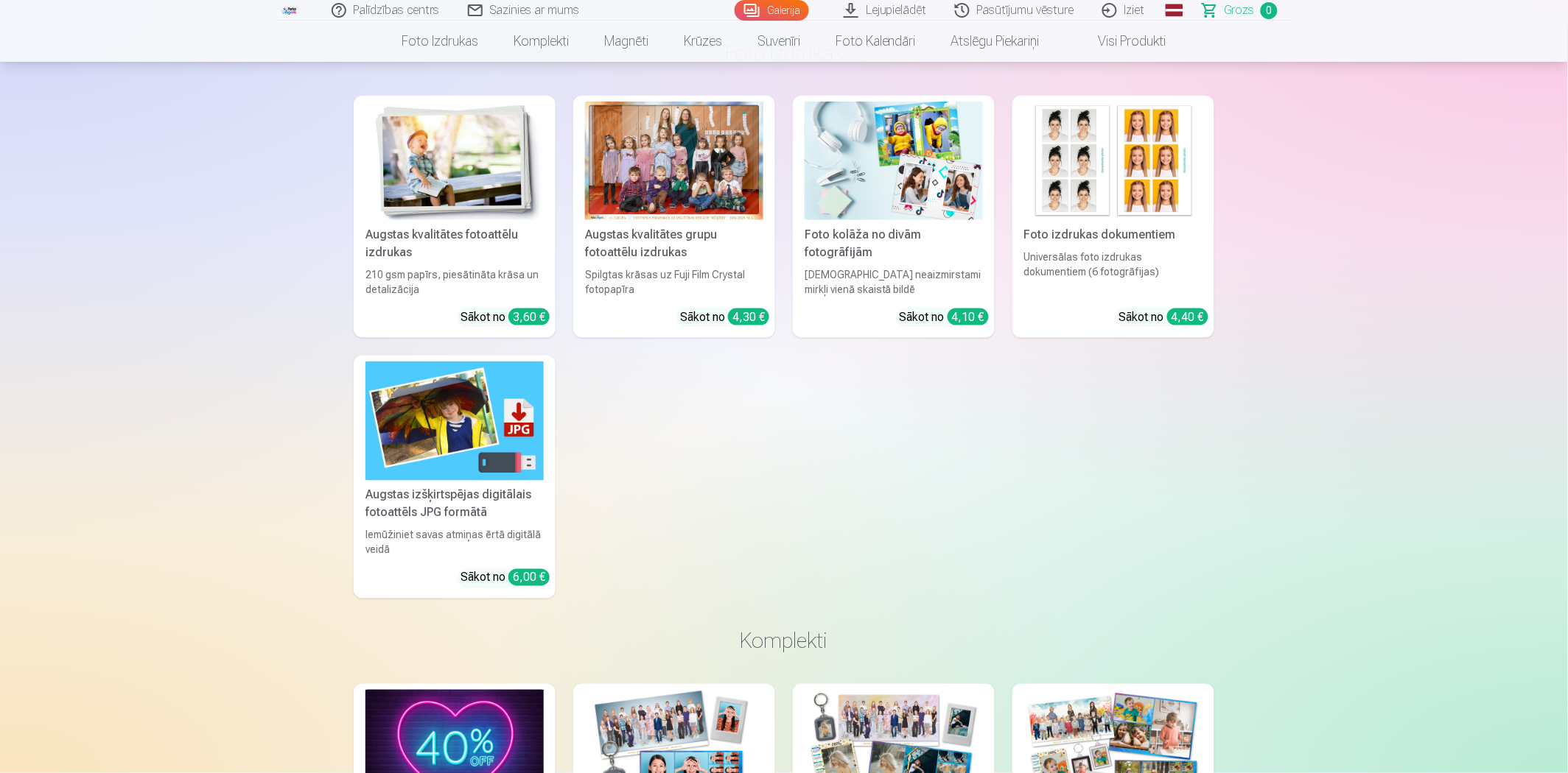
scroll to position [17, 0]
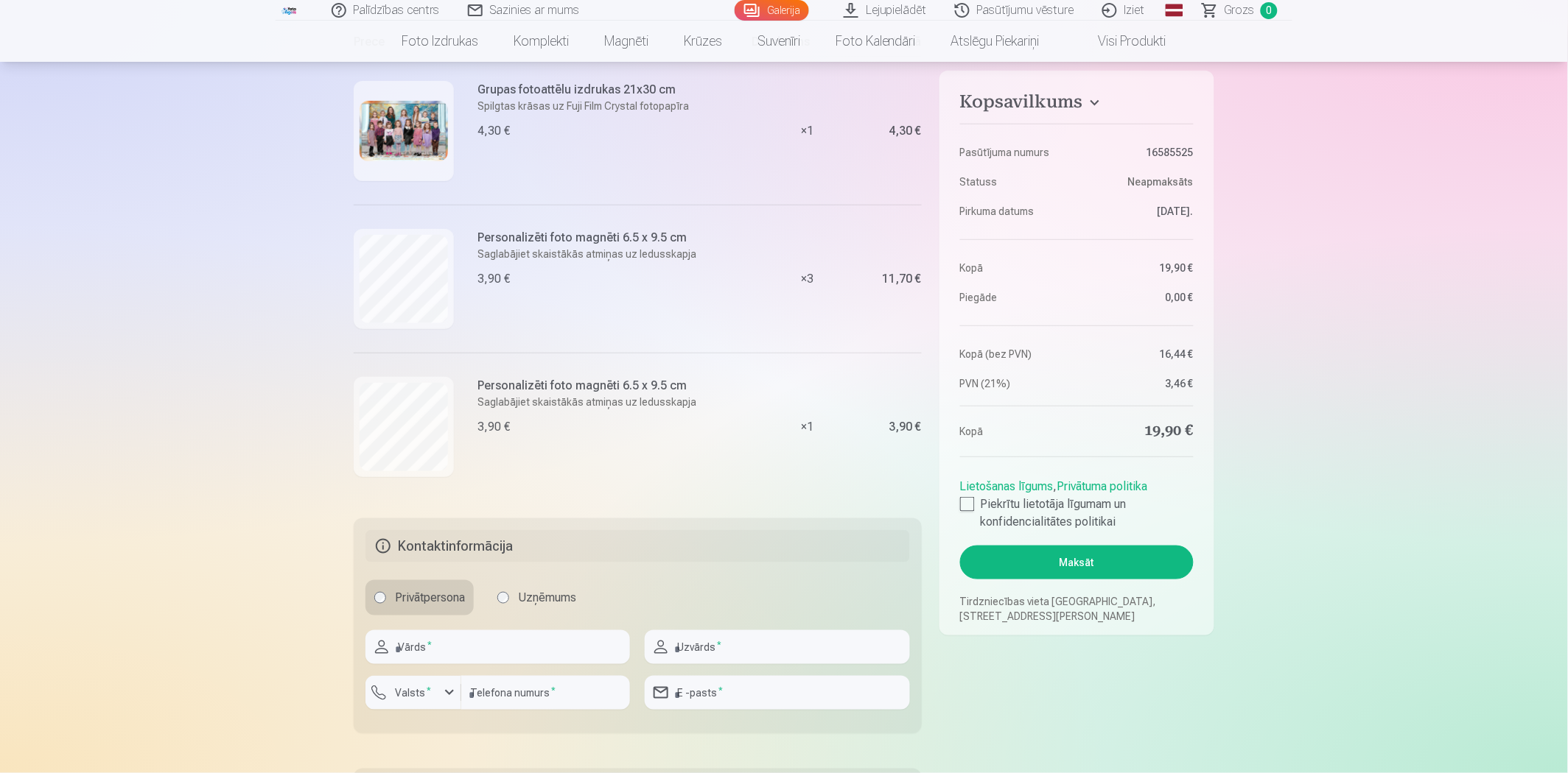
scroll to position [163, 0]
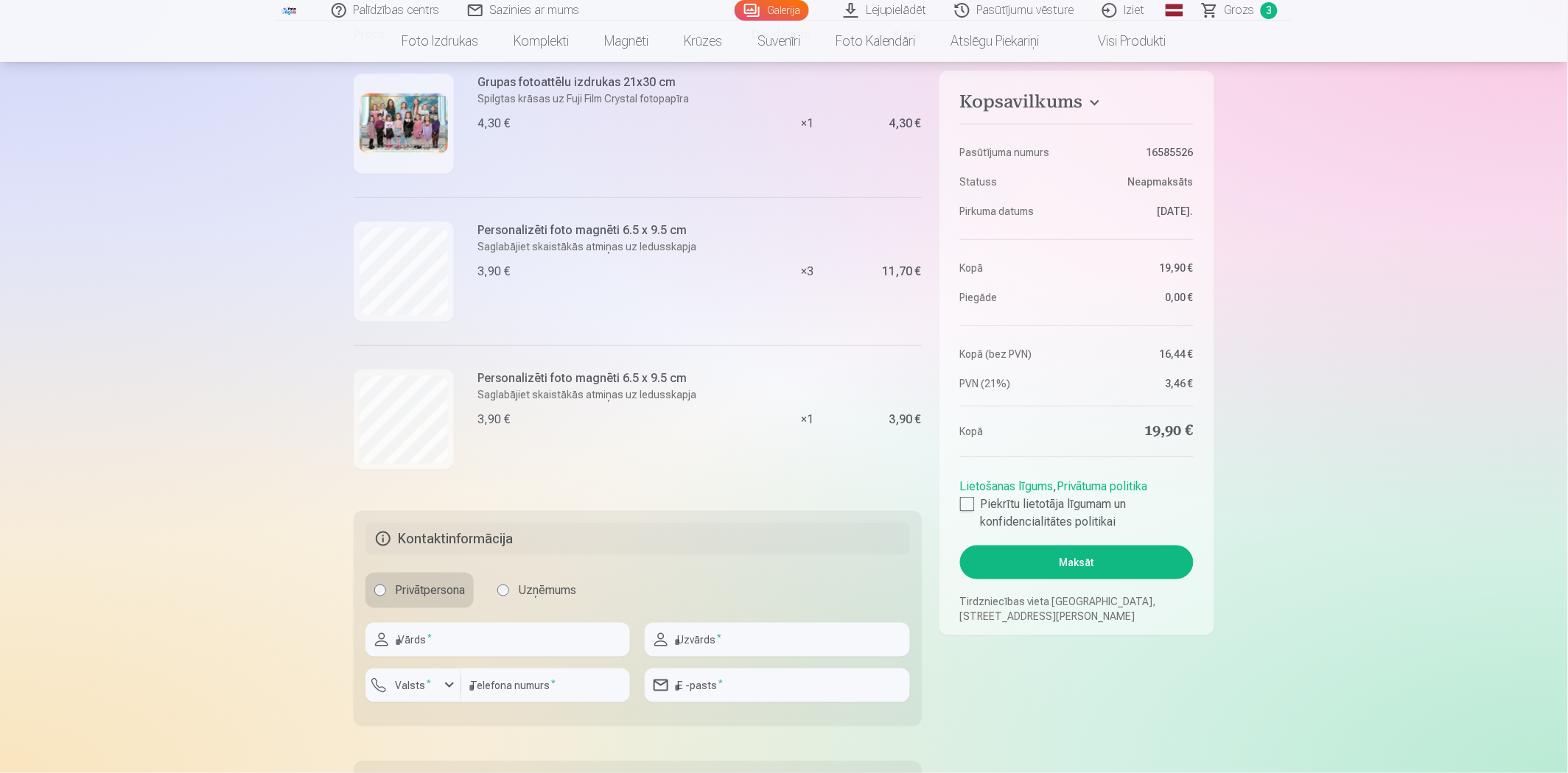
scroll to position [245, 0]
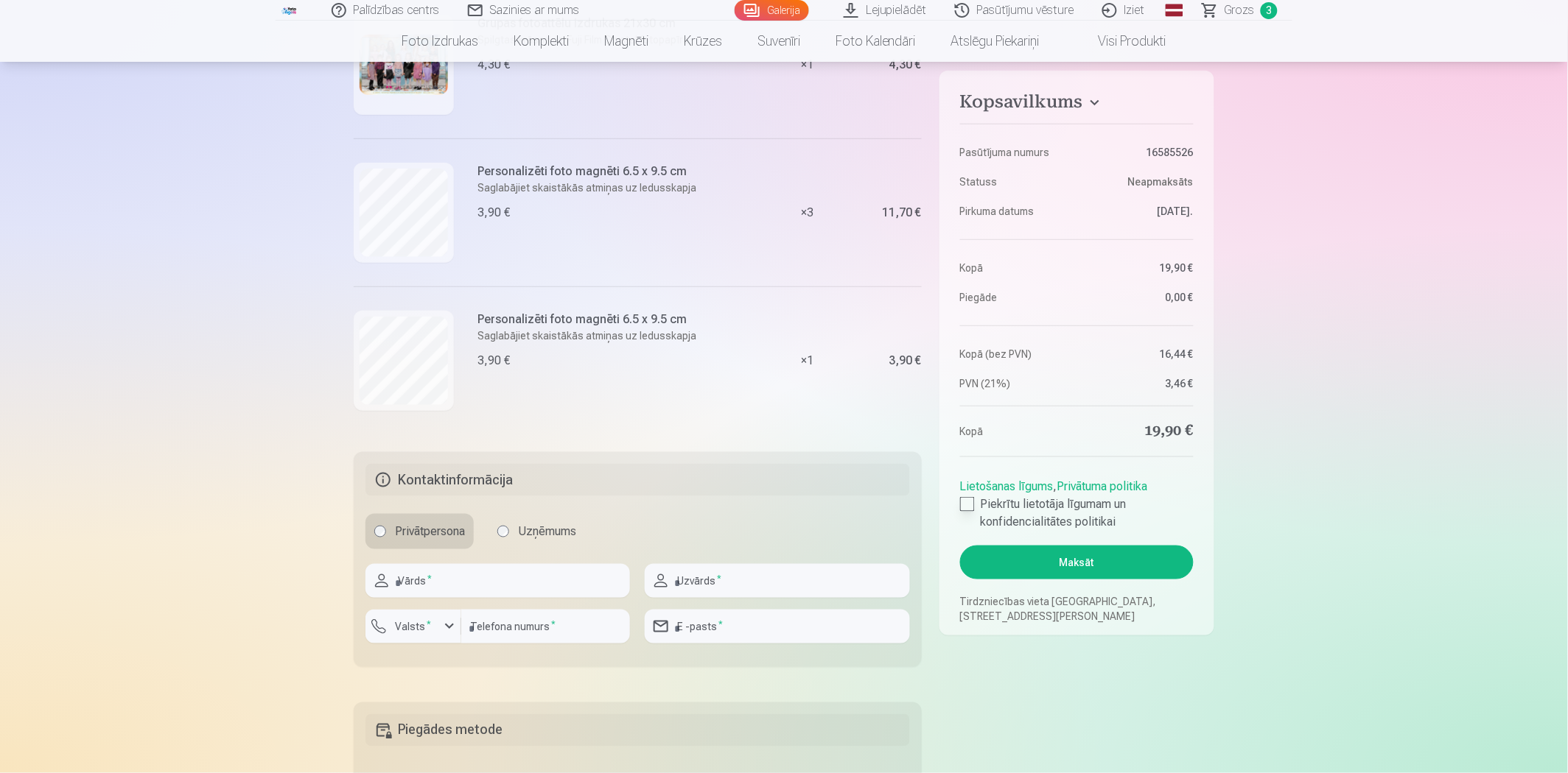
click at [962, 511] on div at bounding box center [967, 504] width 14 height 14
click at [511, 579] on input "text" at bounding box center [497, 581] width 265 height 34
type input "*******"
click at [699, 585] on input "text" at bounding box center [776, 581] width 265 height 34
type input "*******"
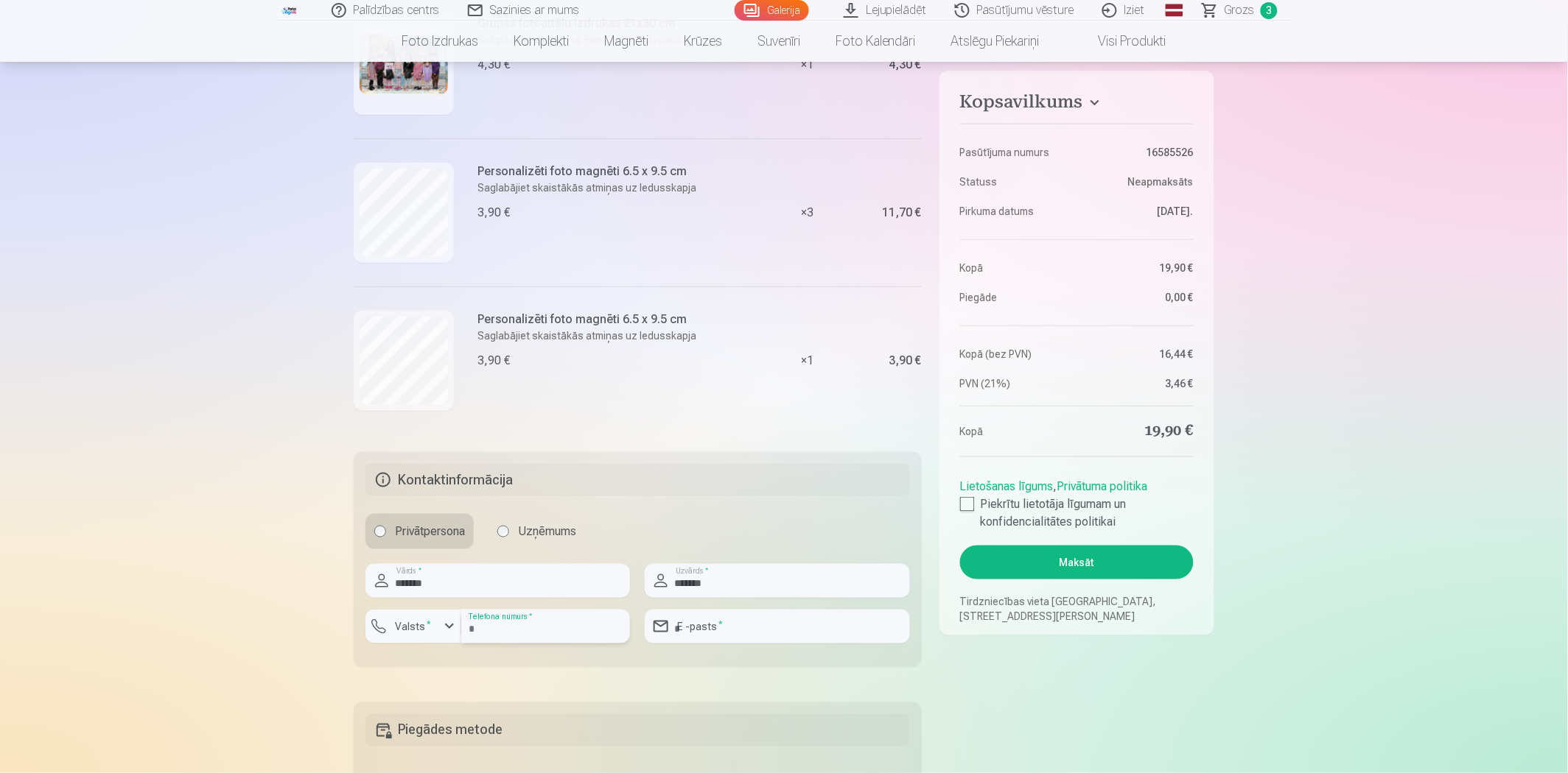
click at [564, 639] on input "number" at bounding box center [545, 627] width 169 height 34
type input "********"
click at [720, 619] on input "email" at bounding box center [776, 627] width 265 height 34
type input "**********"
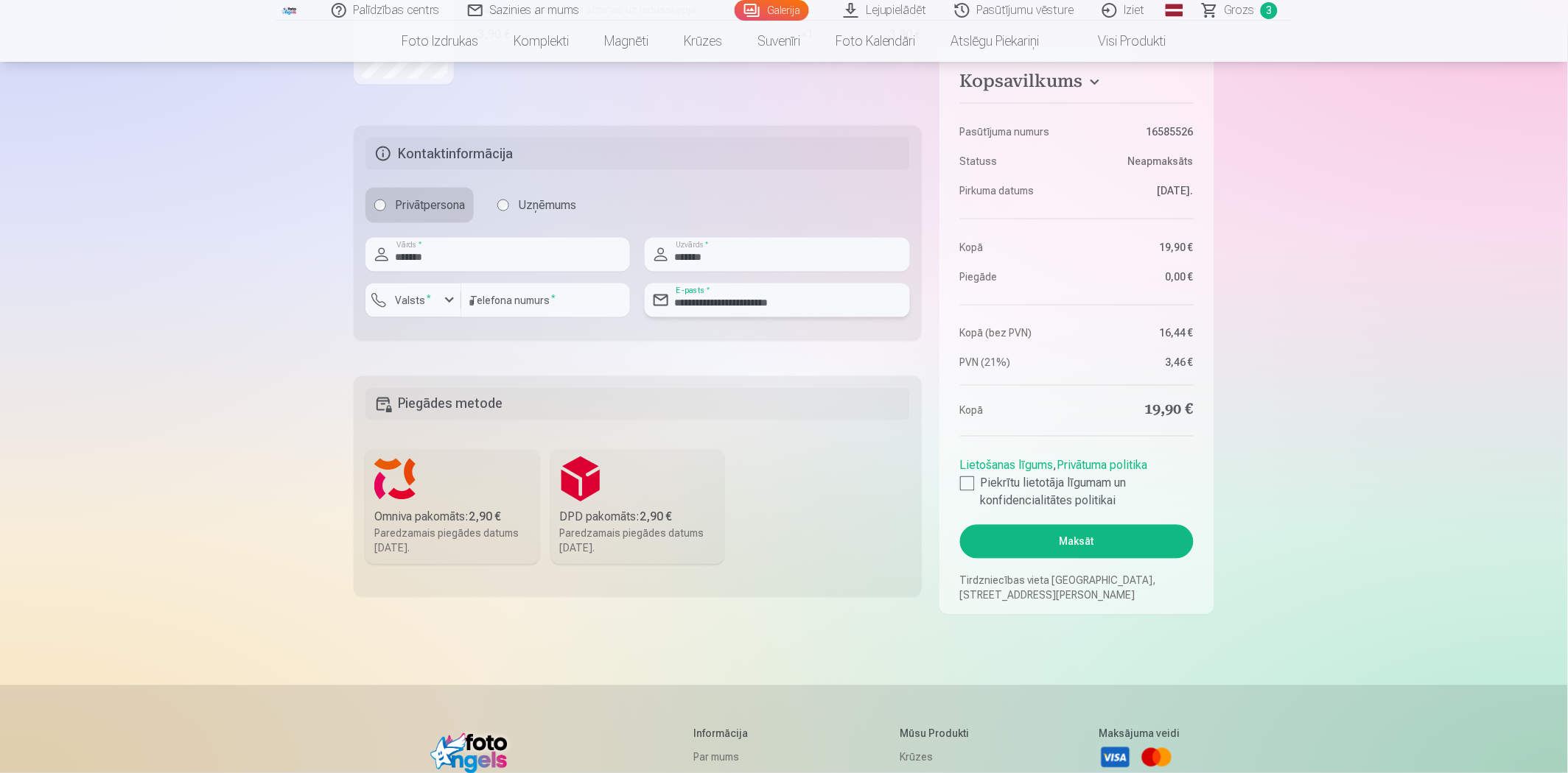
scroll to position [573, 0]
click at [451, 496] on label "Omniva pakomāts : 2,90 € Paredzamais piegādes datums [DATE]." at bounding box center [452, 506] width 174 height 115
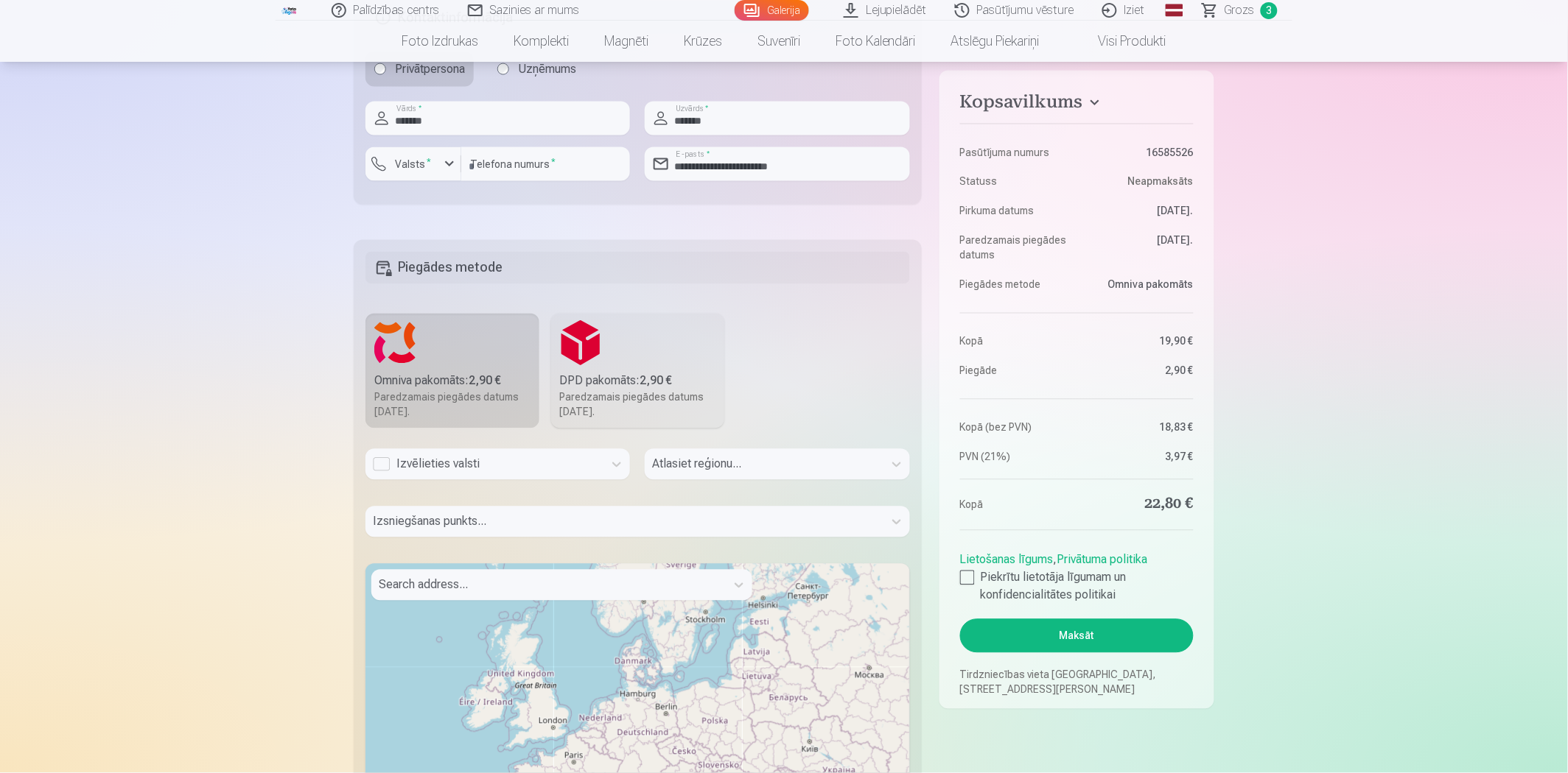
scroll to position [736, 0]
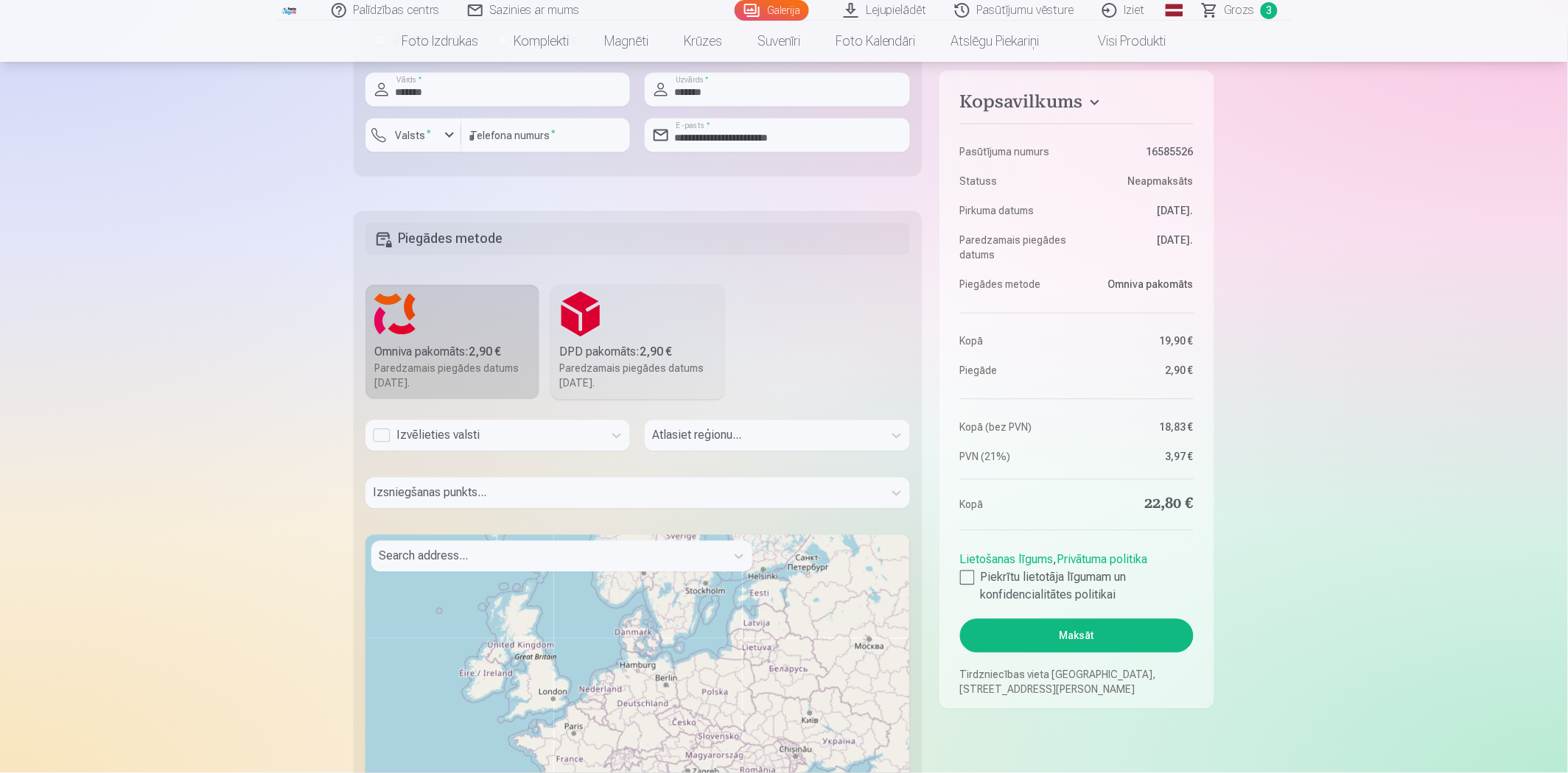
click at [529, 441] on div "Izvēlieties valsti" at bounding box center [484, 435] width 223 height 18
click at [525, 475] on div "Latvija" at bounding box center [497, 476] width 263 height 30
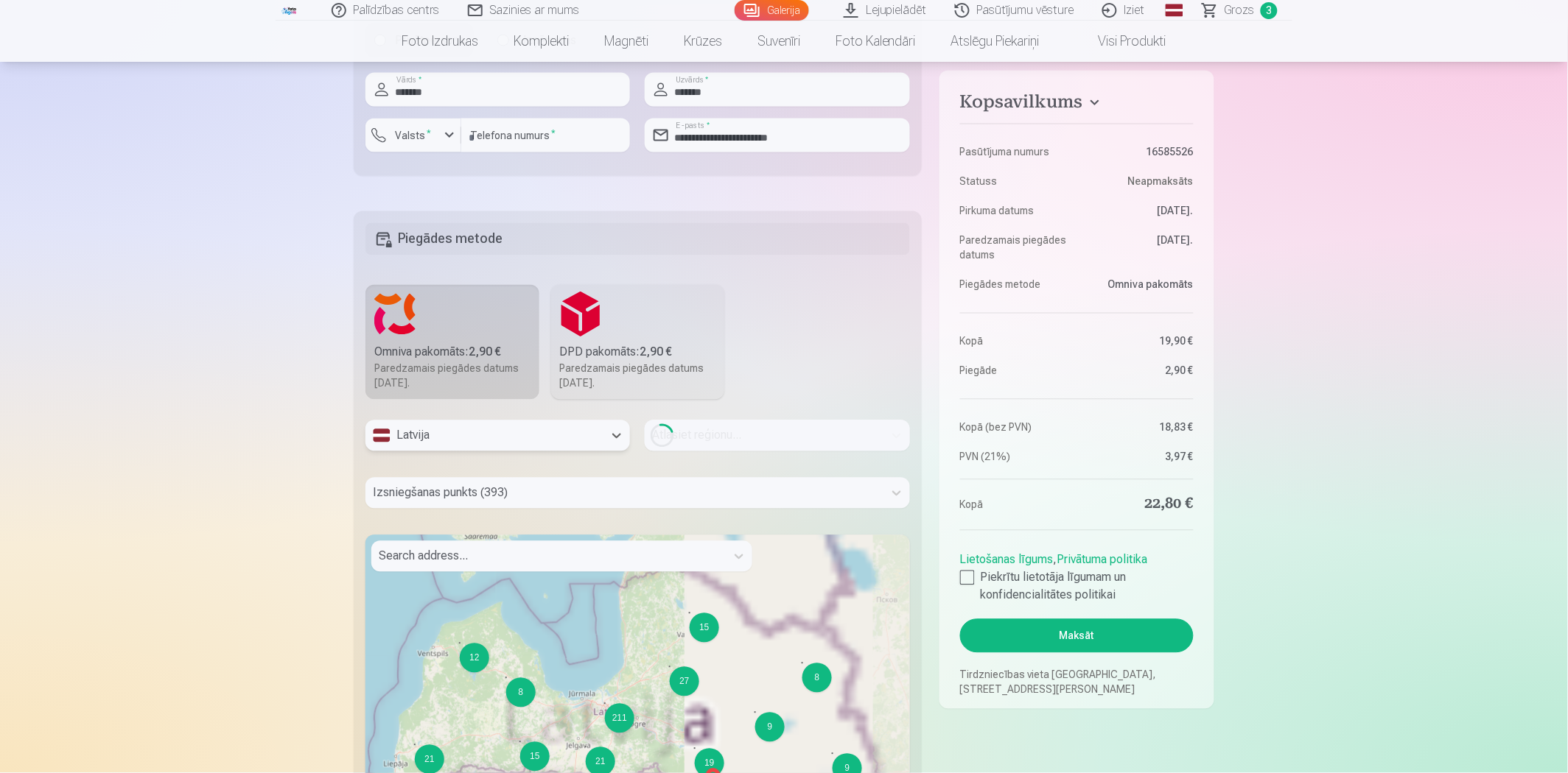
click at [756, 435] on div "Loading..." at bounding box center [776, 436] width 265 height 31
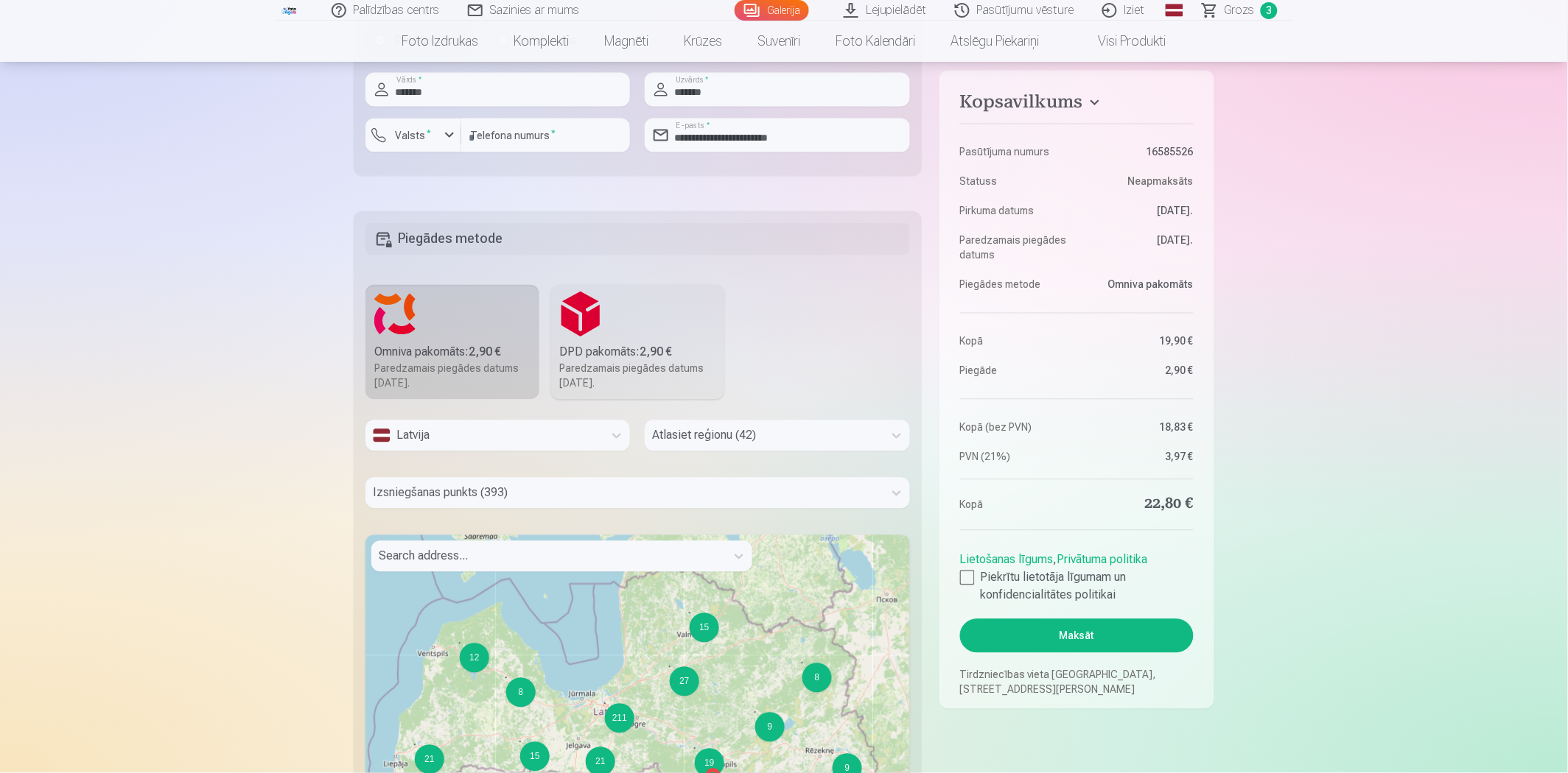
click at [756, 435] on div at bounding box center [763, 435] width 223 height 21
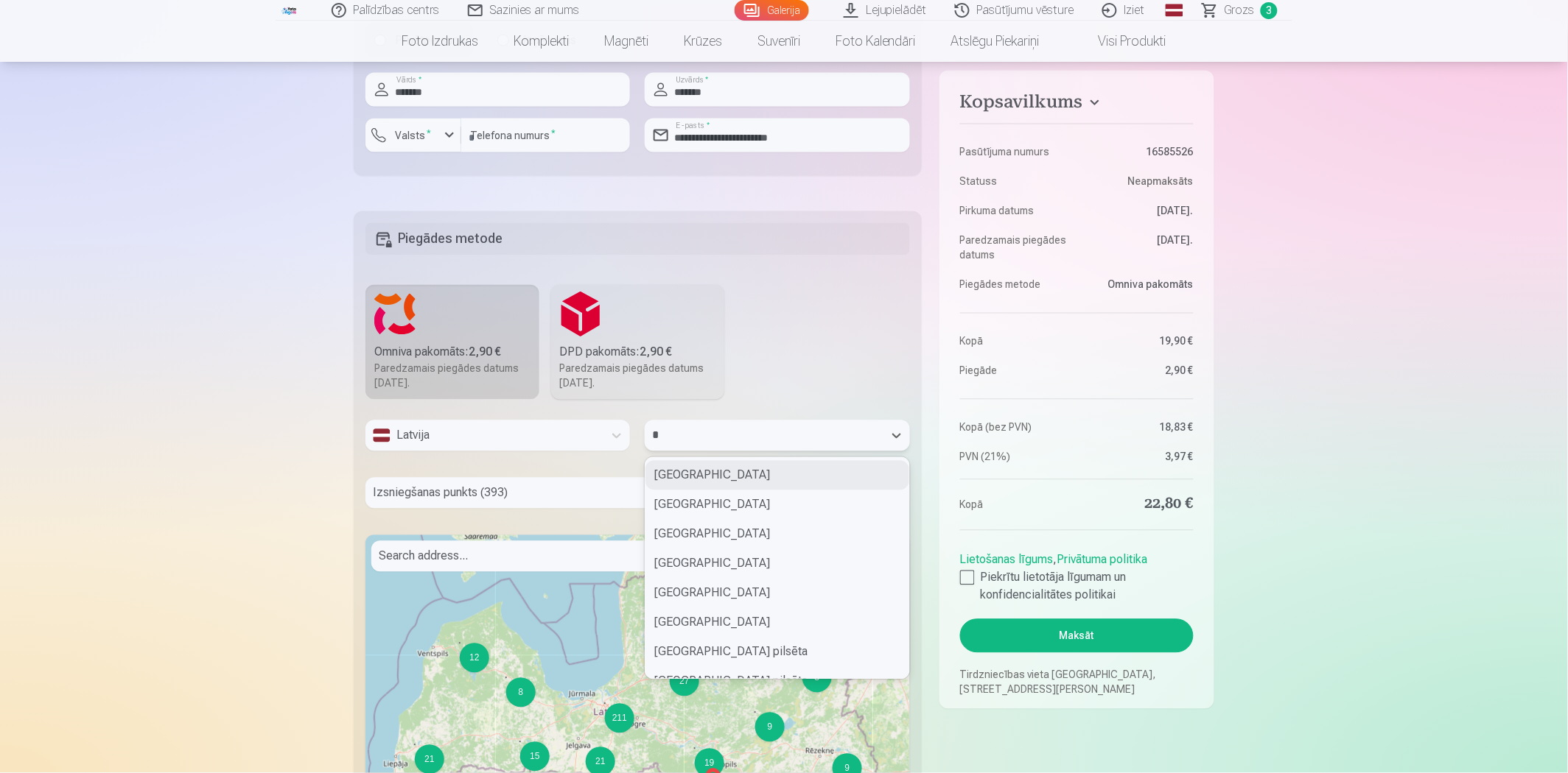
type input "**"
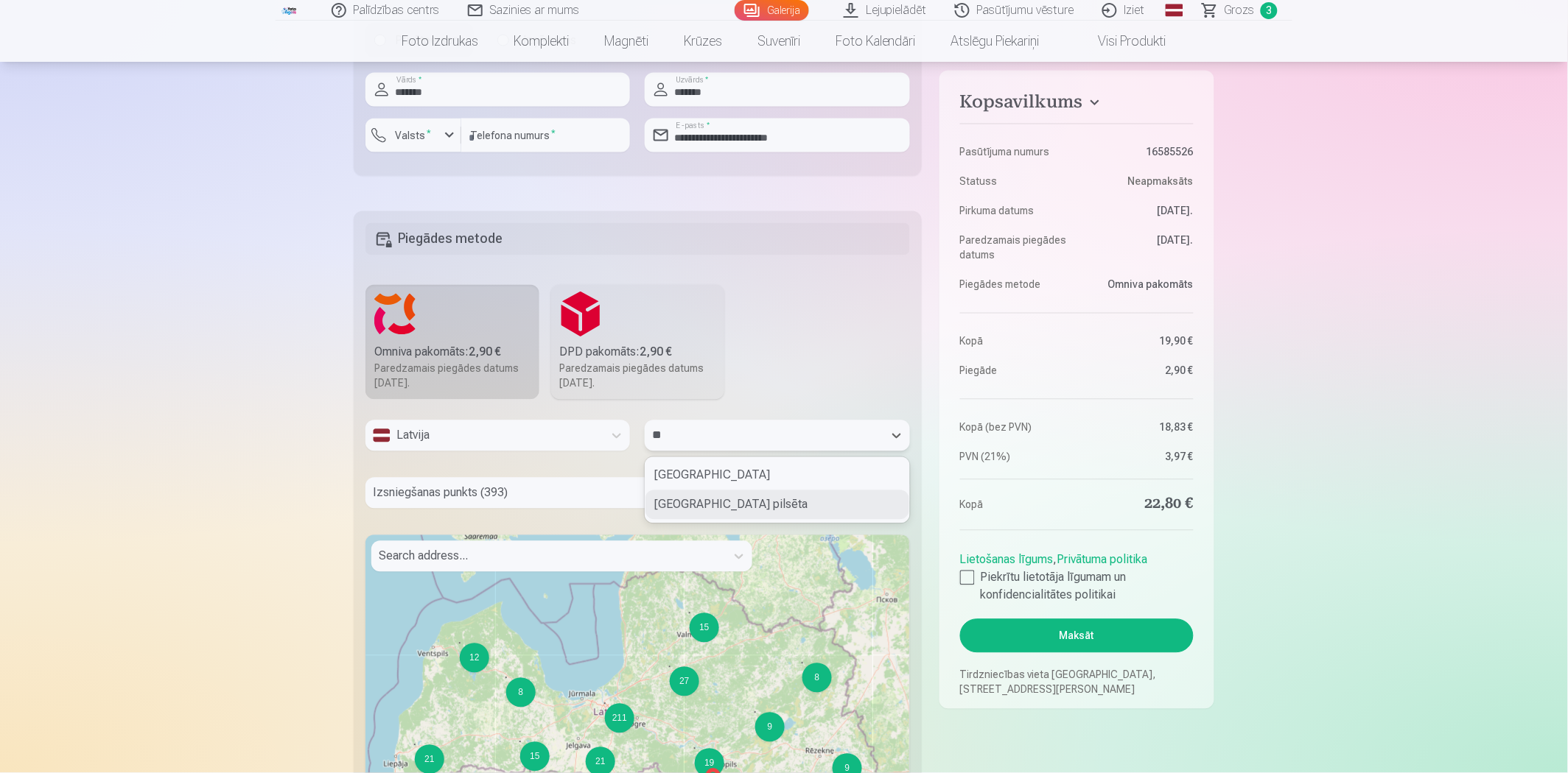
click at [748, 504] on div "[GEOGRAPHIC_DATA] pilsēta" at bounding box center [776, 505] width 263 height 30
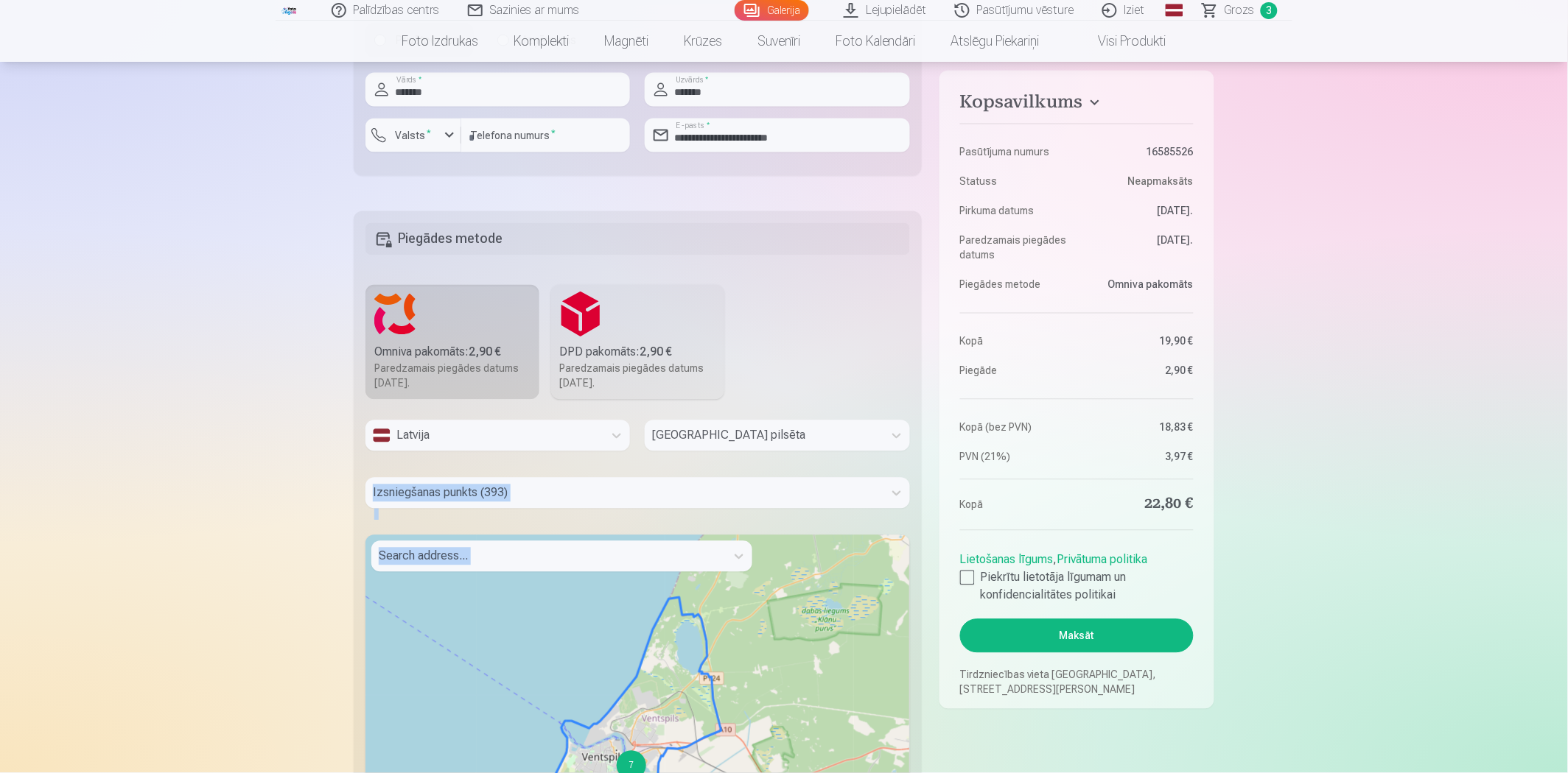
drag, startPoint x: 239, startPoint y: 602, endPoint x: 217, endPoint y: 496, distance: 108.3
click at [217, 496] on div "Palīdzības centrs Sazinies ar mums Galerija Lejupielādēt Pasūtījumu vēsture Izi…" at bounding box center [784, 344] width 1568 height 2160
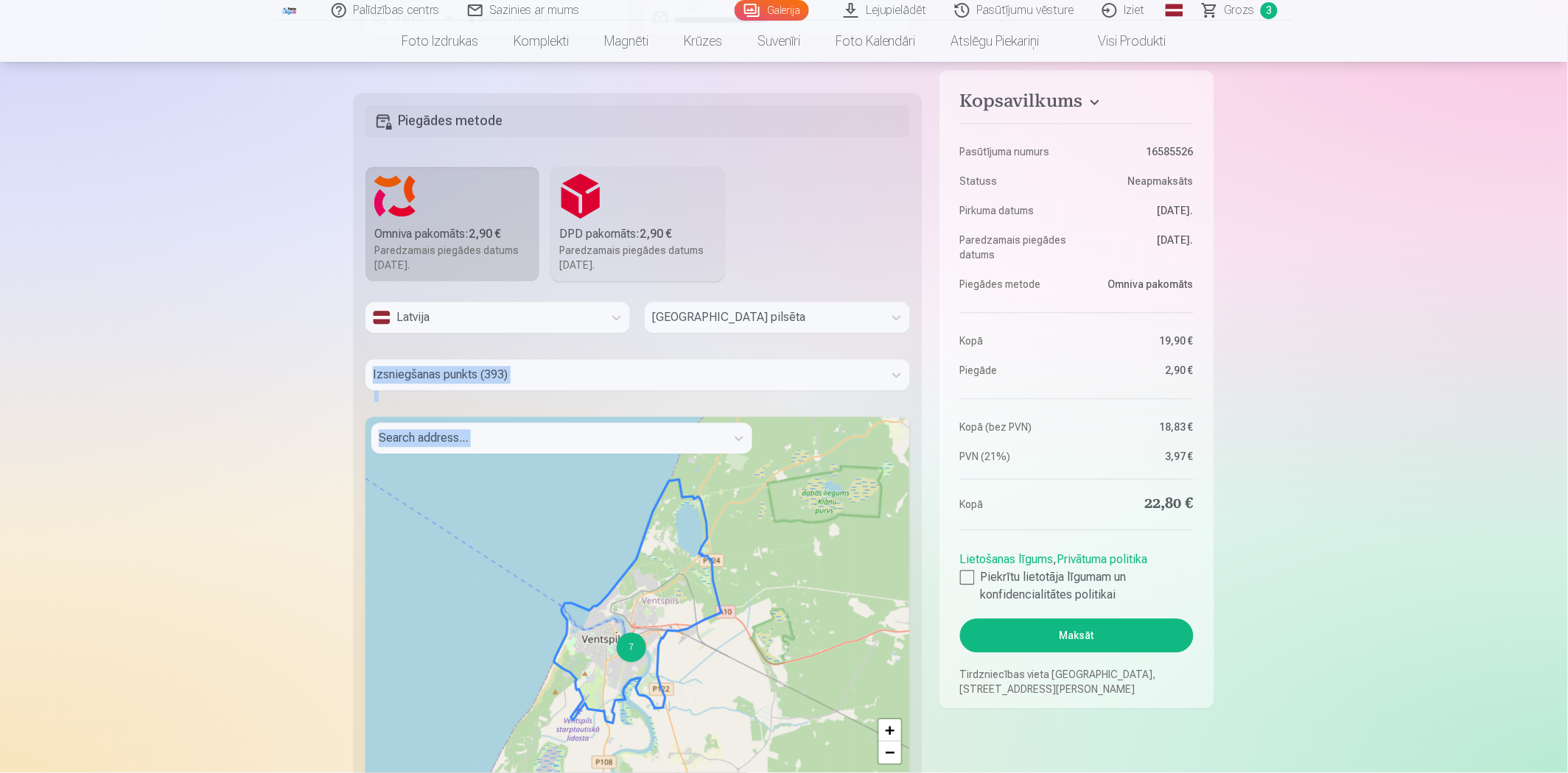
scroll to position [900, 0]
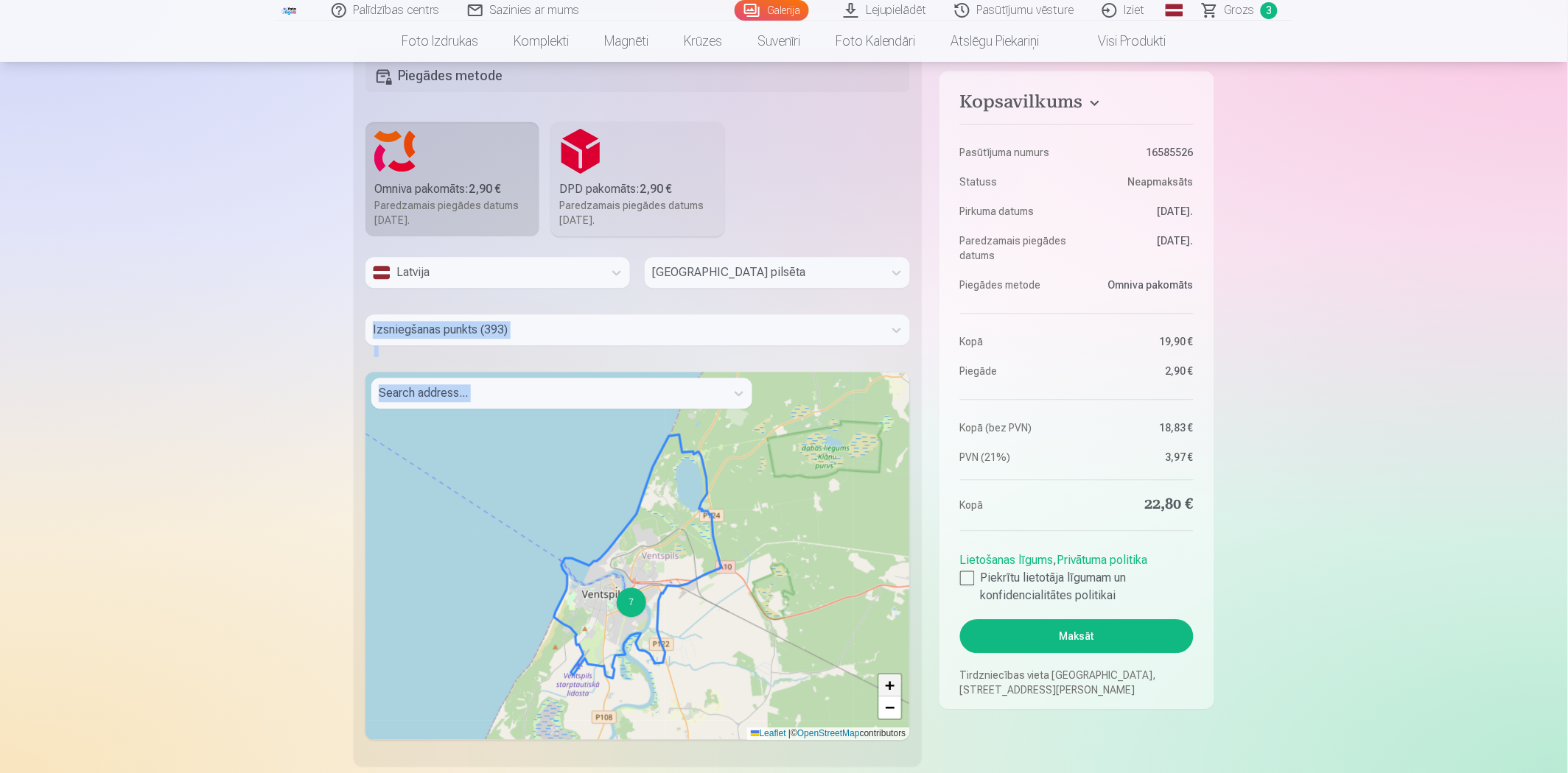
click at [884, 683] on link "+" at bounding box center [890, 685] width 22 height 22
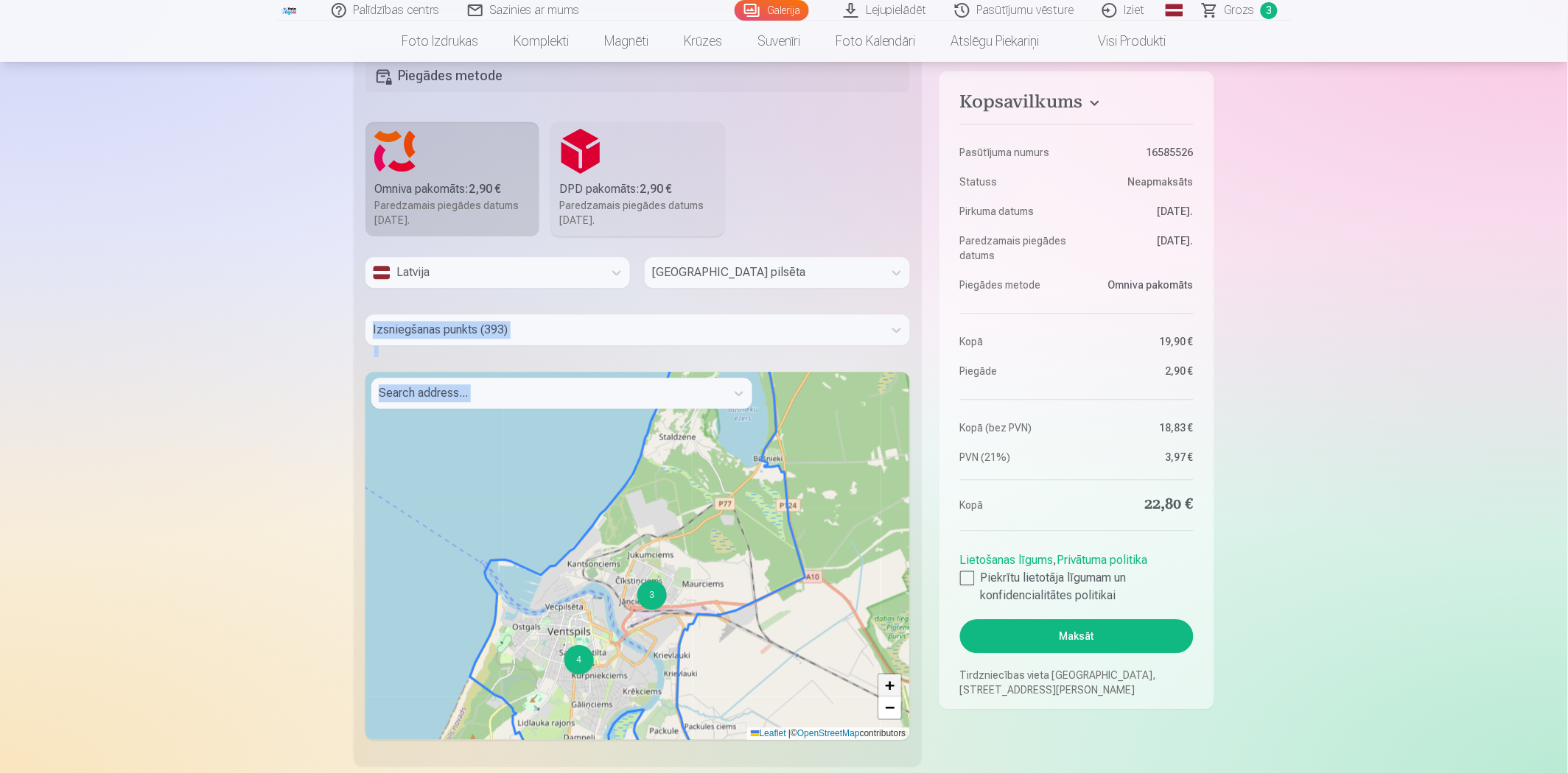
click at [887, 684] on span "+" at bounding box center [890, 685] width 10 height 18
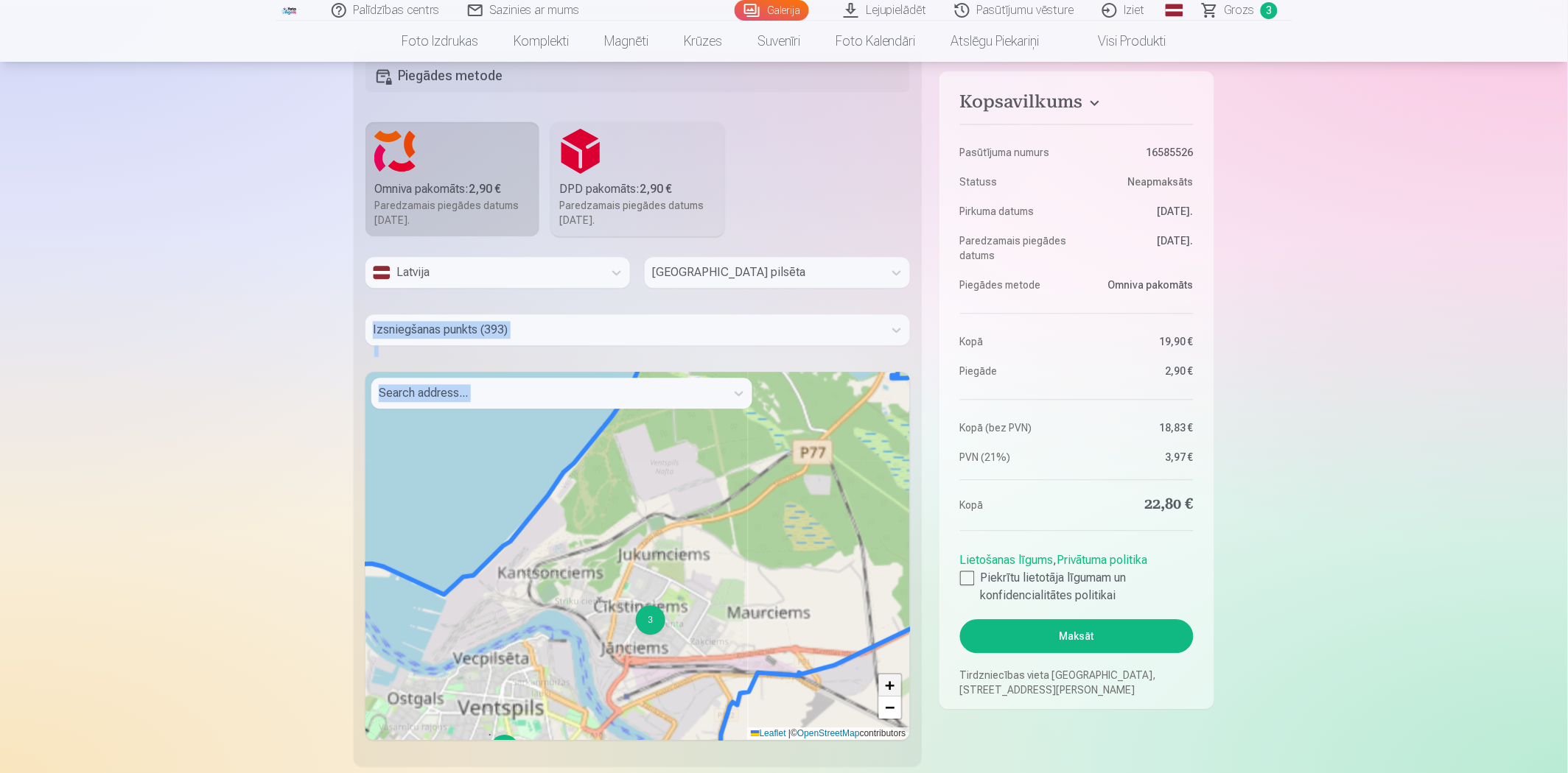
click at [887, 684] on span "+" at bounding box center [890, 685] width 10 height 18
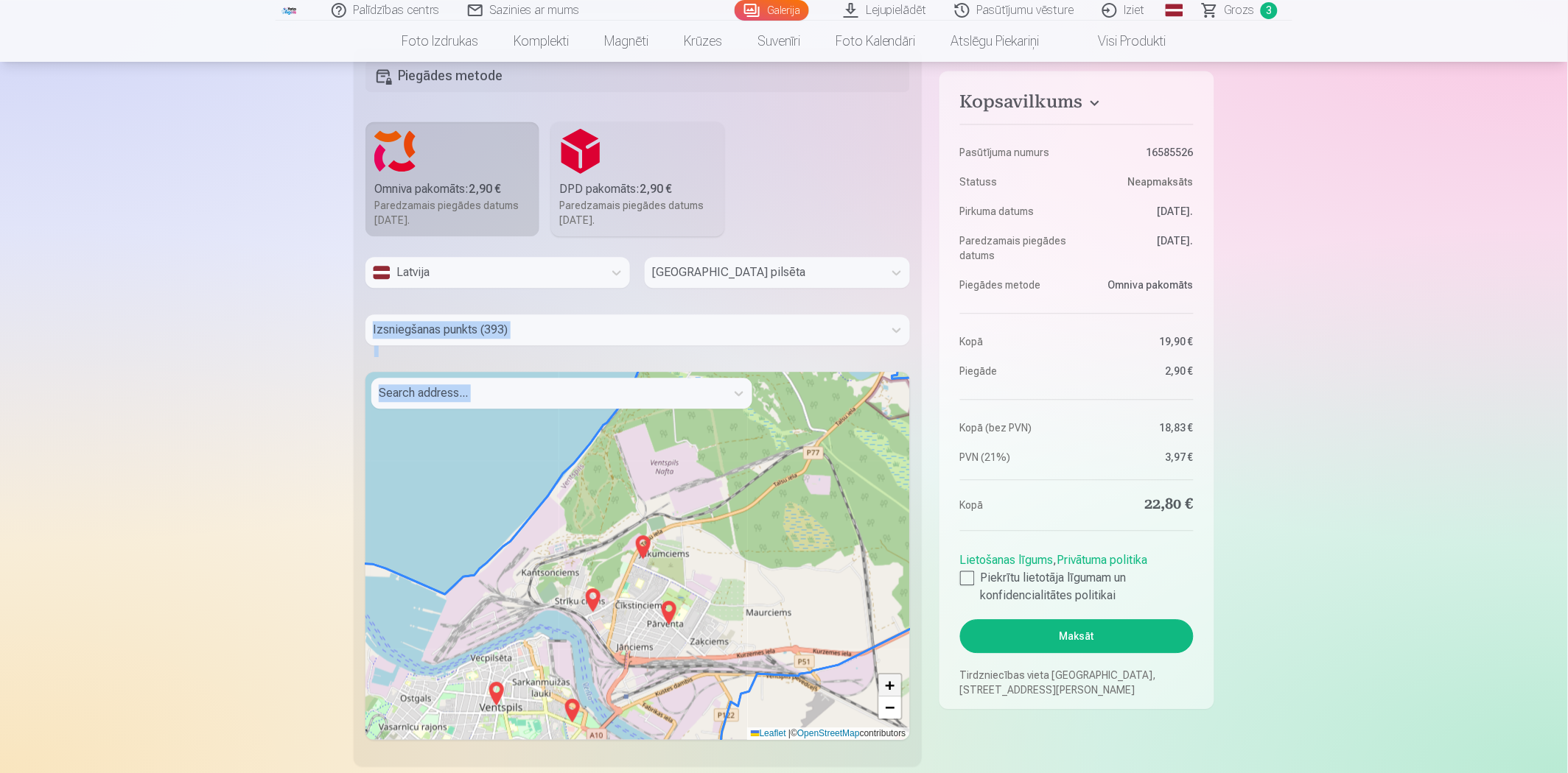
click at [887, 684] on span "+" at bounding box center [890, 685] width 10 height 18
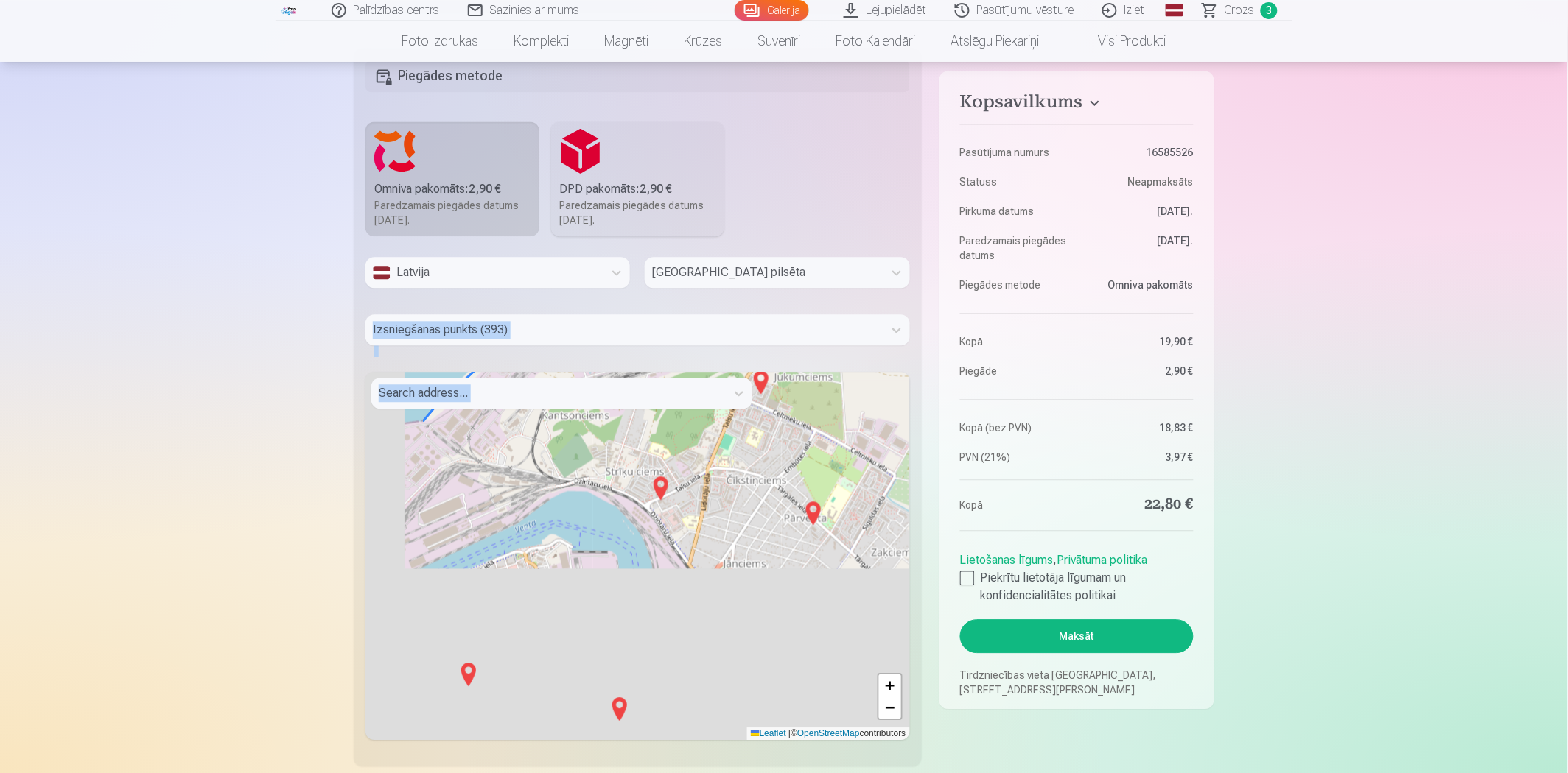
drag, startPoint x: 607, startPoint y: 661, endPoint x: 754, endPoint y: 438, distance: 267.1
click at [759, 429] on div "2 + − Leaflet | © OpenStreetMap contributors" at bounding box center [638, 556] width 545 height 368
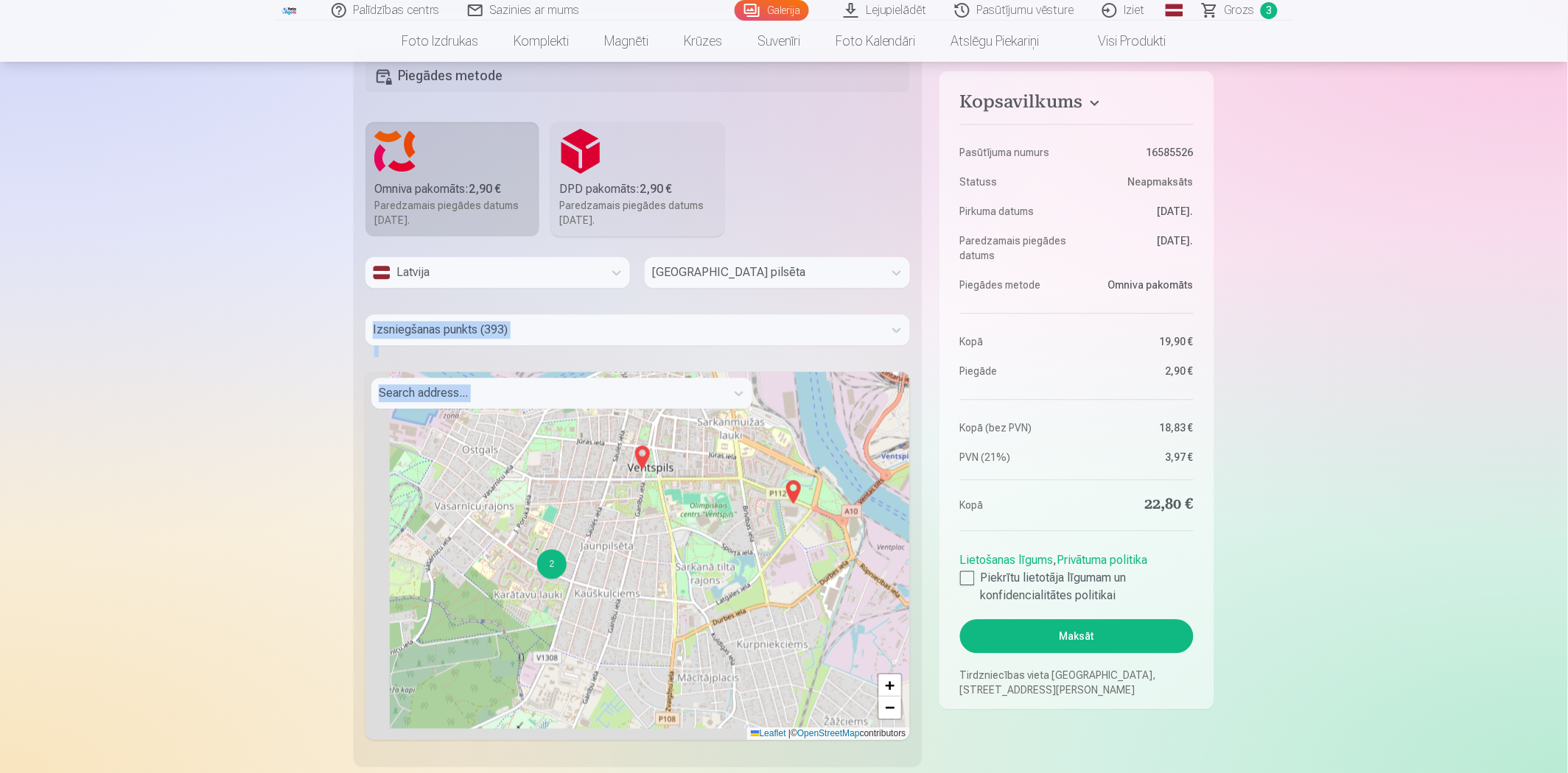
drag, startPoint x: 755, startPoint y: 541, endPoint x: 801, endPoint y: 498, distance: 63.0
click at [801, 498] on img at bounding box center [793, 492] width 24 height 35
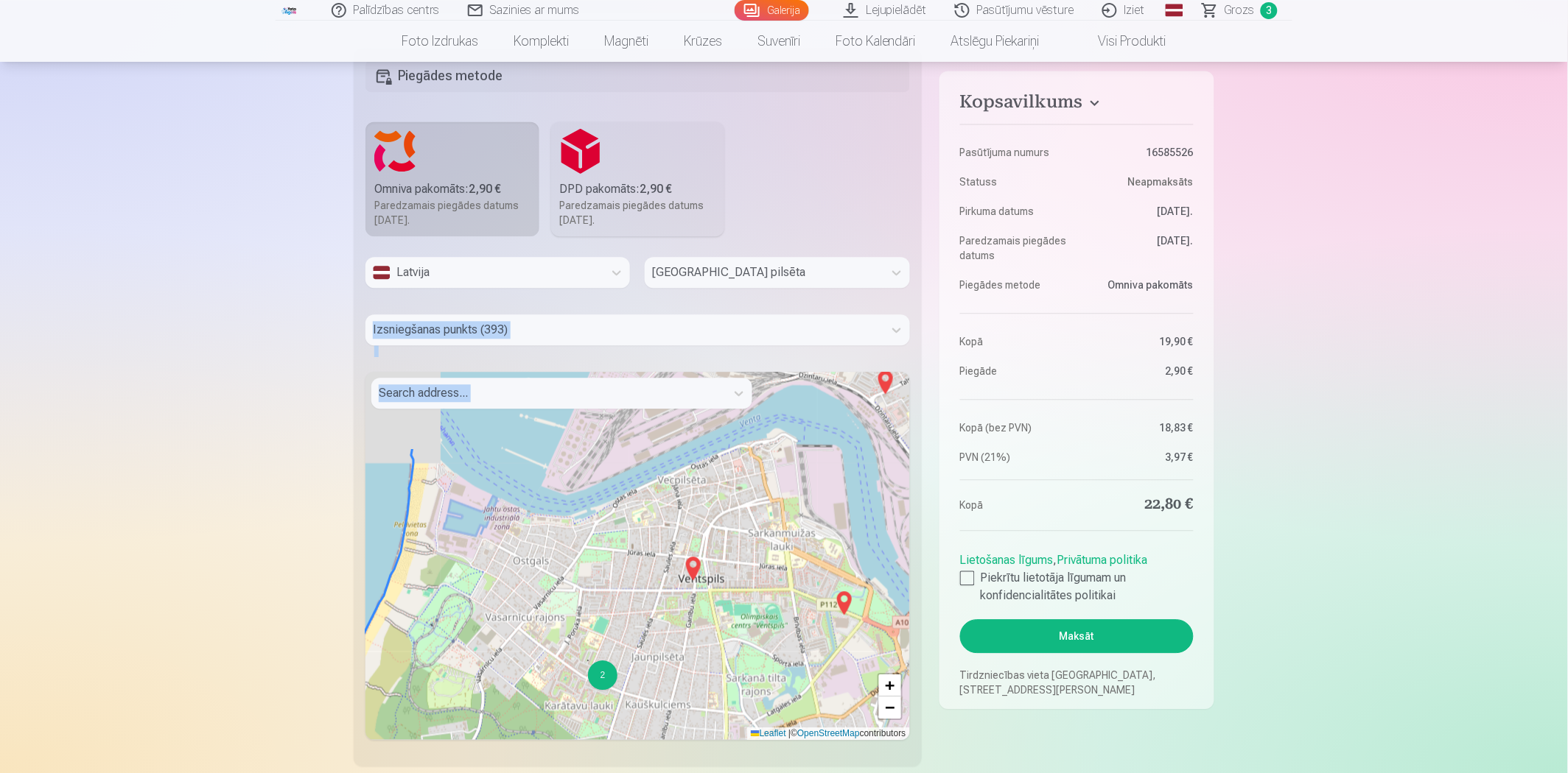
drag, startPoint x: 587, startPoint y: 538, endPoint x: 647, endPoint y: 690, distance: 163.4
click at [647, 690] on div "2 + − Leaflet | © OpenStreetMap contributors" at bounding box center [638, 556] width 545 height 368
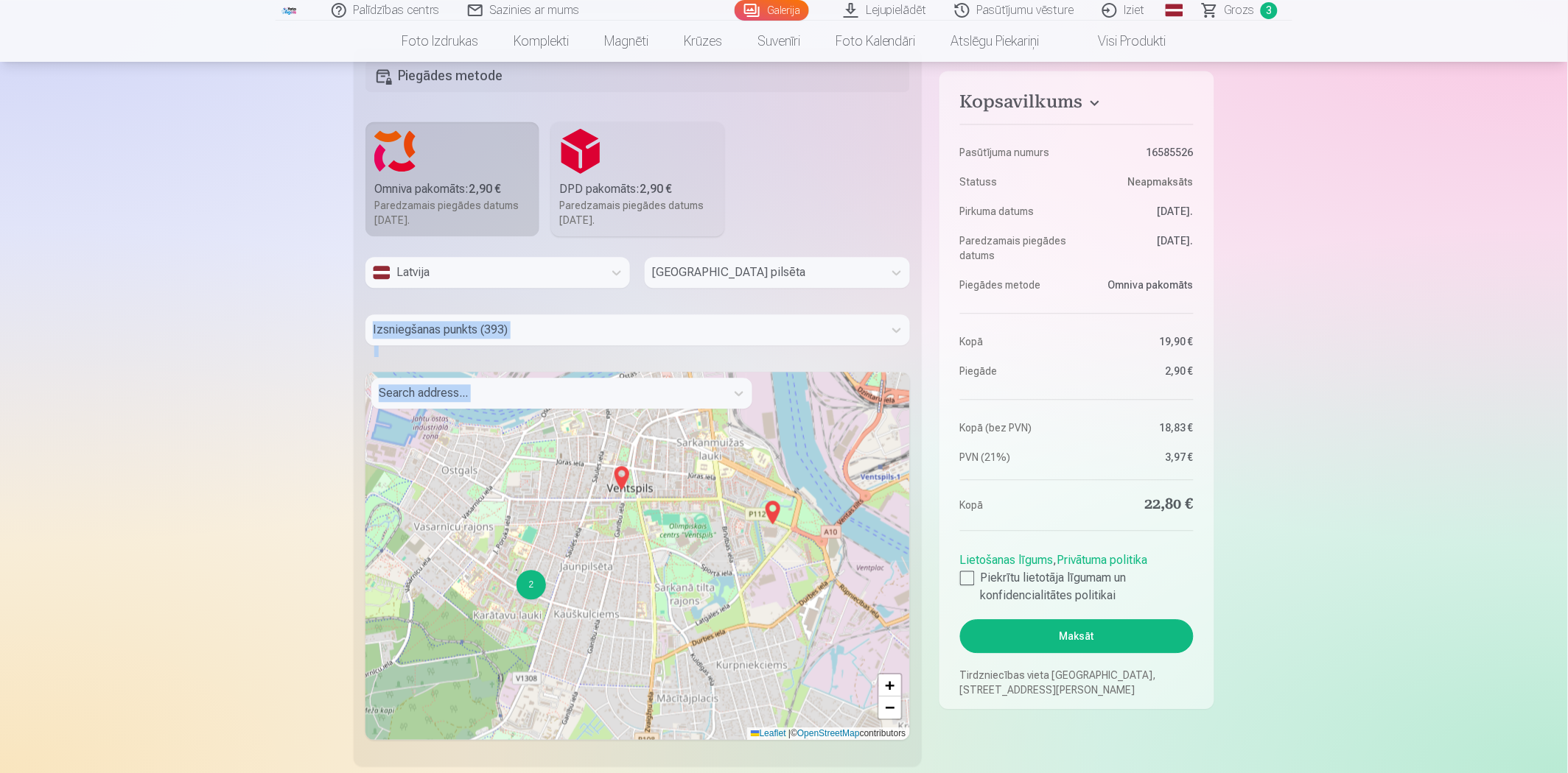
drag, startPoint x: 718, startPoint y: 589, endPoint x: 636, endPoint y: 461, distance: 152.0
click at [636, 461] on div "2 + − Leaflet | © OpenStreetMap contributors" at bounding box center [638, 556] width 545 height 368
click at [621, 488] on img at bounding box center [622, 478] width 24 height 35
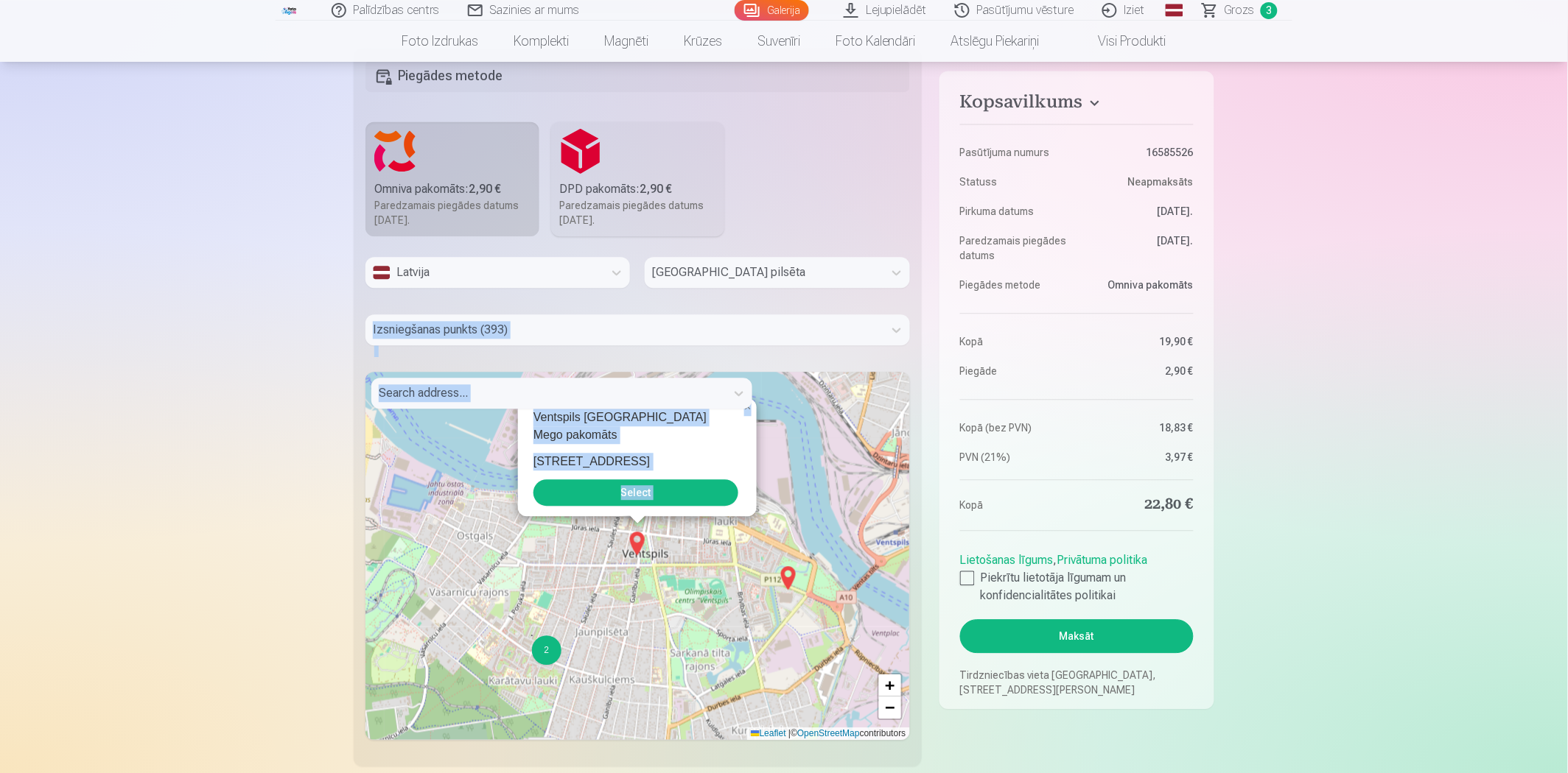
click at [641, 489] on button "Select" at bounding box center [635, 492] width 205 height 27
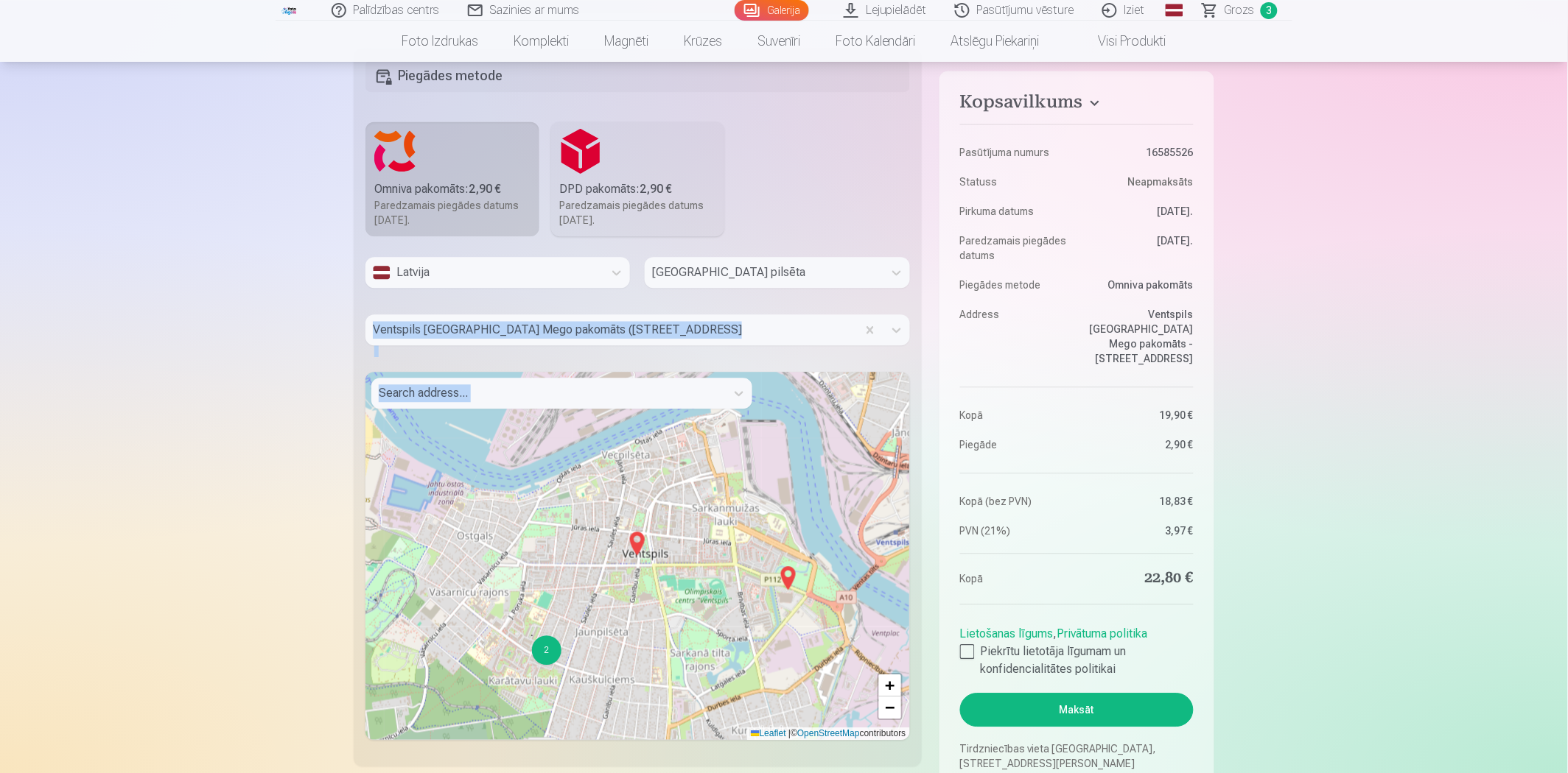
click at [410, 364] on div "Latvija Ventspils pilsēta [GEOGRAPHIC_DATA] [GEOGRAPHIC_DATA] Mego pakomāts ([S…" at bounding box center [638, 499] width 545 height 483
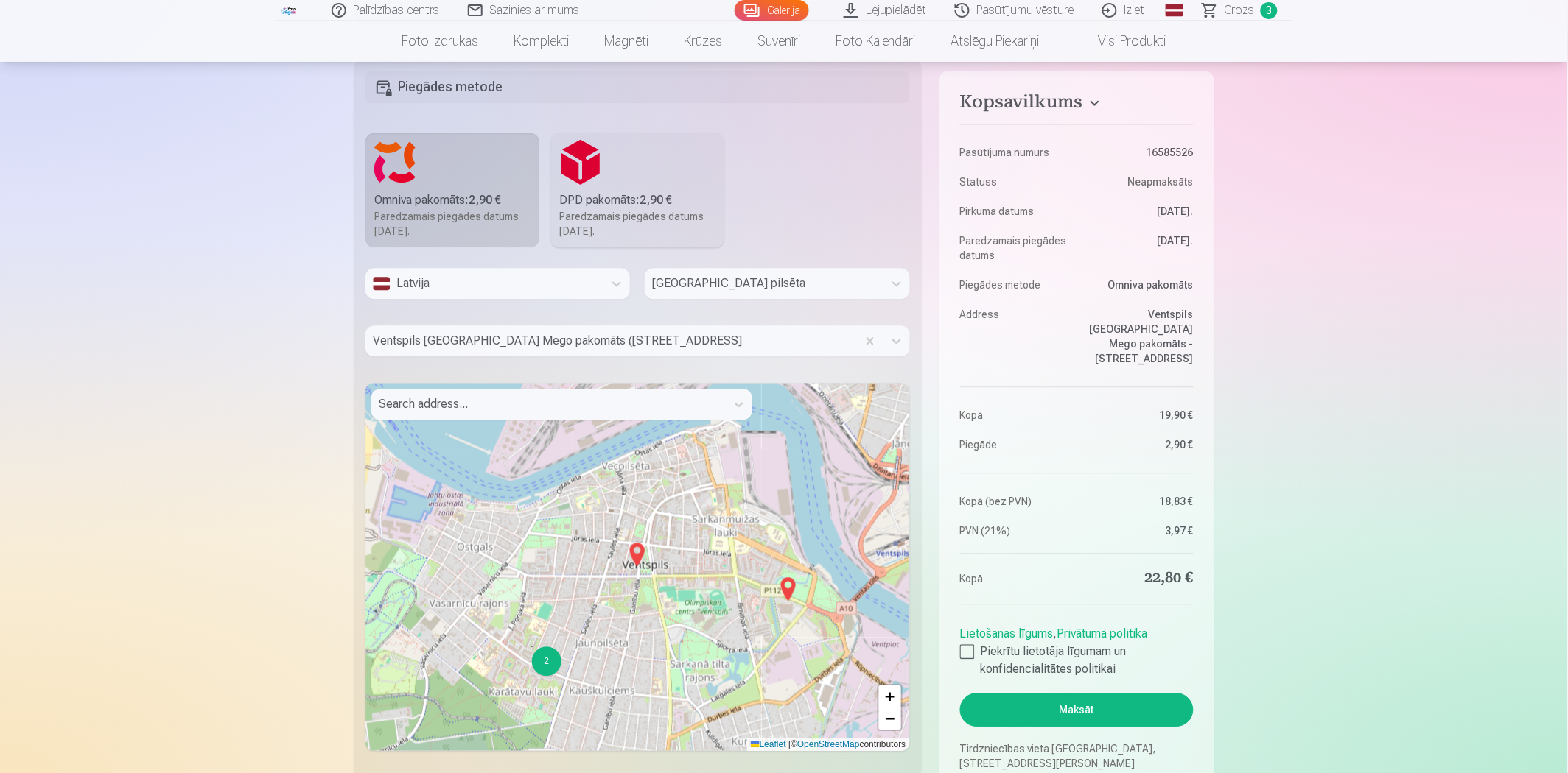
scroll to position [982, 0]
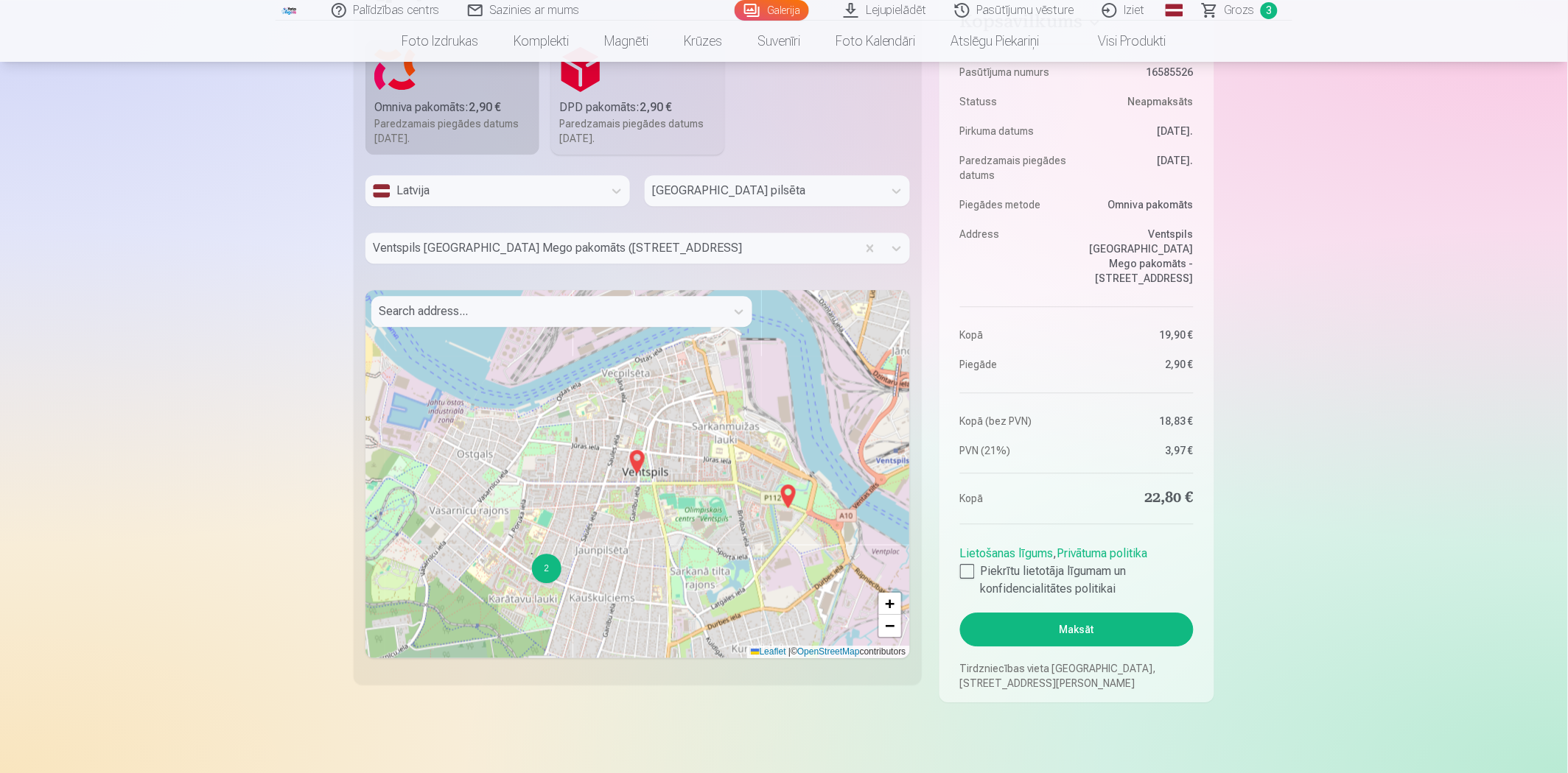
click at [1144, 634] on button "Maksāt" at bounding box center [1077, 630] width 233 height 34
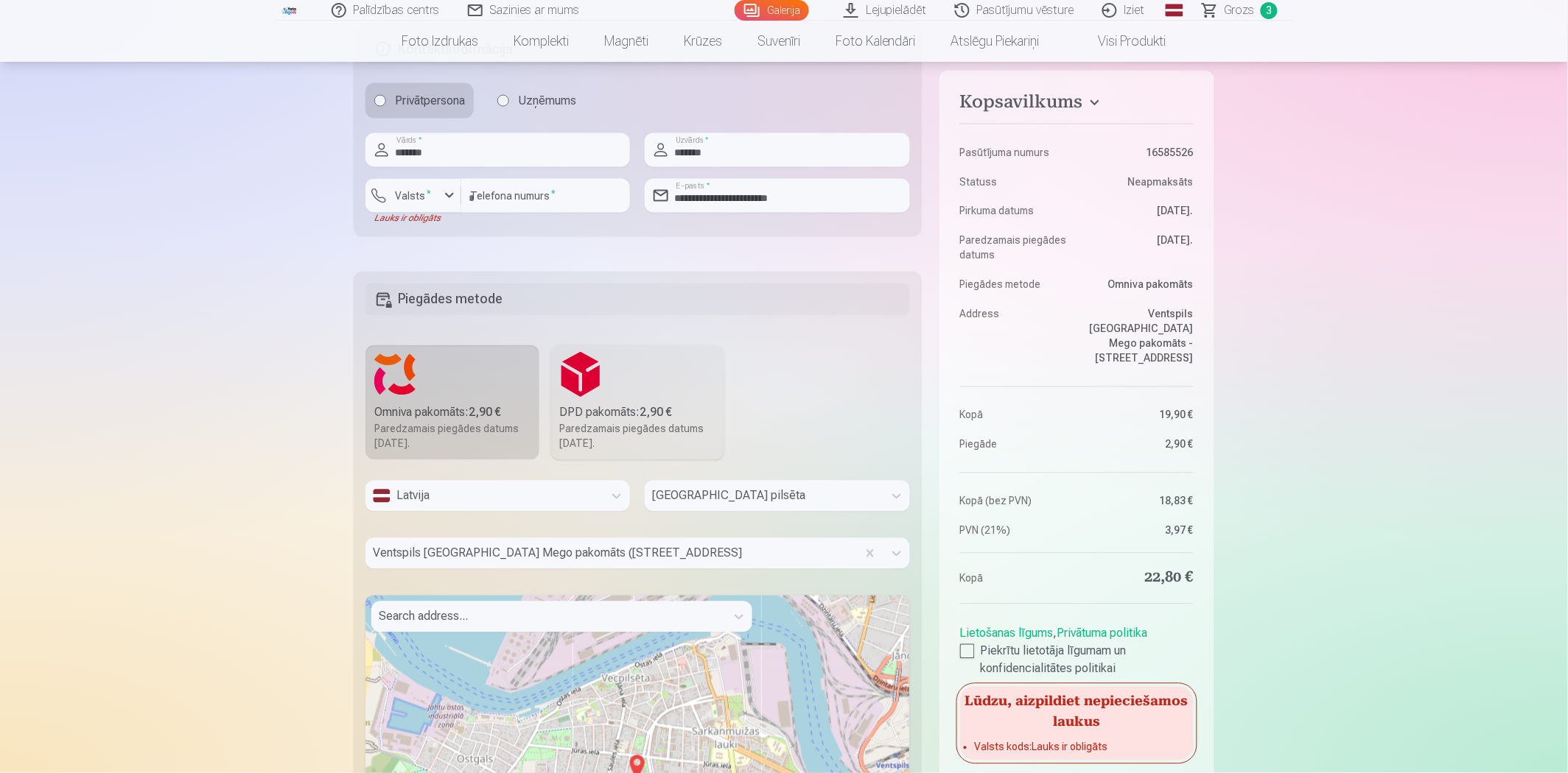
scroll to position [654, 0]
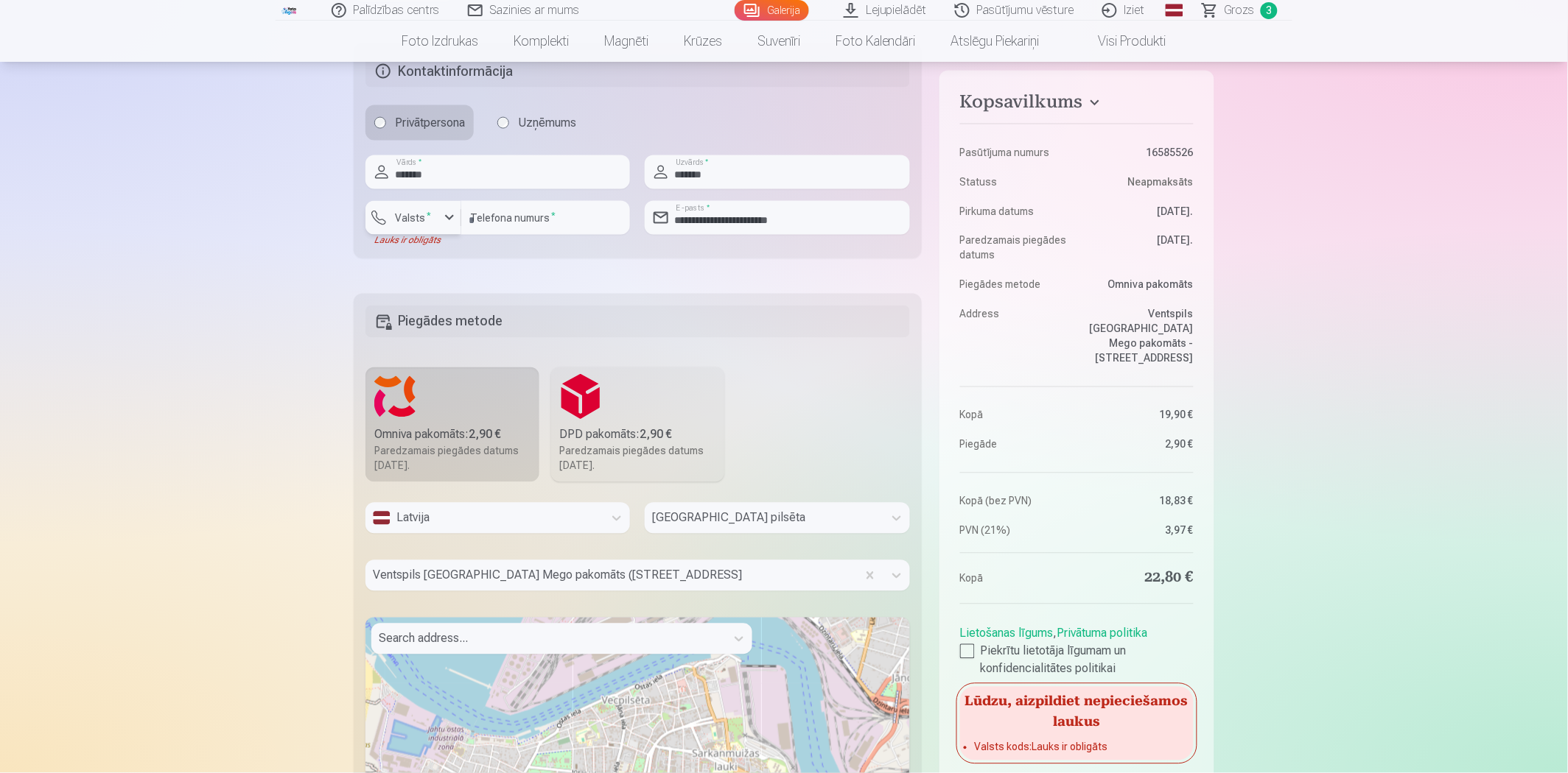
click at [444, 217] on div "button" at bounding box center [449, 217] width 18 height 18
click at [444, 245] on li "+371 Latvija" at bounding box center [426, 252] width 104 height 30
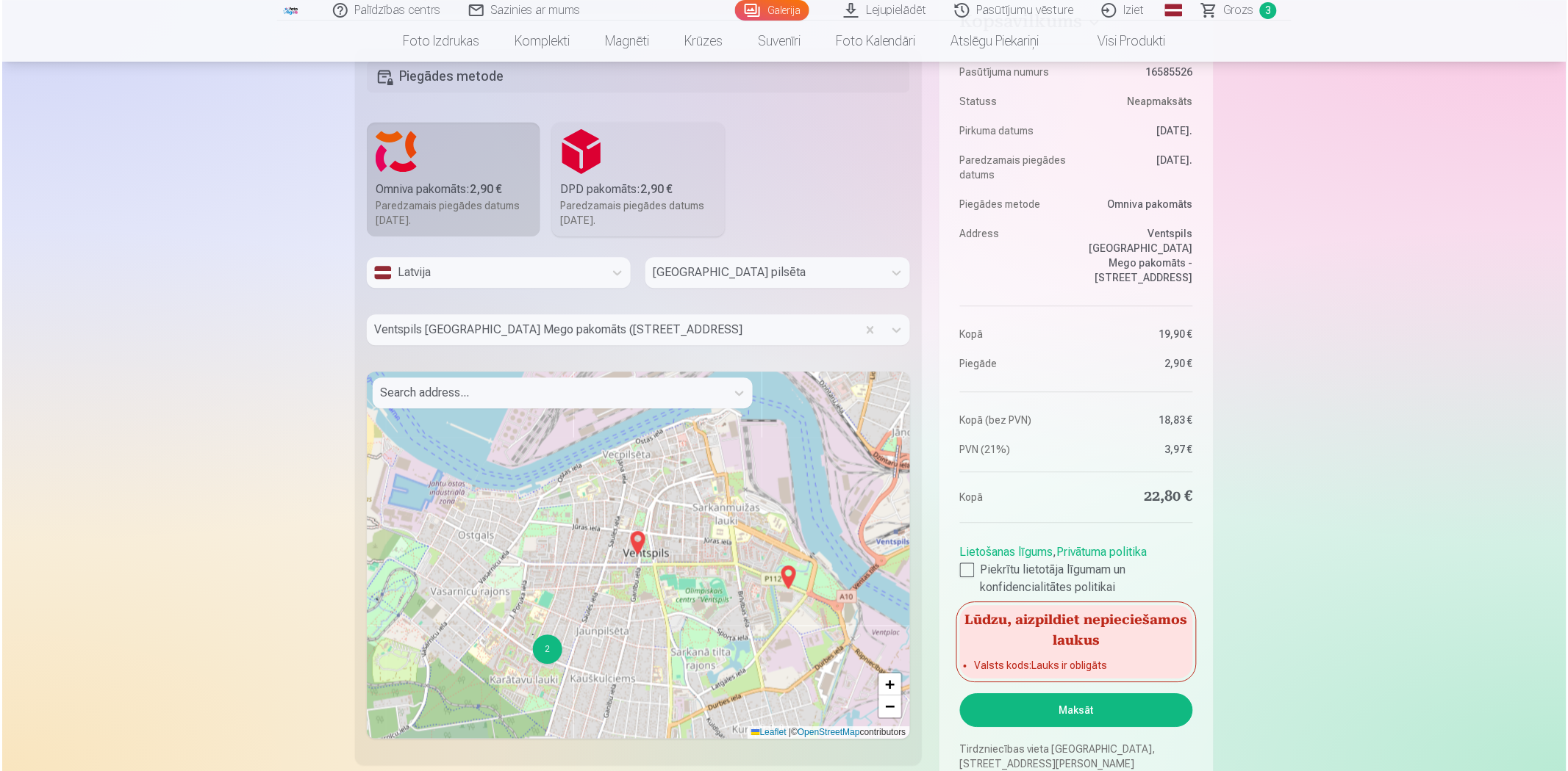
scroll to position [898, 0]
click at [1111, 719] on button "Maksāt" at bounding box center [1074, 709] width 233 height 33
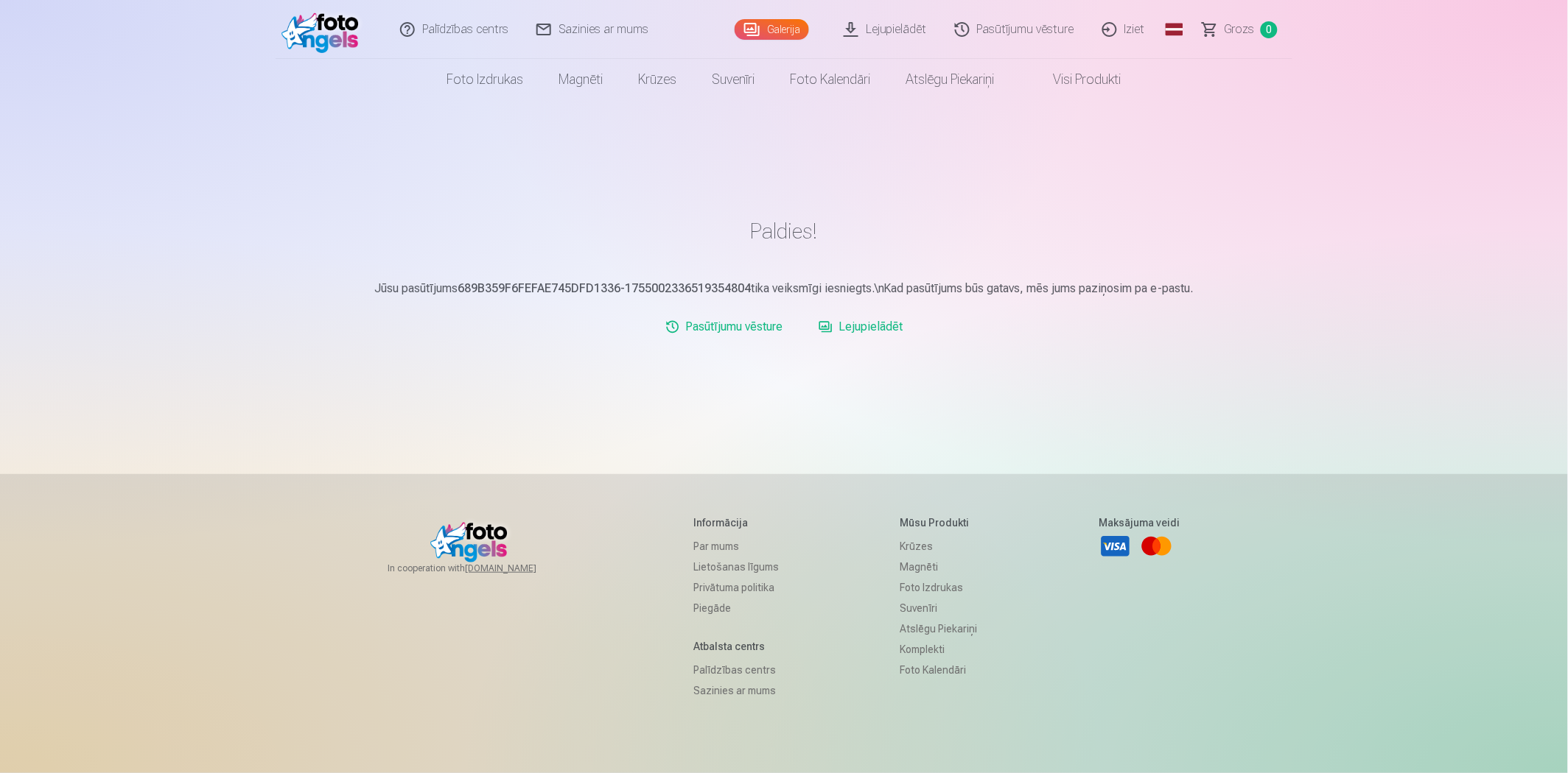
click at [873, 326] on link "Lejupielādēt" at bounding box center [861, 327] width 97 height 30
